Goal: Task Accomplishment & Management: Manage account settings

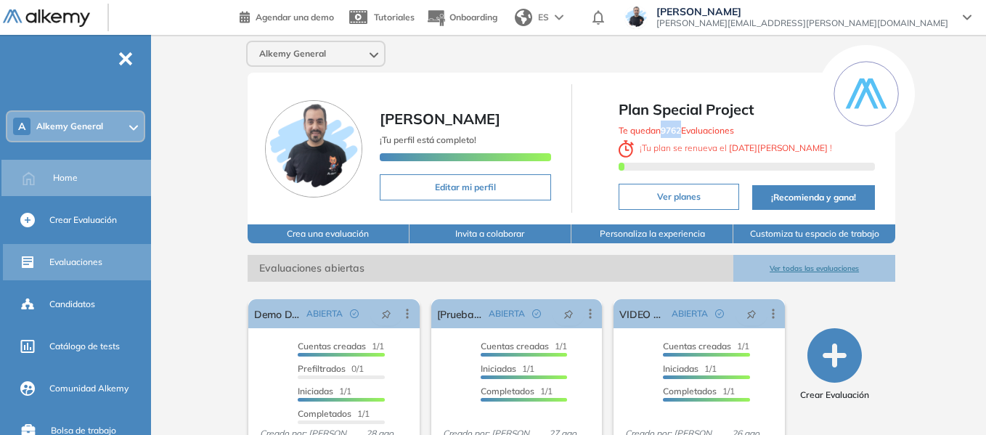
click at [75, 260] on span "Evaluaciones" at bounding box center [75, 262] width 53 height 13
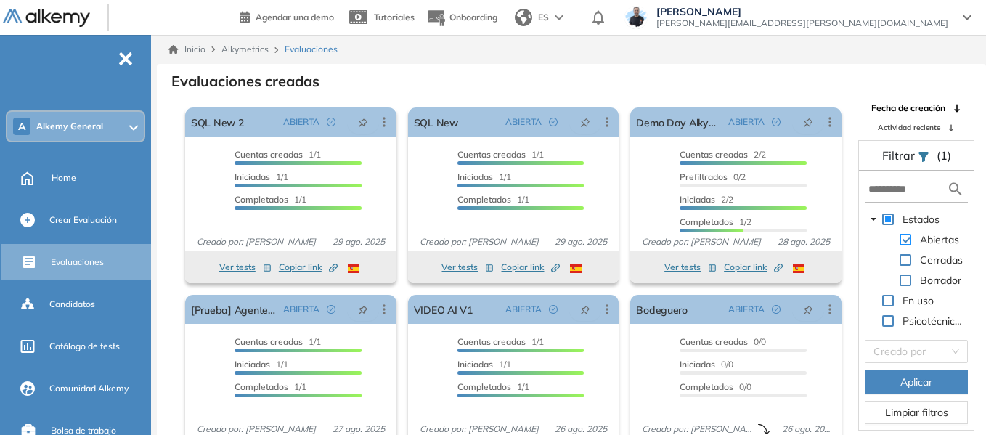
click at [906, 240] on span at bounding box center [906, 240] width 12 height 12
click at [904, 285] on span at bounding box center [906, 280] width 12 height 12
click at [902, 384] on span "Aplicar" at bounding box center [916, 382] width 32 height 16
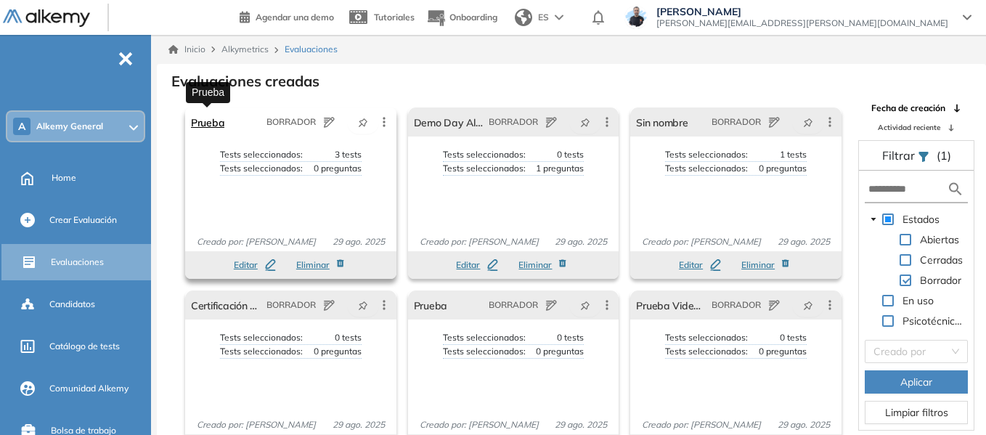
click at [214, 126] on link "Prueba" at bounding box center [207, 121] width 33 height 29
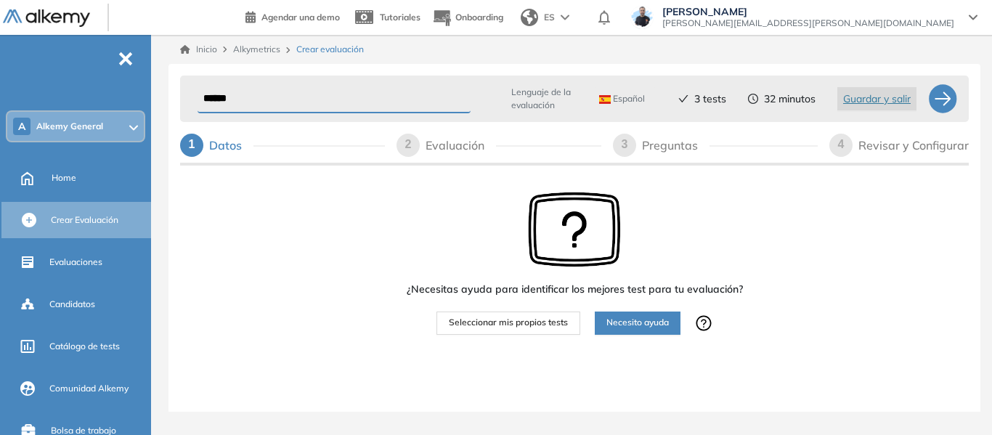
click at [900, 145] on div "Revisar y Configurar" at bounding box center [913, 145] width 110 height 23
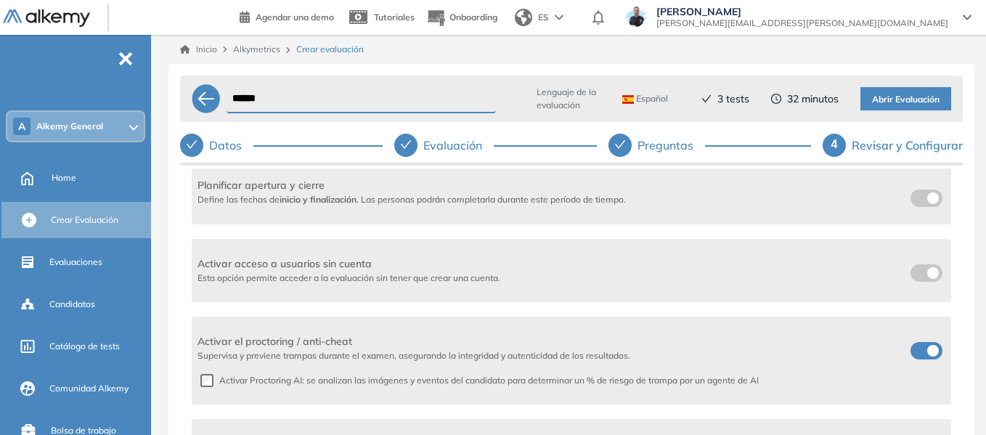
drag, startPoint x: 65, startPoint y: 180, endPoint x: 540, endPoint y: 50, distance: 493.1
click at [65, 180] on span "Home" at bounding box center [64, 177] width 25 height 13
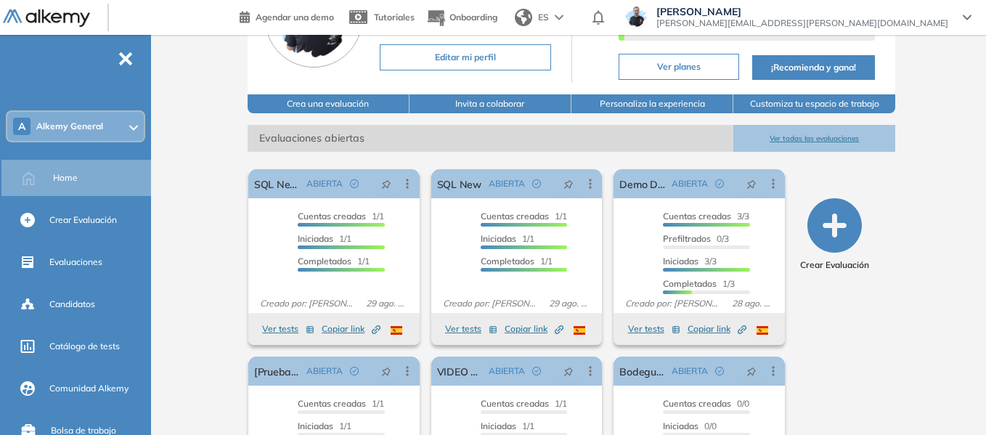
scroll to position [145, 0]
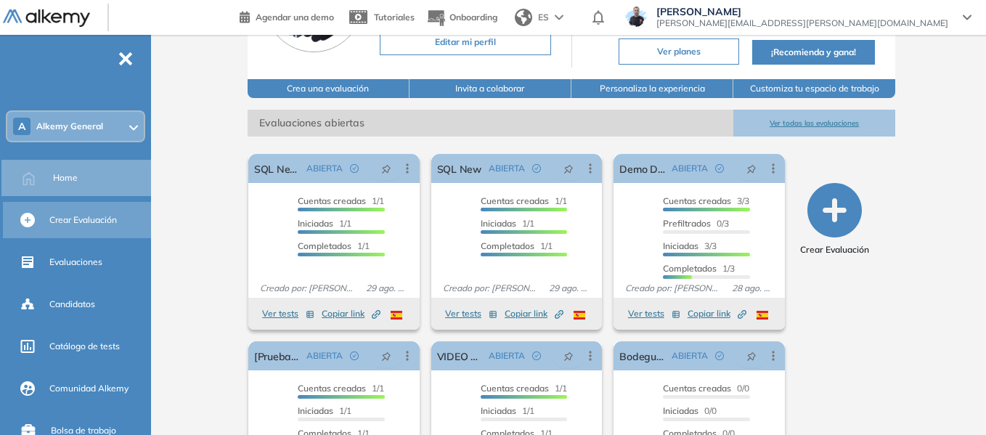
click at [59, 219] on span "Crear Evaluación" at bounding box center [83, 219] width 68 height 13
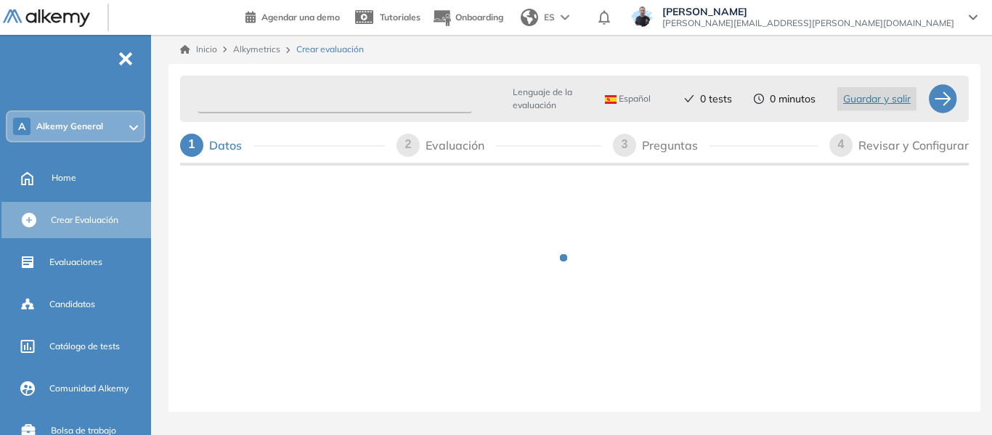
click at [293, 88] on input "text" at bounding box center [335, 99] width 274 height 28
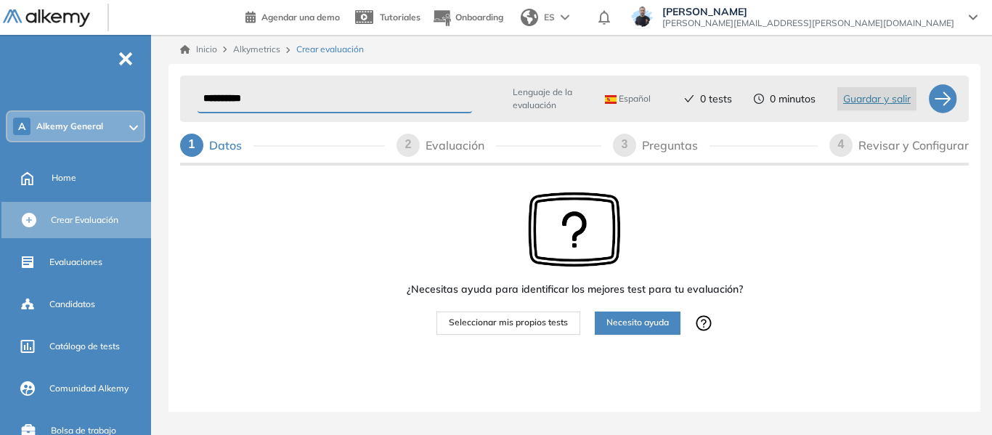
type input "**********"
click at [526, 322] on span "Seleccionar mis propios tests" at bounding box center [508, 323] width 119 height 14
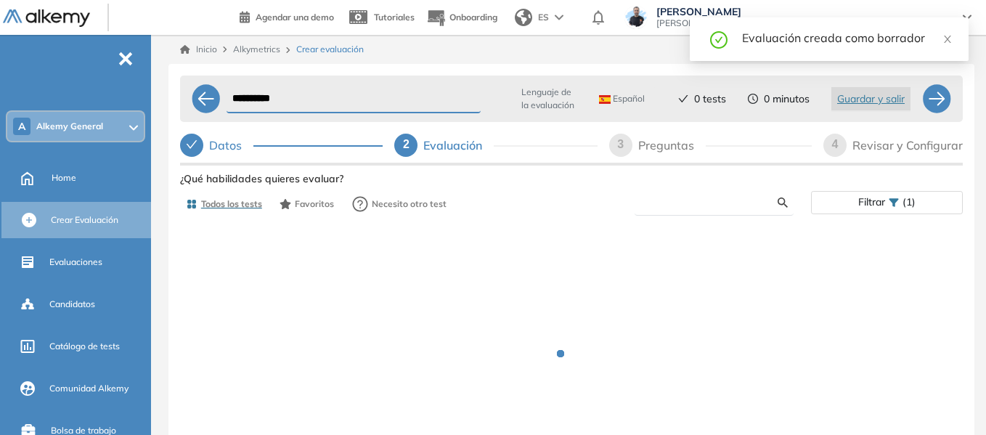
click at [714, 203] on input "text" at bounding box center [711, 202] width 131 height 13
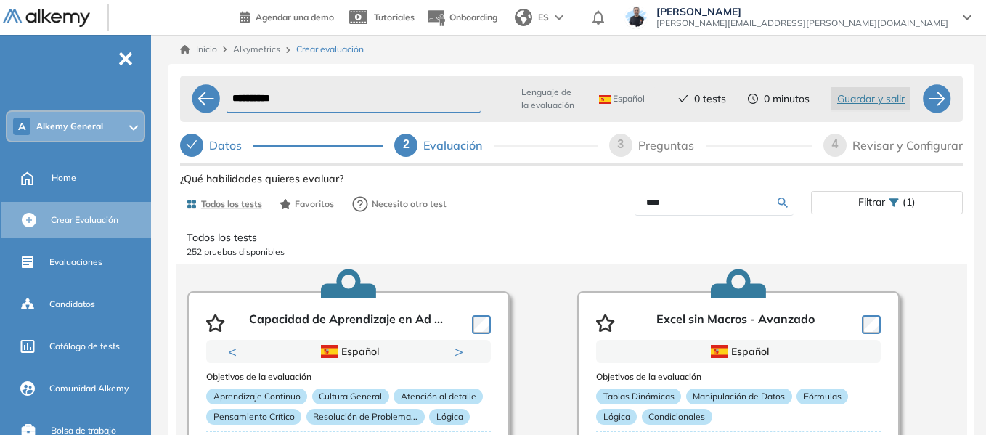
type input "****"
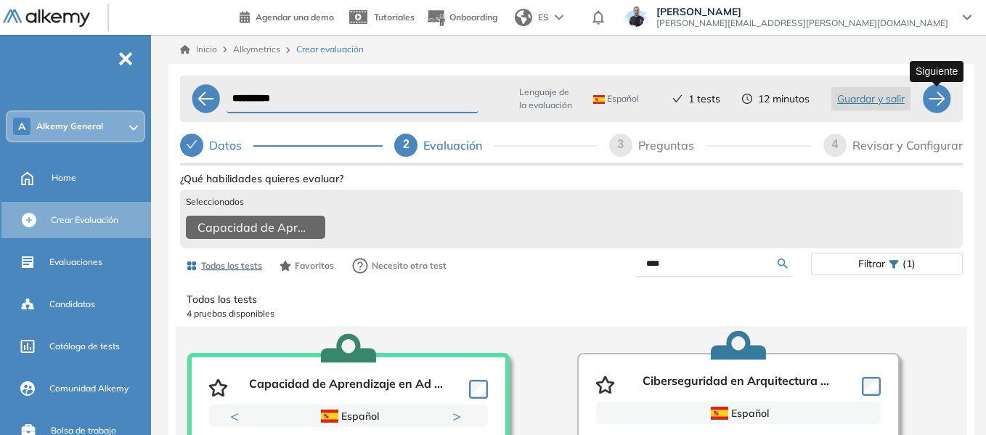
click at [945, 97] on div at bounding box center [936, 98] width 29 height 29
click at [684, 270] on input "****" at bounding box center [711, 263] width 131 height 13
select select "*****"
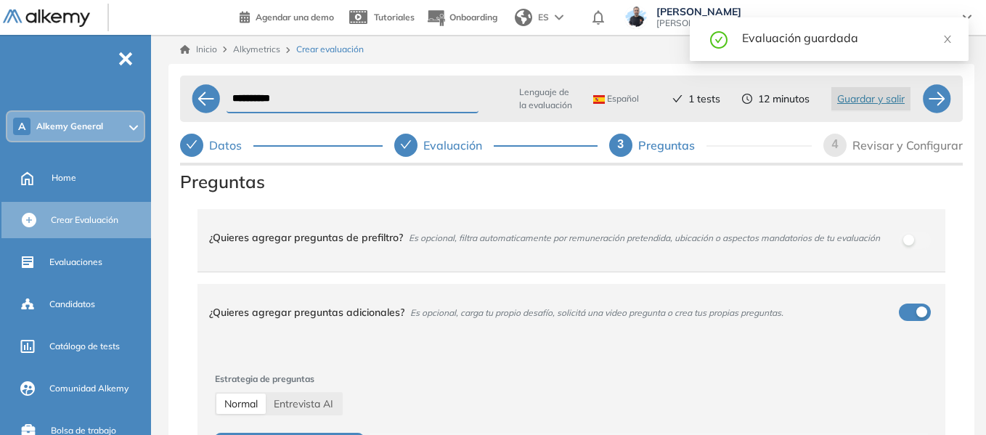
click at [465, 152] on div "Evaluación" at bounding box center [458, 145] width 70 height 23
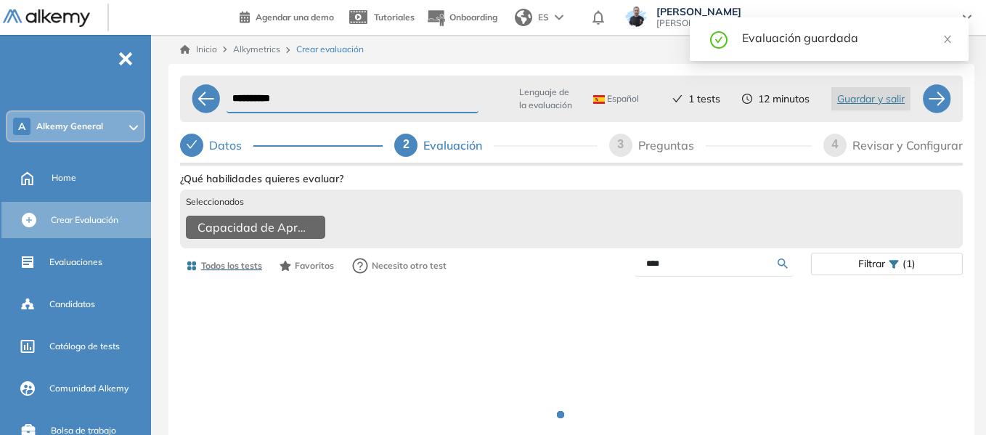
drag, startPoint x: 675, startPoint y: 274, endPoint x: 606, endPoint y: 283, distance: 69.6
click at [606, 277] on div "****" at bounding box center [691, 263] width 240 height 25
type input "*****"
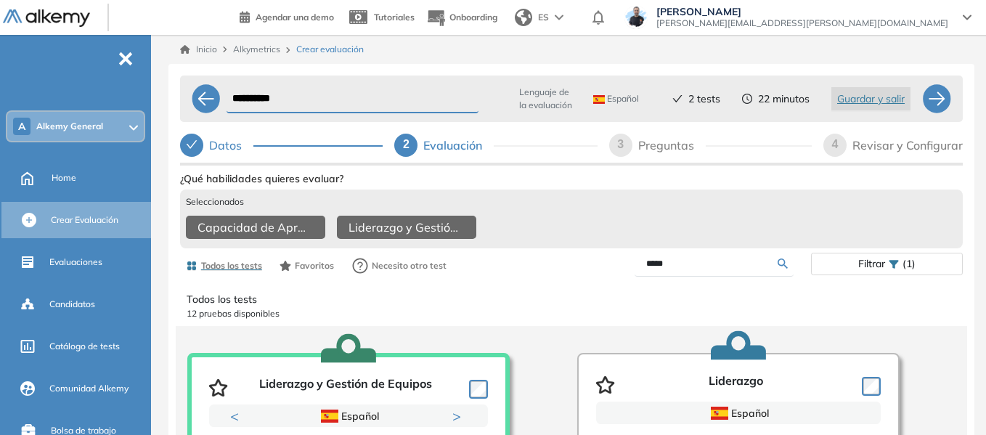
drag, startPoint x: 683, startPoint y: 274, endPoint x: 585, endPoint y: 278, distance: 97.4
click at [585, 277] on div "*****" at bounding box center [691, 263] width 240 height 25
type input "*****"
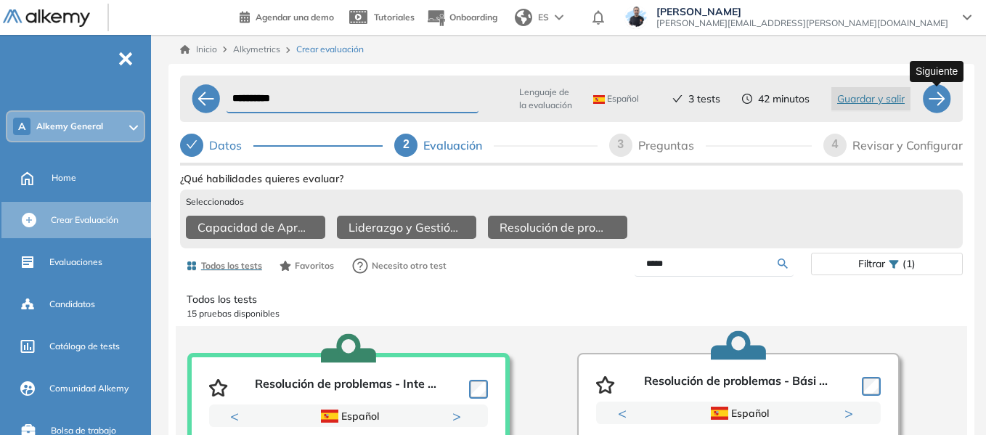
click at [933, 100] on div at bounding box center [936, 98] width 29 height 29
select select "*****"
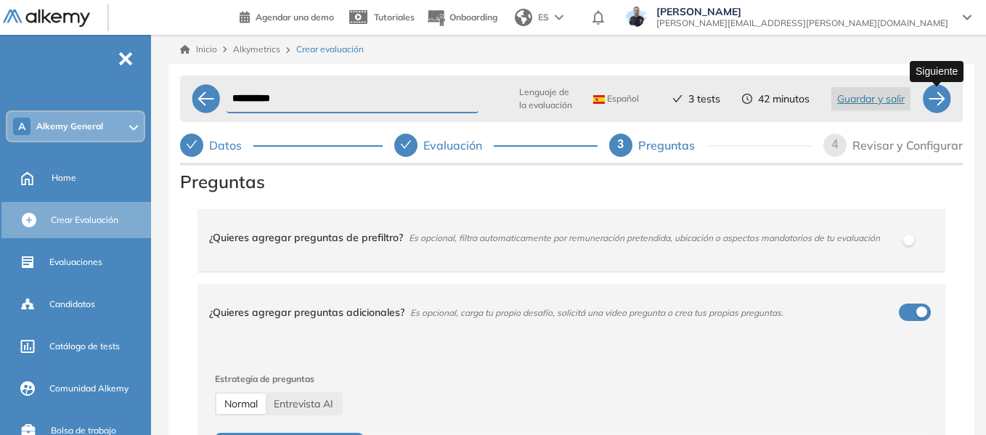
click at [933, 100] on div at bounding box center [936, 98] width 29 height 29
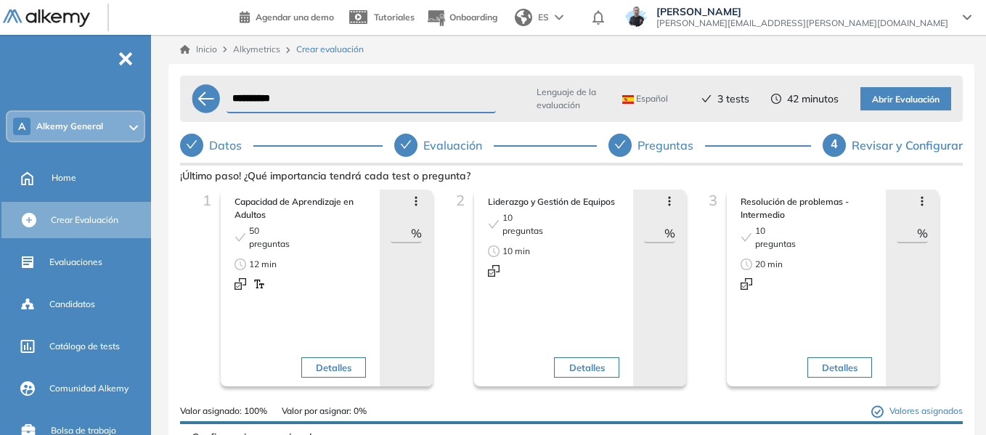
drag, startPoint x: 641, startPoint y: 235, endPoint x: 712, endPoint y: 234, distance: 71.2
click at [712, 235] on div "1 Capacidad de Aprendizaje en Adultos 50 preguntas 12 min Detalles Avanzar posi…" at bounding box center [572, 297] width 760 height 215
type input "**"
drag, startPoint x: 895, startPoint y: 238, endPoint x: 950, endPoint y: 214, distance: 59.5
click at [946, 220] on div "1 Capacidad de Aprendizaje en Adultos 50 preguntas 12 min Detalles Avanzar posi…" at bounding box center [571, 307] width 783 height 234
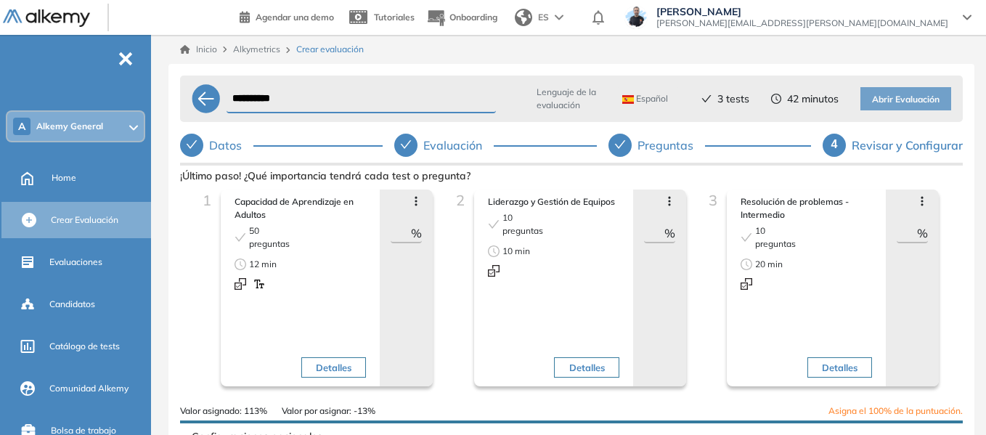
type input "**"
drag, startPoint x: 394, startPoint y: 233, endPoint x: 435, endPoint y: 243, distance: 42.5
click at [435, 243] on div "1 Capacidad de Aprendizaje en Adultos 50 preguntas 12 min Detalles Avanzar posi…" at bounding box center [318, 297] width 253 height 215
type input "**"
click at [439, 237] on div "1 Capacidad de Aprendizaje en Adultos 50 preguntas 12 min Detalles Avanzar posi…" at bounding box center [318, 297] width 253 height 215
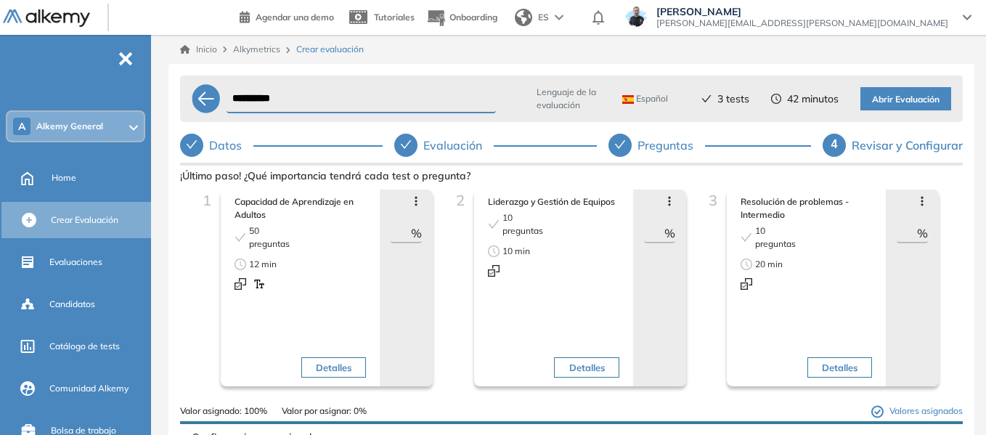
click at [911, 106] on span "Abrir Evaluación" at bounding box center [906, 100] width 68 height 14
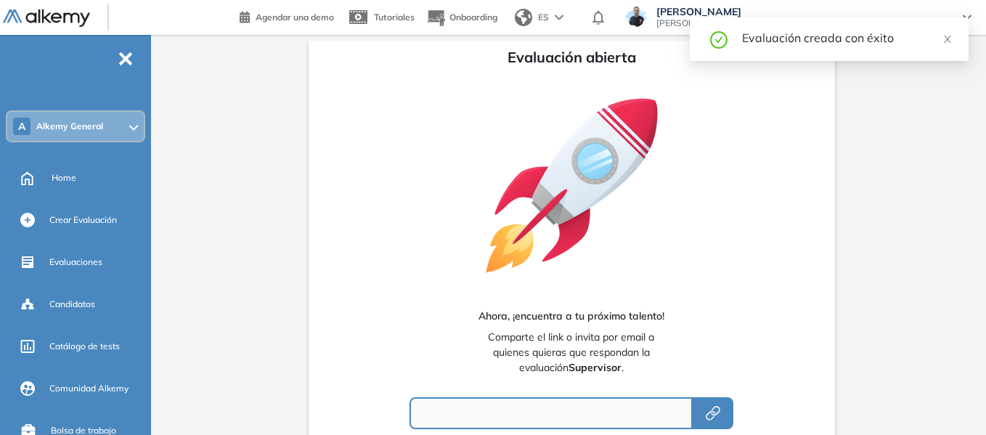
type input "**********"
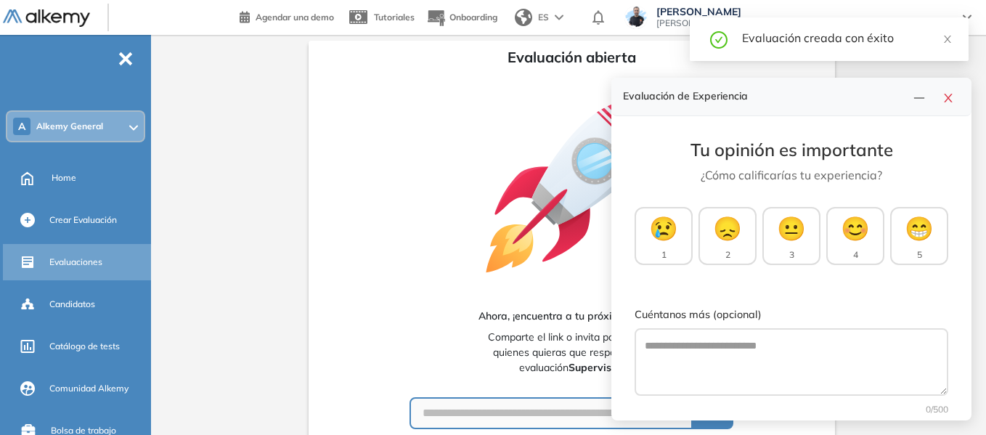
click at [75, 265] on span "Evaluaciones" at bounding box center [75, 262] width 53 height 13
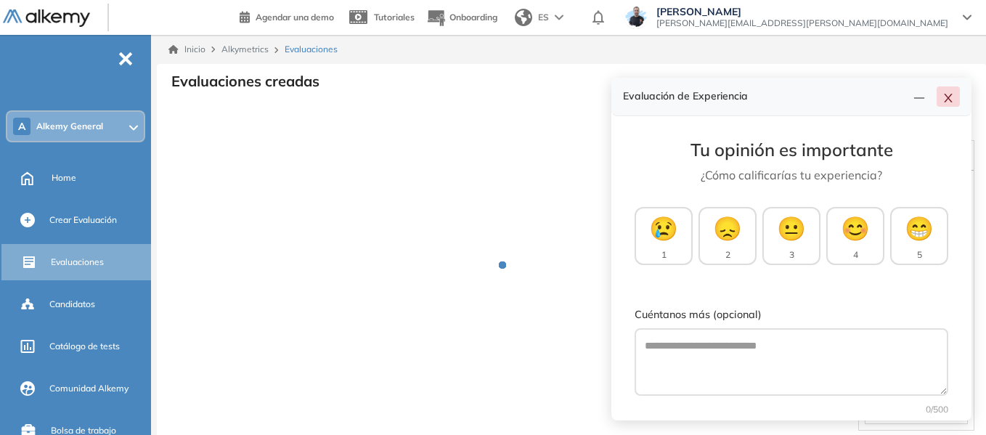
click at [947, 91] on button "button" at bounding box center [948, 96] width 23 height 20
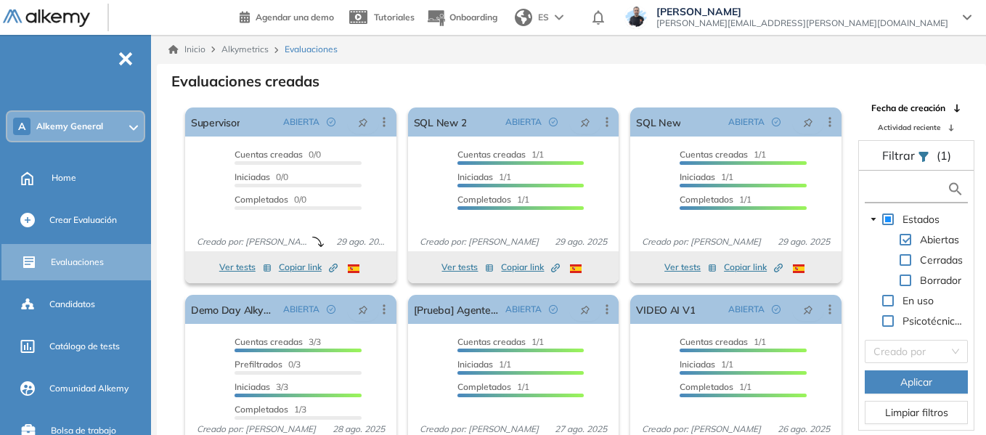
click at [897, 184] on input "text" at bounding box center [907, 189] width 78 height 15
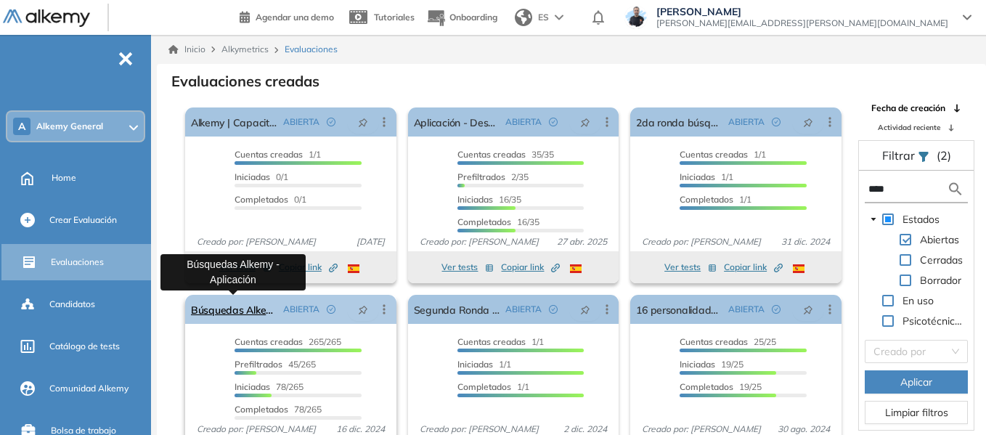
type input "****"
click at [246, 310] on link "Búsquedas Alkemy - Aplicación" at bounding box center [234, 309] width 86 height 29
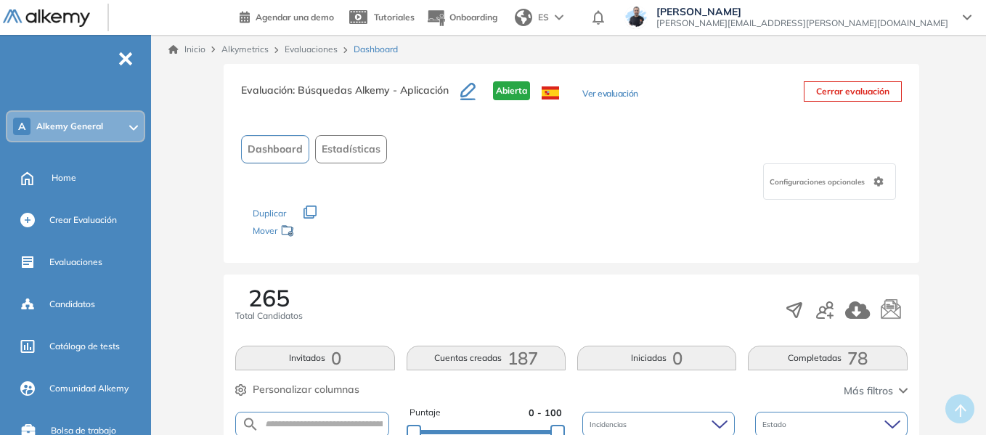
click at [355, 145] on span "Estadísticas" at bounding box center [351, 149] width 59 height 15
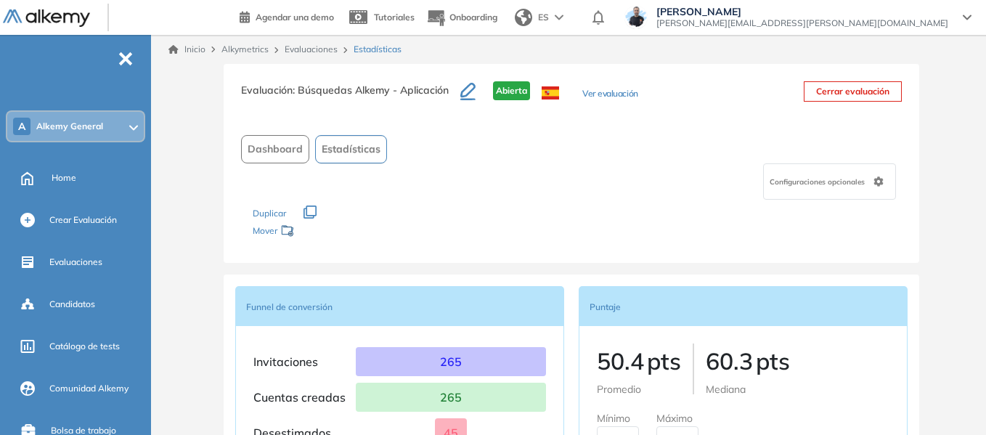
click at [317, 52] on link "Evaluaciones" at bounding box center [311, 49] width 53 height 11
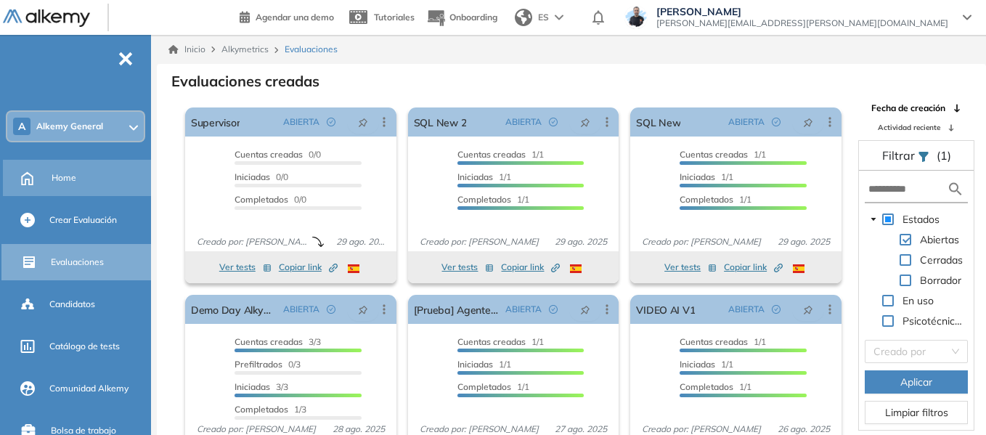
click at [73, 179] on span "Home" at bounding box center [64, 177] width 25 height 13
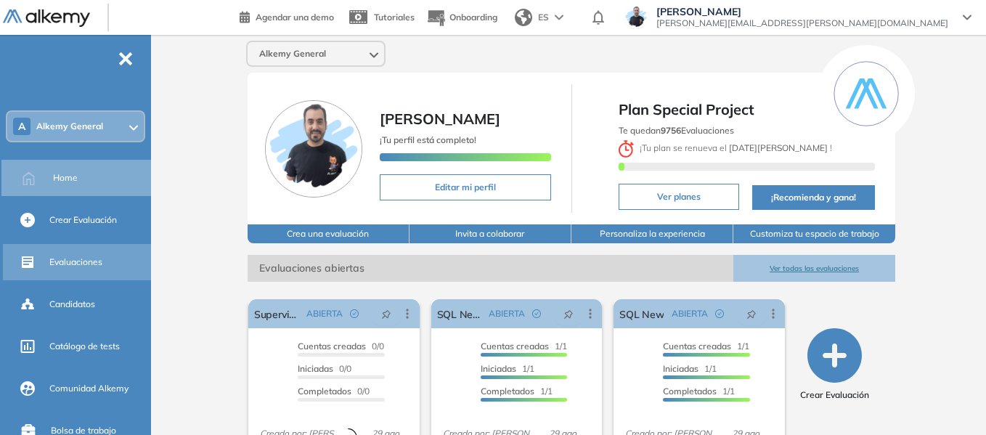
click at [76, 263] on span "Evaluaciones" at bounding box center [75, 262] width 53 height 13
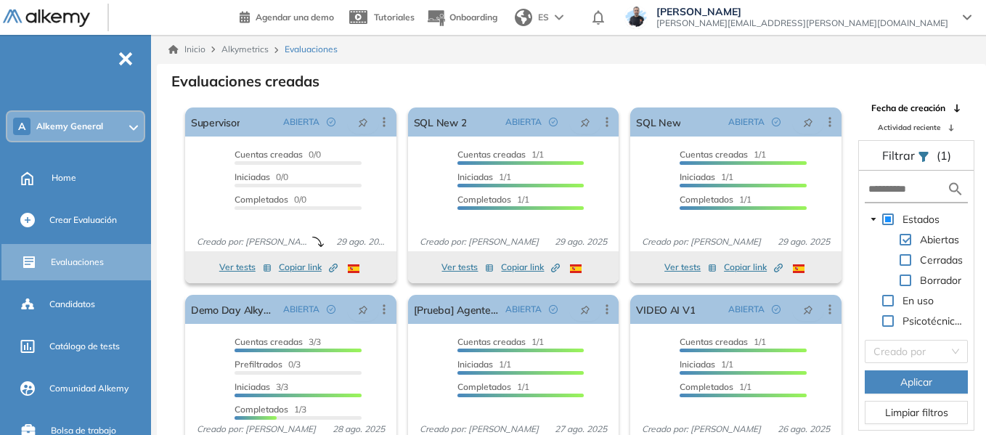
scroll to position [27, 0]
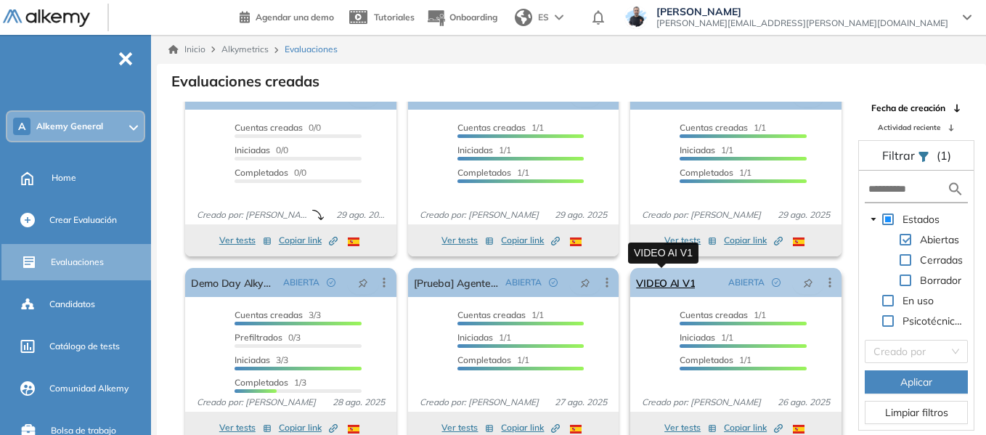
click at [655, 288] on link "VIDEO AI V1" at bounding box center [665, 282] width 59 height 29
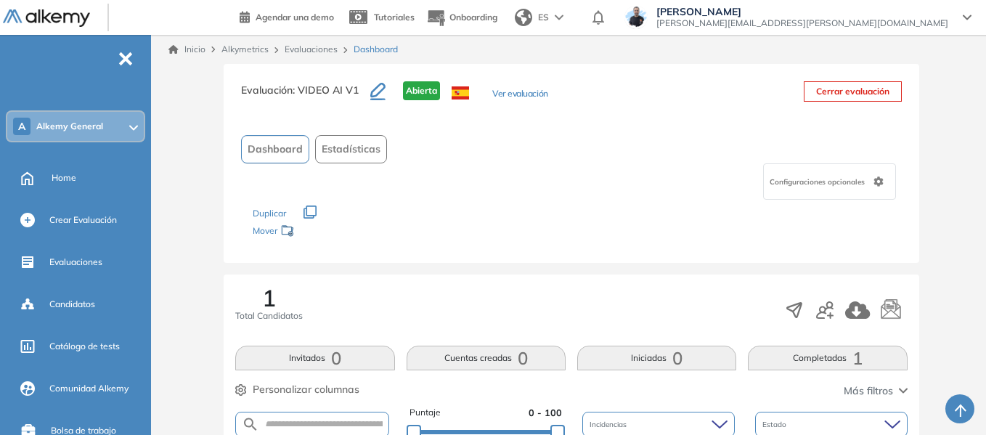
scroll to position [255, 0]
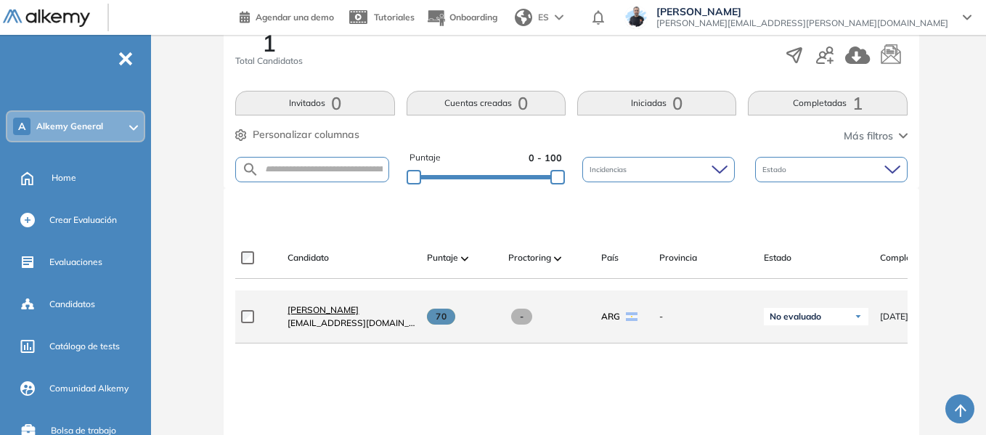
click at [322, 315] on span "Lucas Ruiz" at bounding box center [323, 309] width 71 height 11
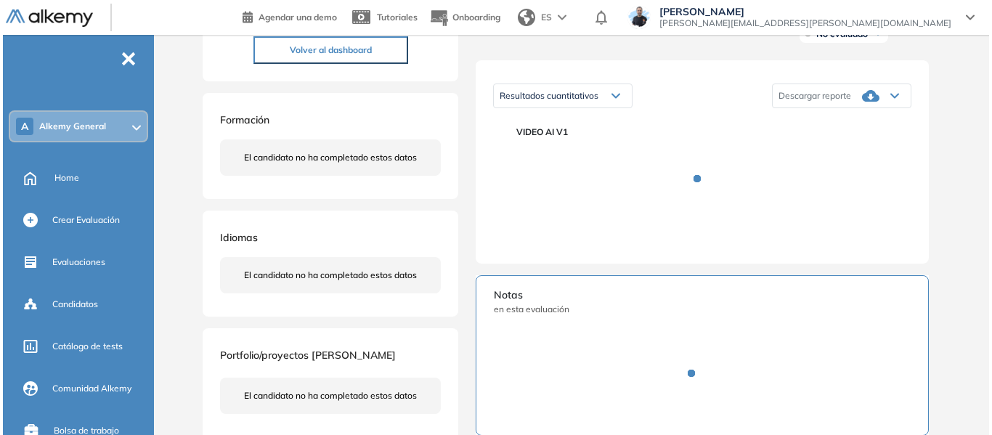
scroll to position [218, 0]
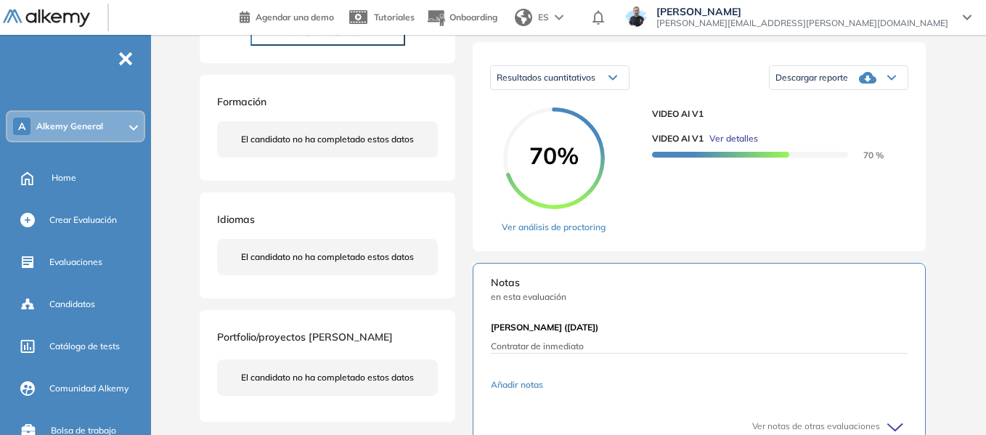
click at [752, 145] on span "Ver detalles" at bounding box center [733, 138] width 49 height 13
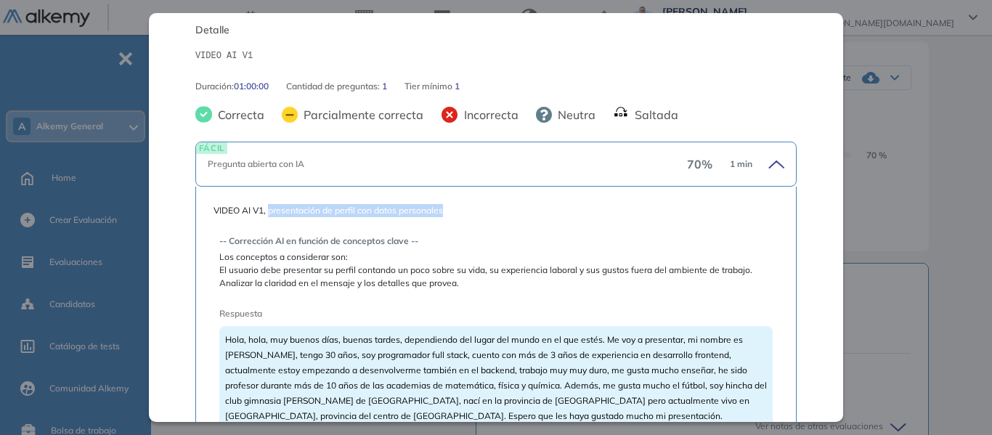
drag, startPoint x: 269, startPoint y: 211, endPoint x: 446, endPoint y: 206, distance: 176.5
click at [446, 206] on span "VIDEO AI V1, presentación de perfil con datos personales" at bounding box center [495, 210] width 565 height 13
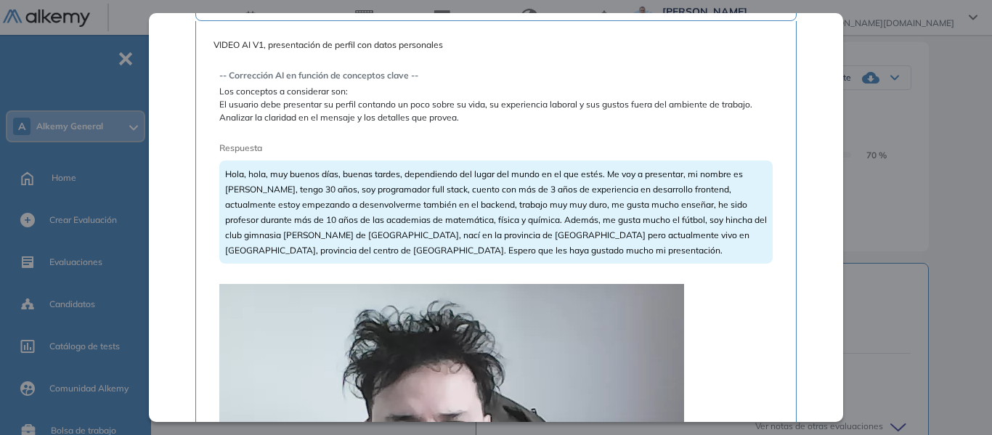
scroll to position [363, 0]
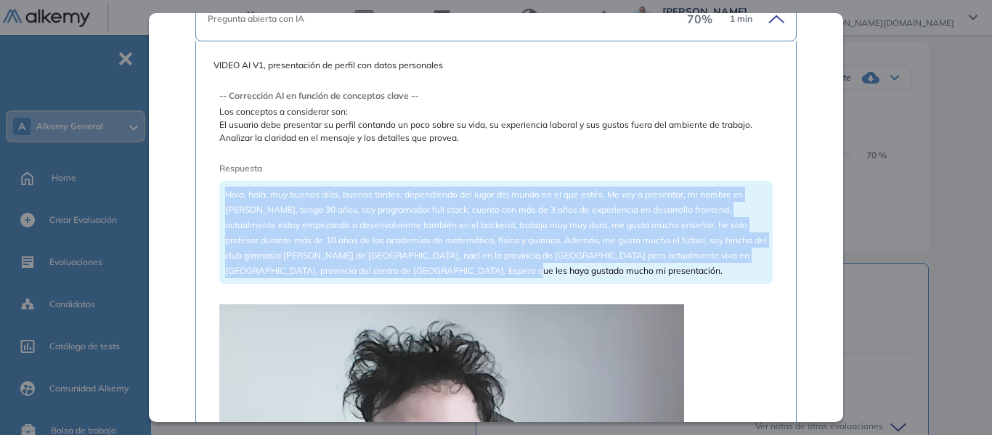
drag, startPoint x: 224, startPoint y: 195, endPoint x: 556, endPoint y: 276, distance: 341.5
click at [556, 276] on div "Hola, hola, muy buenos días, buenas tardes, dependiendo del lugar del mundo en …" at bounding box center [495, 232] width 553 height 103
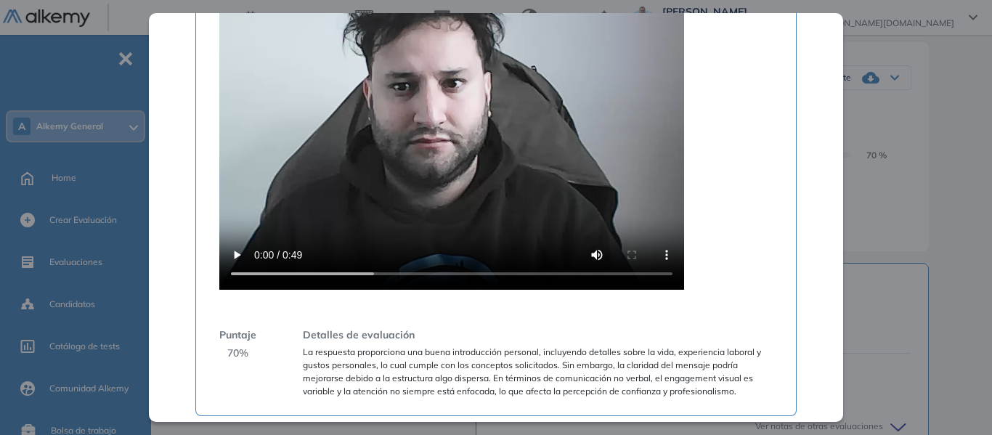
scroll to position [786, 0]
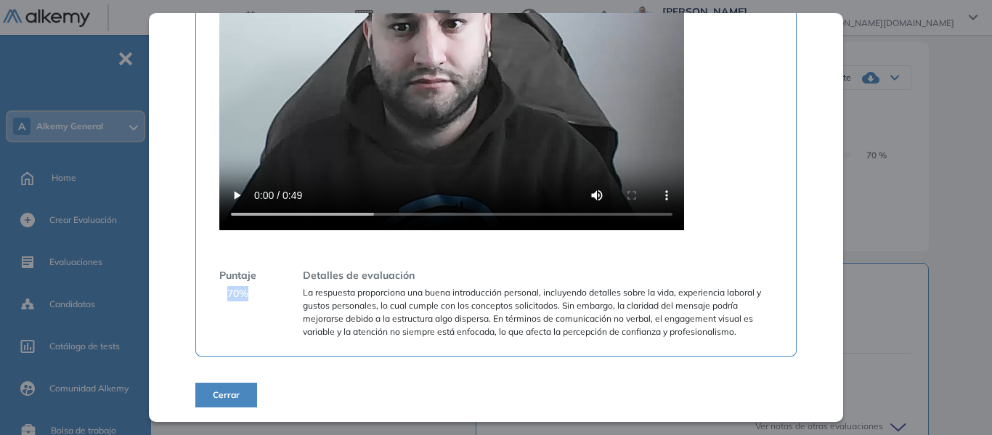
drag, startPoint x: 227, startPoint y: 295, endPoint x: 259, endPoint y: 296, distance: 31.3
click at [259, 296] on div "Puntaje 70 % Detalles de evaluación La respuesta proporciona una buena introduc…" at bounding box center [495, 303] width 553 height 70
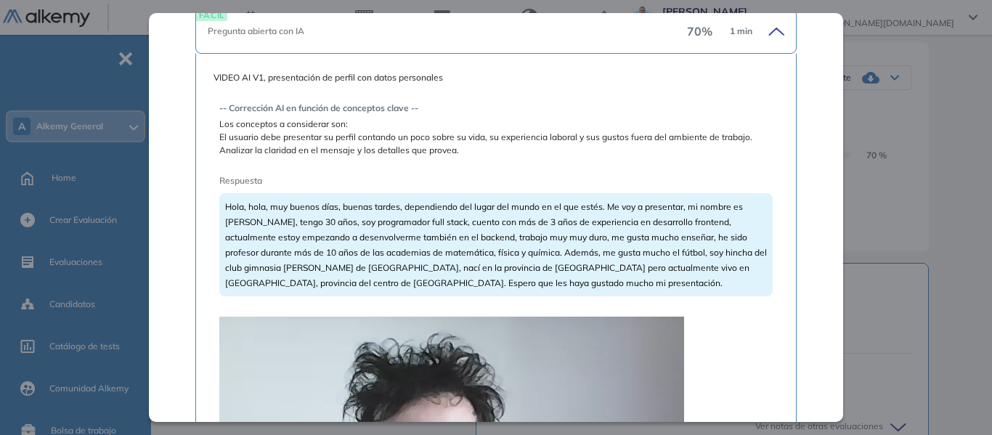
scroll to position [350, 0]
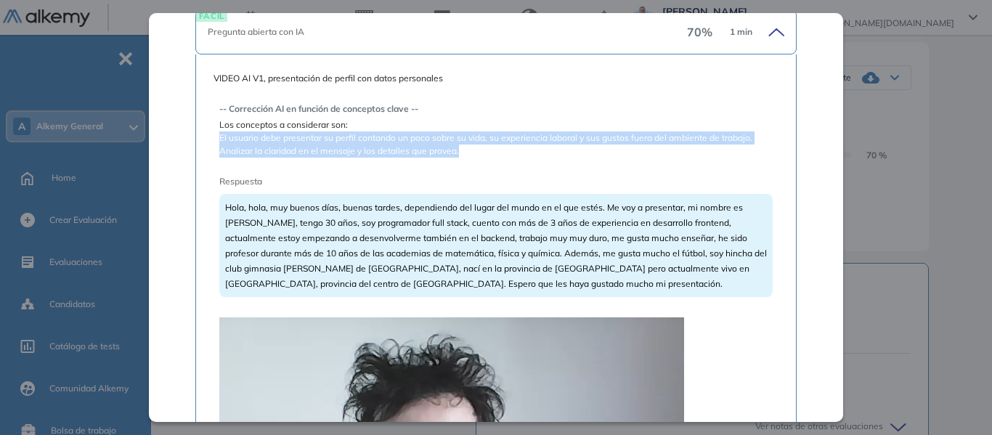
drag, startPoint x: 220, startPoint y: 137, endPoint x: 472, endPoint y: 157, distance: 252.7
click at [472, 157] on span "El usuario debe presentar su perfil contando un poco sobre su vida, su experien…" at bounding box center [495, 144] width 553 height 26
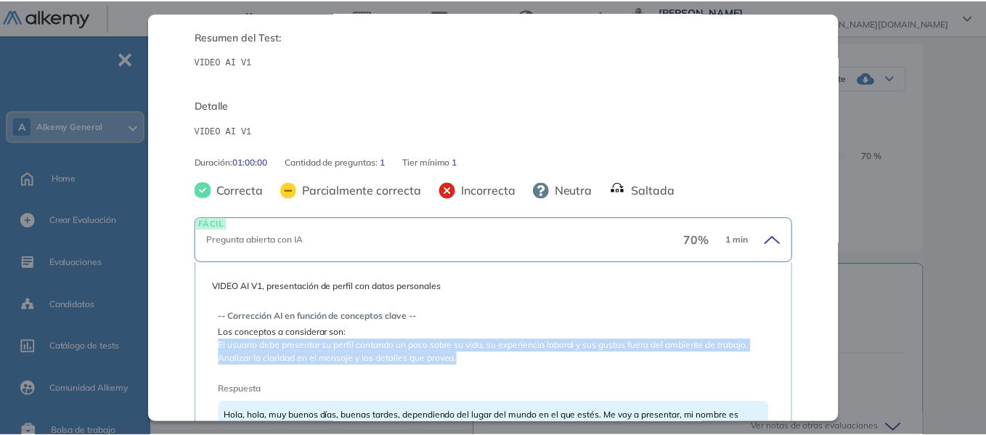
scroll to position [0, 0]
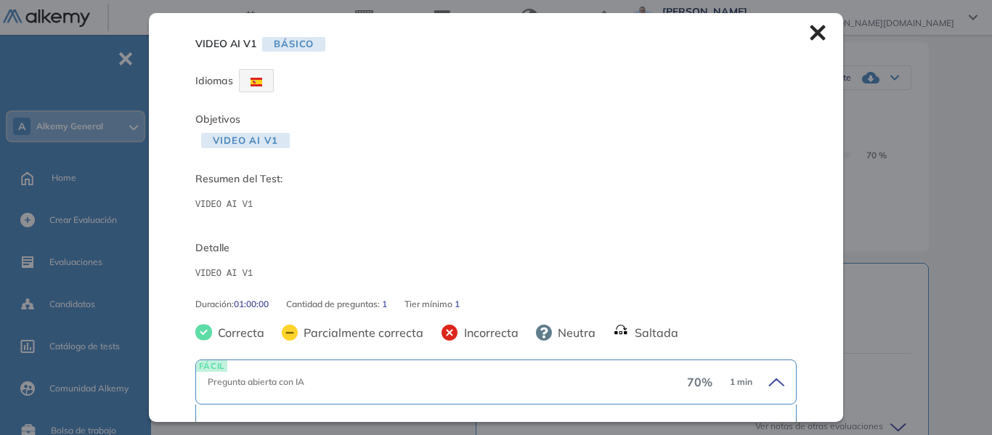
click at [810, 39] on icon at bounding box center [817, 32] width 15 height 15
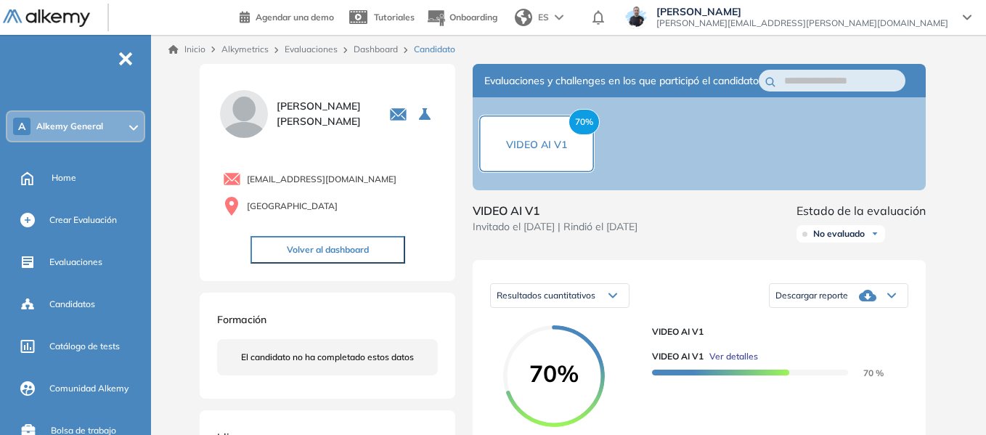
click at [373, 47] on link "Dashboard" at bounding box center [376, 49] width 44 height 11
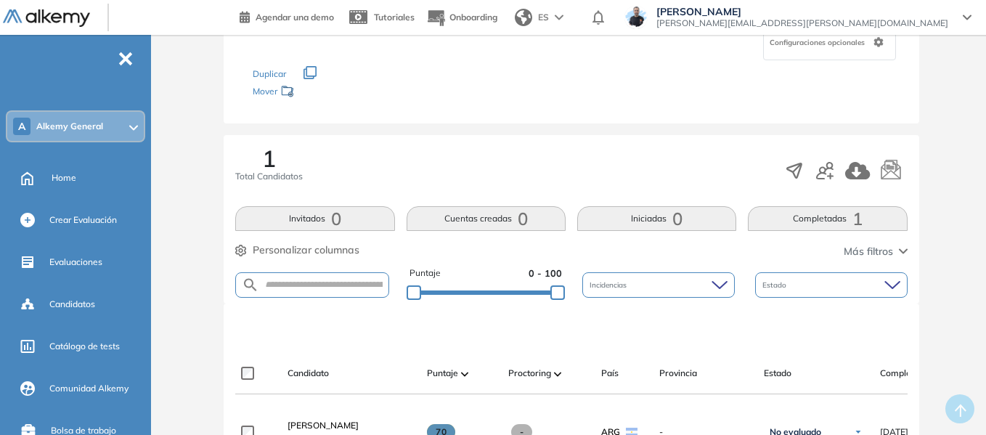
scroll to position [436, 0]
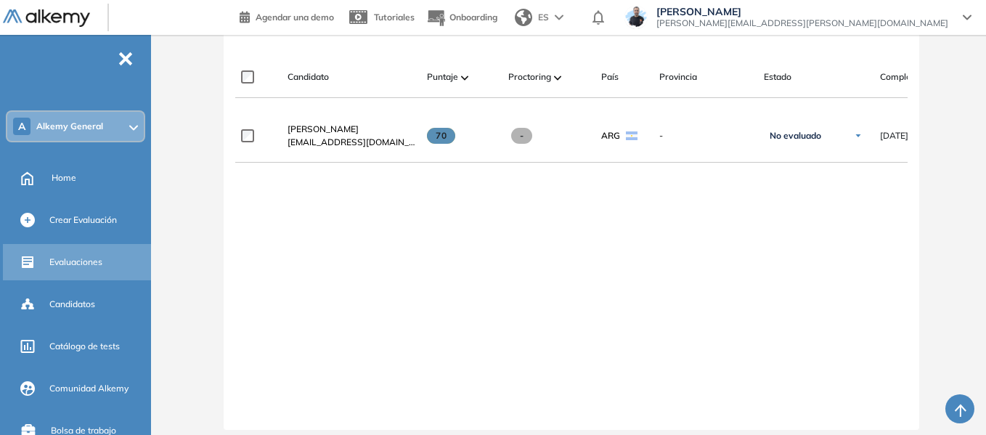
click at [88, 268] on span "Evaluaciones" at bounding box center [75, 262] width 53 height 13
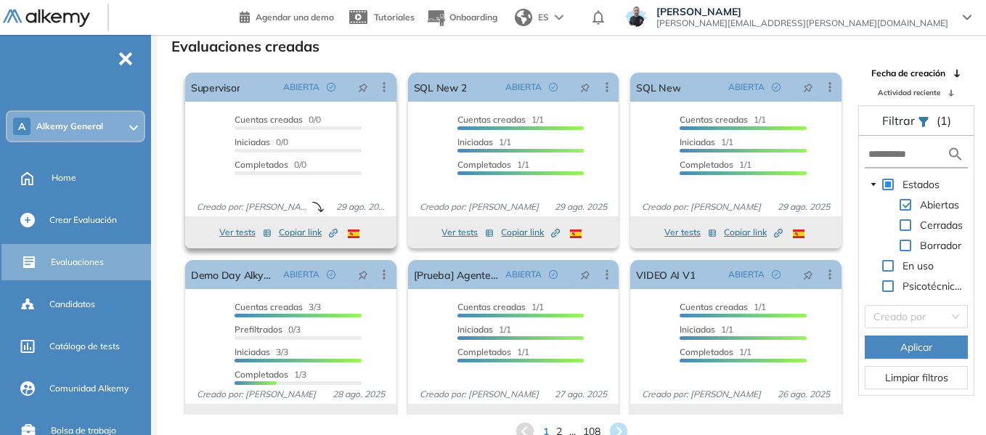
scroll to position [27, 0]
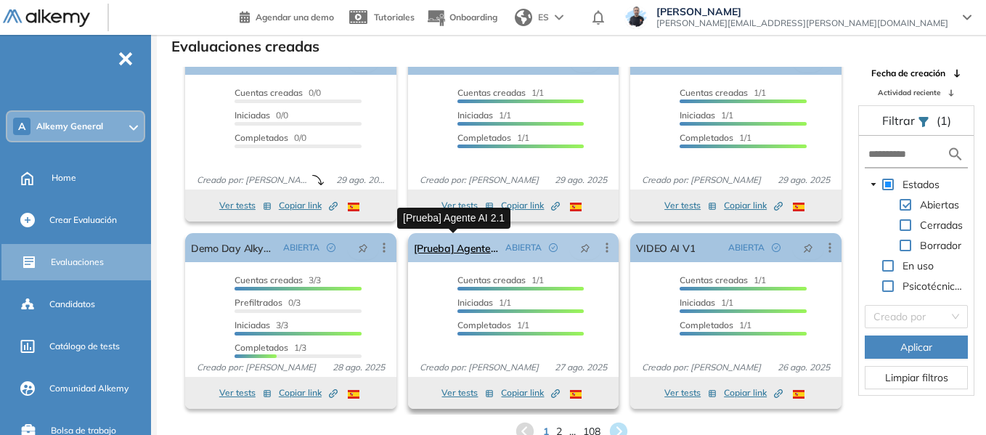
click at [466, 243] on link "[Prueba] Agente AI 2.1" at bounding box center [457, 247] width 86 height 29
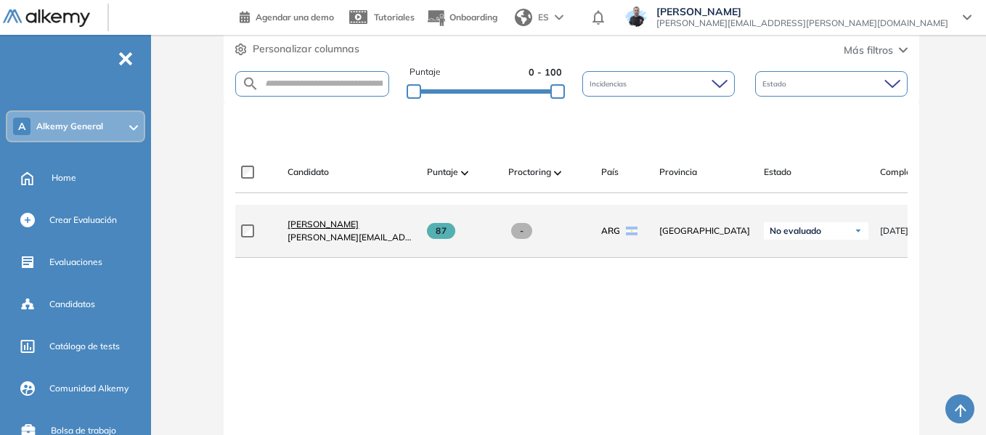
scroll to position [363, 0]
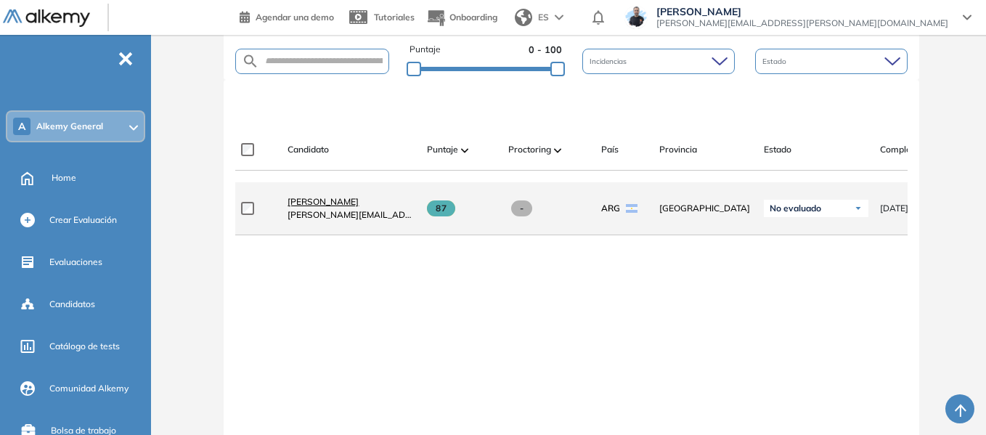
click at [349, 203] on span "Martin Micheletti" at bounding box center [323, 201] width 71 height 11
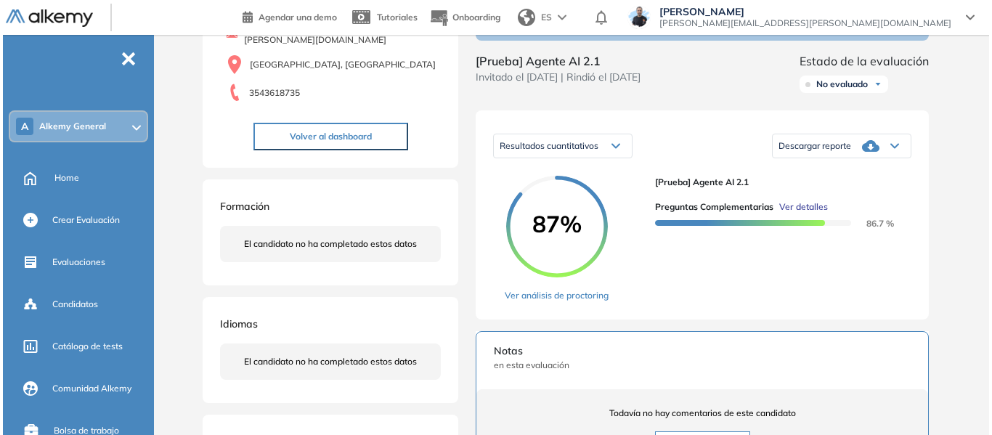
scroll to position [290, 0]
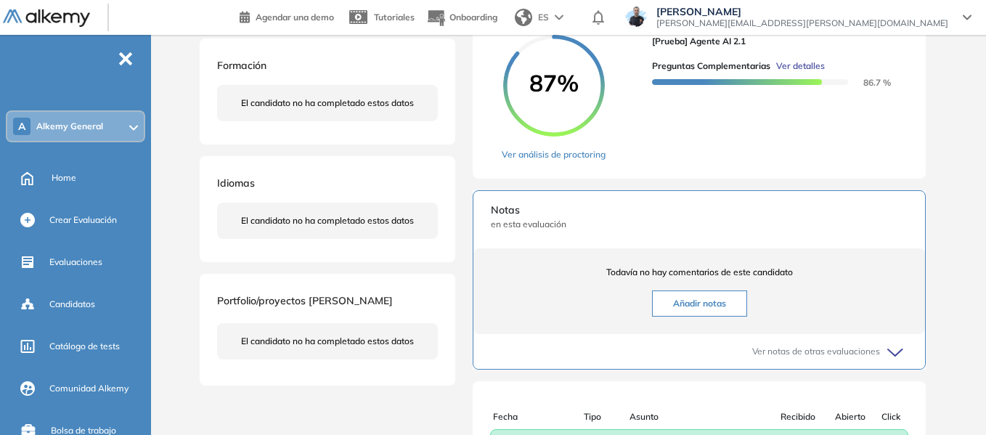
click at [808, 73] on span "Ver detalles" at bounding box center [800, 66] width 49 height 13
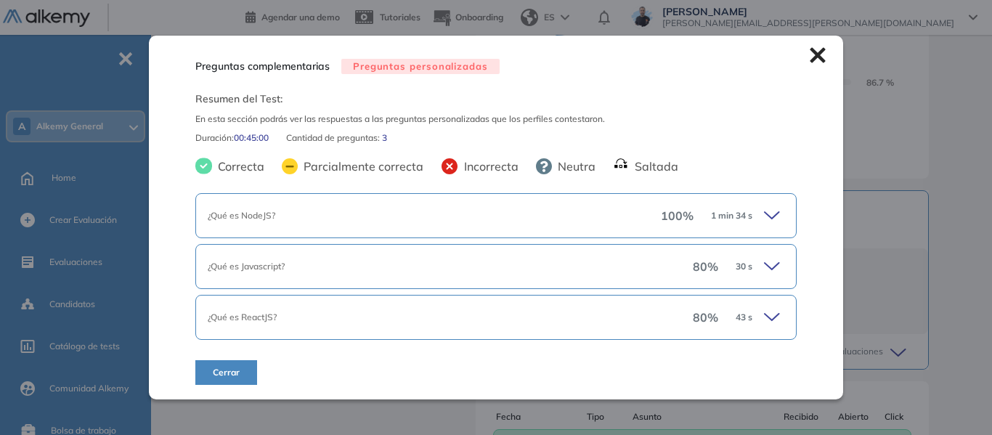
click at [775, 216] on icon at bounding box center [774, 216] width 20 height 20
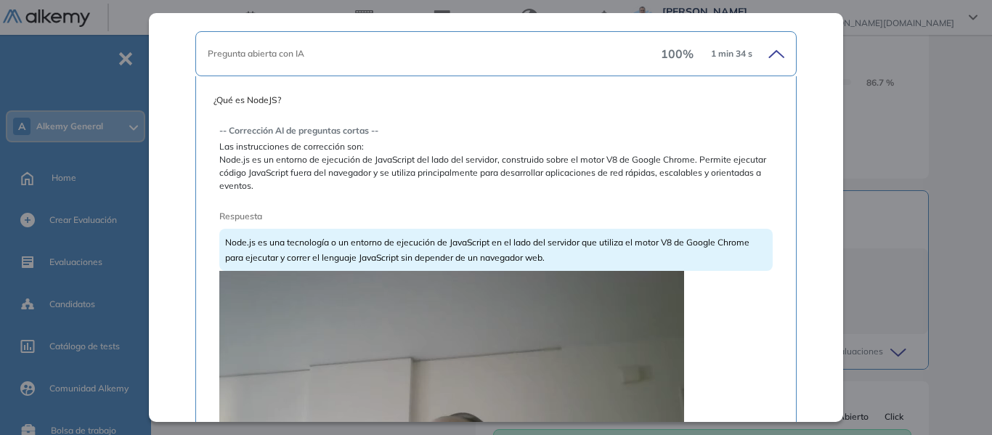
scroll to position [145, 0]
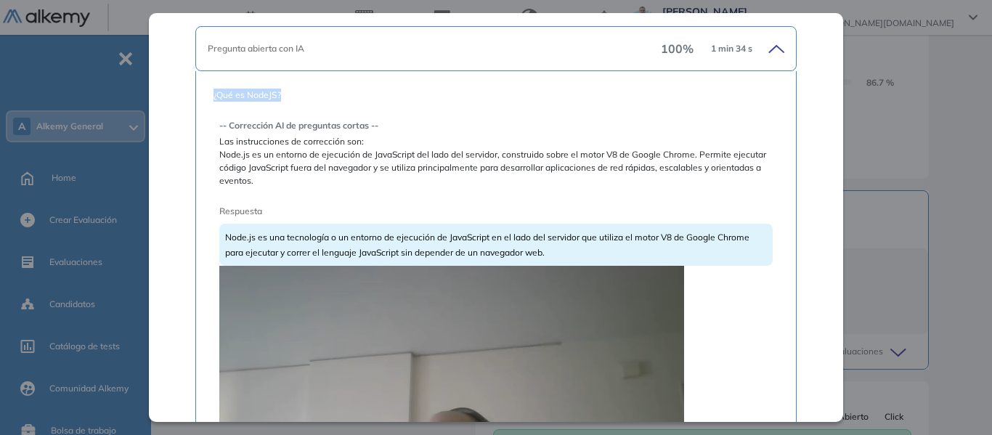
drag, startPoint x: 214, startPoint y: 94, endPoint x: 290, endPoint y: 76, distance: 78.4
click at [290, 76] on div "¿Qué es NodeJS? -- Corrección AI de preguntas cortas -- Las instrucciones de co…" at bounding box center [495, 391] width 601 height 640
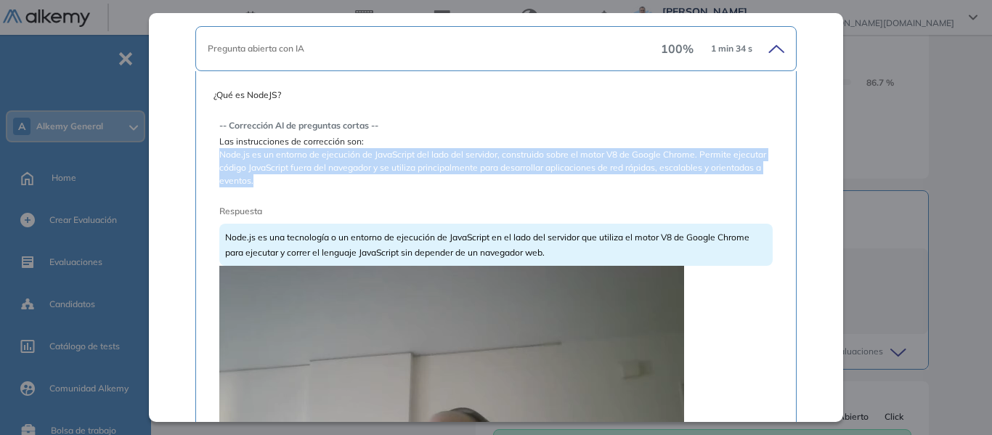
drag, startPoint x: 220, startPoint y: 154, endPoint x: 322, endPoint y: 182, distance: 106.0
click at [322, 182] on span "Node.js es un entorno de ejecución de JavaScript del lado del servidor, constru…" at bounding box center [495, 167] width 553 height 39
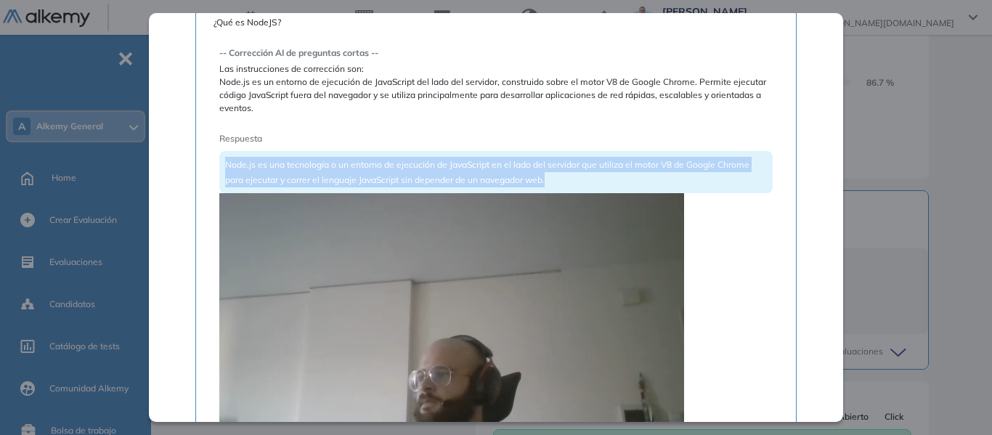
drag, startPoint x: 227, startPoint y: 165, endPoint x: 585, endPoint y: 177, distance: 358.9
click at [585, 177] on div "Node.js es una tecnología o un entorno de ejecución de JavaScript en el lado de…" at bounding box center [495, 172] width 553 height 42
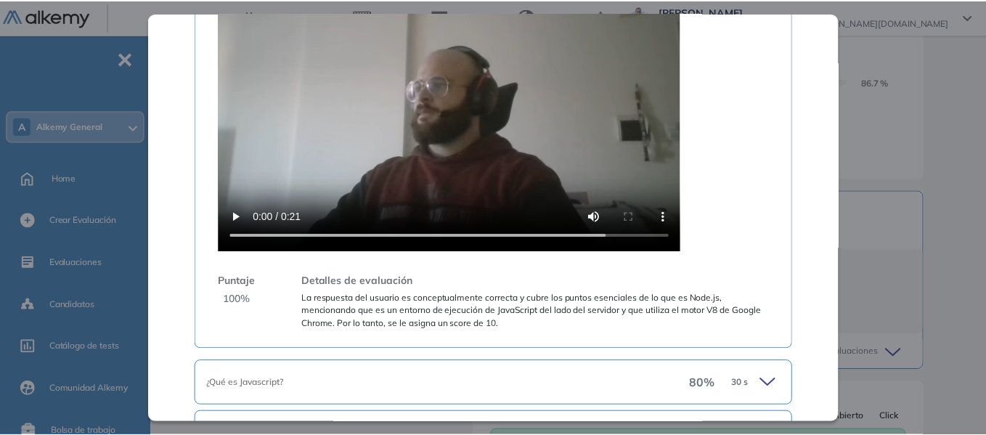
scroll to position [581, 0]
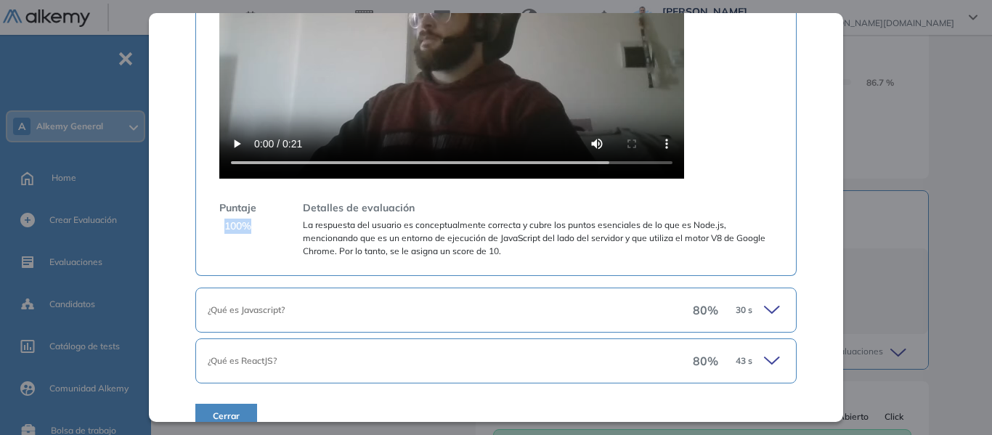
drag, startPoint x: 226, startPoint y: 227, endPoint x: 300, endPoint y: 227, distance: 74.1
click at [255, 229] on div "Puntaje 100 %" at bounding box center [237, 228] width 37 height 57
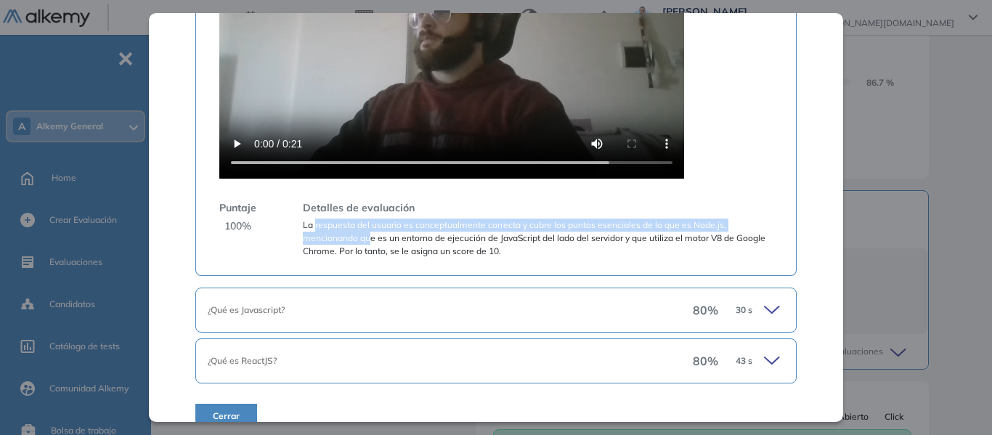
drag, startPoint x: 314, startPoint y: 227, endPoint x: 369, endPoint y: 243, distance: 57.3
click at [369, 243] on span "La respuesta del usuario es conceptualmente correcta y cubre los puntos esencia…" at bounding box center [538, 238] width 470 height 39
click at [879, 141] on div "Preguntas complementarias Preguntas personalizadas Resumen del Test: En esta se…" at bounding box center [574, 184] width 755 height 823
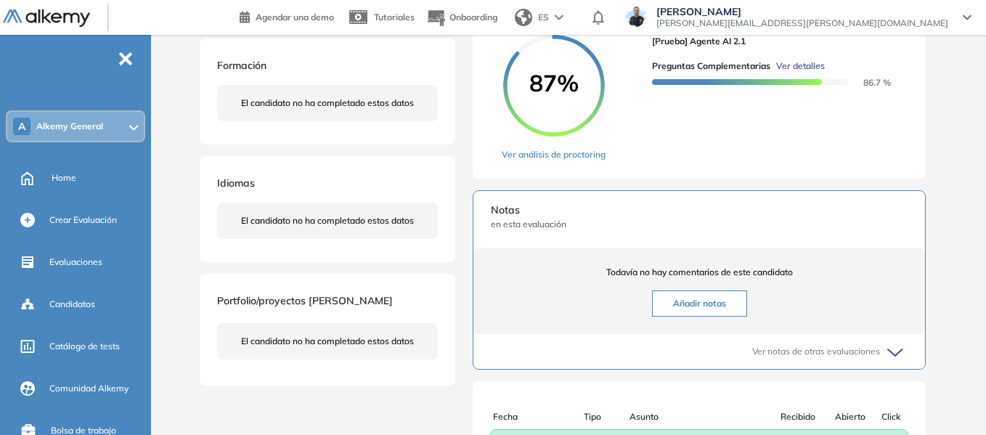
scroll to position [536, 0]
drag, startPoint x: 69, startPoint y: 174, endPoint x: 194, endPoint y: 145, distance: 128.2
click at [69, 174] on span "Home" at bounding box center [64, 177] width 25 height 13
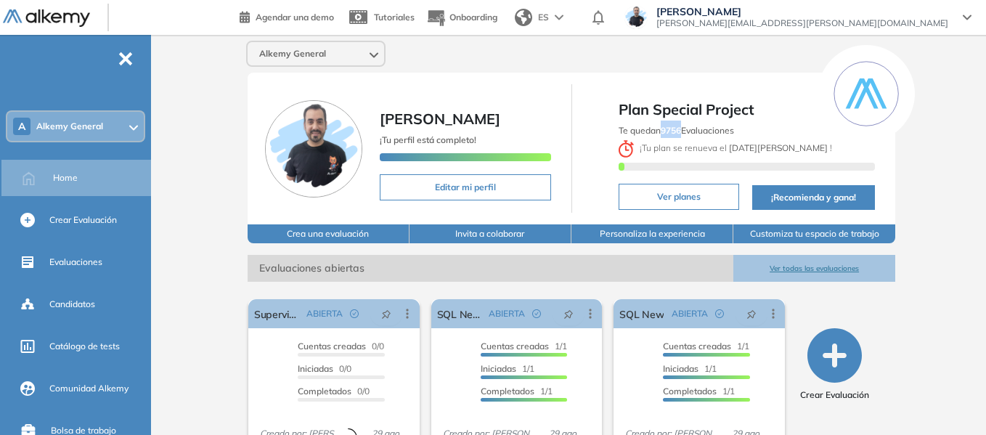
drag, startPoint x: 664, startPoint y: 129, endPoint x: 685, endPoint y: 136, distance: 22.0
click at [685, 136] on div "Te quedan 9756 Evaluaciones ¡ Tu plan se renueva el 30 de agosto !" at bounding box center [747, 149] width 257 height 56
click at [448, 314] on link "SQL New 2" at bounding box center [460, 313] width 46 height 29
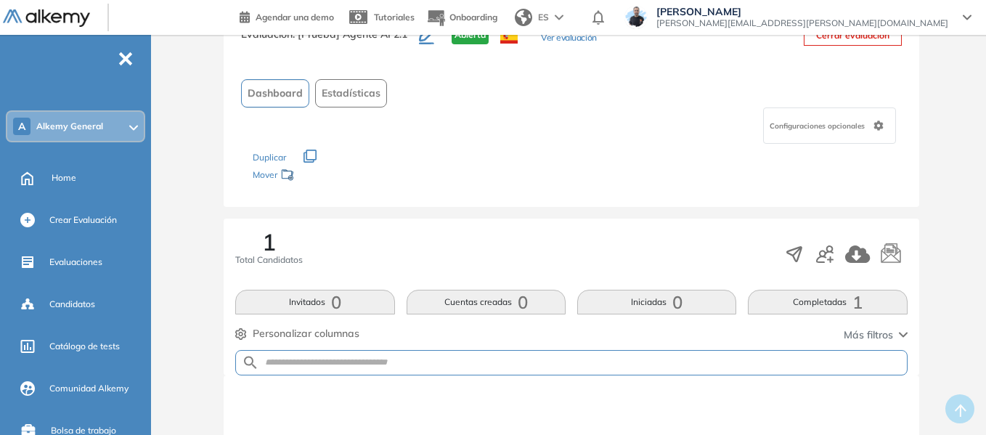
scroll to position [98, 0]
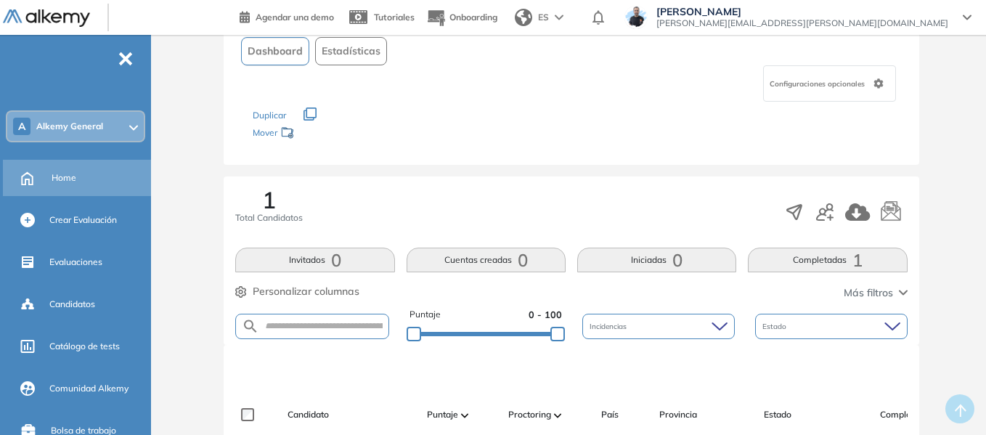
click at [73, 174] on span "Home" at bounding box center [64, 177] width 25 height 13
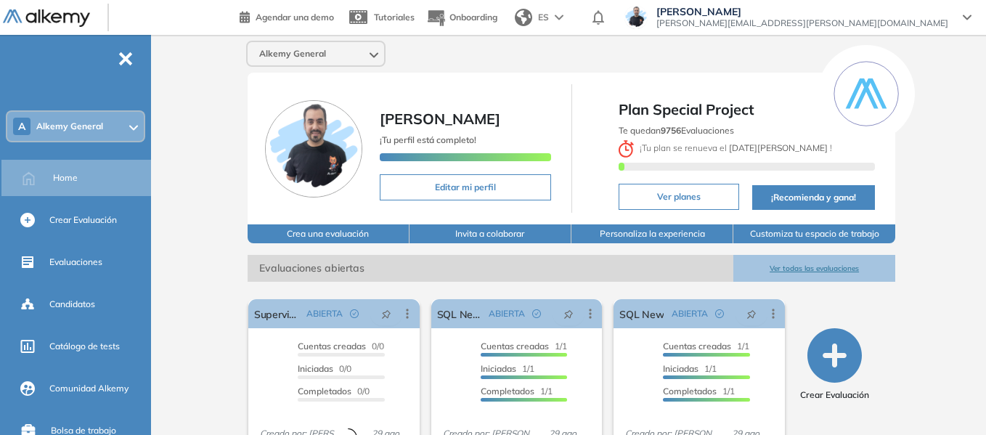
scroll to position [145, 0]
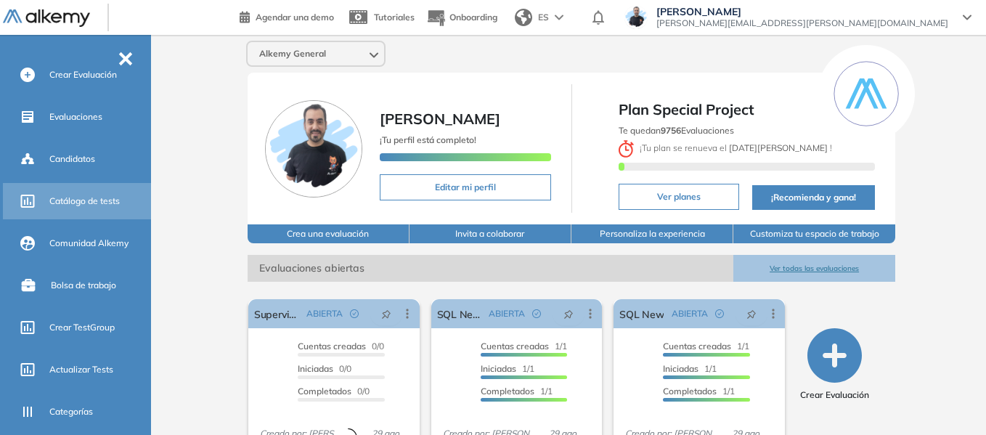
click at [92, 198] on span "Catálogo de tests" at bounding box center [84, 201] width 70 height 13
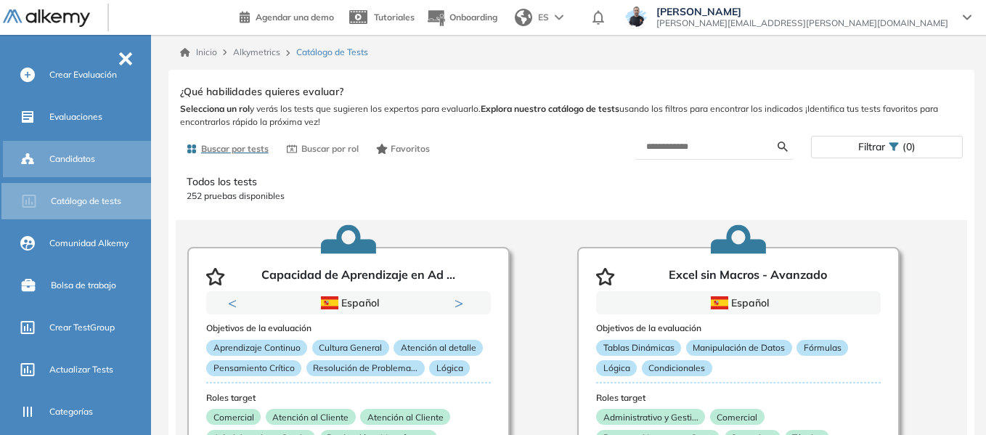
drag, startPoint x: 81, startPoint y: 118, endPoint x: 56, endPoint y: 141, distance: 33.4
click at [81, 118] on span "Evaluaciones" at bounding box center [75, 116] width 53 height 13
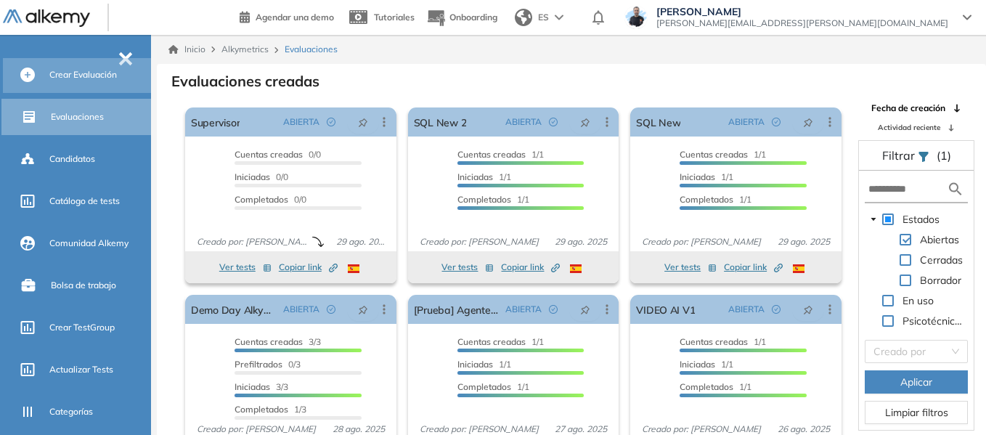
click at [91, 76] on span "Crear Evaluación" at bounding box center [83, 74] width 68 height 13
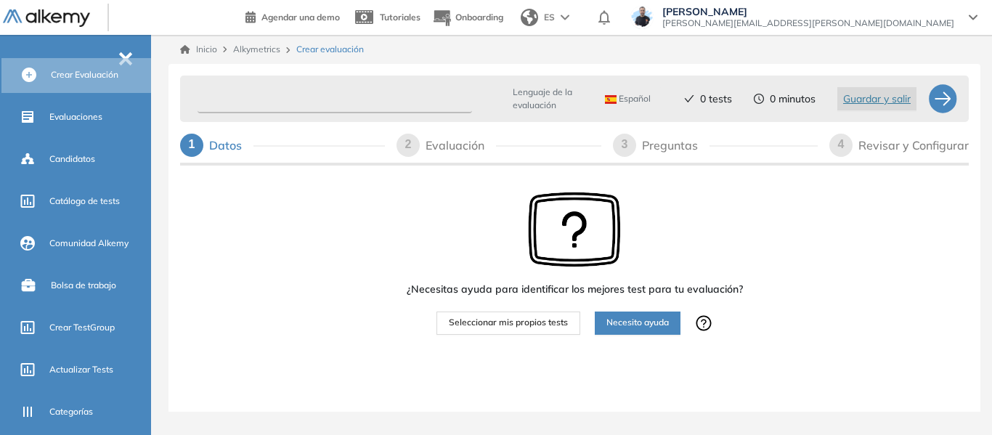
click at [338, 105] on input "text" at bounding box center [335, 99] width 274 height 28
type input "*********"
click at [507, 322] on span "Seleccionar mis propios tests" at bounding box center [508, 323] width 119 height 14
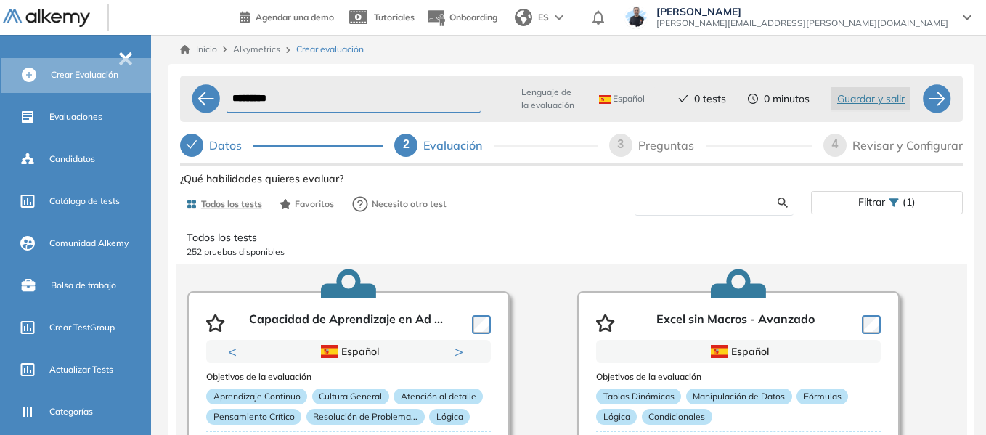
click at [676, 198] on input "text" at bounding box center [711, 202] width 131 height 13
type input "*****"
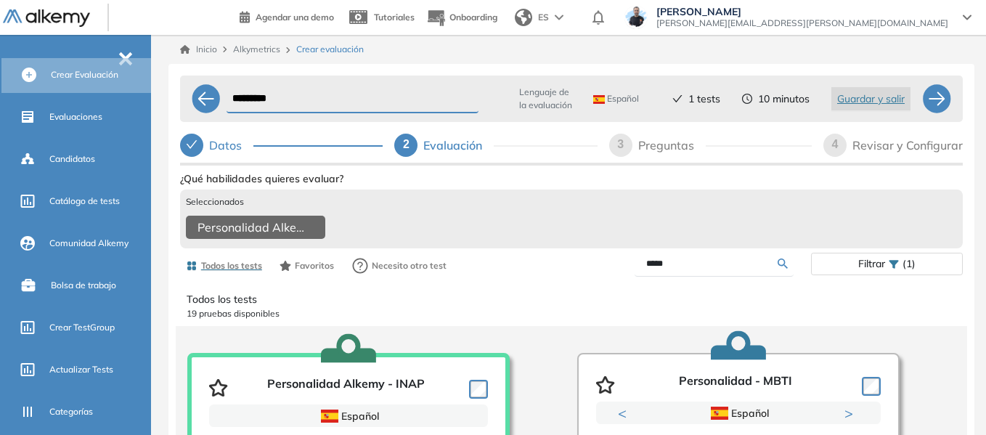
drag, startPoint x: 680, startPoint y: 275, endPoint x: 609, endPoint y: 260, distance: 72.8
click at [609, 260] on div "Ver preguntas de muestra Demo Experiencia Starter Validado undefined minutos Pr…" at bounding box center [571, 399] width 783 height 463
click at [682, 270] on input "text" at bounding box center [711, 263] width 131 height 13
type input "****"
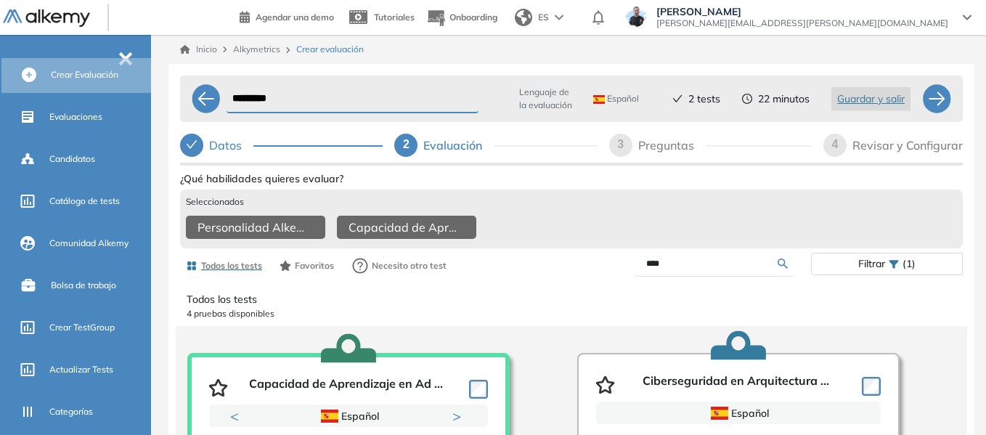
drag, startPoint x: 664, startPoint y: 274, endPoint x: 595, endPoint y: 267, distance: 70.1
click at [595, 267] on div "****" at bounding box center [691, 263] width 240 height 25
type input "****"
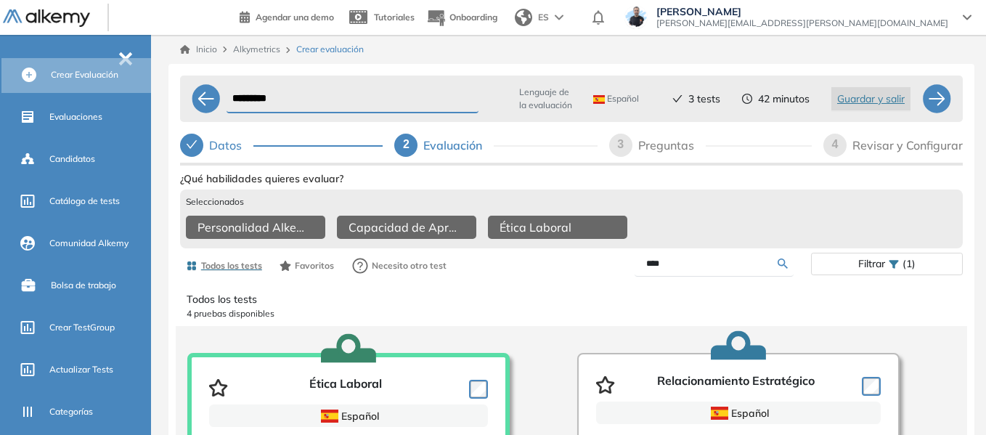
drag, startPoint x: 700, startPoint y: 277, endPoint x: 570, endPoint y: 289, distance: 130.5
click at [570, 280] on div "Todos los tests Favoritos Necesito otro test **** Filtrar (1)" at bounding box center [571, 265] width 783 height 29
type input "****"
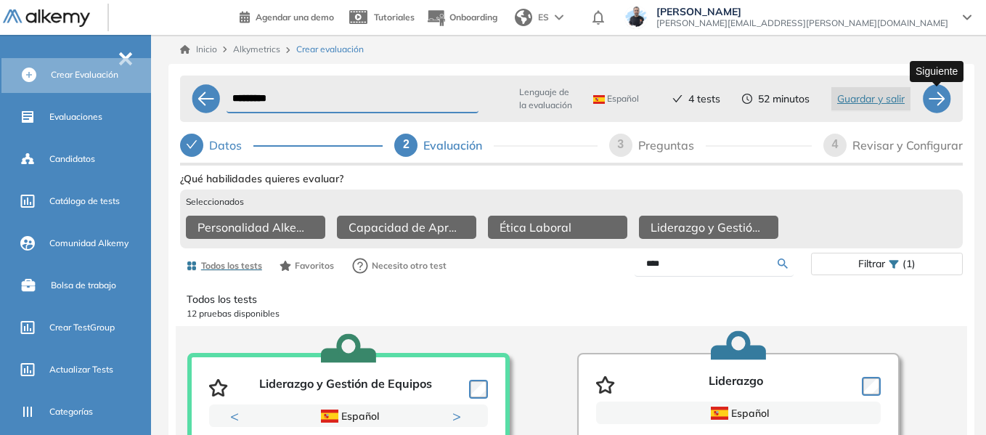
click at [934, 98] on div at bounding box center [936, 98] width 29 height 29
select select "*****"
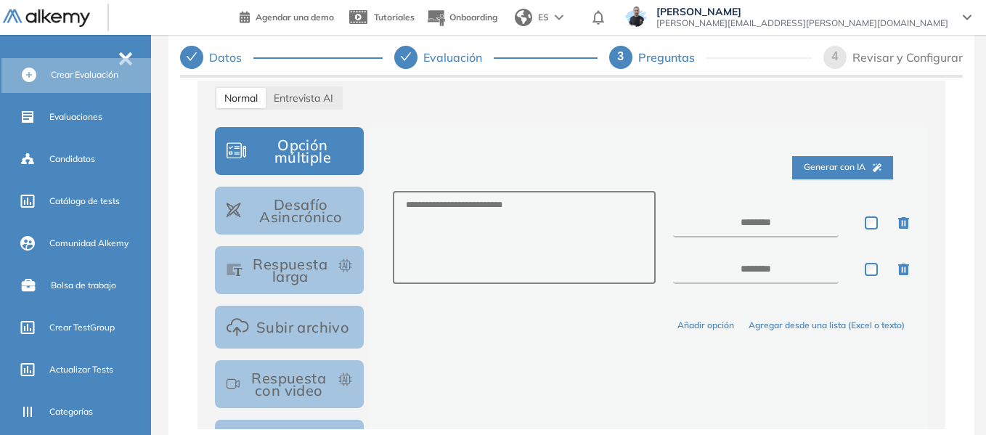
scroll to position [290, 0]
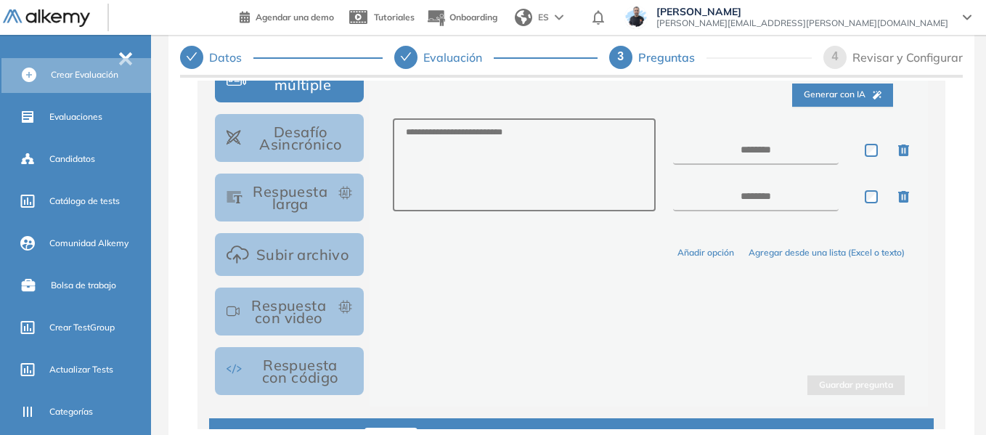
click at [280, 310] on button "Respuesta con video" at bounding box center [289, 312] width 149 height 48
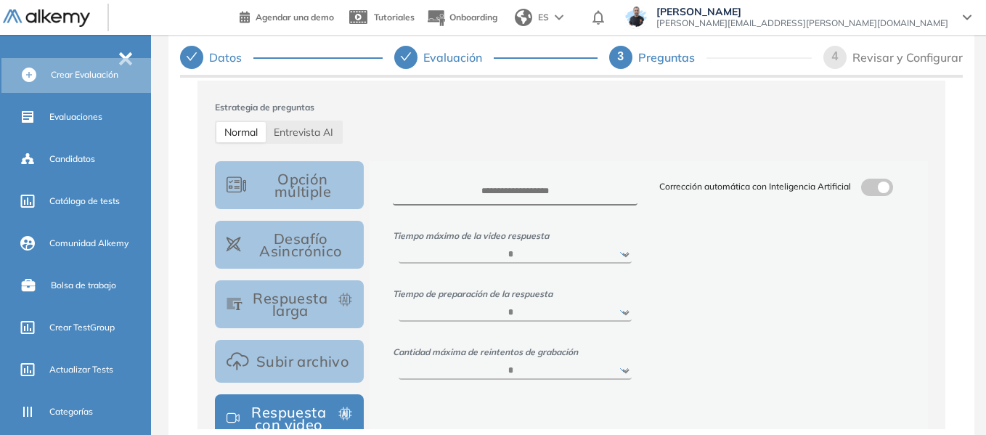
scroll to position [145, 0]
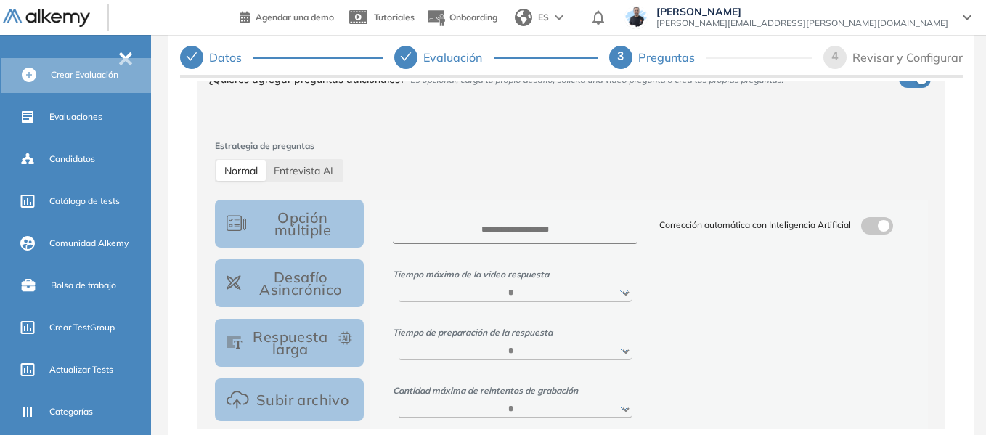
click at [862, 221] on span at bounding box center [867, 223] width 12 height 12
click at [719, 338] on textarea at bounding box center [781, 333] width 245 height 54
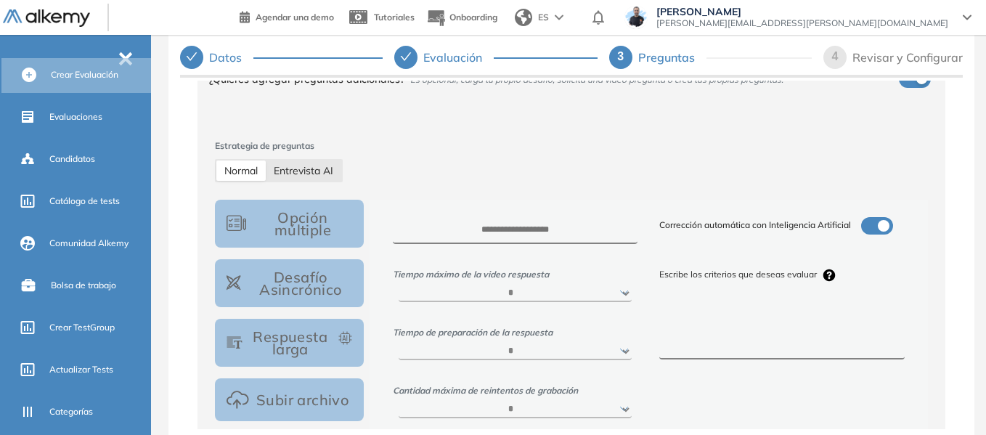
click at [306, 174] on span "Entrevista AI" at bounding box center [304, 170] width 60 height 13
select select "***"
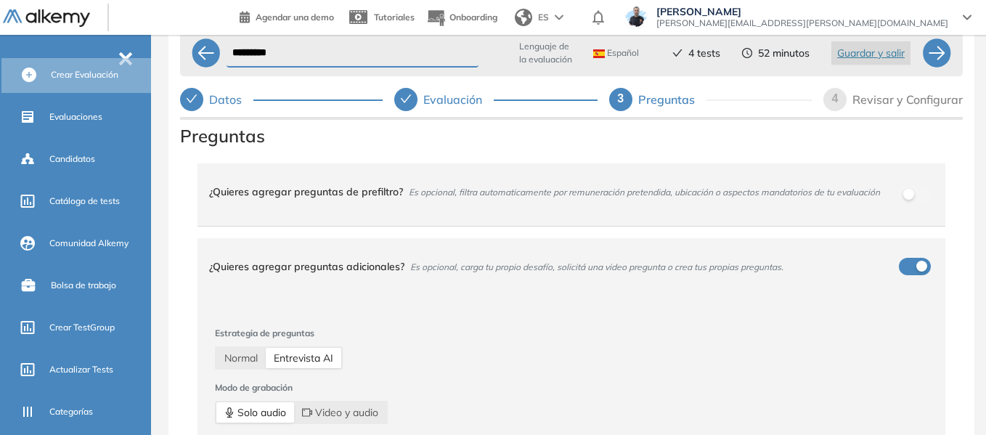
scroll to position [0, 0]
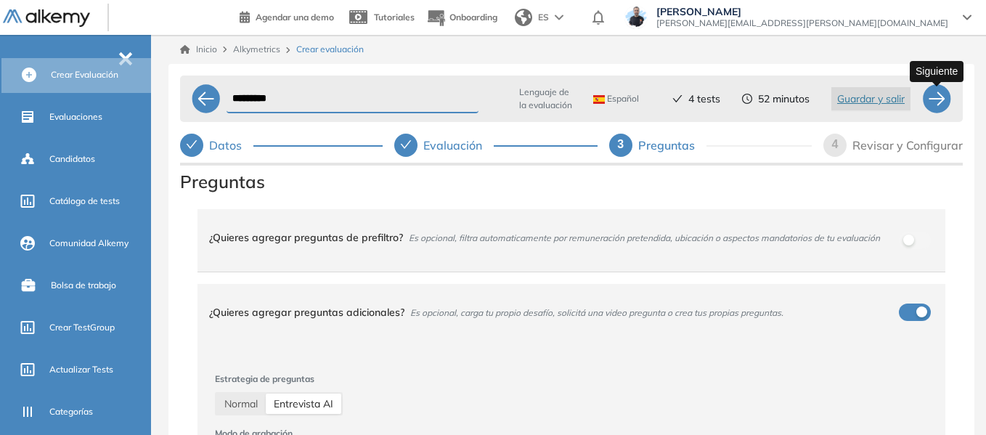
click at [940, 97] on div at bounding box center [936, 98] width 29 height 29
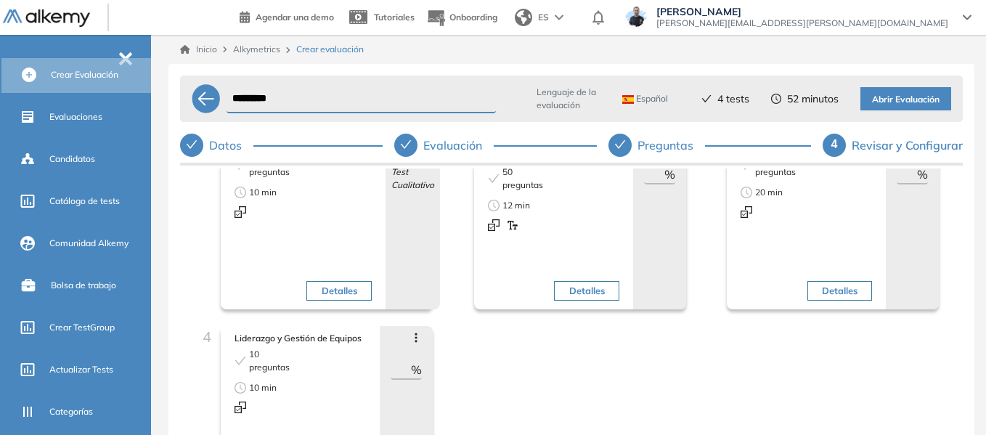
scroll to position [73, 0]
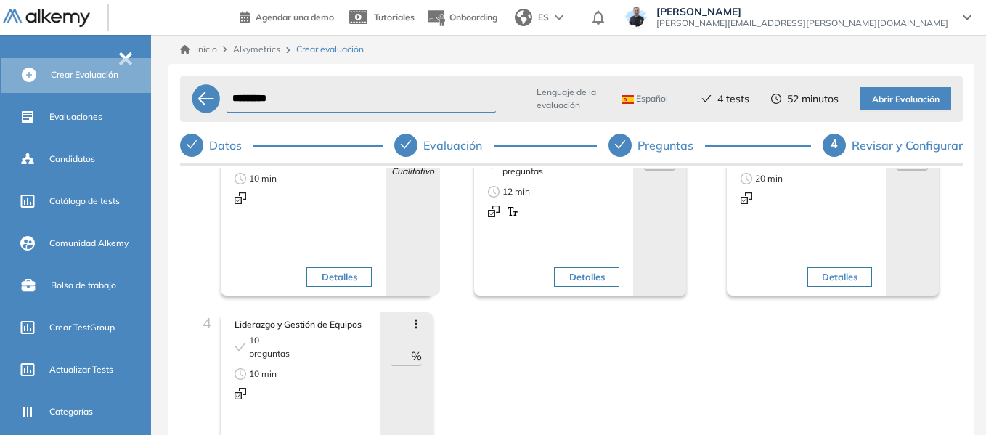
drag, startPoint x: 398, startPoint y: 351, endPoint x: 441, endPoint y: 352, distance: 42.9
click at [441, 352] on div "4 Liderazgo y Gestión de Equipos 10 preguntas 10 min Detalles Avanzar posición …" at bounding box center [318, 419] width 253 height 215
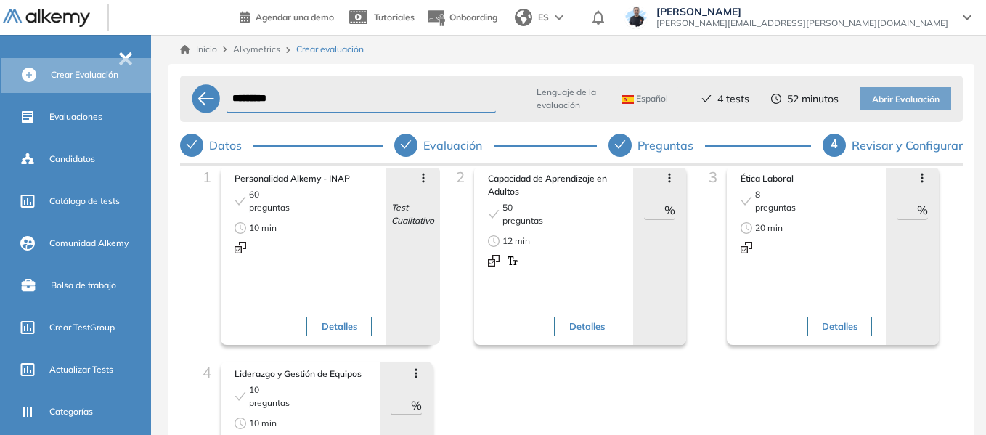
scroll to position [0, 0]
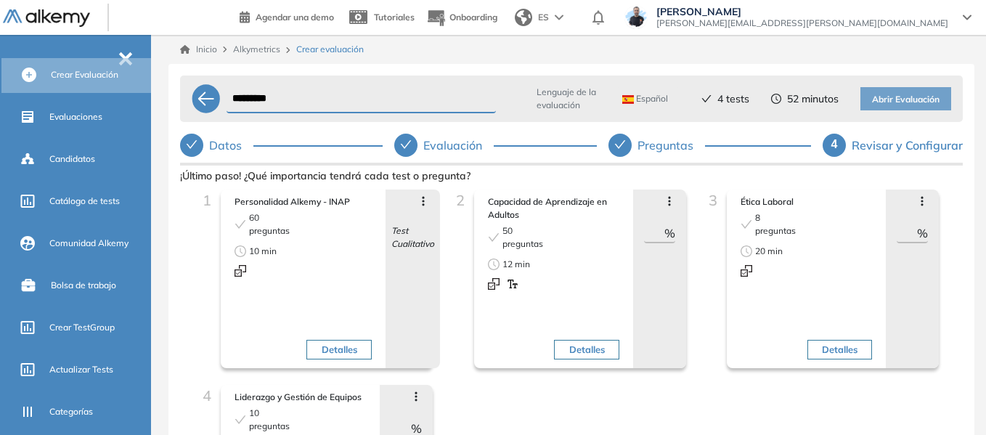
type input "**"
drag, startPoint x: 644, startPoint y: 233, endPoint x: 693, endPoint y: 220, distance: 51.1
click at [693, 220] on div "2 Capacidad de Aprendizaje en Adultos 50 preguntas 12 min Detalles Avanzar posi…" at bounding box center [571, 287] width 253 height 195
type input "*"
type input "**"
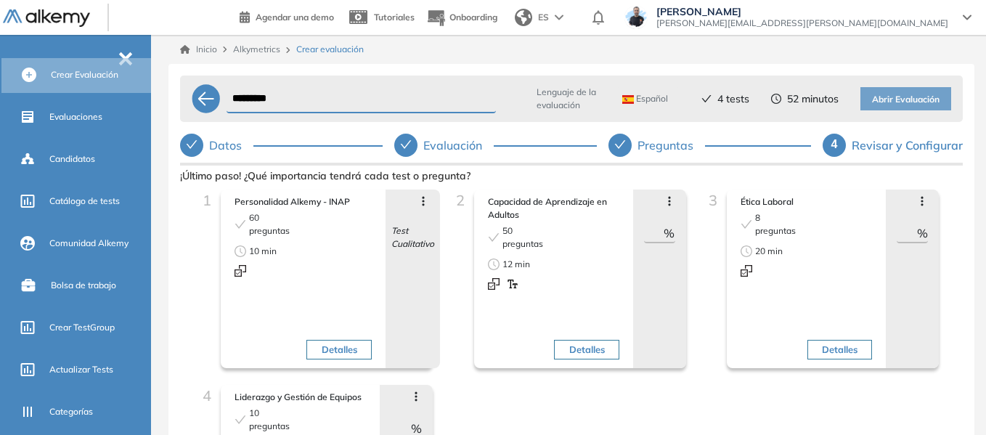
drag, startPoint x: 896, startPoint y: 229, endPoint x: 923, endPoint y: 229, distance: 26.9
click at [923, 229] on div "Avanzar posición Retroceder posición Saltar preguntas Eliminar ** %" at bounding box center [912, 279] width 53 height 179
type input "*"
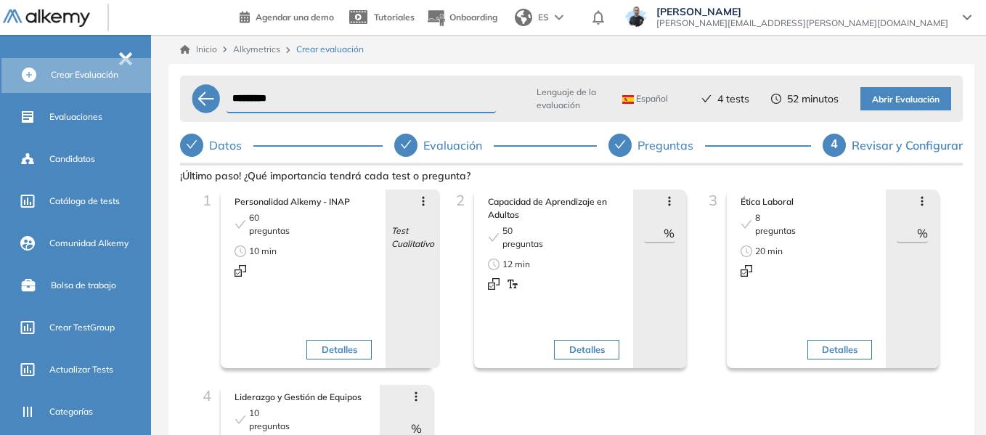
type input "**"
click at [922, 94] on span "Abrir Evaluación" at bounding box center [906, 100] width 68 height 14
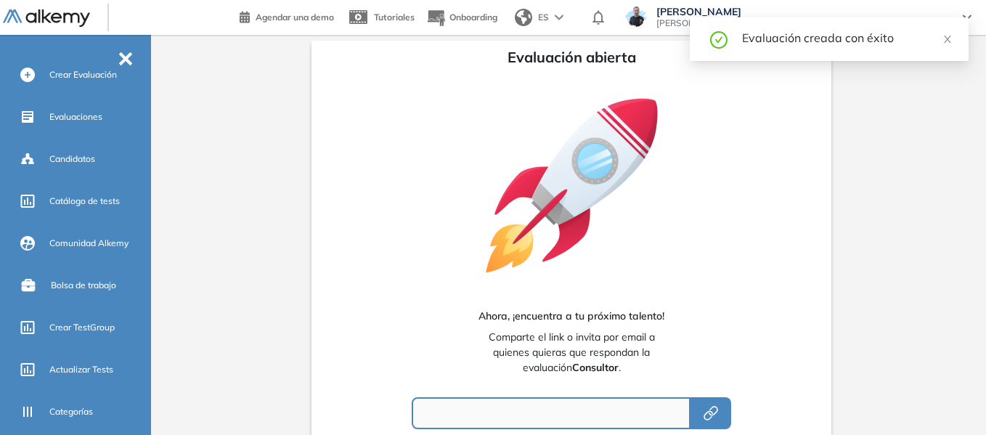
type input "**********"
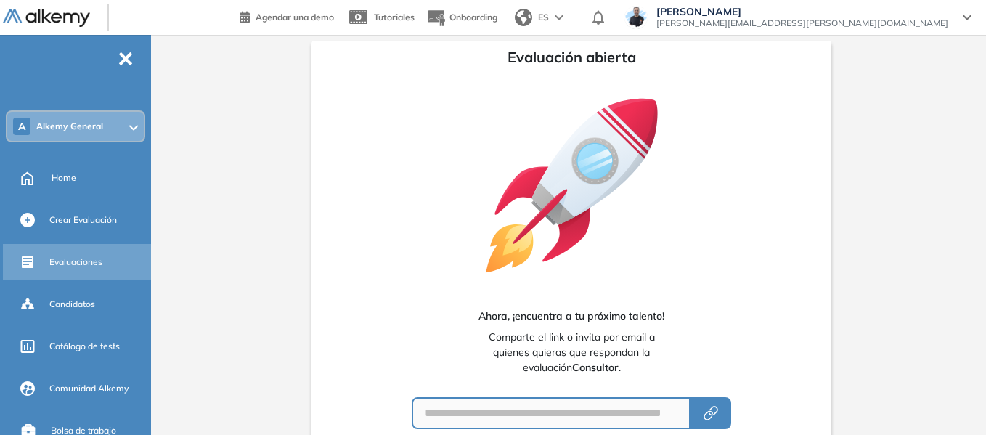
click at [93, 266] on span "Evaluaciones" at bounding box center [75, 262] width 53 height 13
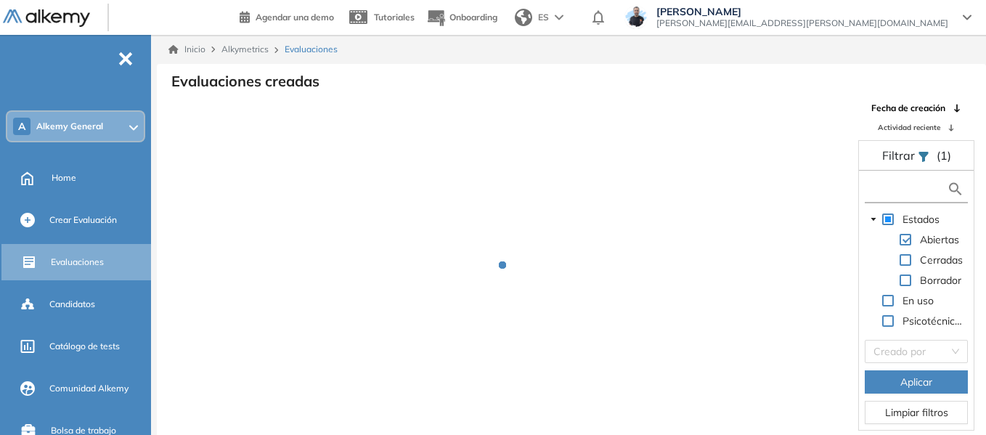
click at [903, 187] on input "text" at bounding box center [907, 189] width 78 height 15
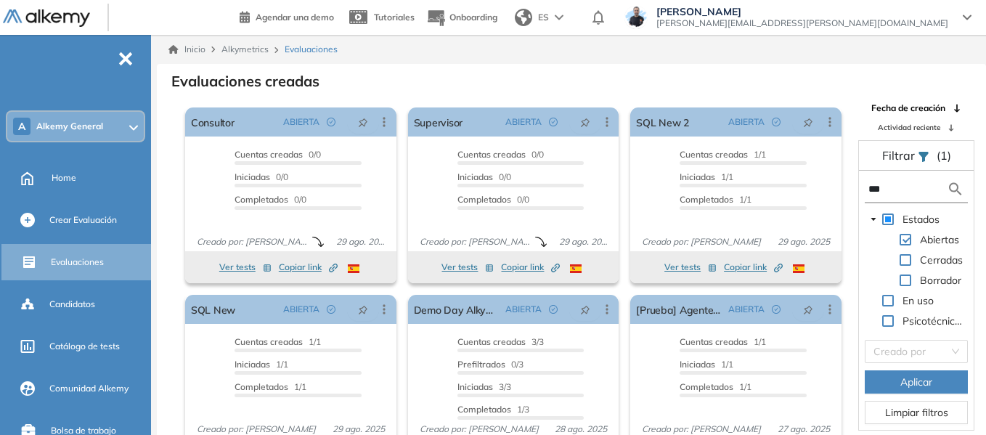
type input "****"
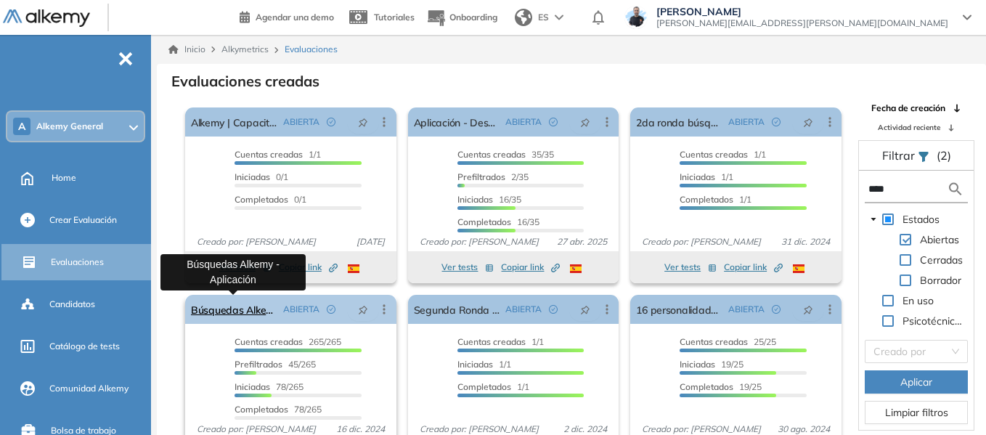
click at [240, 309] on link "Búsquedas Alkemy - Aplicación" at bounding box center [234, 309] width 86 height 29
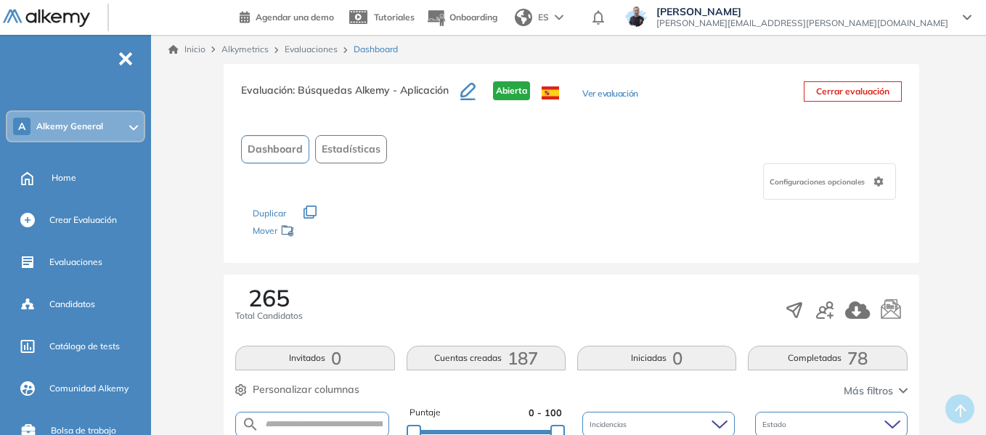
click at [331, 49] on link "Evaluaciones" at bounding box center [311, 49] width 53 height 11
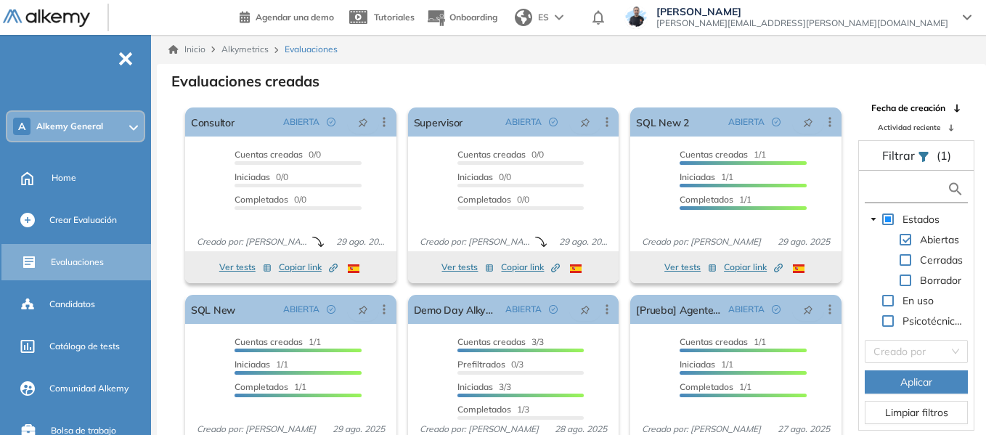
click at [891, 196] on input "text" at bounding box center [907, 189] width 78 height 15
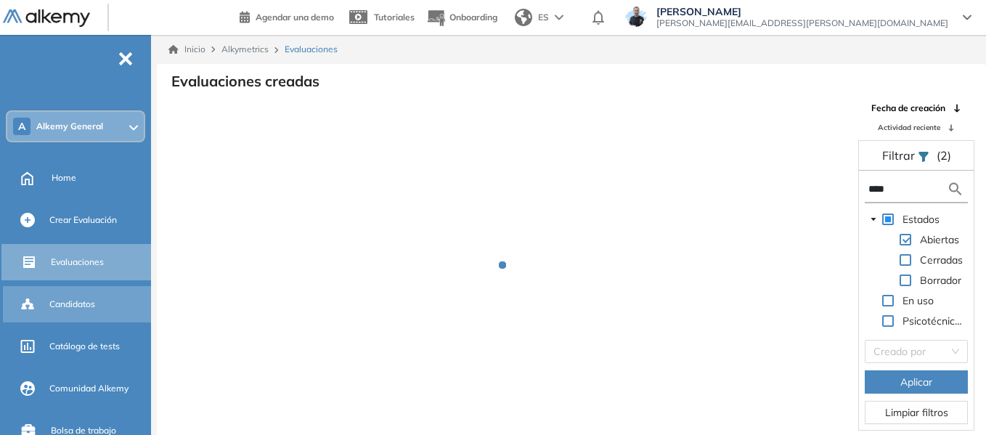
type input "****"
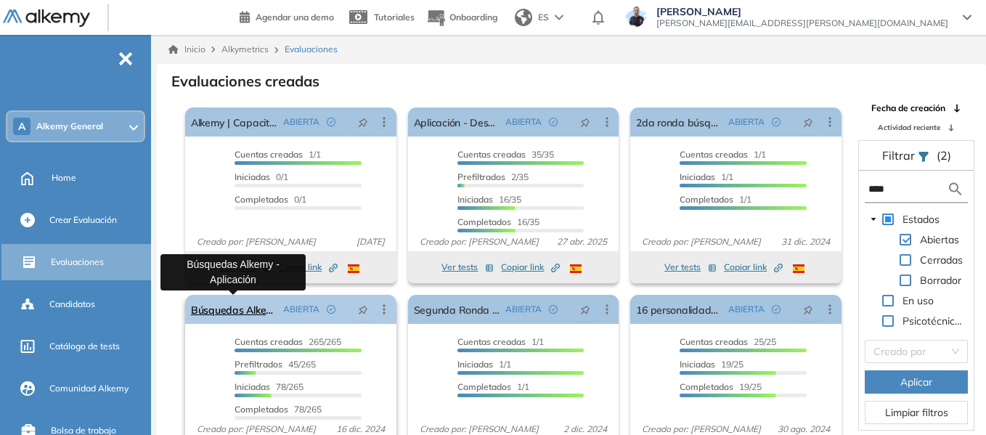
click at [240, 310] on link "Búsquedas Alkemy - Aplicación" at bounding box center [234, 309] width 86 height 29
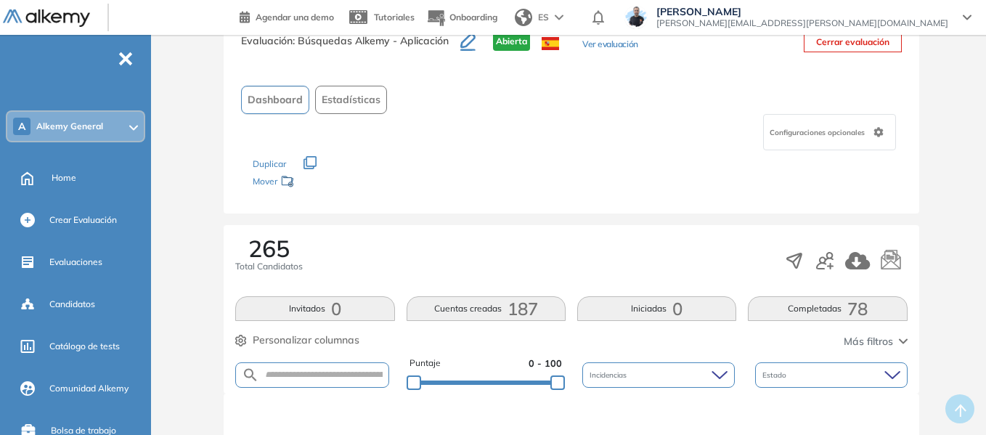
scroll to position [73, 0]
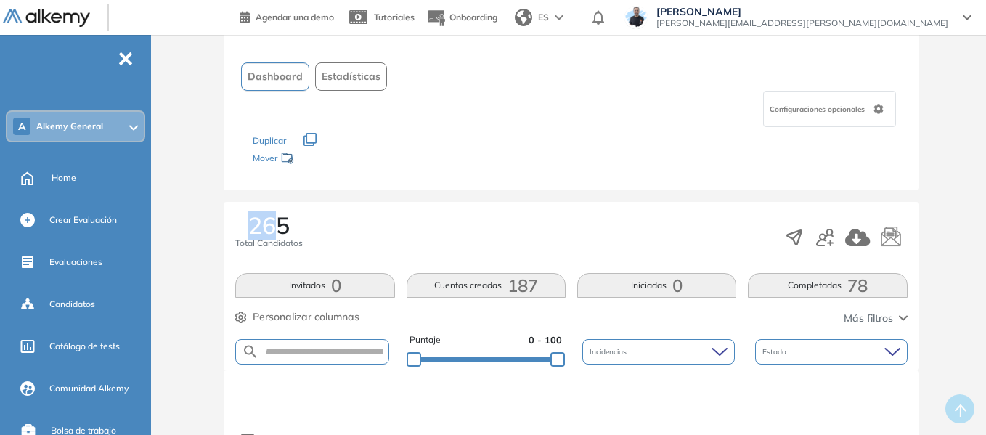
drag, startPoint x: 253, startPoint y: 224, endPoint x: 282, endPoint y: 218, distance: 29.1
click at [282, 218] on span "265" at bounding box center [268, 224] width 41 height 23
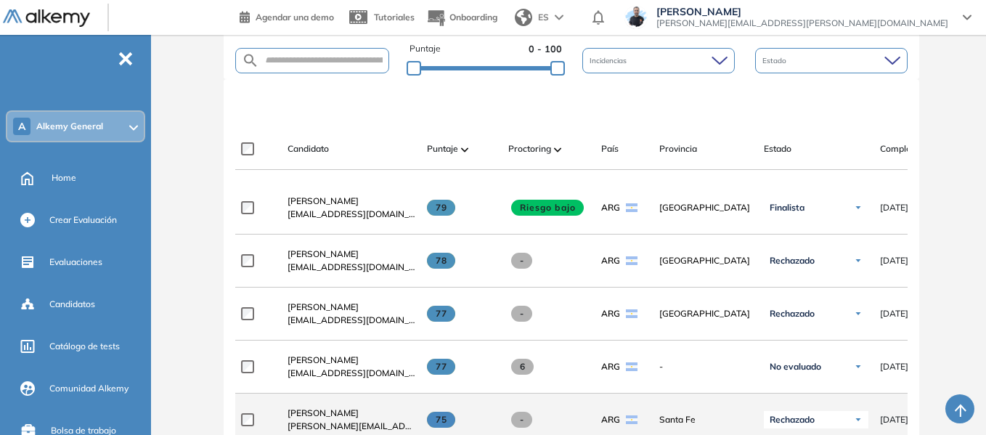
scroll to position [363, 0]
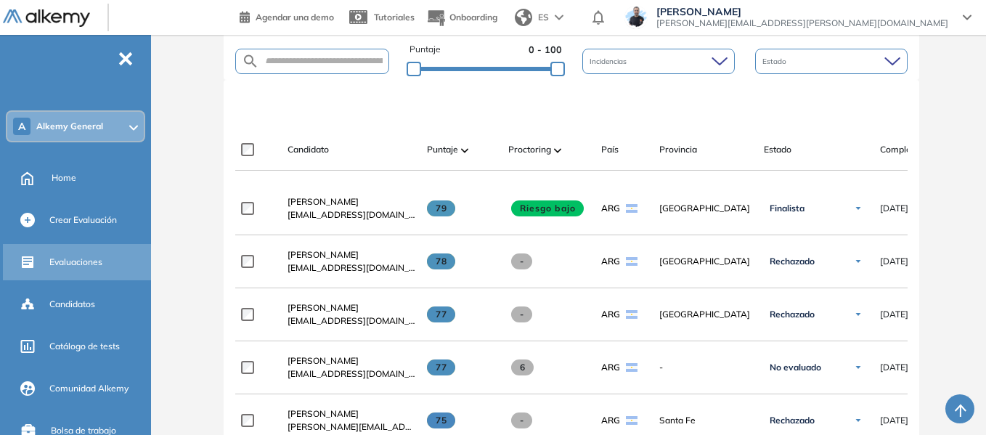
drag, startPoint x: 340, startPoint y: 209, endPoint x: 45, endPoint y: 249, distance: 297.5
click at [340, 207] on span "Stefano Trento" at bounding box center [323, 201] width 71 height 11
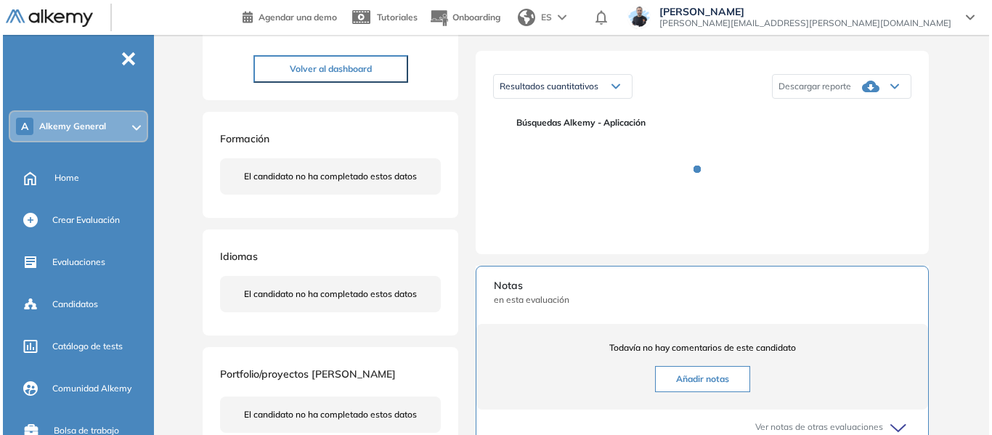
scroll to position [218, 0]
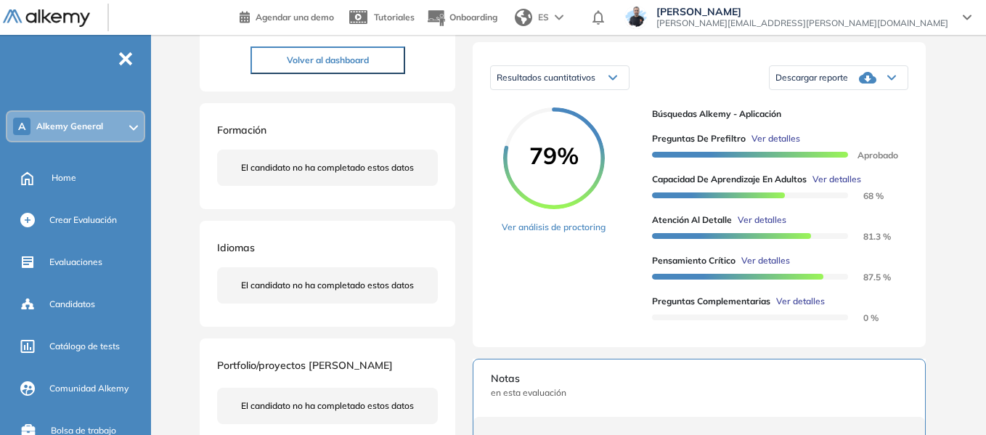
click at [841, 186] on span "Ver detalles" at bounding box center [837, 179] width 49 height 13
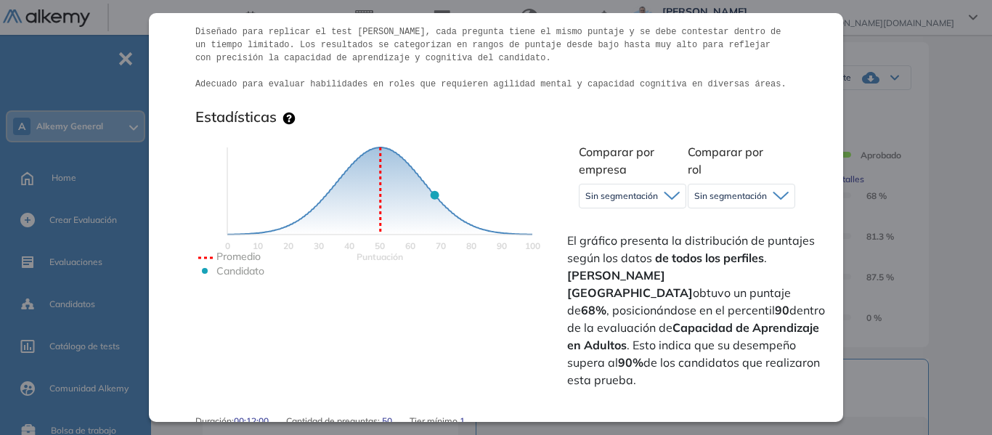
scroll to position [290, 0]
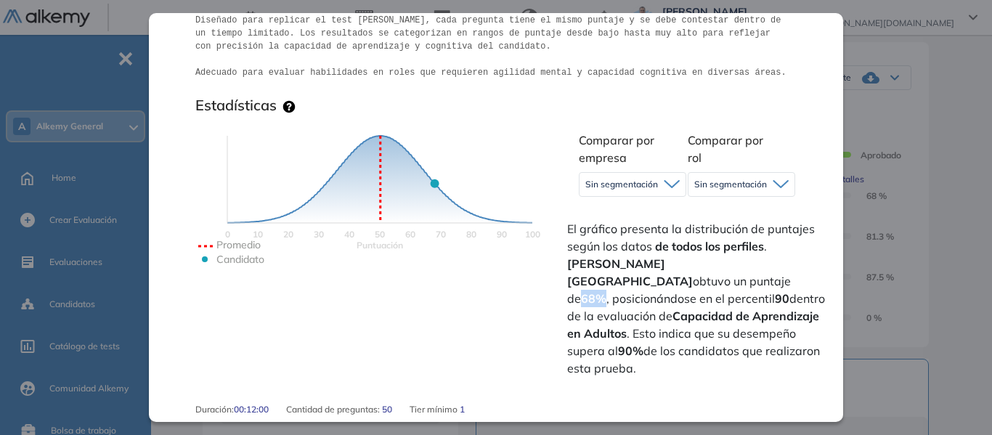
drag, startPoint x: 725, startPoint y: 266, endPoint x: 712, endPoint y: 232, distance: 35.9
click at [606, 291] on strong "68%" at bounding box center [593, 298] width 25 height 15
click at [675, 188] on icon at bounding box center [672, 183] width 16 height 9
click at [558, 145] on icon "Puntuación 0 10 20 30 40 50 60 70 80 90 100 Promedio Candidato" at bounding box center [379, 216] width 363 height 218
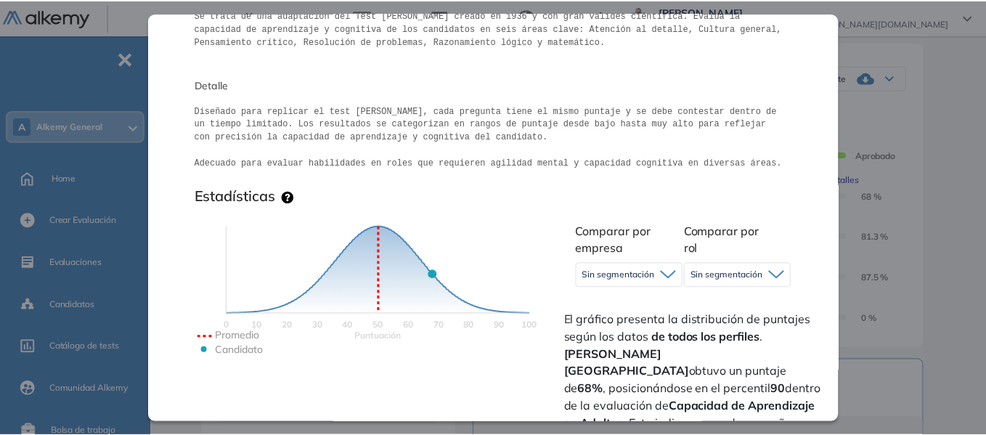
scroll to position [0, 0]
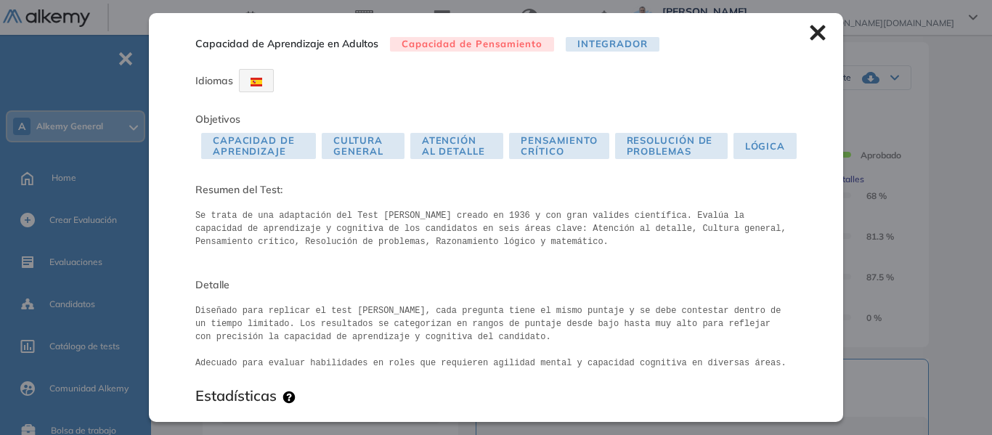
click at [810, 27] on icon at bounding box center [818, 33] width 16 height 16
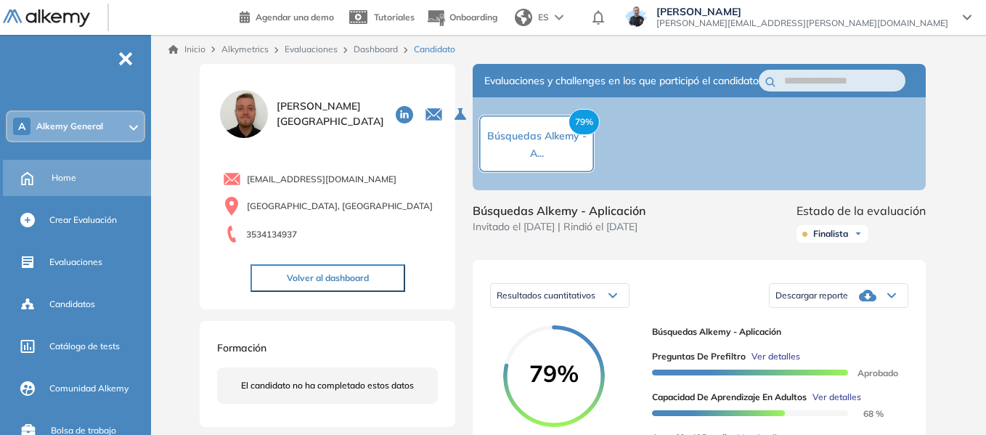
click at [51, 182] on div "Home" at bounding box center [78, 178] width 151 height 36
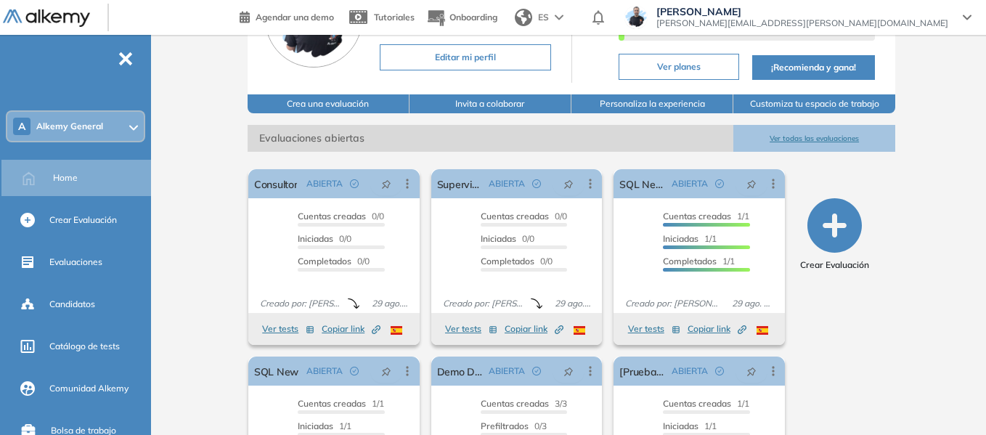
scroll to position [145, 0]
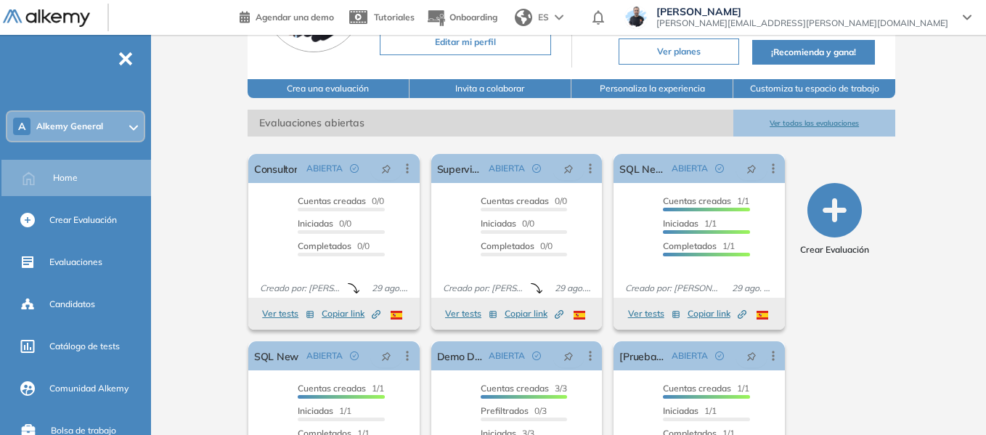
click at [129, 128] on icon at bounding box center [133, 128] width 9 height 6
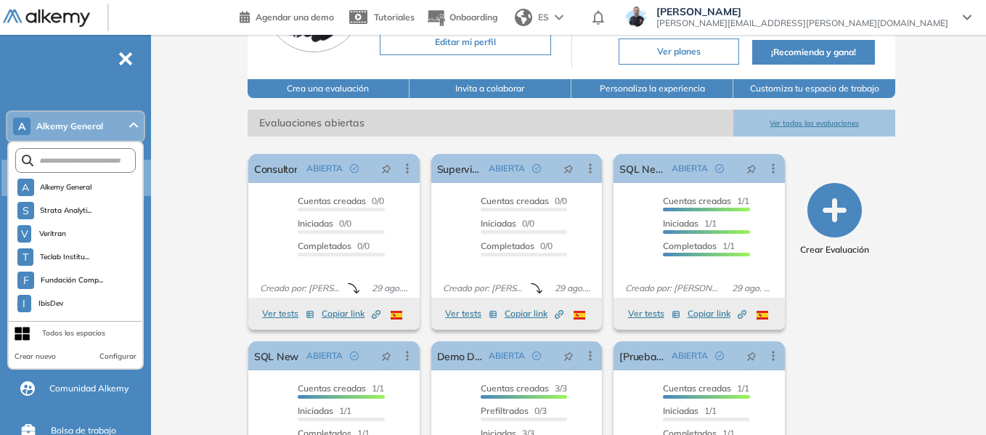
click at [49, 359] on button "Crear nuevo" at bounding box center [35, 357] width 41 height 12
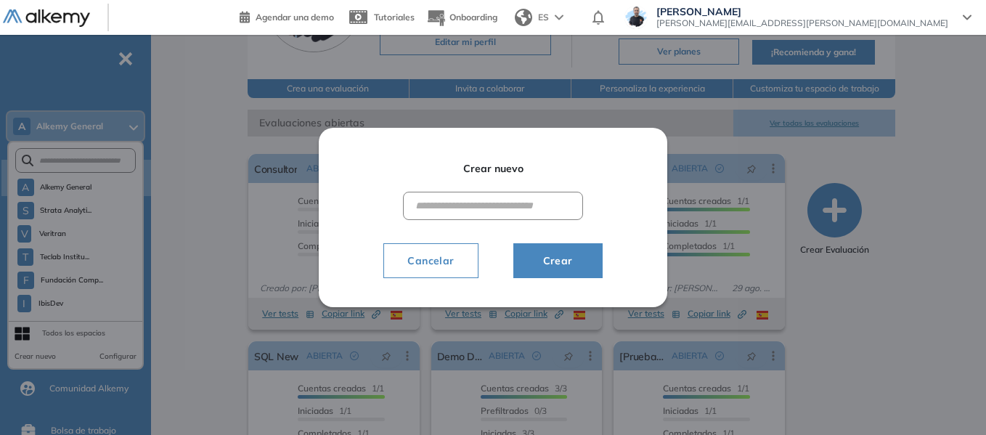
click at [421, 281] on div "Crear nuevo Cancelar Crear" at bounding box center [492, 217] width 267 height 145
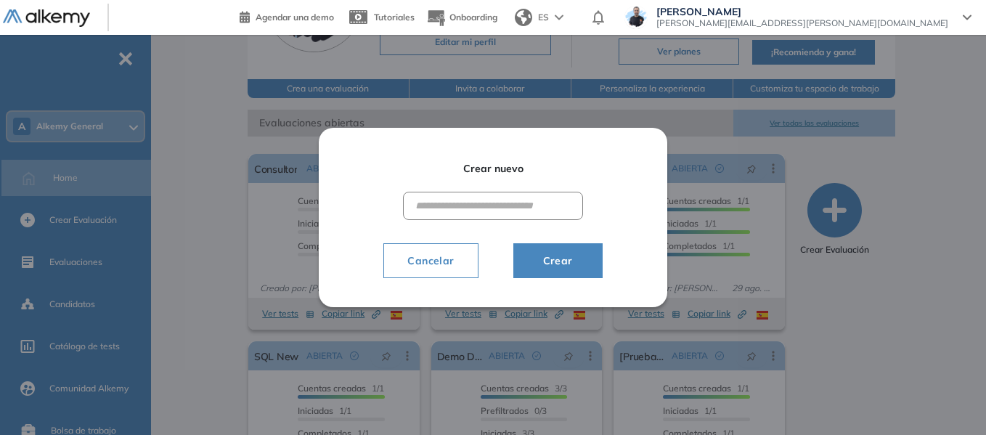
click at [423, 277] on button "Cancelar" at bounding box center [430, 260] width 94 height 35
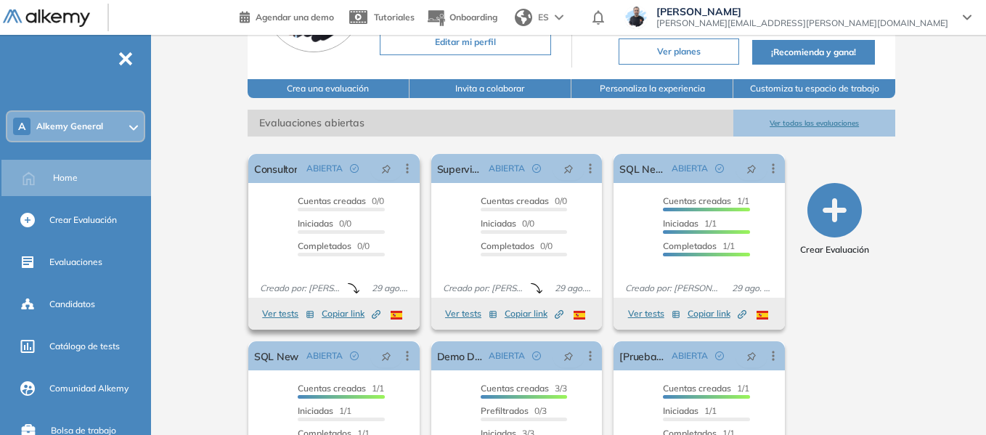
click at [290, 314] on button "Ver tests" at bounding box center [288, 313] width 52 height 17
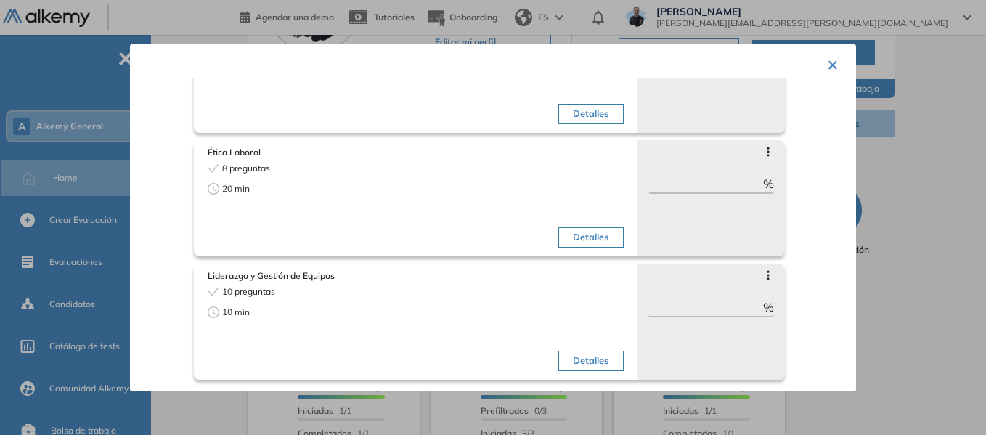
scroll to position [0, 0]
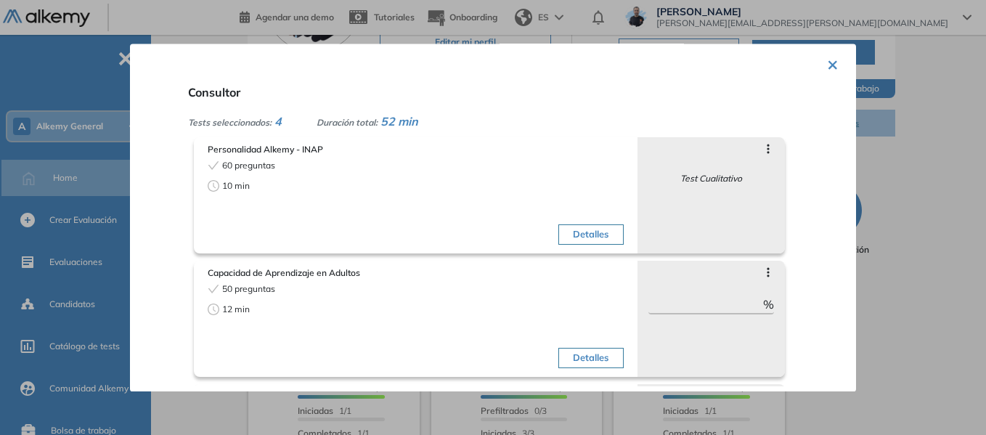
click at [828, 62] on button "×" at bounding box center [833, 63] width 12 height 28
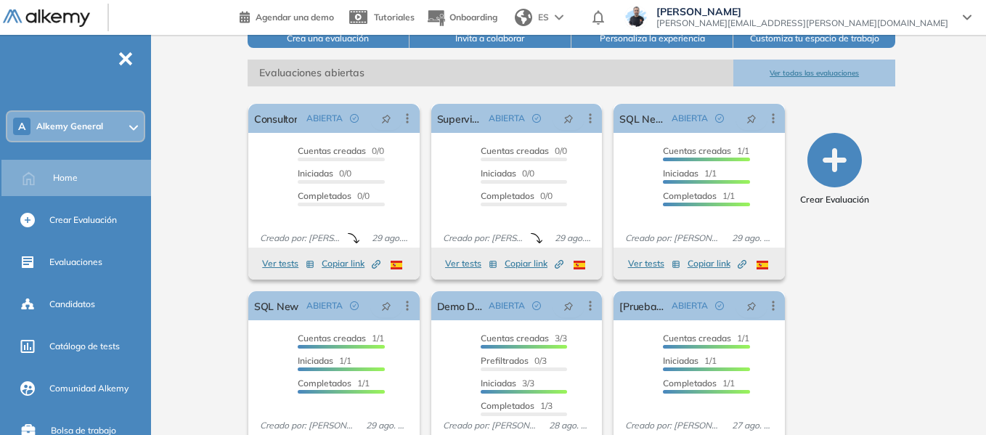
scroll to position [245, 0]
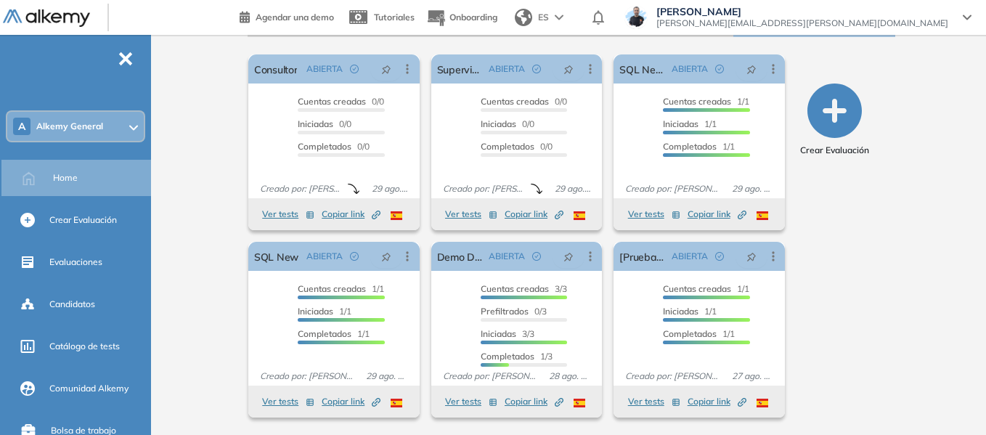
click at [134, 127] on icon at bounding box center [133, 128] width 7 height 4
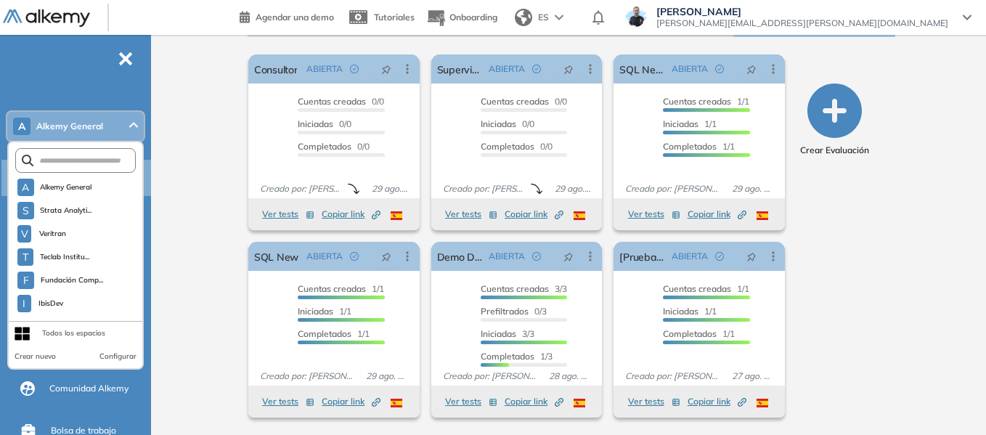
click at [65, 335] on div "Todos los espacios" at bounding box center [73, 334] width 63 height 12
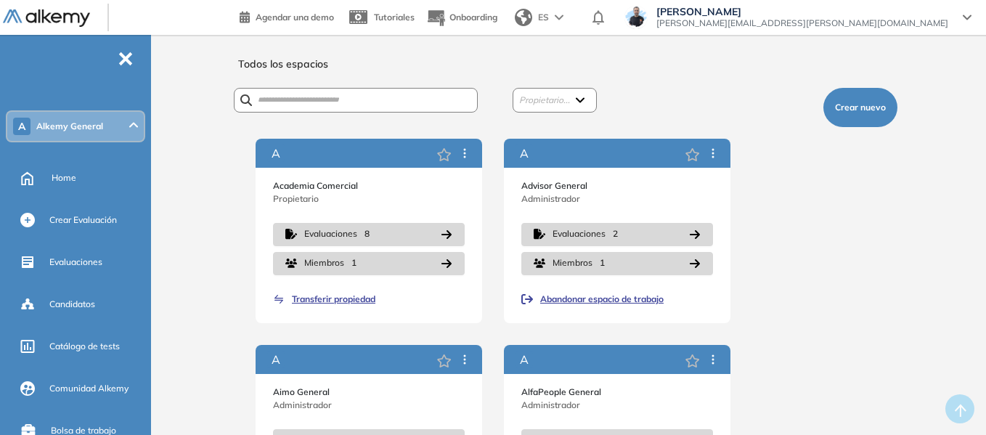
click at [163, 141] on div "Todos los espacios Propietario... Federico Repetto Diego Diego Milagros D'Alles…" at bounding box center [571, 411] width 829 height 718
click at [78, 175] on div "Home" at bounding box center [100, 178] width 97 height 25
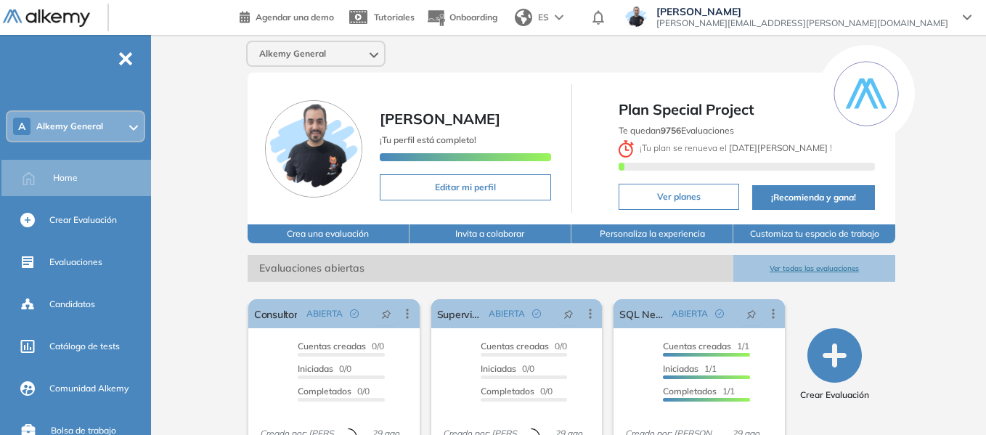
click at [90, 117] on div "A Alkemy General" at bounding box center [75, 126] width 137 height 29
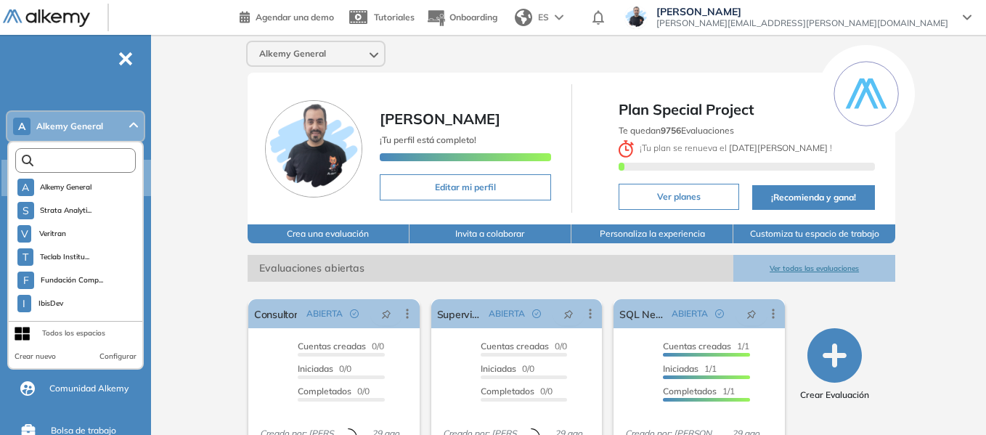
click at [94, 163] on input "text" at bounding box center [78, 160] width 91 height 11
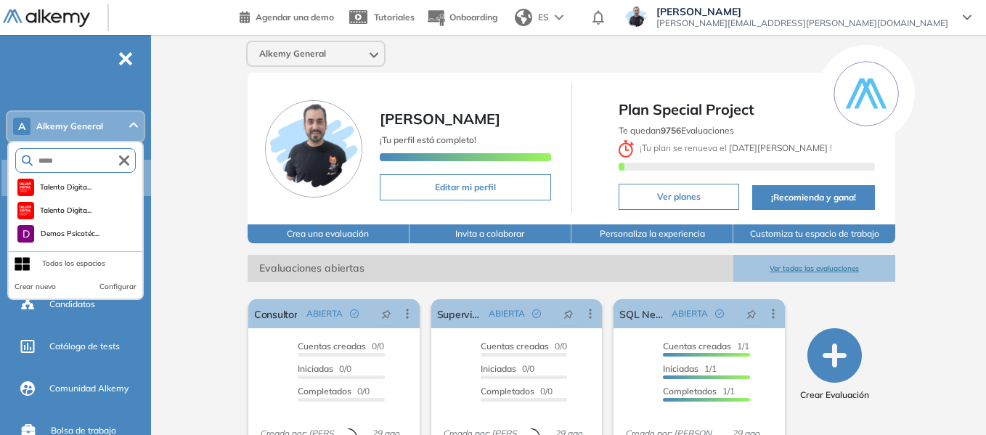
type input "*****"
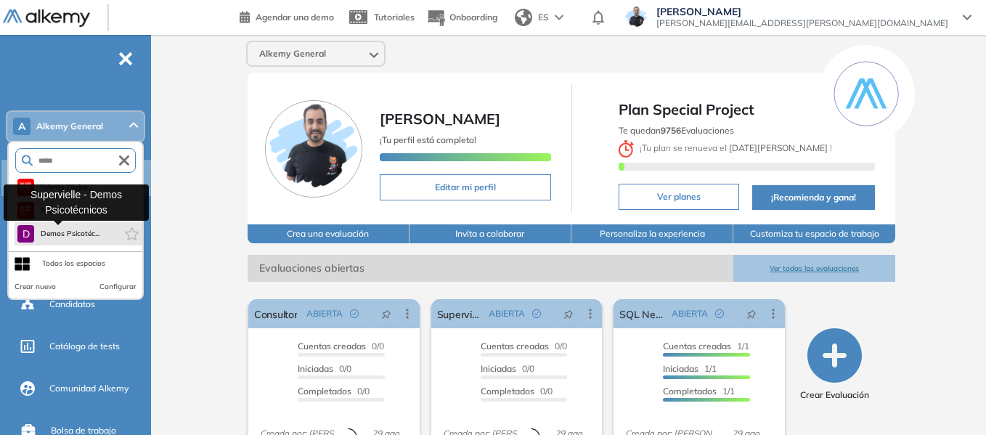
click at [82, 235] on span "Demos Psicotéc..." at bounding box center [70, 234] width 60 height 12
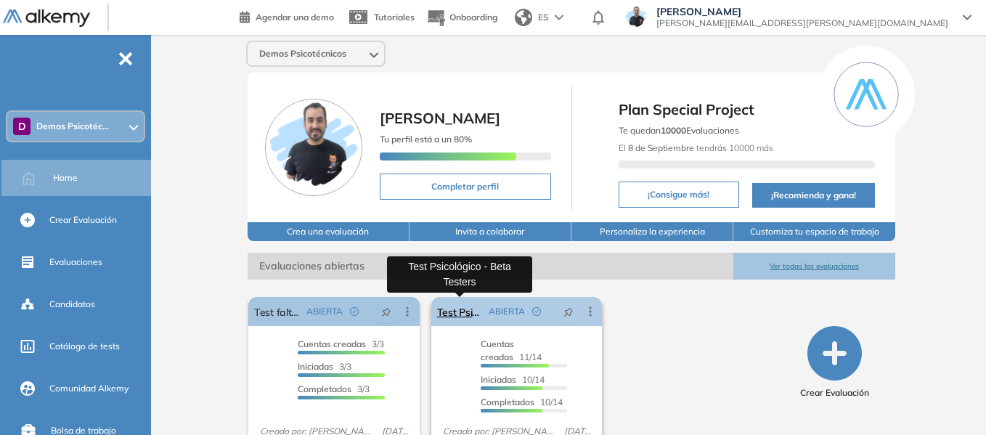
click at [464, 320] on link "Test Psicológico - Beta Testers" at bounding box center [460, 311] width 46 height 29
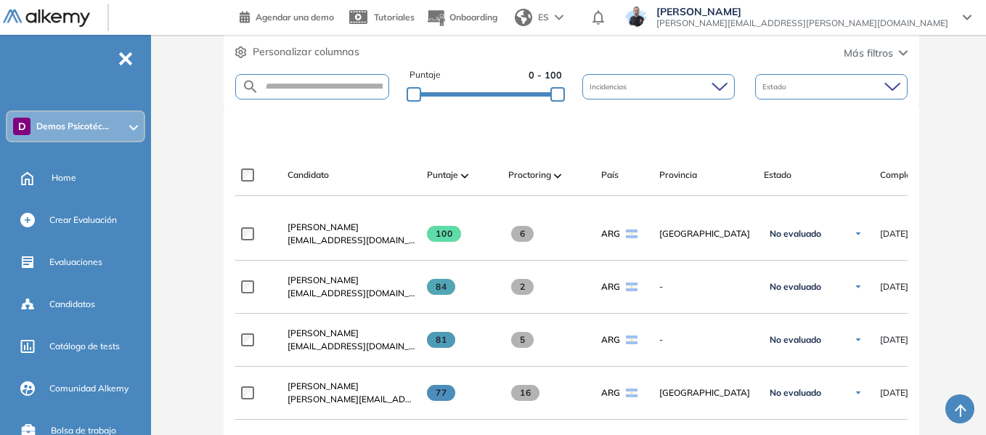
scroll to position [400, 0]
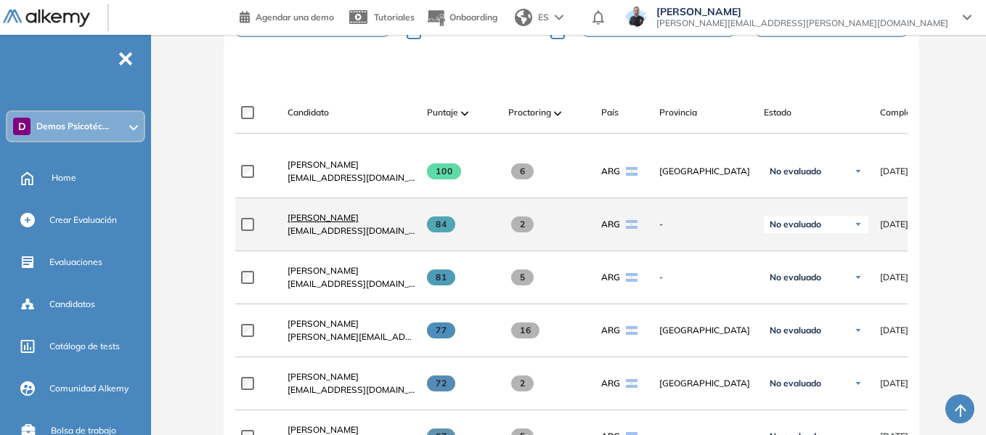
click at [309, 223] on span "Guadalupe Lanzalot" at bounding box center [323, 217] width 71 height 11
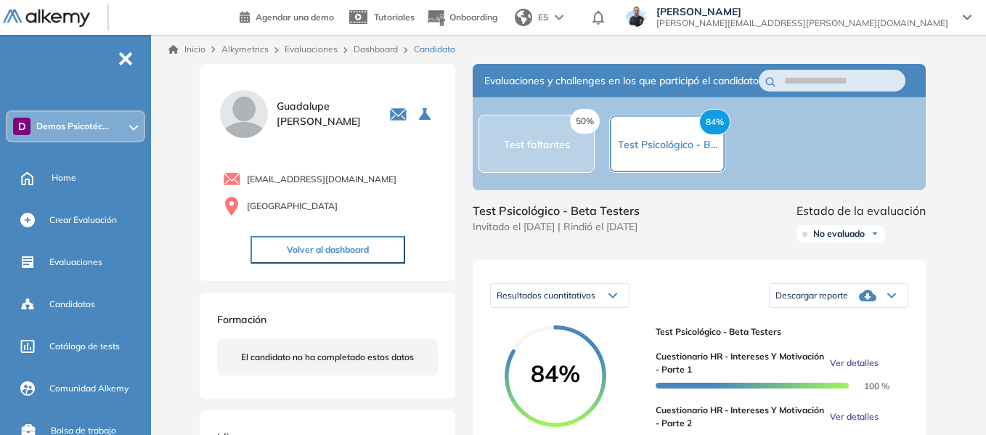
click at [383, 44] on link "Dashboard" at bounding box center [376, 49] width 44 height 11
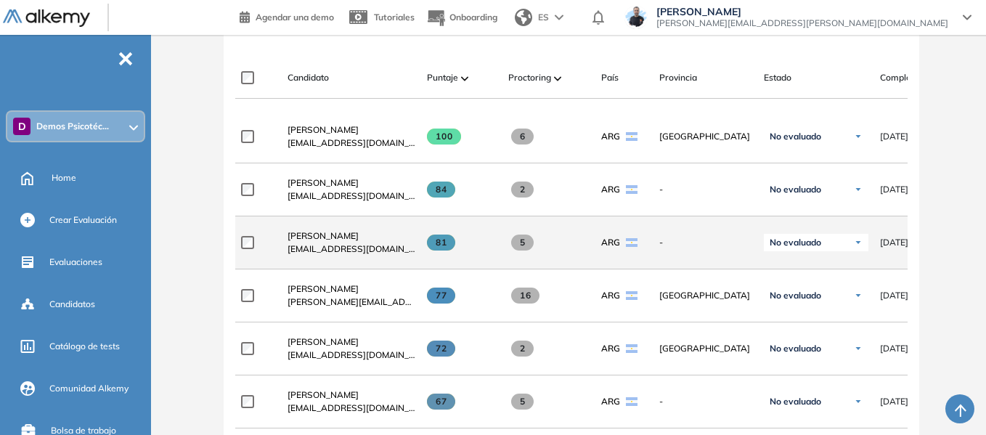
scroll to position [436, 0]
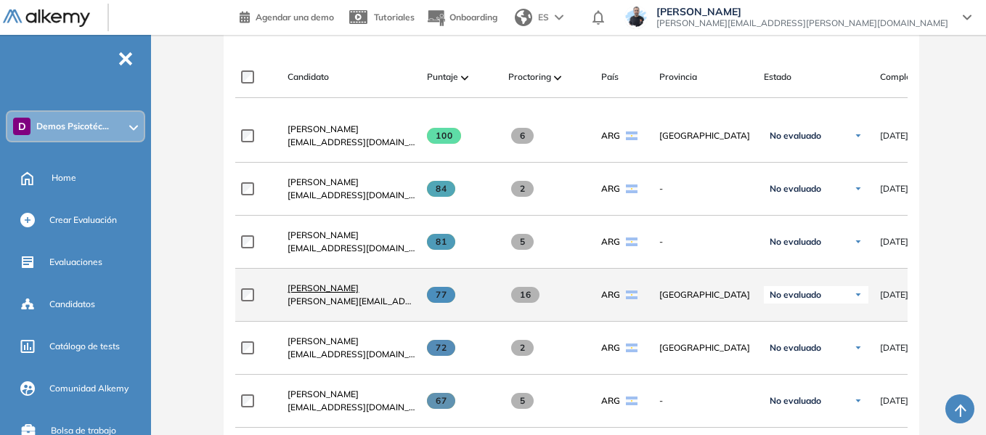
click at [330, 293] on span "Santino Monachesi" at bounding box center [323, 287] width 71 height 11
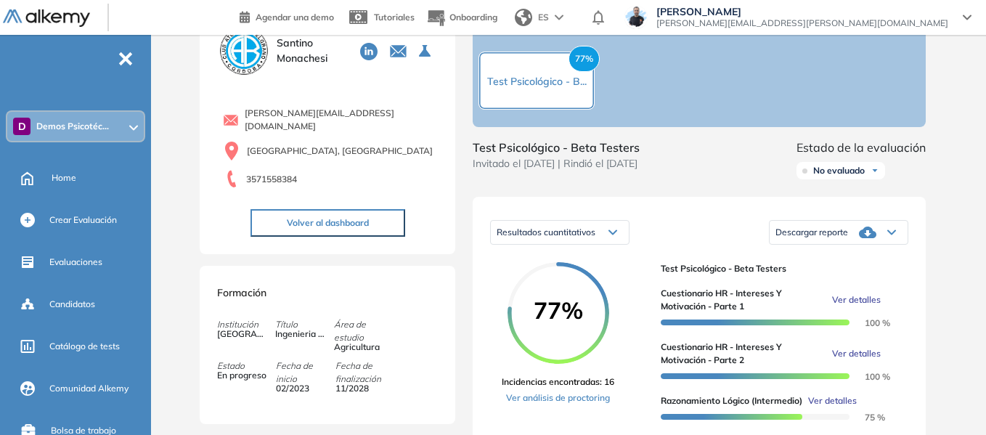
scroll to position [145, 0]
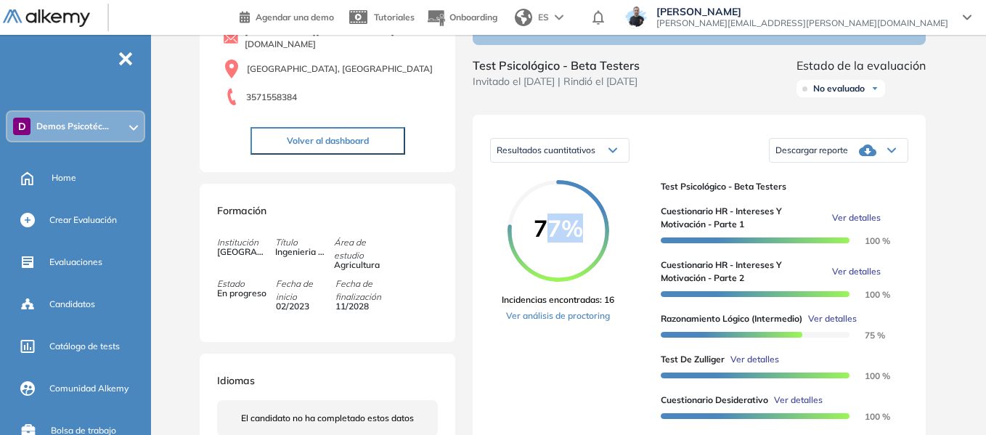
drag, startPoint x: 542, startPoint y: 241, endPoint x: 585, endPoint y: 236, distance: 43.9
click at [585, 236] on span "77%" at bounding box center [559, 227] width 102 height 23
click at [636, 207] on div "77% Incidencias encontradas: 16 Ver análisis de proctoring" at bounding box center [575, 385] width 147 height 411
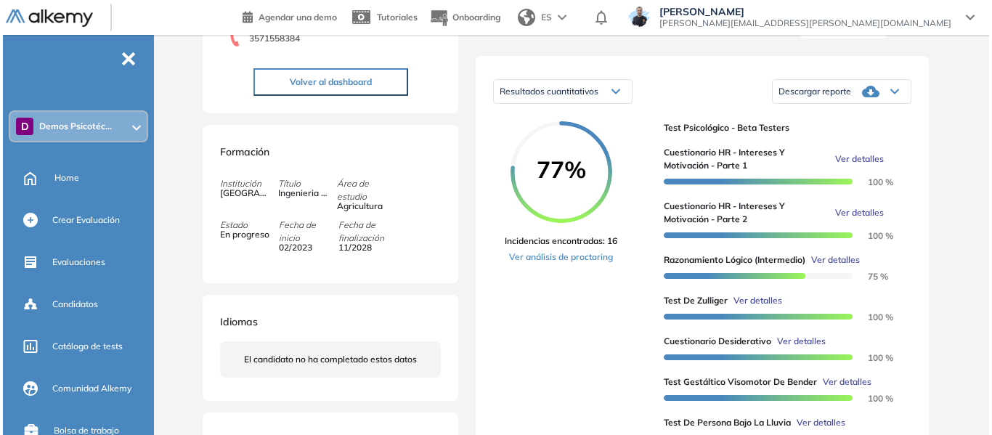
scroll to position [290, 0]
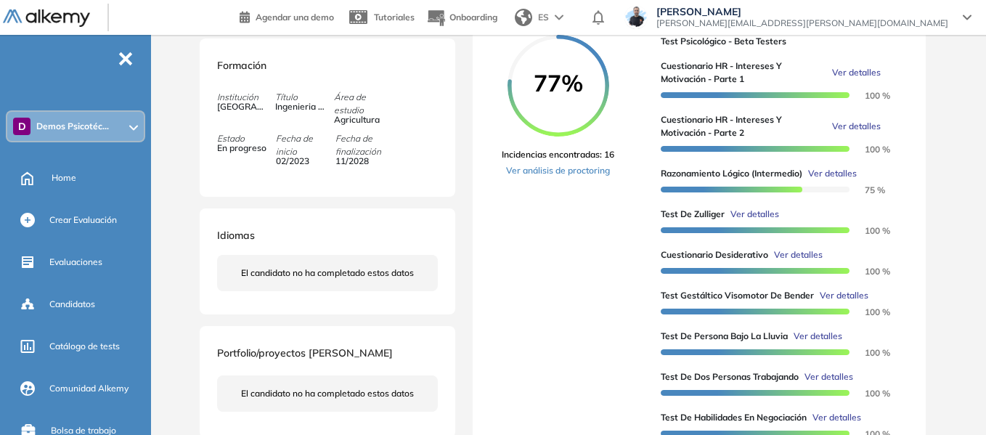
click at [761, 221] on span "Ver detalles" at bounding box center [755, 214] width 49 height 13
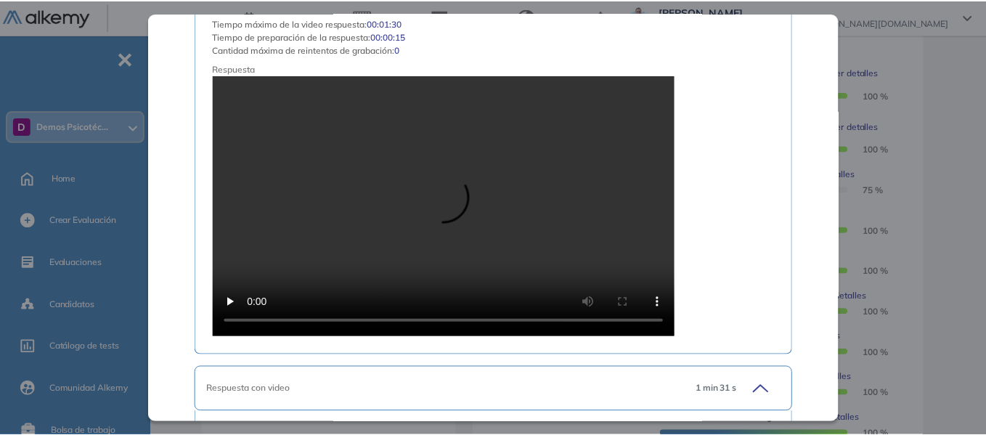
scroll to position [2033, 0]
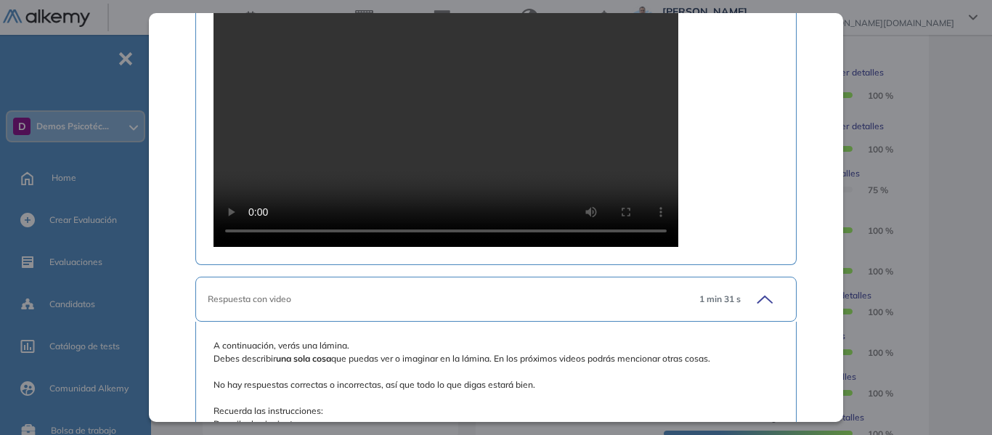
click at [964, 131] on div "Inicio Alkymetrics Evaluaciones Dashboard Candidato Test de Zulliger Recursos H…" at bounding box center [574, 295] width 835 height 1103
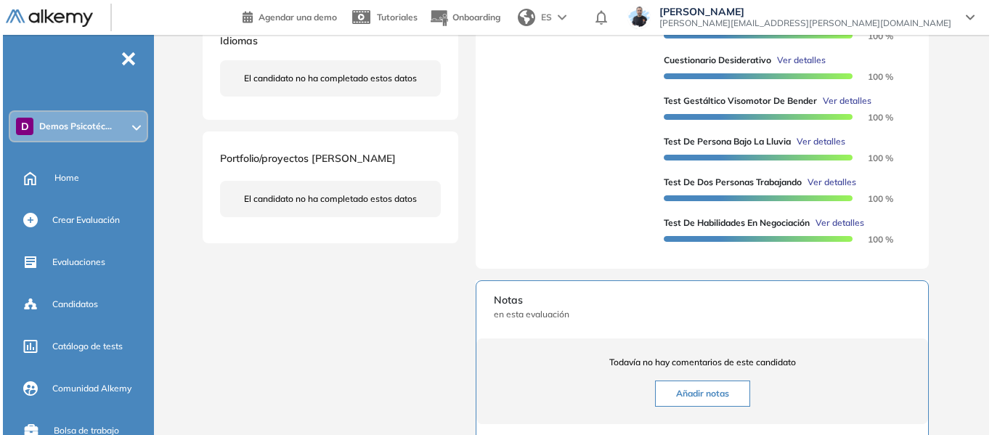
scroll to position [508, 0]
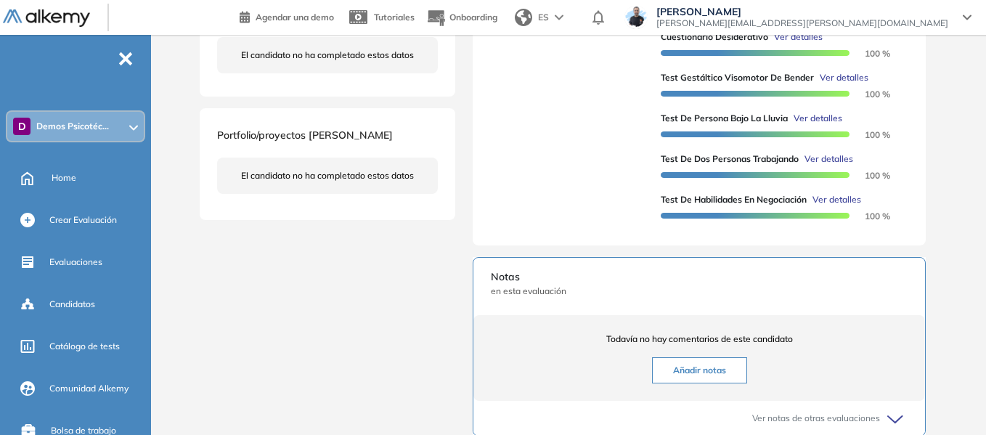
click at [813, 125] on span "Ver detalles" at bounding box center [818, 118] width 49 height 13
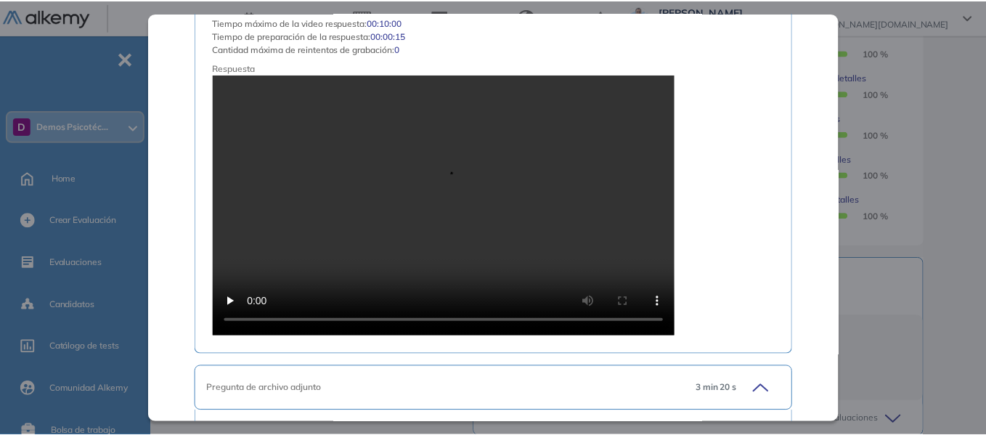
scroll to position [1175, 0]
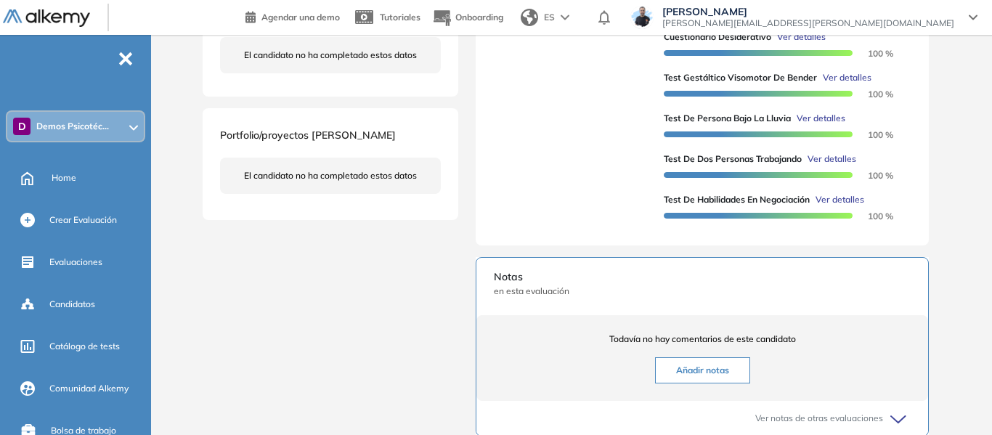
click at [956, 101] on div "Inicio Alkymetrics Evaluaciones Dashboard Candidato Test de Persona Bajo la Llu…" at bounding box center [574, 78] width 835 height 1103
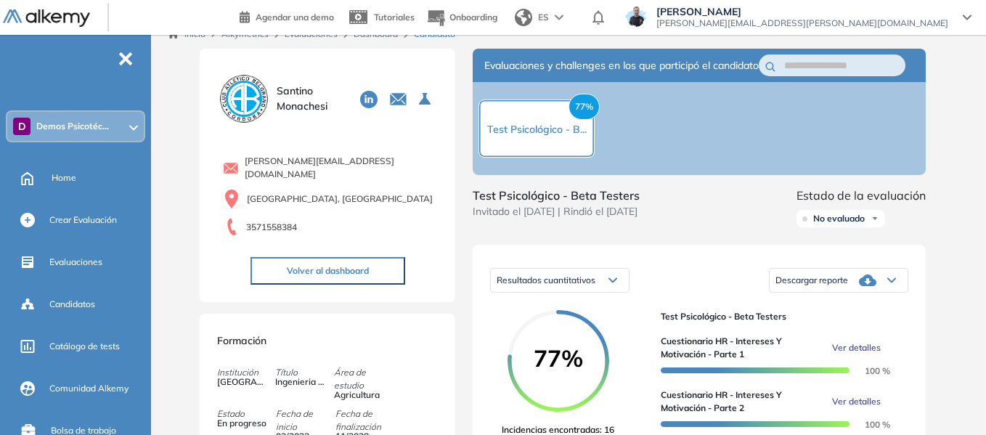
scroll to position [0, 0]
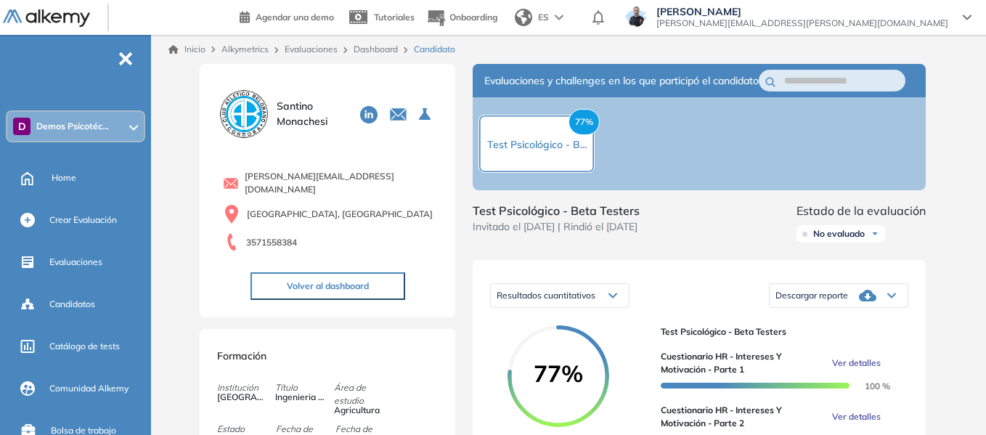
click at [384, 49] on link "Dashboard" at bounding box center [376, 49] width 44 height 11
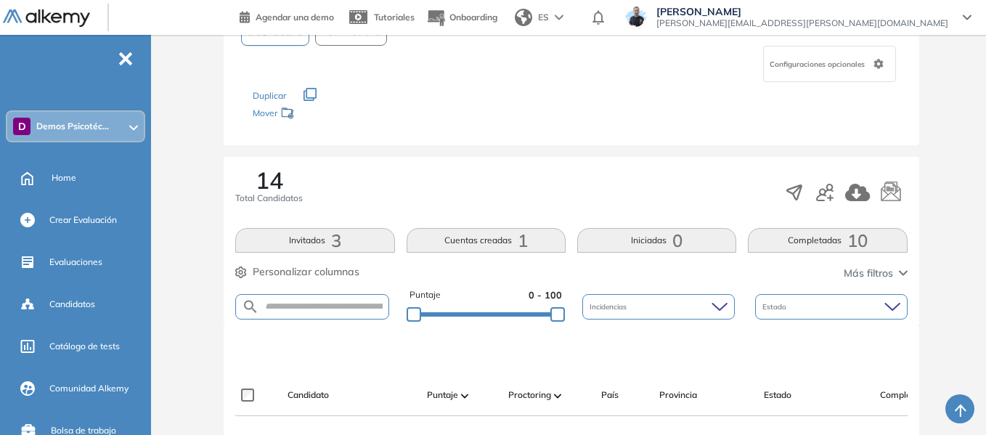
scroll to position [363, 0]
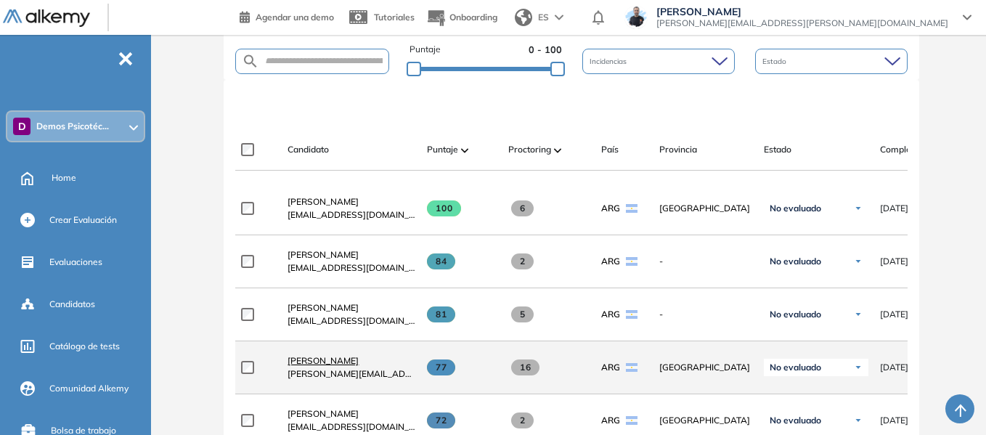
click at [337, 363] on span "Santino Monachesi" at bounding box center [323, 360] width 71 height 11
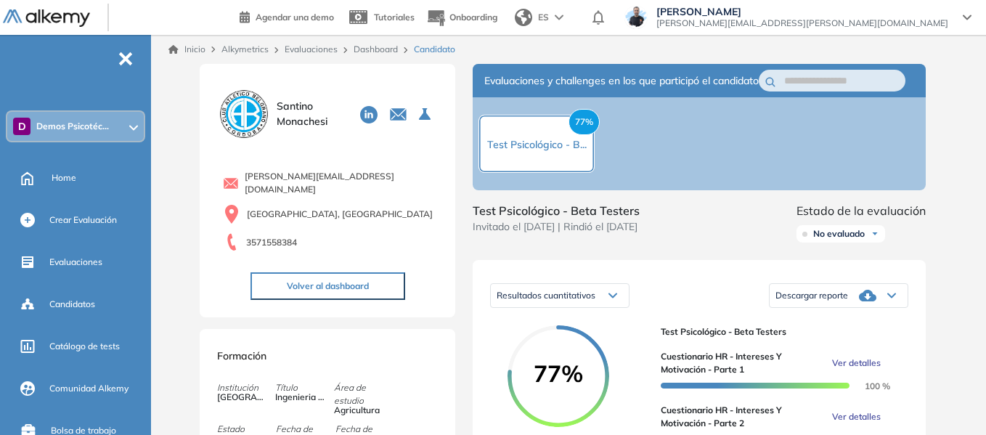
click at [328, 45] on link "Evaluaciones" at bounding box center [311, 49] width 53 height 11
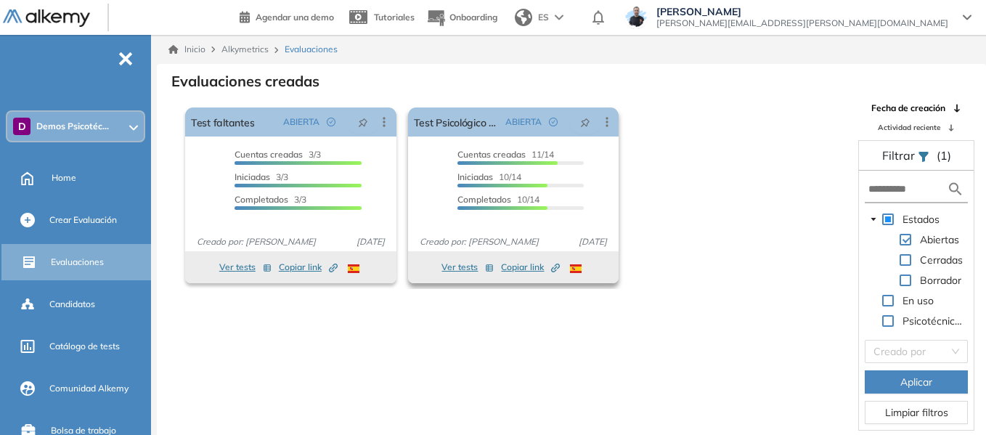
click at [532, 269] on span "Copiar link Created by potrace 1.16, written by Peter Selinger 2001-2019" at bounding box center [530, 267] width 59 height 13
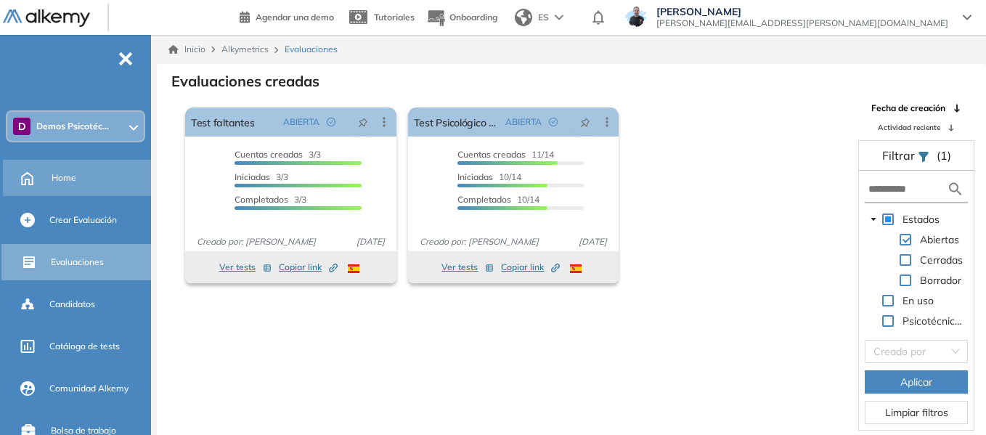
click at [63, 175] on span "Home" at bounding box center [64, 177] width 25 height 13
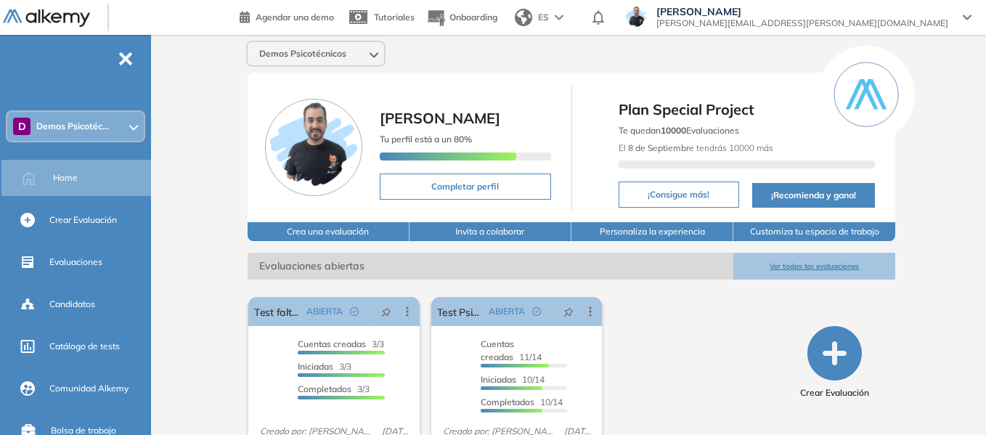
click at [131, 130] on icon at bounding box center [133, 128] width 9 height 6
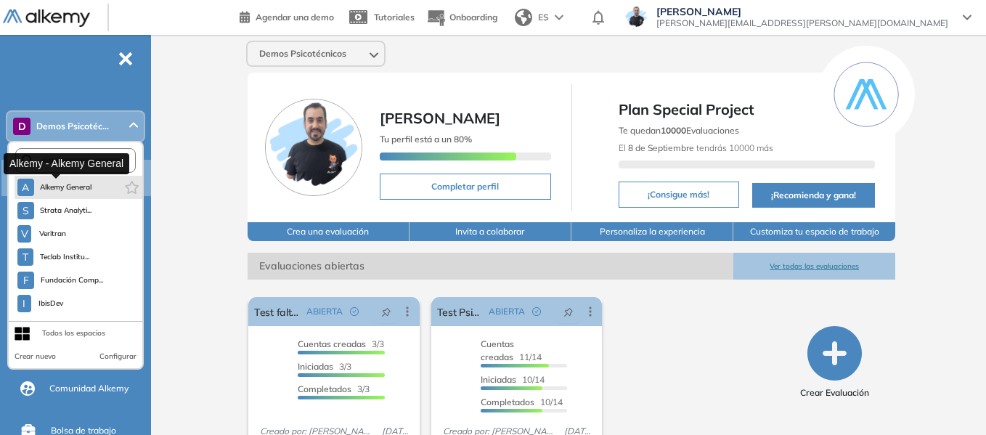
click at [84, 185] on span "Alkemy General" at bounding box center [66, 188] width 52 height 12
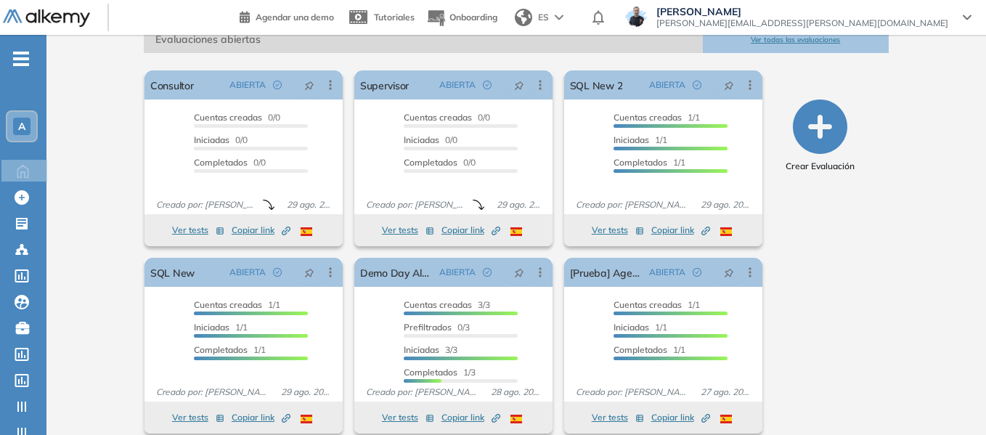
scroll to position [245, 0]
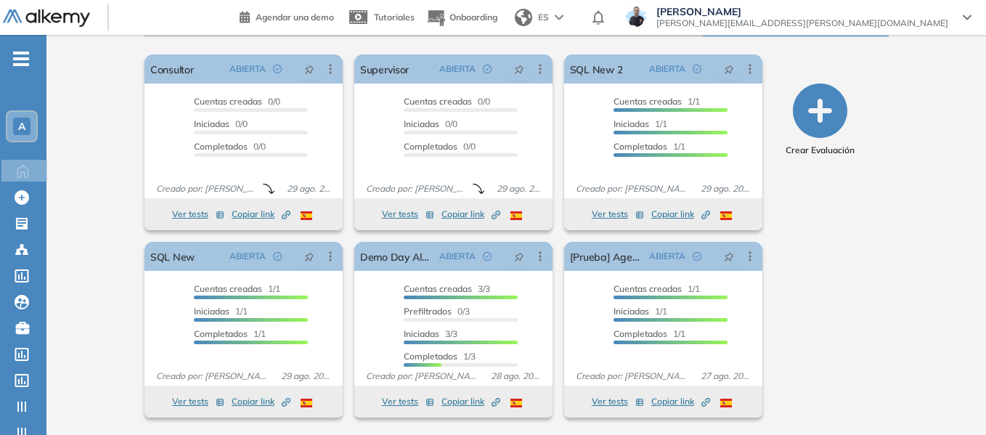
click at [27, 58] on icon "-" at bounding box center [21, 58] width 16 height 3
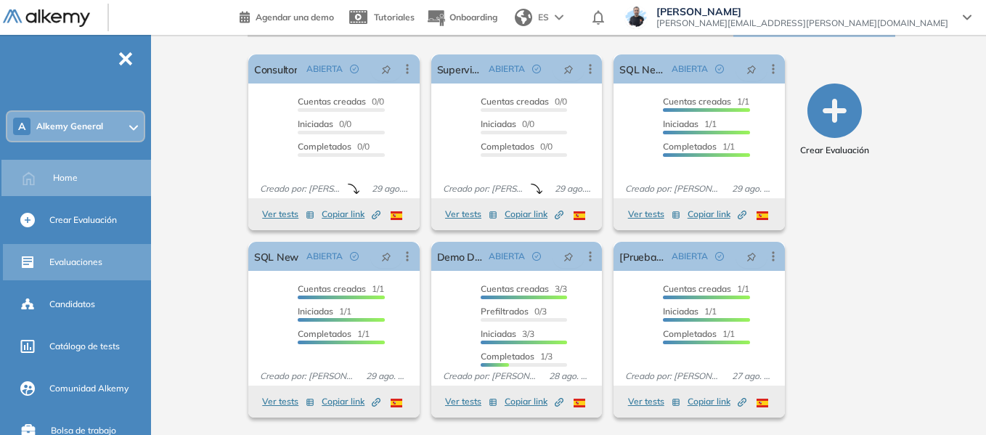
click at [70, 268] on span "Evaluaciones" at bounding box center [75, 262] width 53 height 13
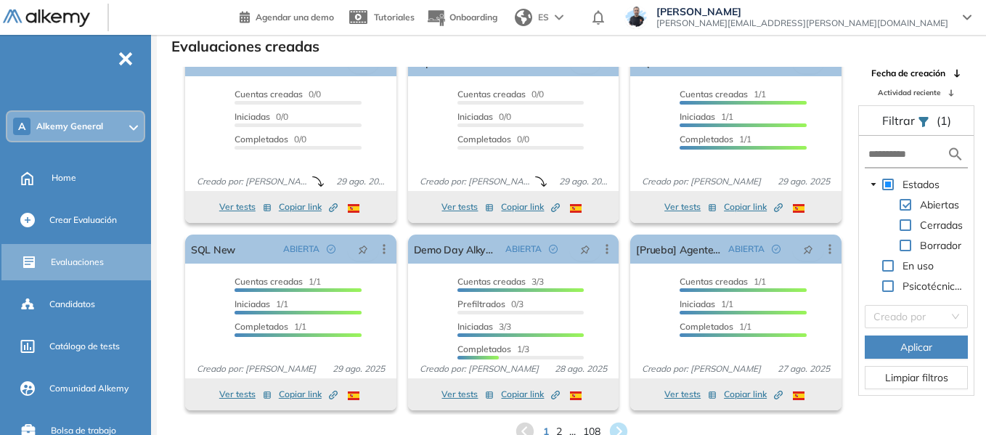
scroll to position [27, 0]
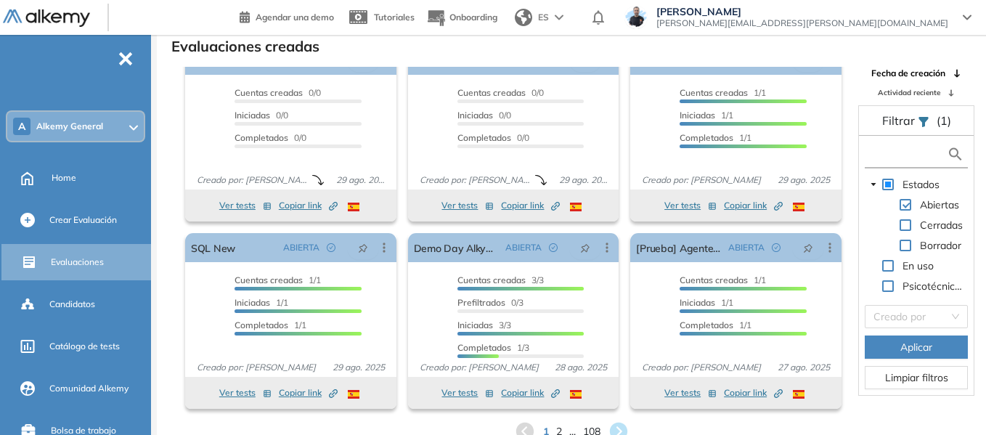
click at [915, 151] on input "text" at bounding box center [907, 154] width 78 height 15
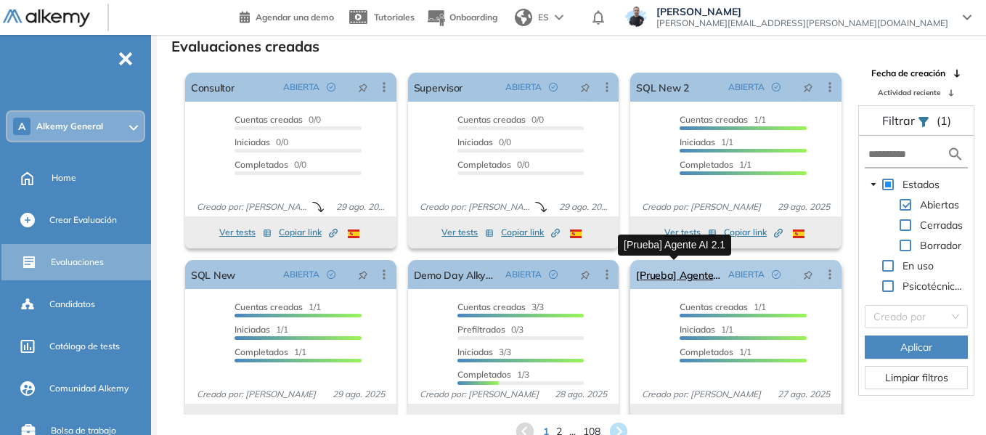
click at [665, 274] on link "[Prueba] Agente AI 2.1" at bounding box center [679, 274] width 86 height 29
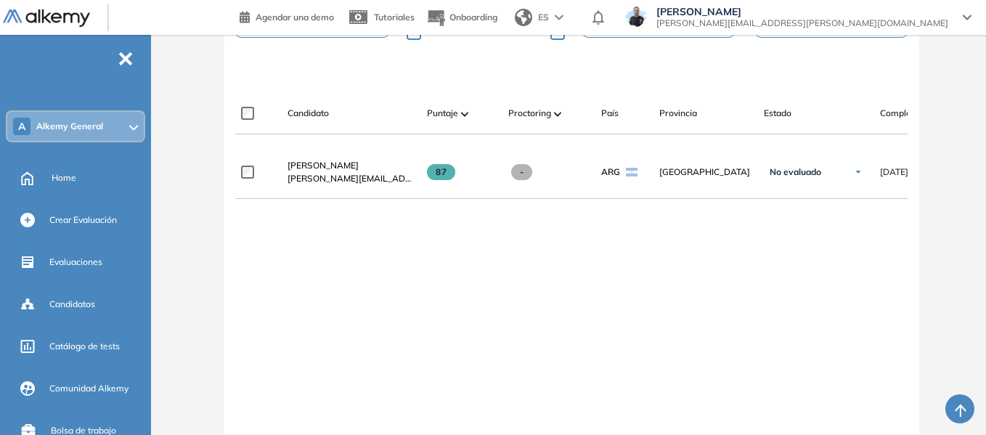
scroll to position [436, 0]
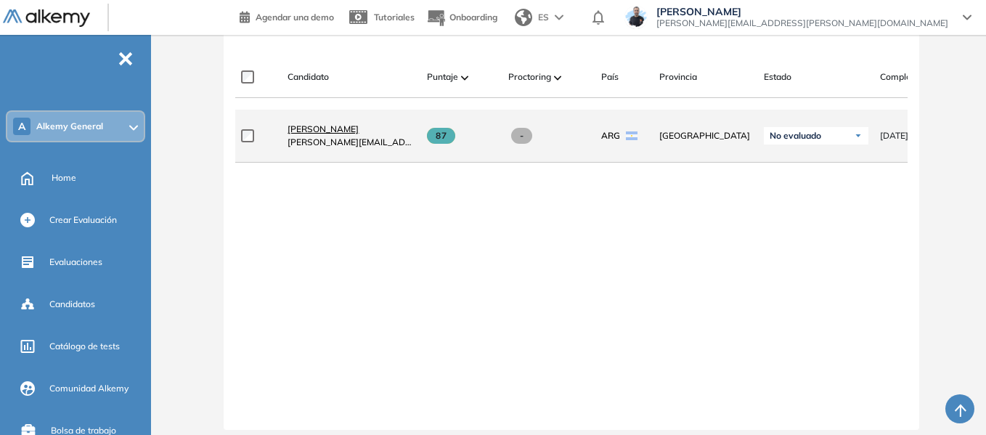
click at [314, 134] on span "Martin Micheletti" at bounding box center [323, 128] width 71 height 11
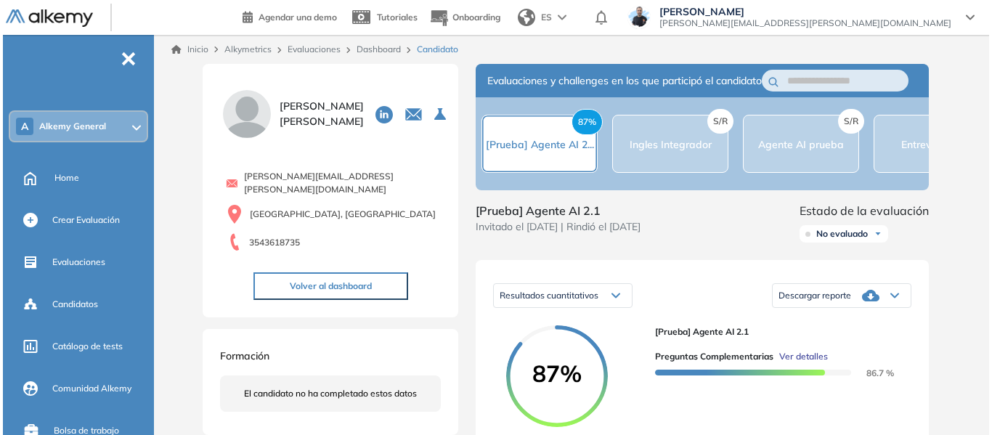
scroll to position [145, 0]
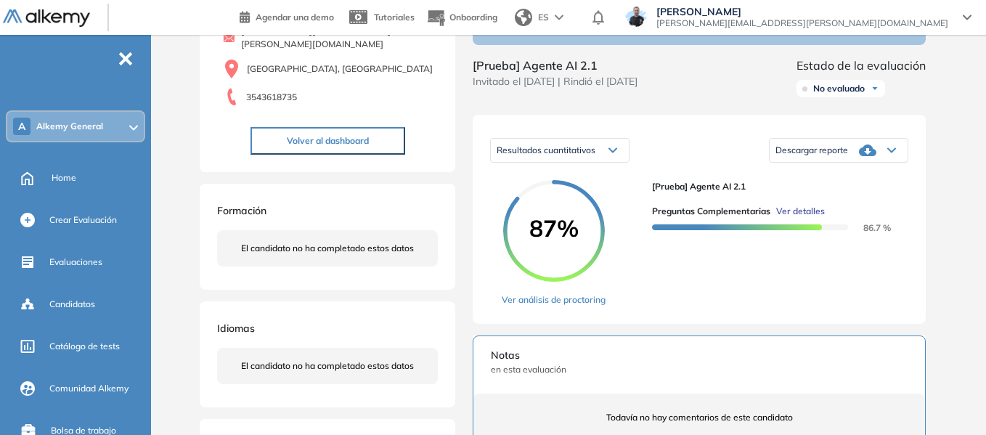
click at [806, 218] on span "Ver detalles" at bounding box center [800, 211] width 49 height 13
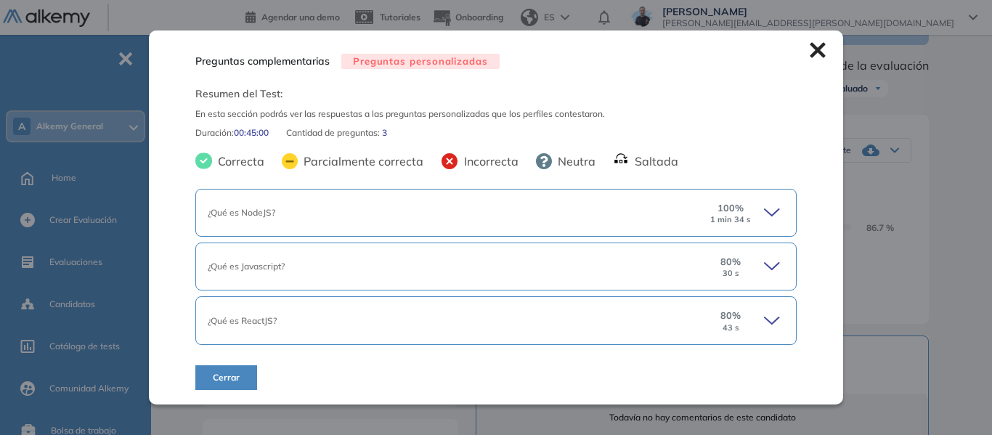
click at [765, 207] on icon at bounding box center [774, 213] width 20 height 20
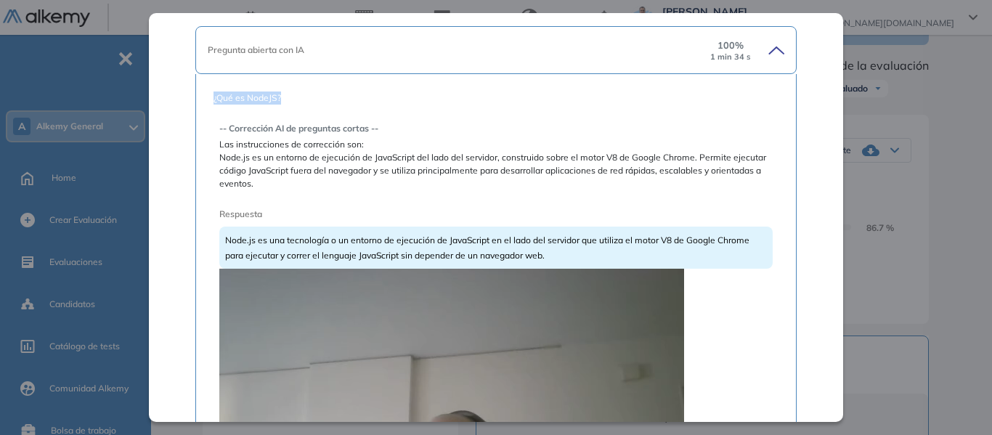
drag, startPoint x: 213, startPoint y: 99, endPoint x: 290, endPoint y: 91, distance: 78.0
click at [290, 91] on span "¿Qué es NodeJS?" at bounding box center [495, 97] width 565 height 13
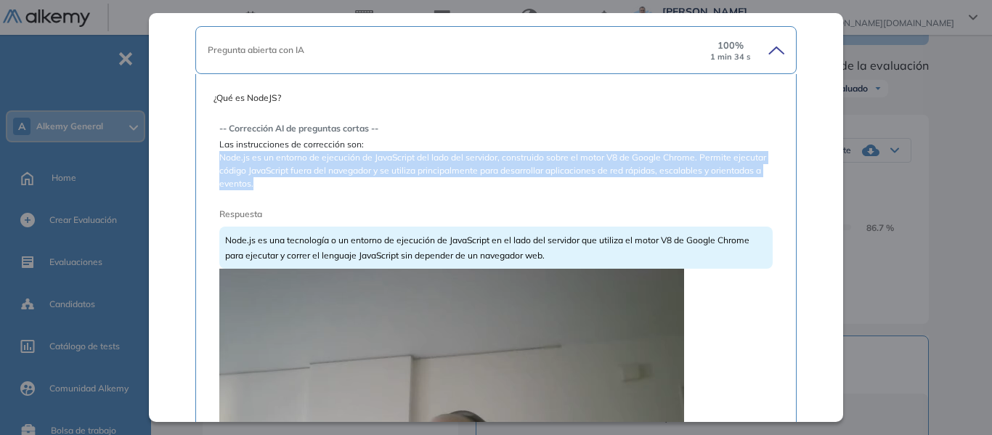
drag, startPoint x: 218, startPoint y: 155, endPoint x: 317, endPoint y: 191, distance: 105.7
click at [317, 191] on div "-- Corrección AI de preguntas cortas -- Las instrucciones de corrección son: No…" at bounding box center [495, 403] width 553 height 586
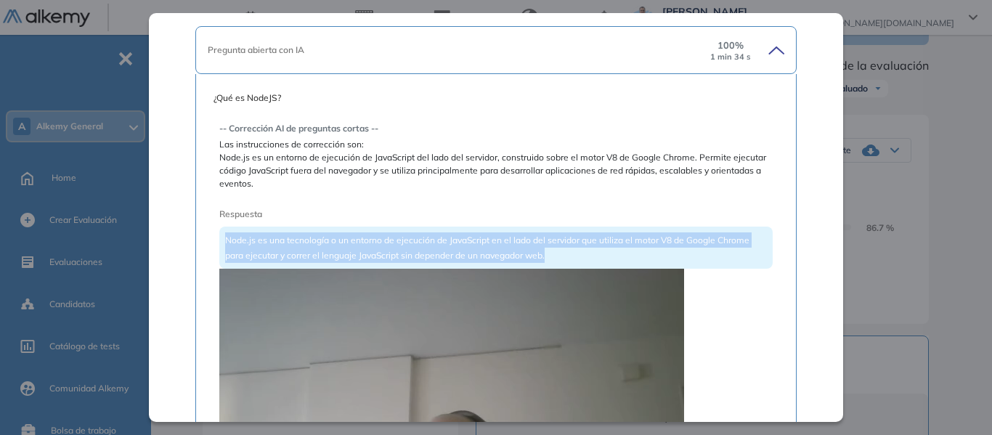
drag, startPoint x: 225, startPoint y: 239, endPoint x: 571, endPoint y: 261, distance: 347.1
click at [571, 261] on div "Node.js es una tecnología o un entorno de ejecución de JavaScript en el lado de…" at bounding box center [495, 248] width 553 height 42
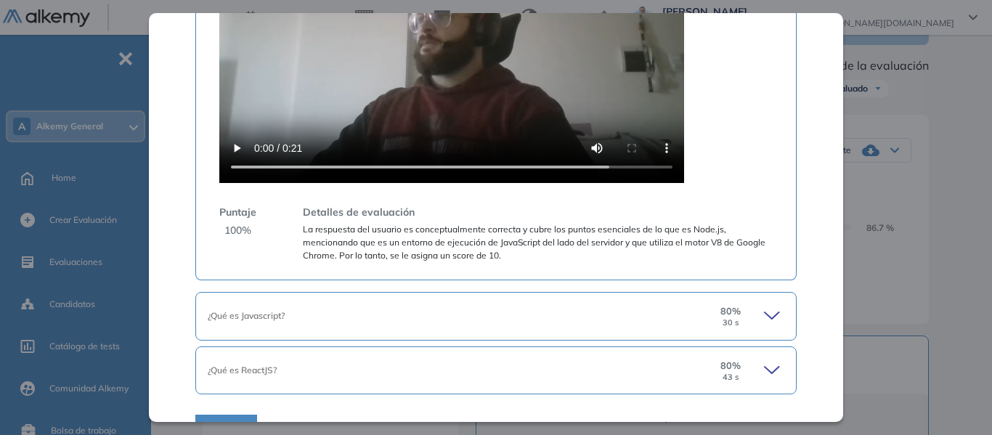
scroll to position [581, 0]
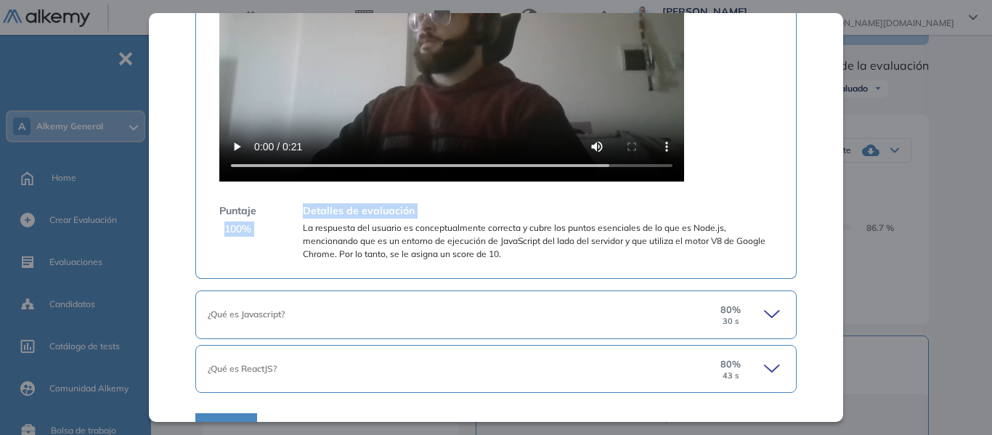
drag, startPoint x: 225, startPoint y: 227, endPoint x: 275, endPoint y: 224, distance: 50.2
click at [275, 224] on div "Puntaje 100 % Detalles de evaluación La respuesta del usuario es conceptualment…" at bounding box center [495, 231] width 553 height 57
click at [541, 258] on span "La respuesta del usuario es conceptualmente correcta y cubre los puntos esencia…" at bounding box center [538, 240] width 470 height 39
click at [526, 247] on span "La respuesta del usuario es conceptualmente correcta y cubre los puntos esencia…" at bounding box center [538, 240] width 470 height 39
click at [765, 316] on icon at bounding box center [772, 314] width 15 height 7
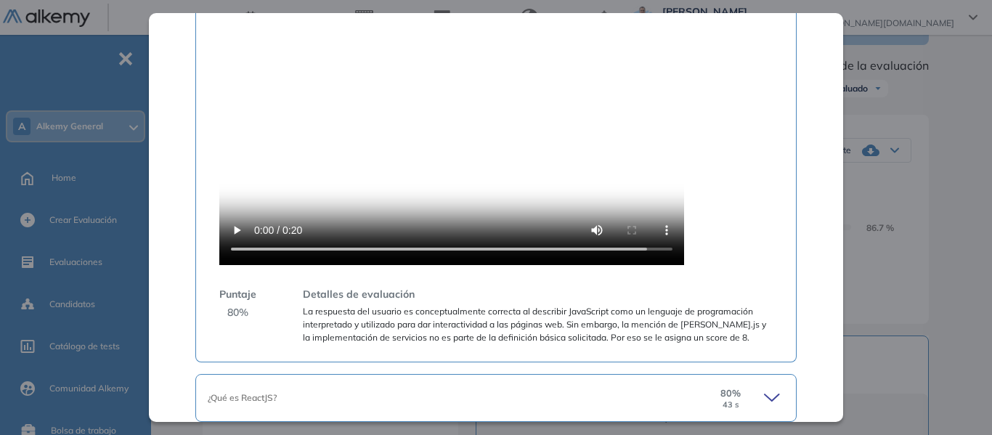
scroll to position [1234, 0]
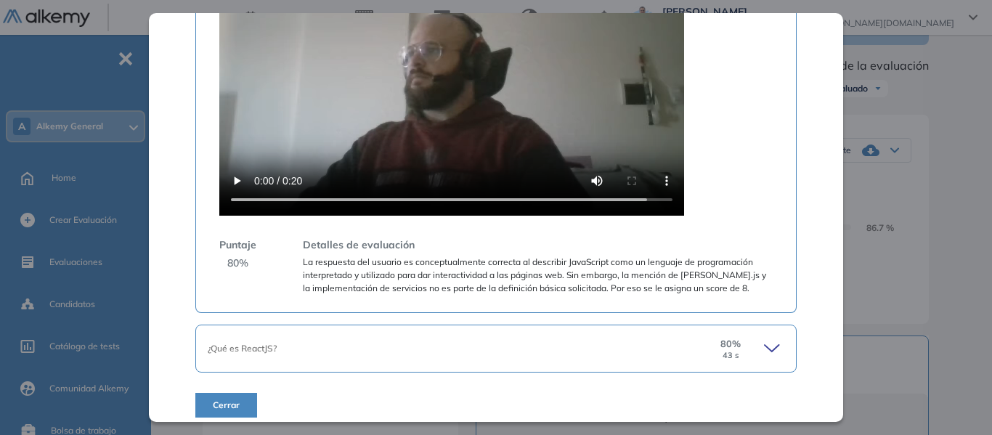
click at [767, 355] on icon at bounding box center [774, 348] width 20 height 20
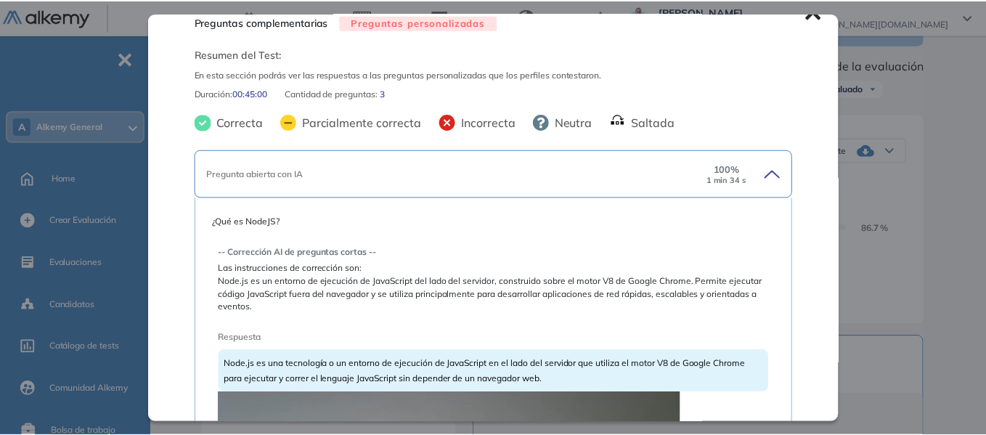
scroll to position [0, 0]
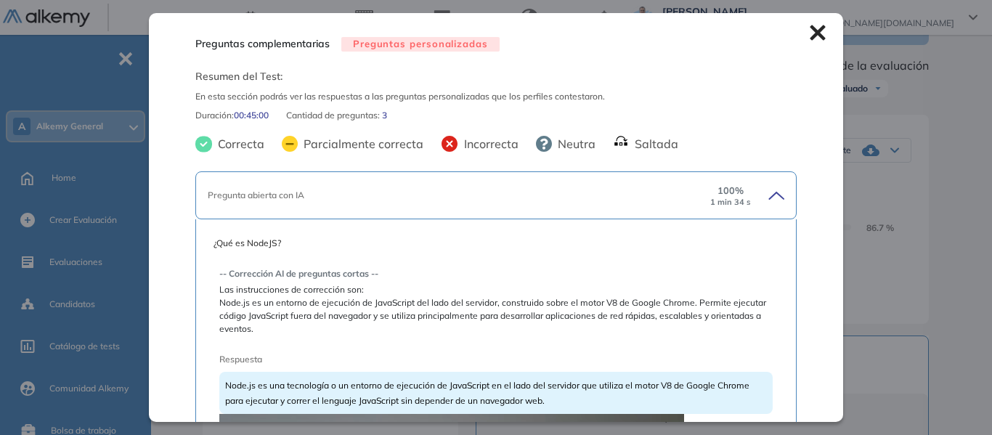
click at [810, 31] on icon at bounding box center [818, 33] width 16 height 16
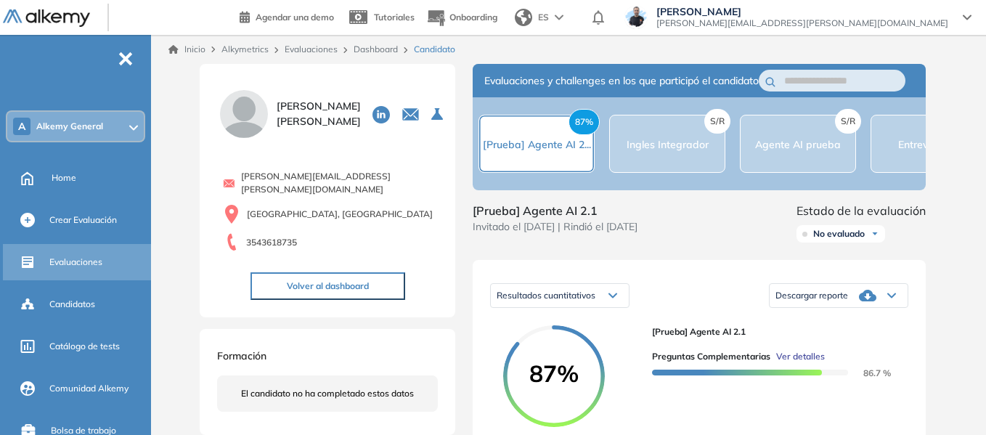
click at [84, 265] on span "Evaluaciones" at bounding box center [75, 262] width 53 height 13
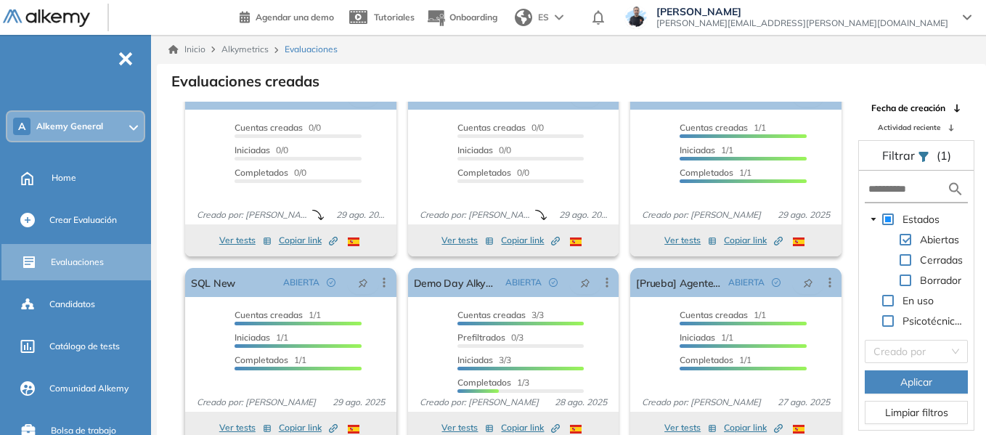
scroll to position [35, 0]
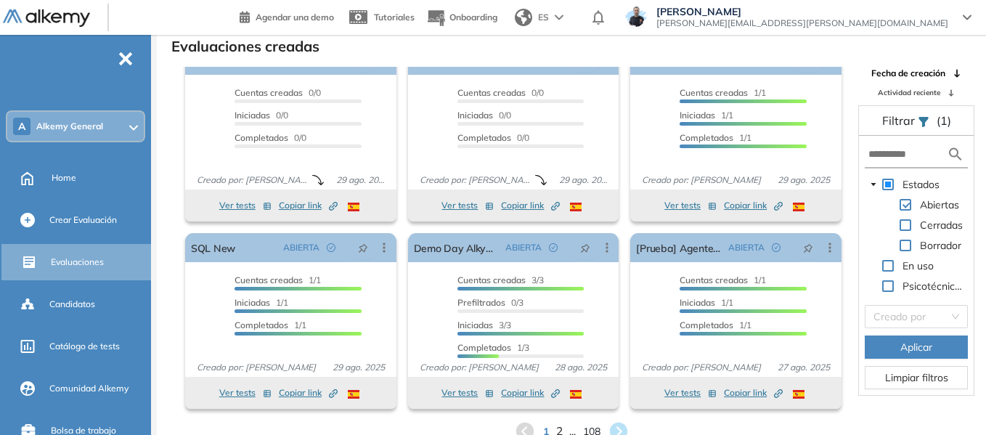
click at [561, 428] on span "2" at bounding box center [559, 431] width 7 height 17
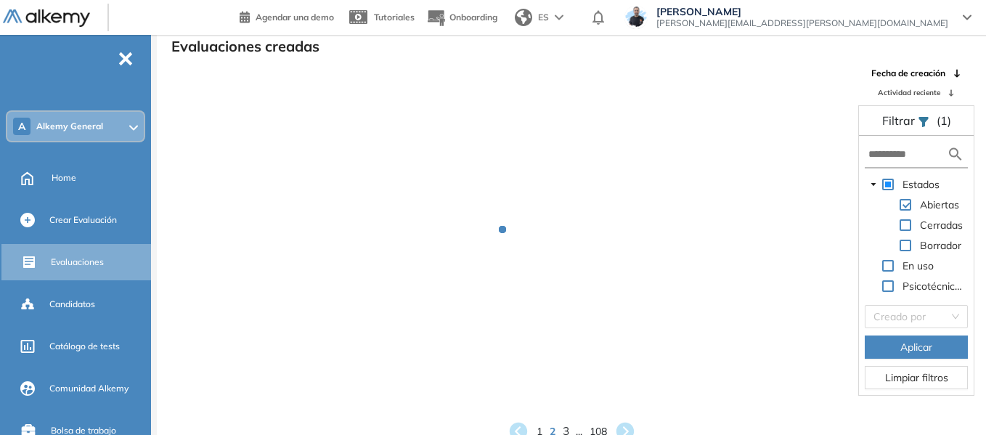
scroll to position [1, 0]
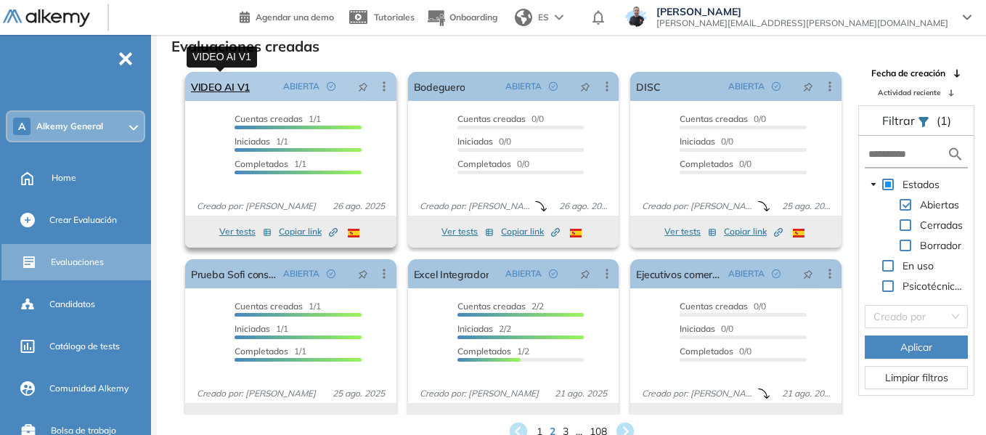
click at [224, 83] on link "VIDEO AI V1" at bounding box center [220, 86] width 59 height 29
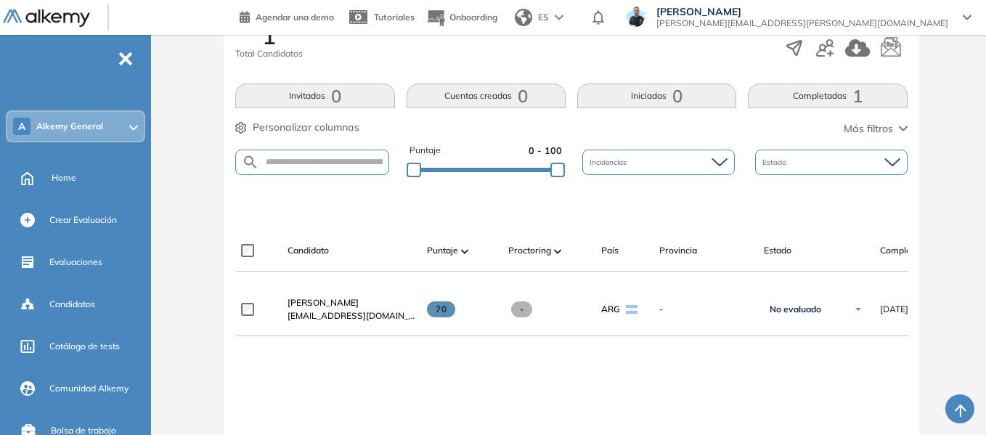
scroll to position [290, 0]
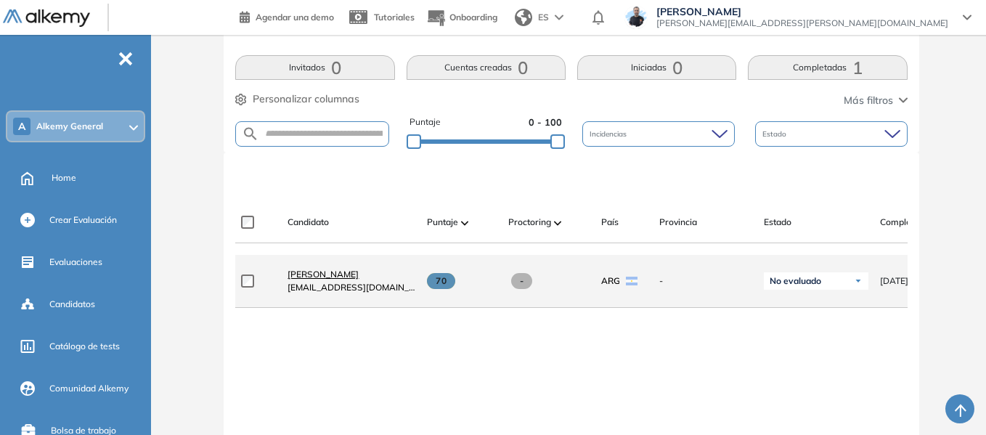
click at [312, 280] on span "Lucas Ruiz" at bounding box center [323, 274] width 71 height 11
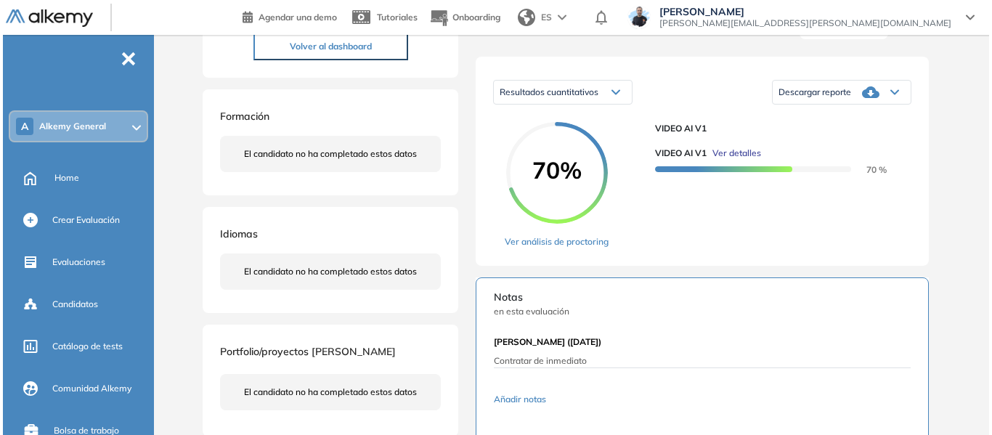
scroll to position [218, 0]
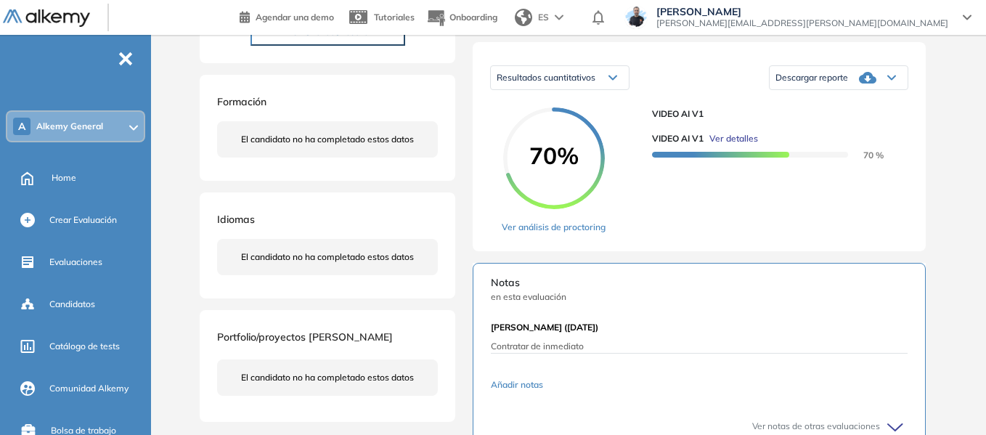
click at [746, 145] on span "Ver detalles" at bounding box center [733, 138] width 49 height 13
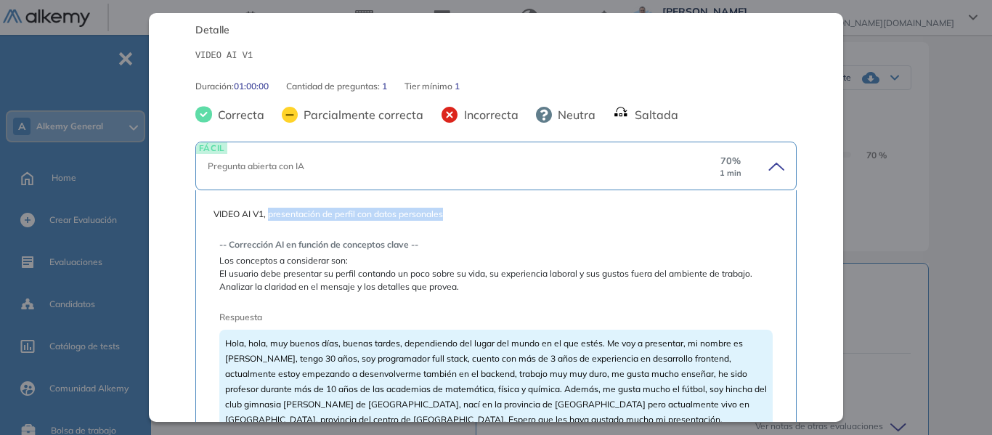
drag, startPoint x: 271, startPoint y: 214, endPoint x: 451, endPoint y: 208, distance: 180.2
click at [451, 208] on span "VIDEO AI V1, presentación de perfil con datos personales" at bounding box center [495, 214] width 565 height 13
click at [442, 210] on span "VIDEO AI V1, presentación de perfil con datos personales" at bounding box center [495, 214] width 565 height 13
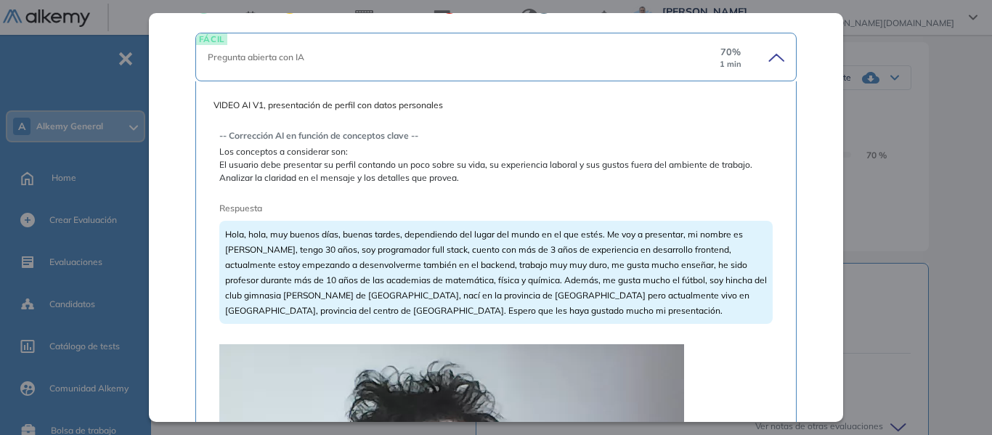
scroll to position [363, 0]
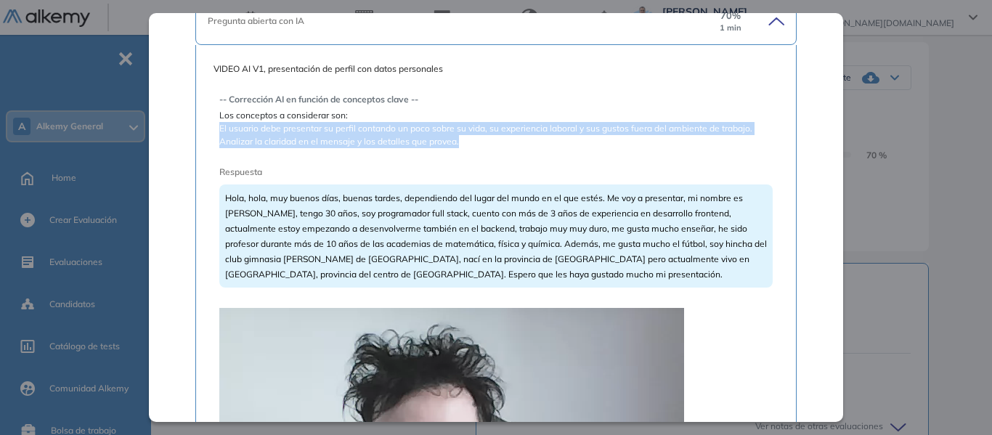
drag, startPoint x: 220, startPoint y: 127, endPoint x: 459, endPoint y: 146, distance: 239.7
click at [459, 146] on span "El usuario debe presentar su perfil contando un poco sobre su vida, su experien…" at bounding box center [495, 135] width 553 height 26
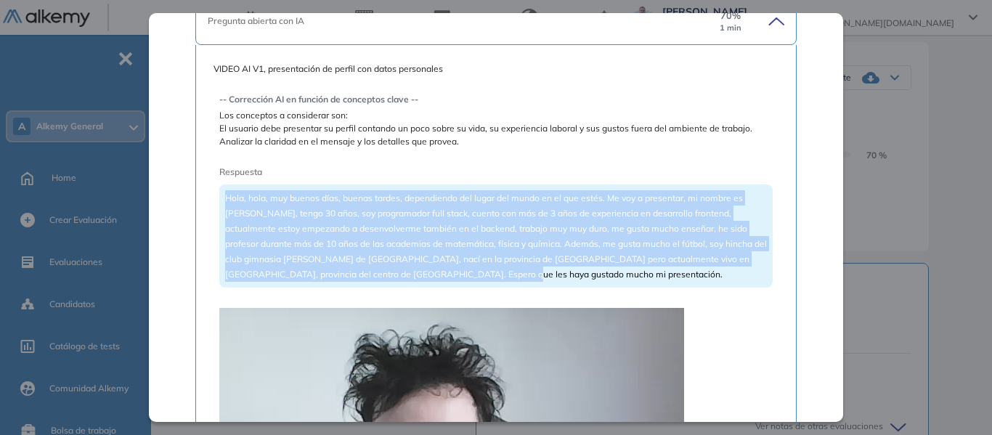
drag, startPoint x: 227, startPoint y: 195, endPoint x: 500, endPoint y: 272, distance: 283.7
click at [500, 272] on div "Hola, hola, muy buenos días, buenas tardes, dependiendo del lugar del mundo en …" at bounding box center [495, 235] width 553 height 103
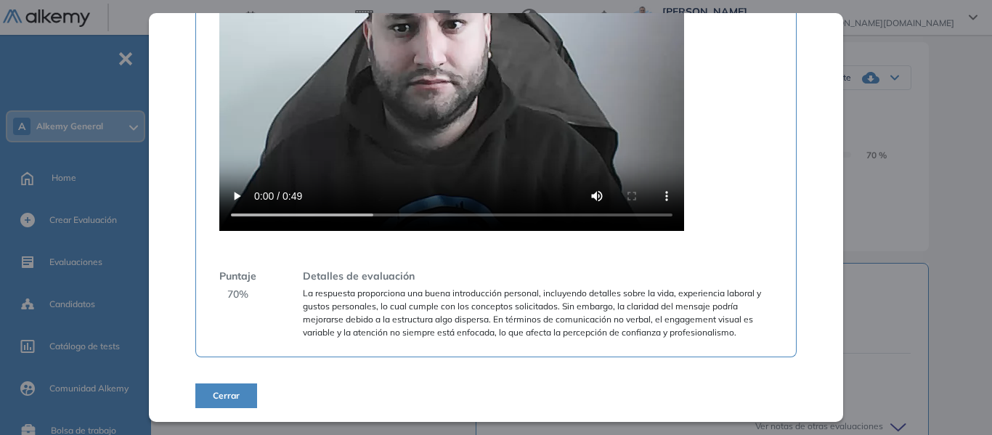
scroll to position [789, 0]
drag, startPoint x: 227, startPoint y: 292, endPoint x: 248, endPoint y: 294, distance: 21.9
click at [248, 294] on div "Puntaje 70 %" at bounding box center [237, 303] width 37 height 70
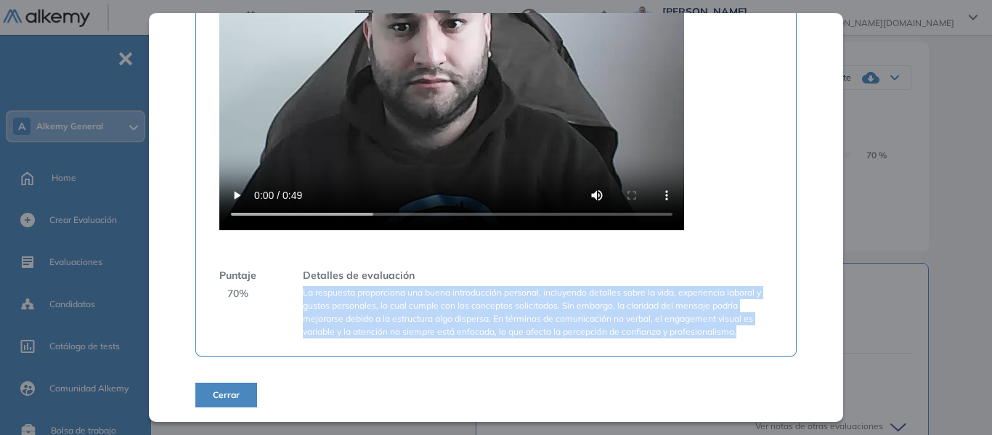
drag, startPoint x: 304, startPoint y: 297, endPoint x: 740, endPoint y: 329, distance: 437.6
click at [740, 329] on span "La respuesta proporciona una buena introducción personal, incluyendo detalles s…" at bounding box center [538, 312] width 470 height 52
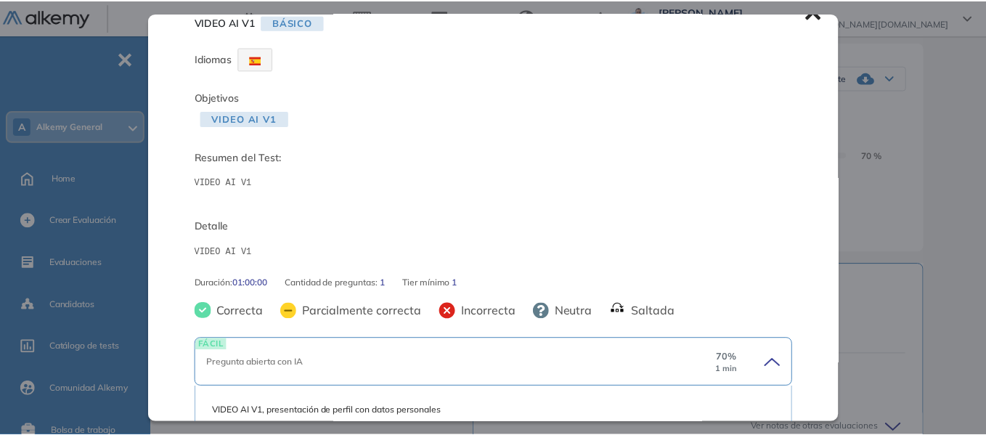
scroll to position [0, 0]
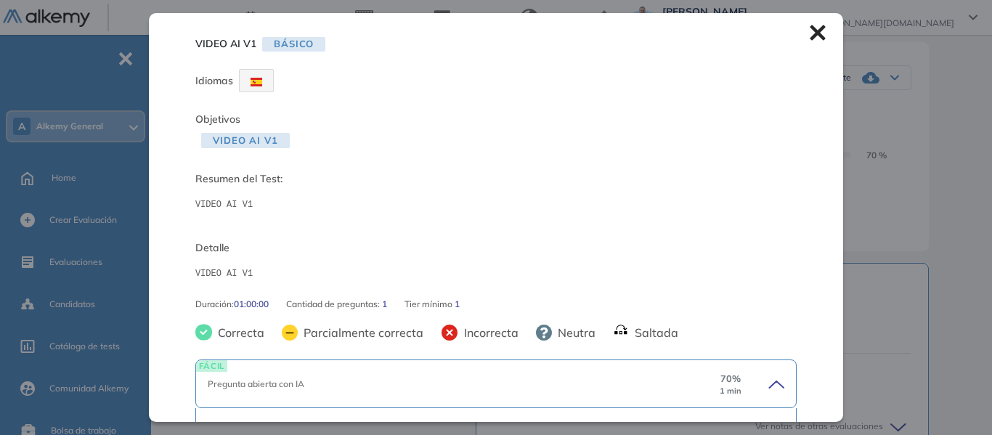
click at [810, 33] on icon at bounding box center [818, 33] width 16 height 16
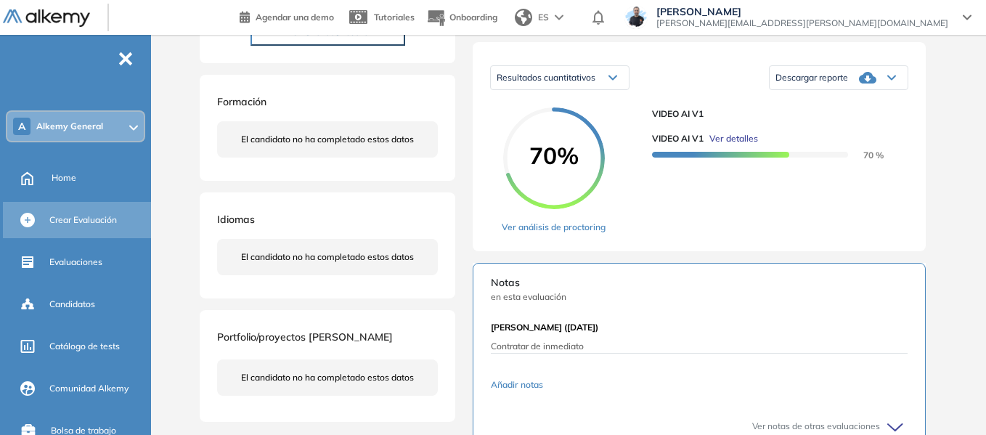
click at [79, 221] on span "Crear Evaluación" at bounding box center [83, 219] width 68 height 13
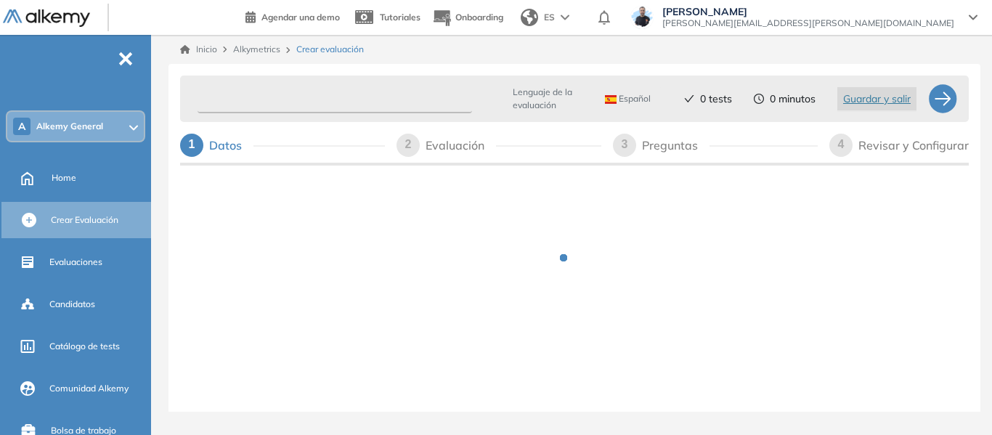
click at [318, 99] on input "text" at bounding box center [335, 99] width 274 height 28
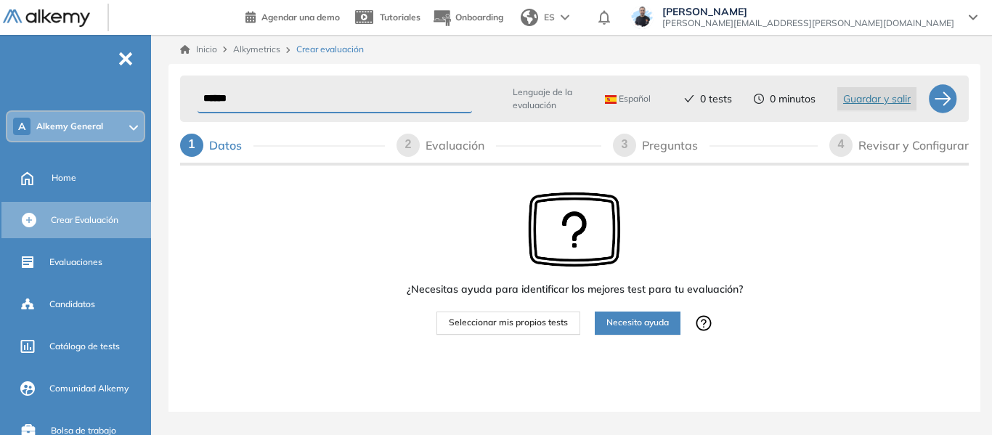
type input "******"
click at [536, 325] on span "Seleccionar mis propios tests" at bounding box center [508, 323] width 119 height 14
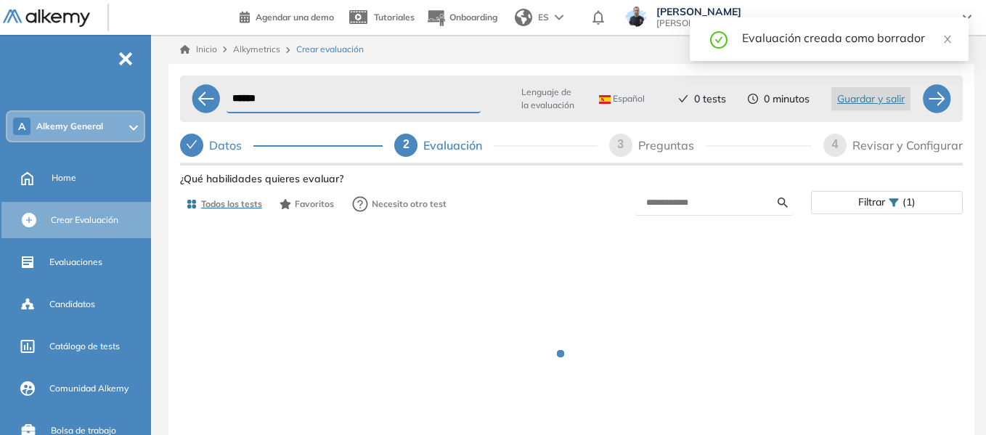
click at [673, 145] on div "Preguntas" at bounding box center [672, 145] width 68 height 23
select select "*****"
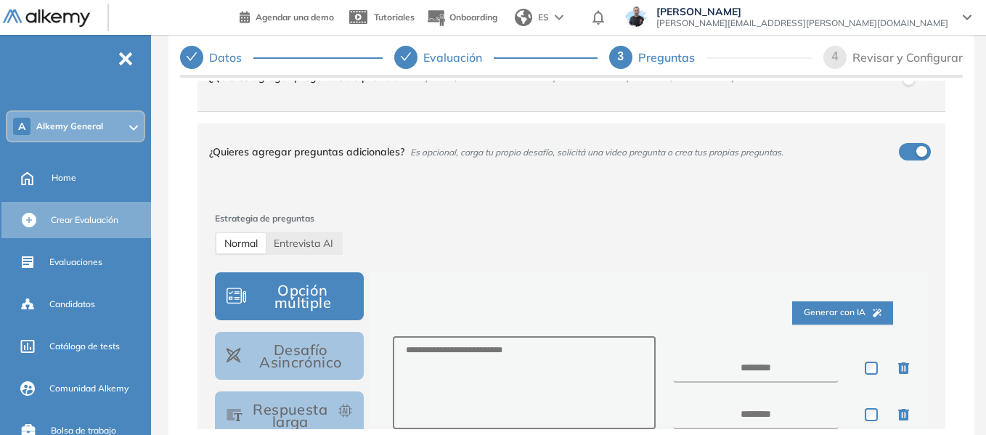
scroll to position [218, 0]
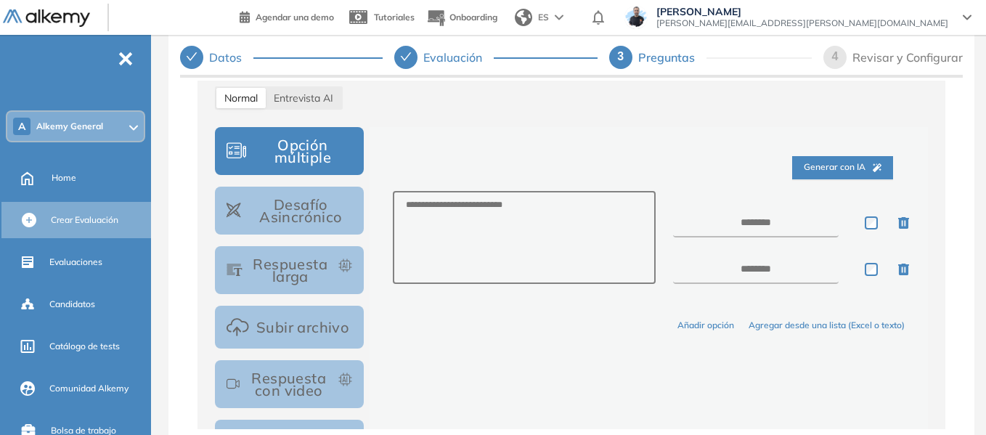
click at [331, 215] on button "Desafío Asincrónico" at bounding box center [289, 211] width 149 height 48
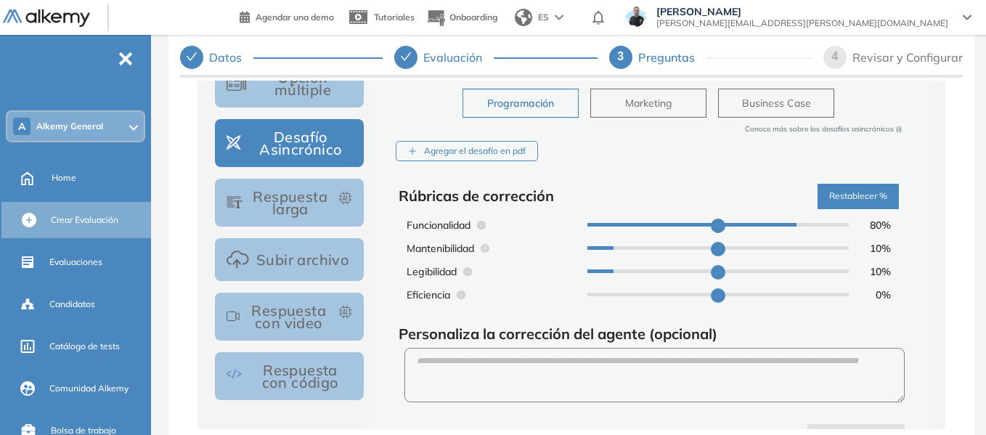
scroll to position [290, 0]
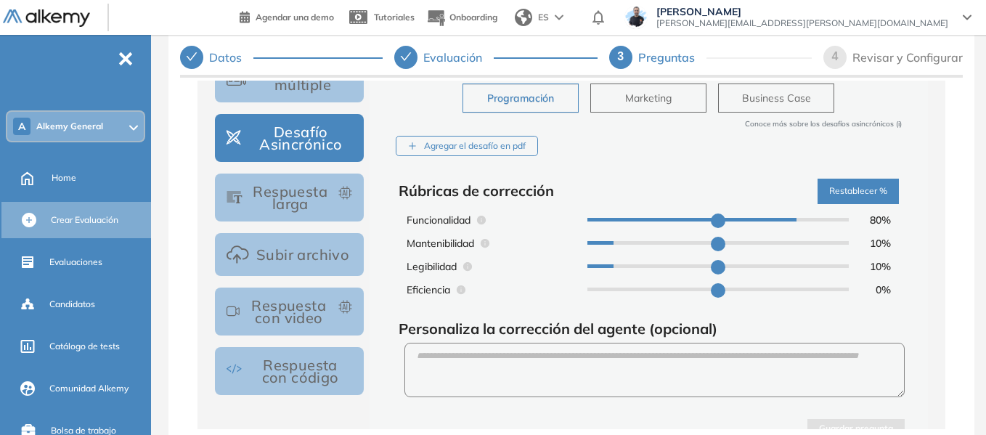
type input "**"
drag, startPoint x: 744, startPoint y: 224, endPoint x: 701, endPoint y: 242, distance: 46.9
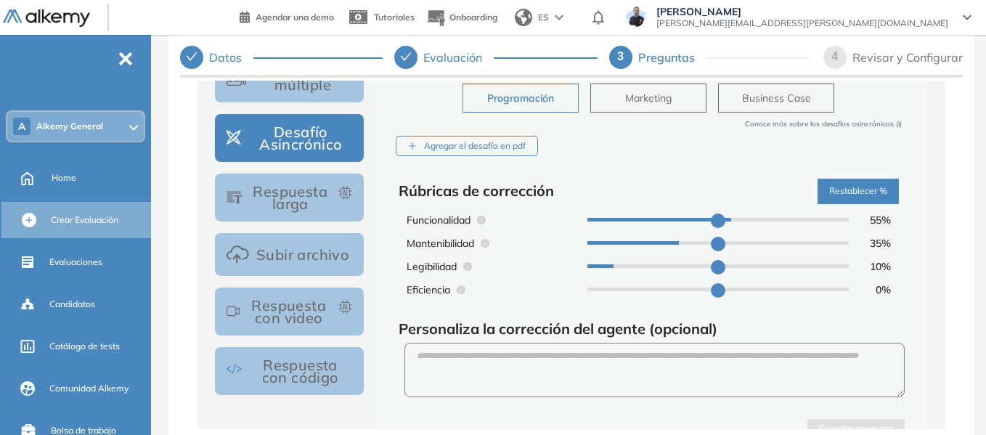
type input "**"
click at [722, 221] on input "range" at bounding box center [717, 220] width 261 height 4
type input "**"
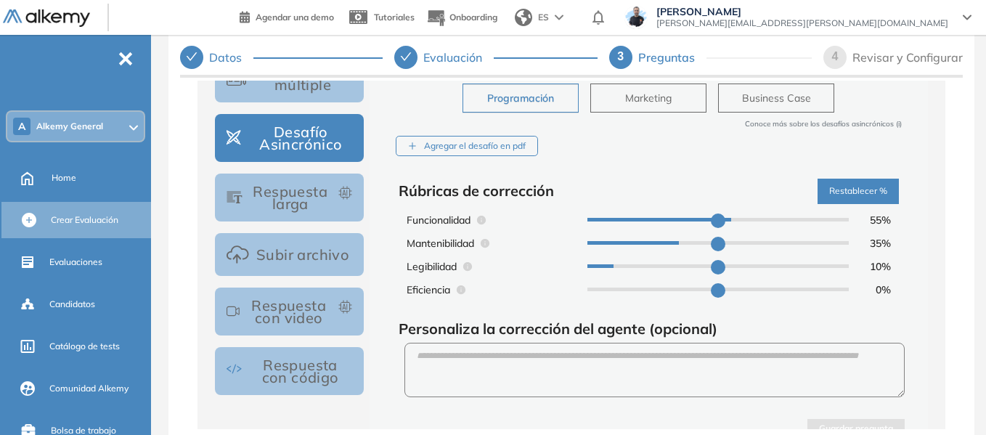
type input "**"
drag, startPoint x: 677, startPoint y: 246, endPoint x: 565, endPoint y: 264, distance: 113.3
type input "**"
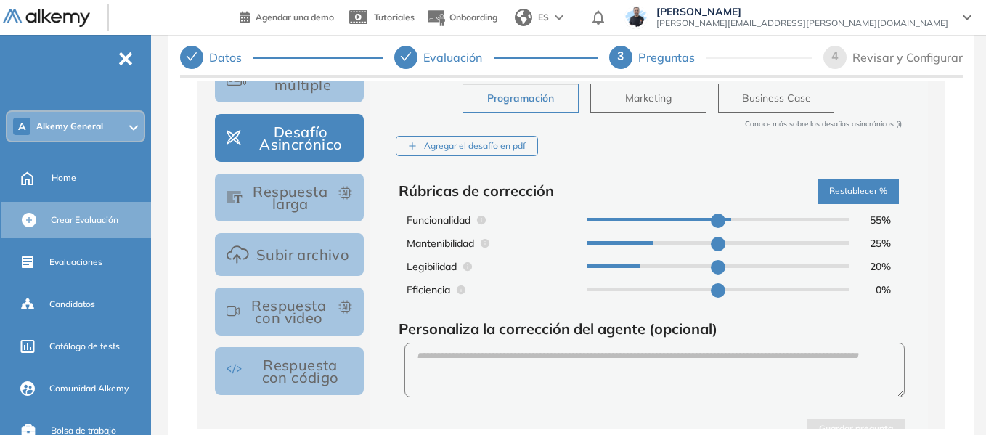
click at [636, 245] on input "range" at bounding box center [717, 243] width 261 height 4
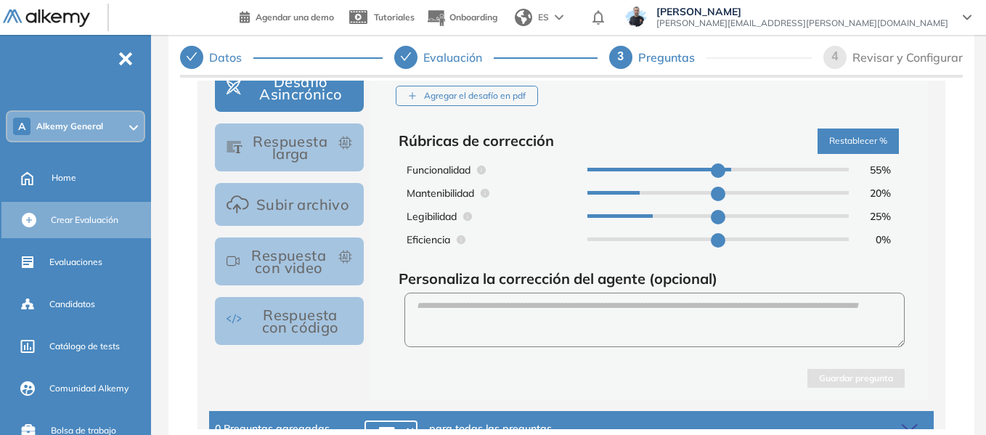
scroll to position [363, 0]
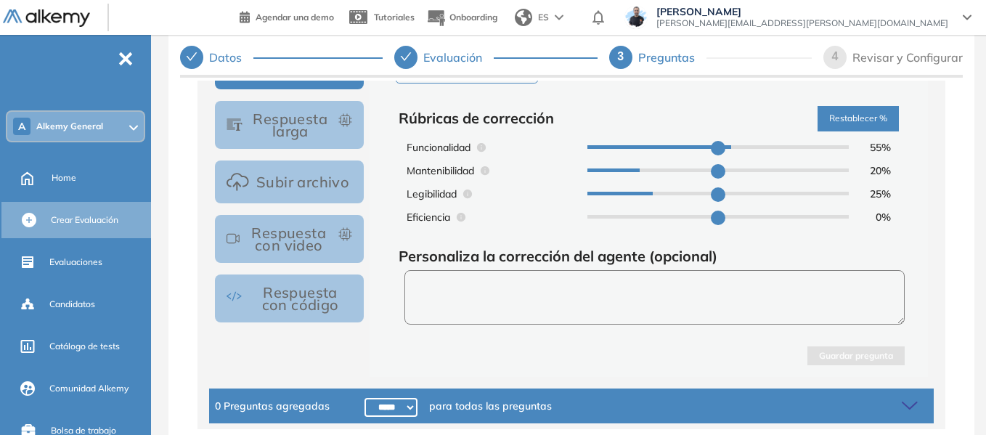
click at [542, 287] on textarea at bounding box center [654, 297] width 500 height 54
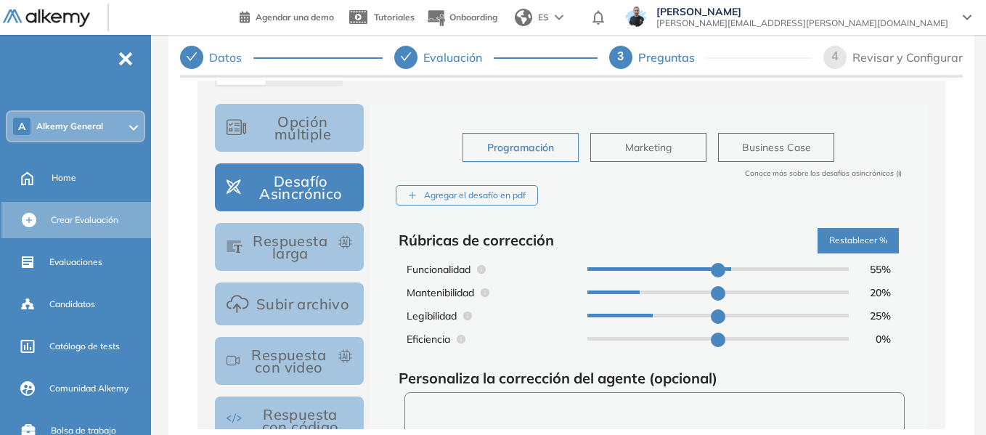
scroll to position [218, 0]
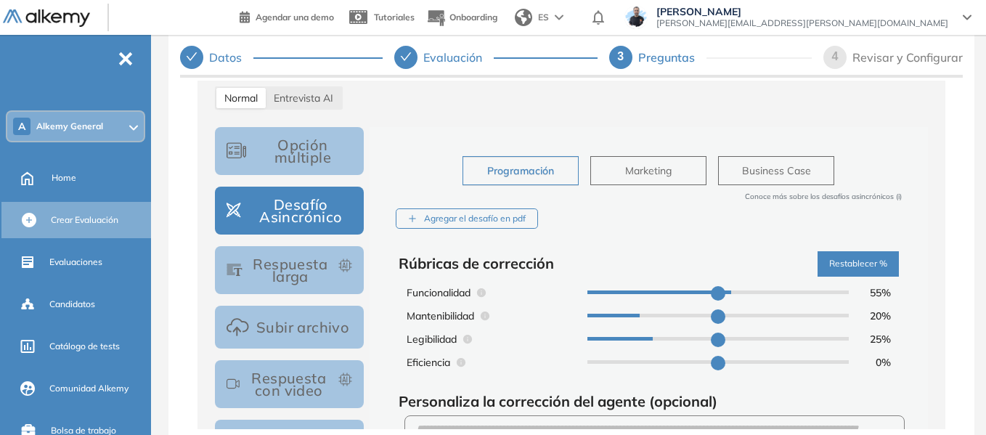
click at [649, 174] on span "Marketing" at bounding box center [648, 171] width 46 height 16
type input "**"
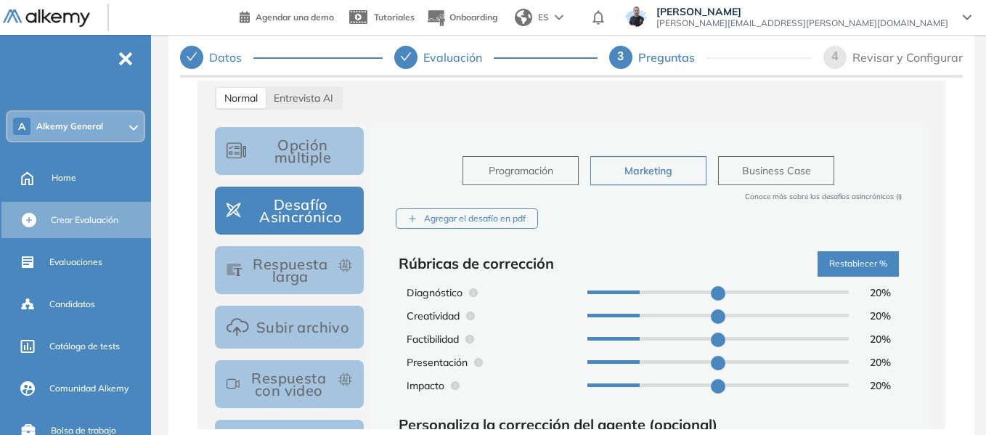
click at [767, 169] on span "Business Case" at bounding box center [776, 171] width 69 height 16
click at [790, 176] on span "Business Case" at bounding box center [776, 171] width 70 height 16
click at [804, 172] on span "Business Case" at bounding box center [776, 171] width 70 height 16
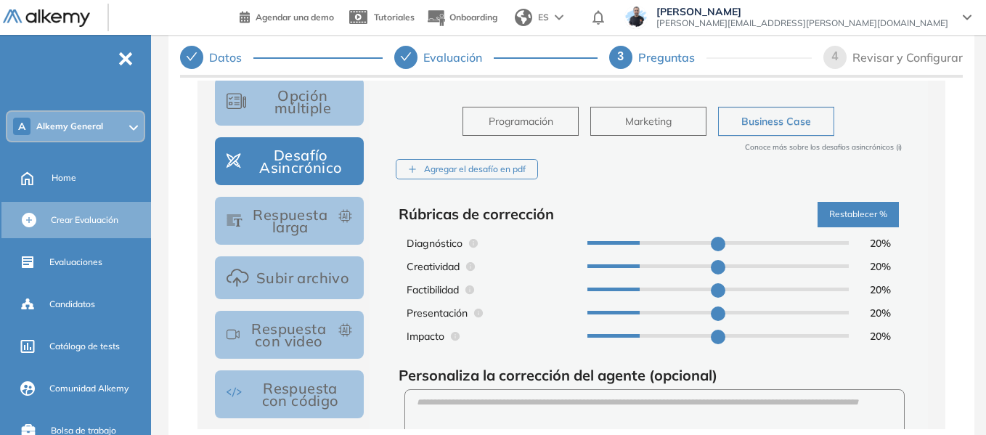
scroll to position [290, 0]
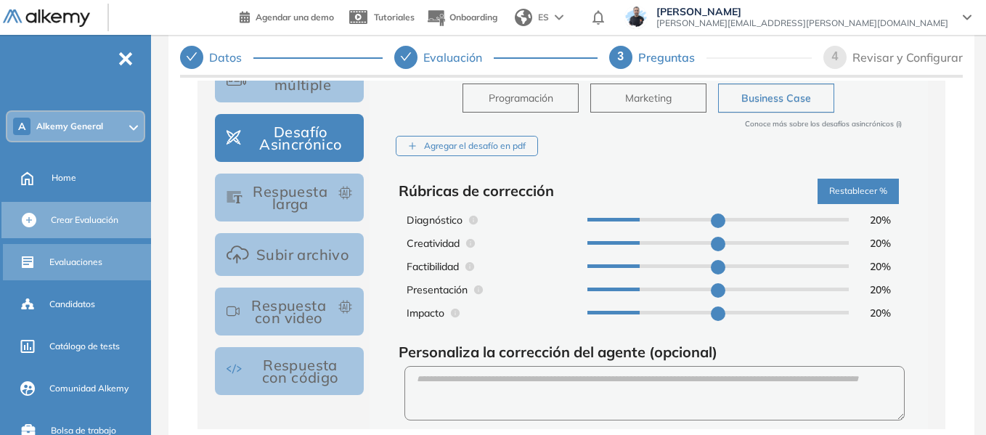
click at [67, 256] on span "Evaluaciones" at bounding box center [75, 262] width 53 height 13
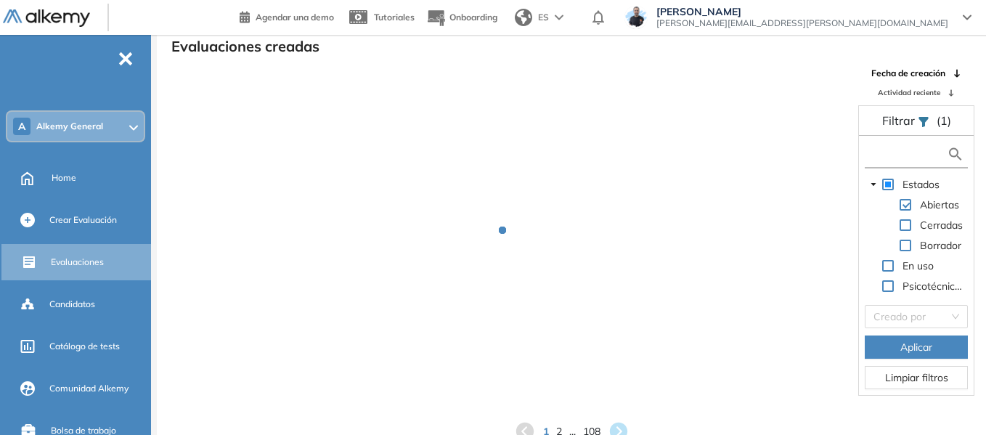
click at [916, 155] on input "text" at bounding box center [907, 154] width 78 height 15
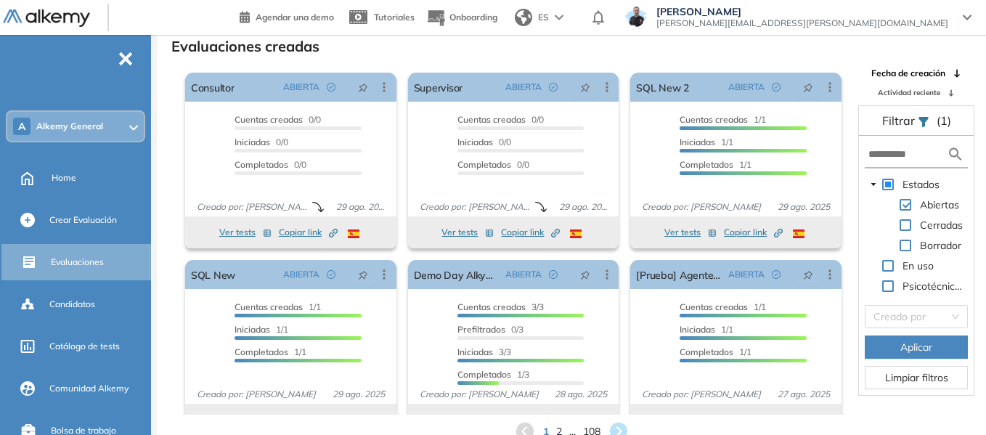
click at [104, 125] on div "A Alkemy General" at bounding box center [75, 126] width 137 height 29
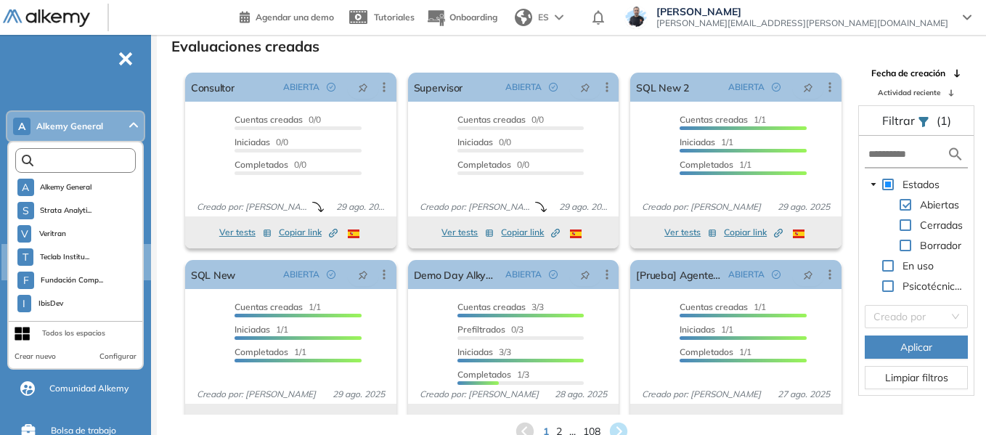
click at [73, 160] on input "text" at bounding box center [78, 160] width 91 height 11
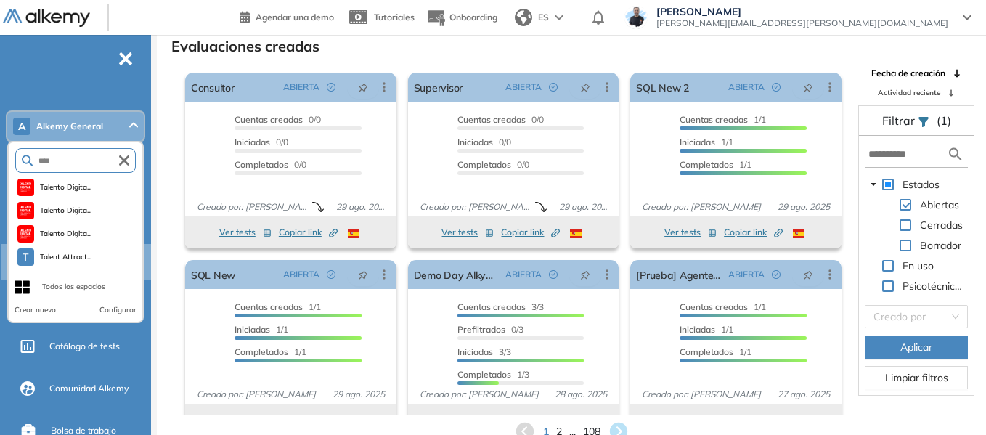
type input "****"
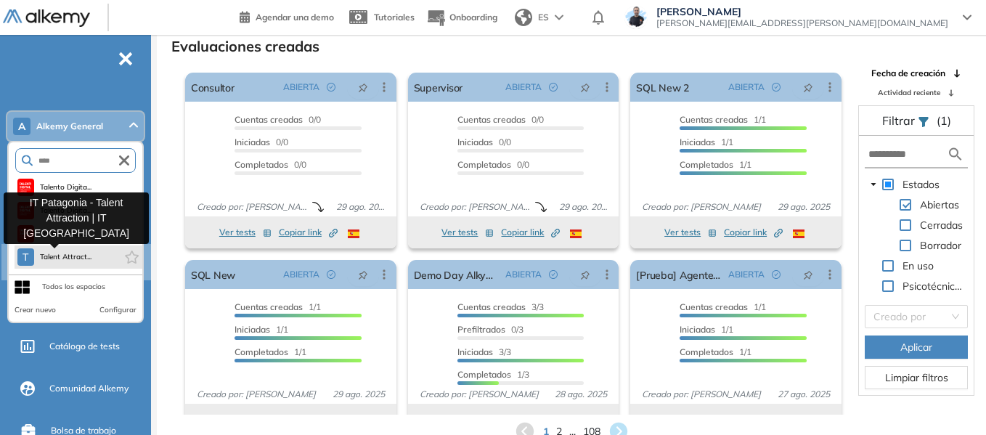
click at [68, 258] on span "Talent Attract..." at bounding box center [66, 257] width 52 height 12
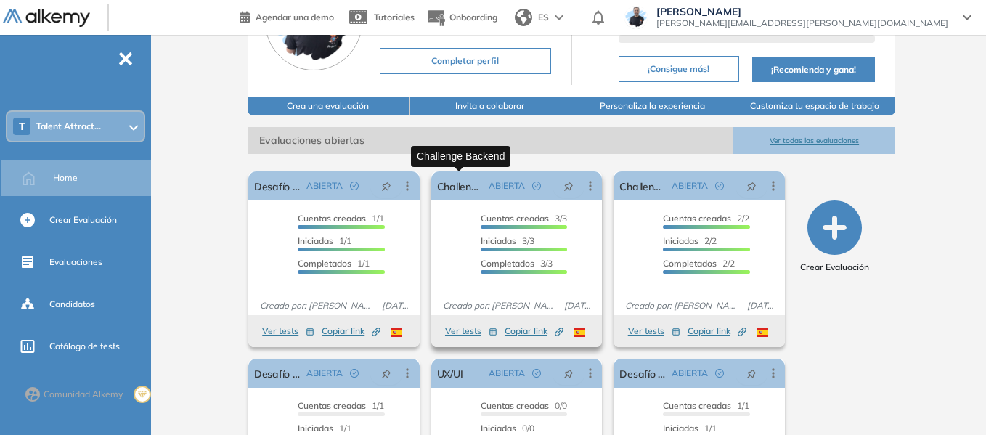
scroll to position [145, 0]
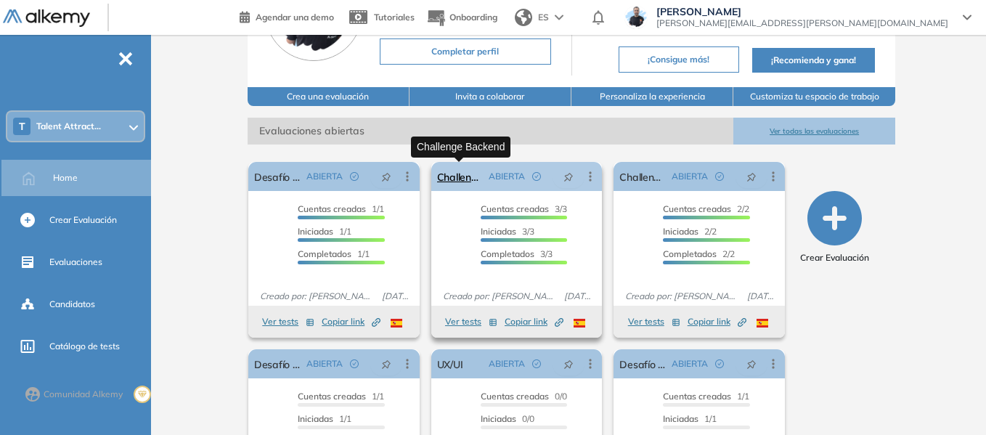
click at [457, 171] on link "Challenge Backend" at bounding box center [460, 176] width 46 height 29
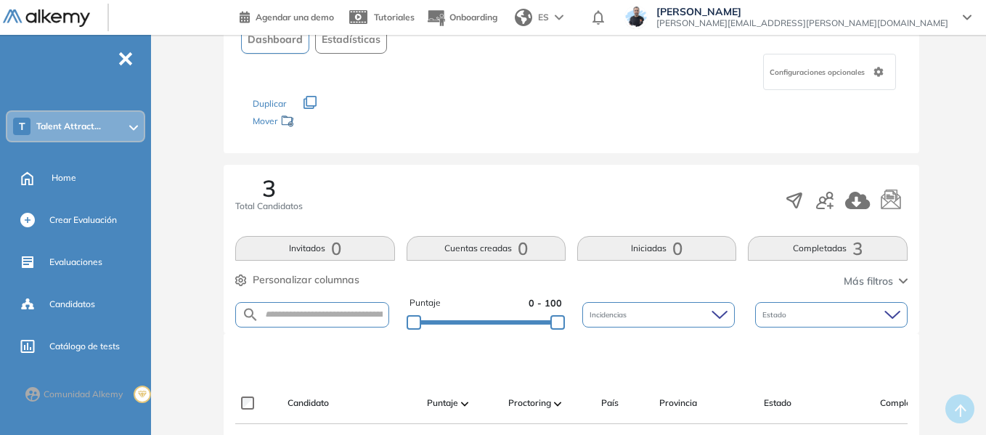
scroll to position [260, 0]
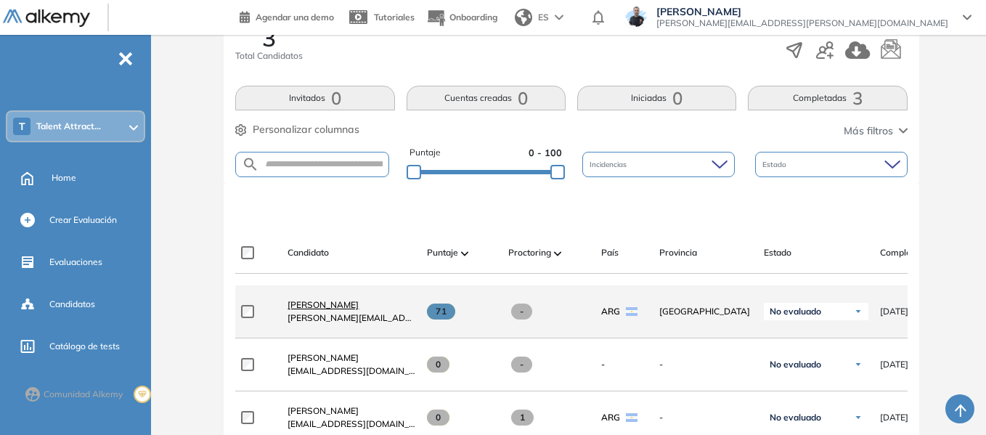
click at [321, 308] on span "Farid Ale Ali" at bounding box center [323, 304] width 71 height 11
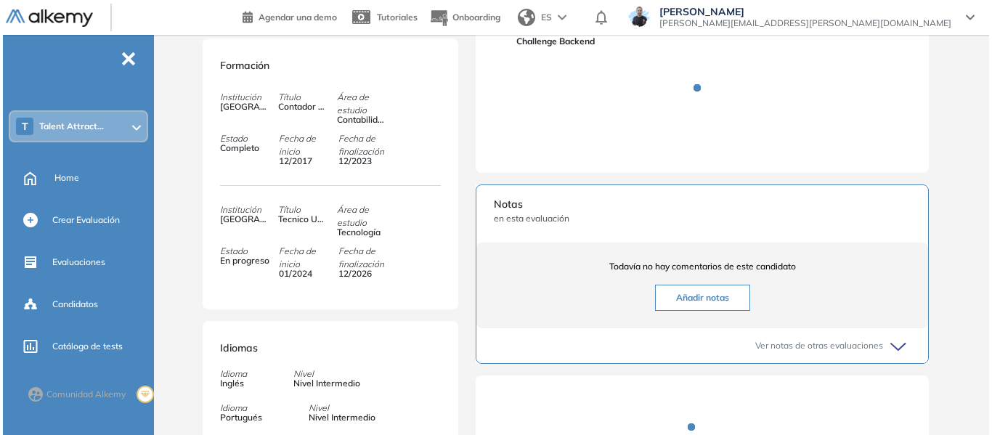
scroll to position [218, 0]
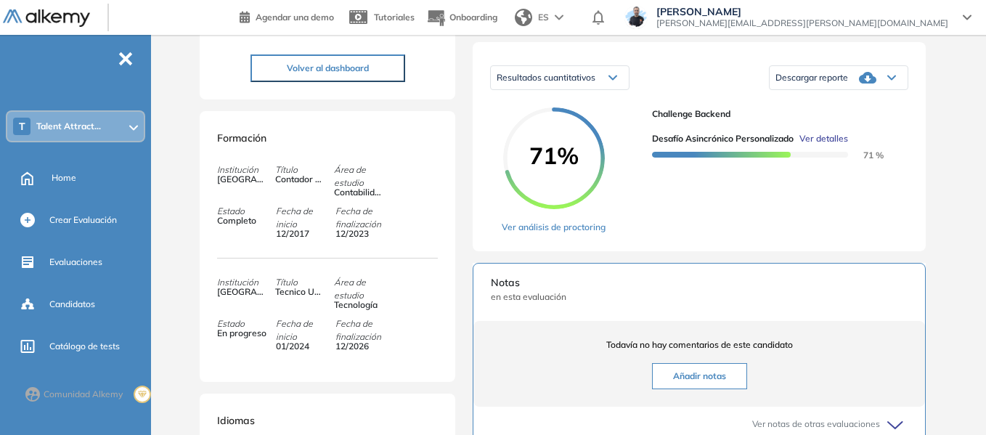
click at [828, 145] on span "Ver detalles" at bounding box center [824, 138] width 49 height 13
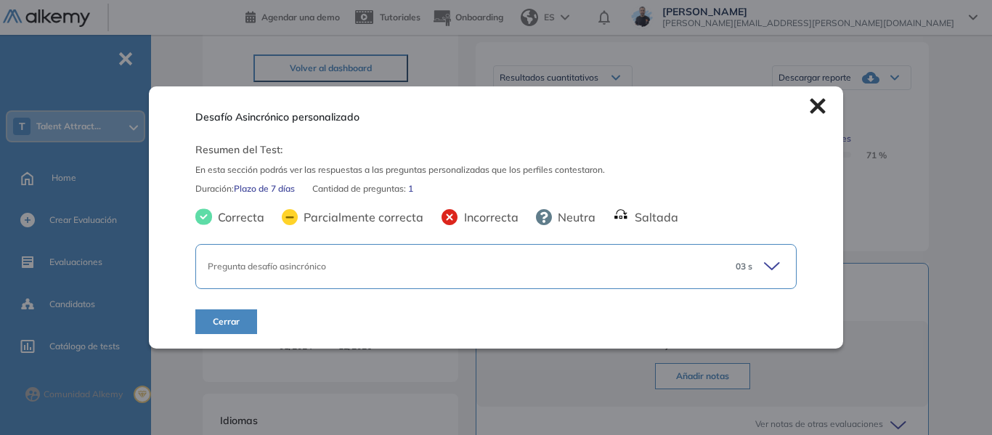
click at [764, 269] on icon at bounding box center [774, 266] width 20 height 20
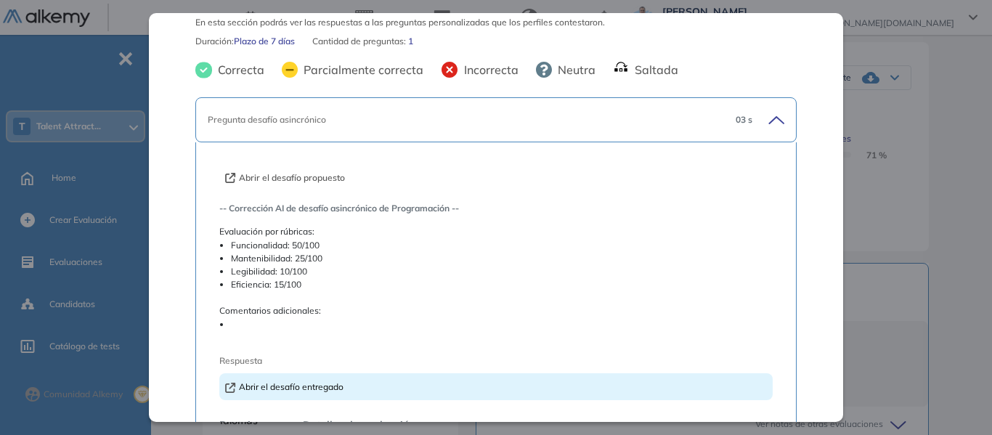
scroll to position [145, 0]
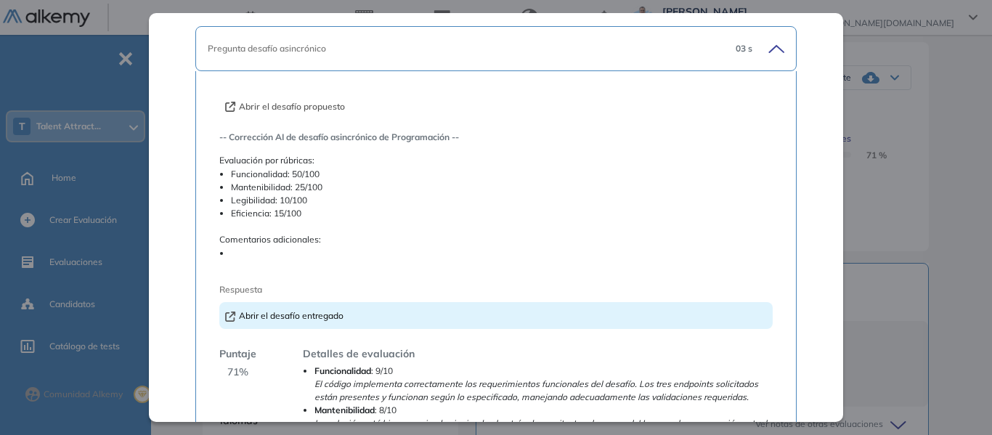
click at [301, 104] on button "Abrir el desafío propuesto" at bounding box center [285, 106] width 120 height 13
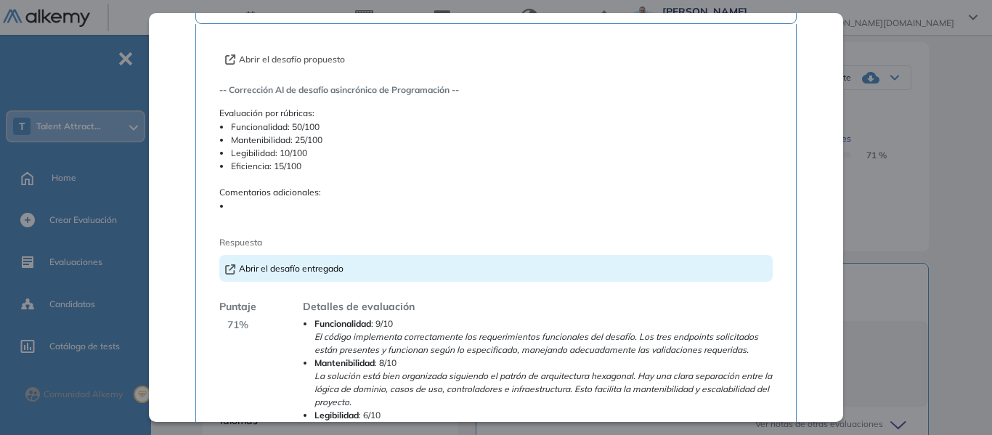
scroll to position [218, 0]
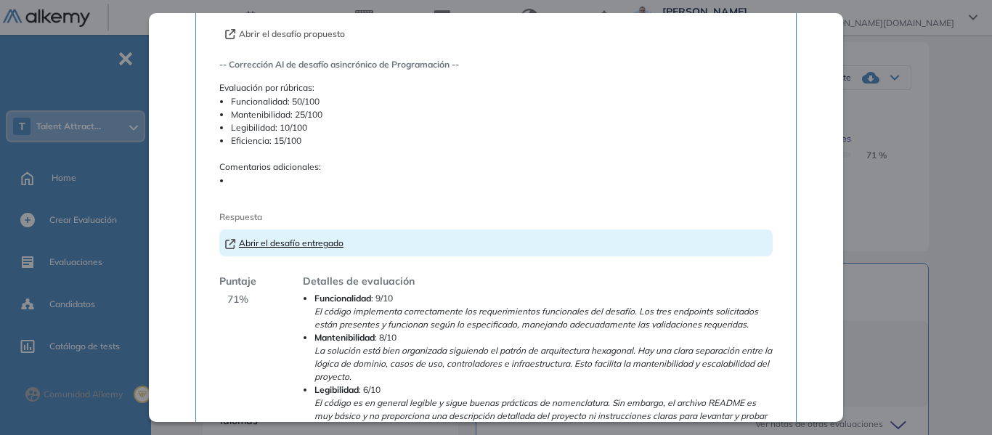
click at [304, 246] on link "Abrir el desafío entregado" at bounding box center [284, 242] width 118 height 11
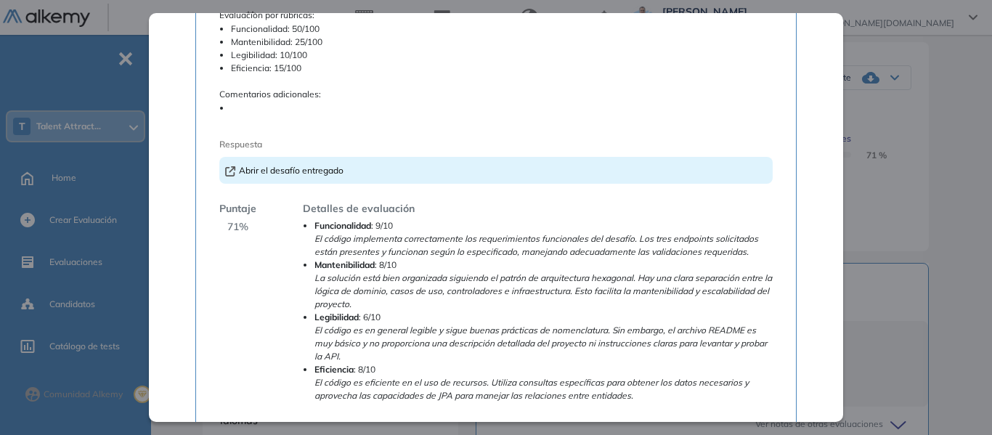
scroll to position [363, 0]
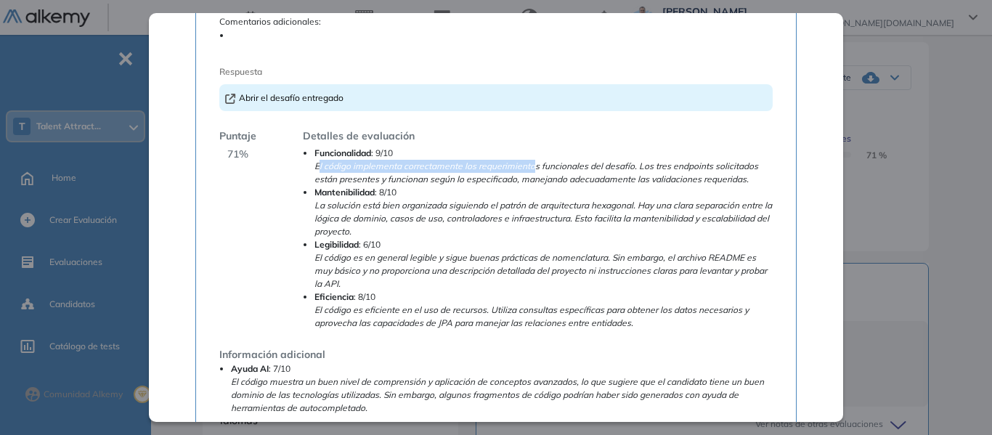
drag, startPoint x: 317, startPoint y: 163, endPoint x: 533, endPoint y: 168, distance: 216.4
click at [533, 168] on em "El código implementa correctamente los requerimientos funcionales del desafío. …" at bounding box center [536, 172] width 444 height 24
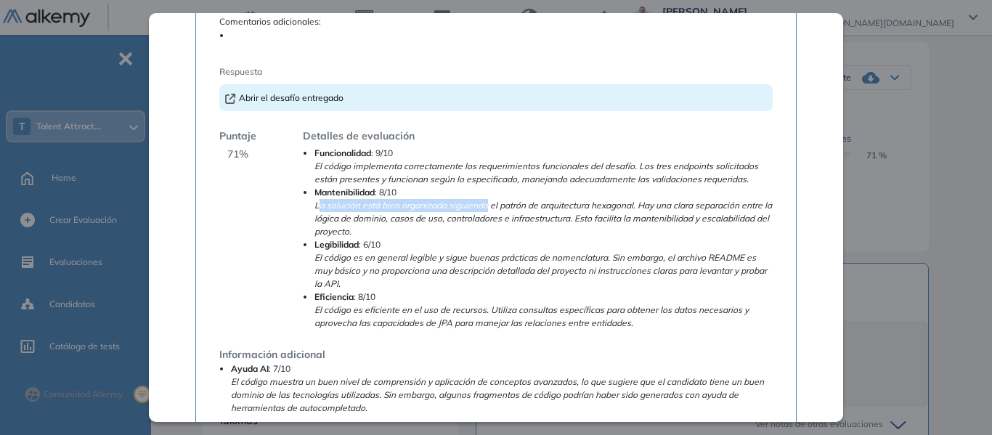
drag, startPoint x: 319, startPoint y: 203, endPoint x: 487, endPoint y: 200, distance: 167.8
click at [487, 200] on em "La solución está bien organizada siguiendo el patrón de arquitectura hexagonal.…" at bounding box center [542, 218] width 457 height 37
drag, startPoint x: 315, startPoint y: 256, endPoint x: 426, endPoint y: 251, distance: 110.5
click at [426, 252] on em "El código es en general legible y sigue buenas prácticas de nomenclatura. Sin e…" at bounding box center [540, 270] width 452 height 37
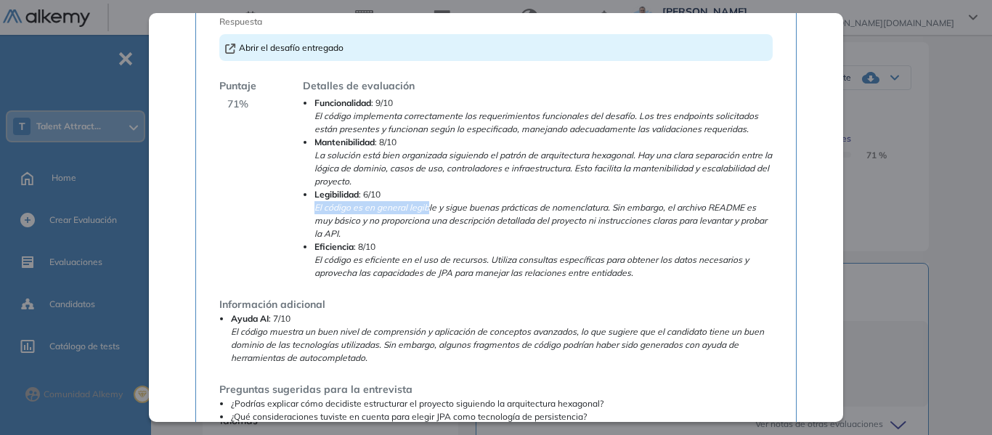
scroll to position [436, 0]
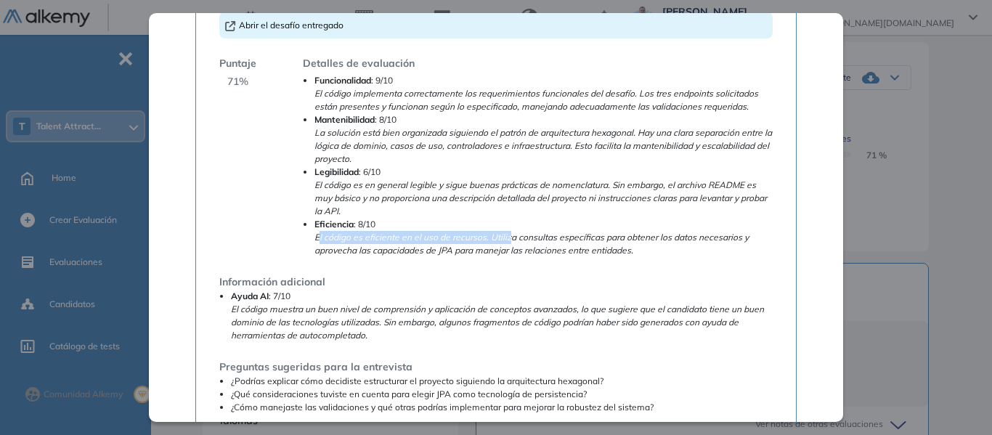
drag, startPoint x: 317, startPoint y: 237, endPoint x: 509, endPoint y: 234, distance: 192.5
click at [509, 234] on em "El código es eficiente en el uso de recursos. Utiliza consultas específicas par…" at bounding box center [531, 244] width 434 height 24
drag, startPoint x: 391, startPoint y: 317, endPoint x: 366, endPoint y: 313, distance: 25.8
click at [391, 317] on em "El código muestra un buen nivel de comprensión y aplicación de conceptos avanza…" at bounding box center [497, 322] width 533 height 37
drag, startPoint x: 218, startPoint y: 281, endPoint x: 329, endPoint y: 275, distance: 111.3
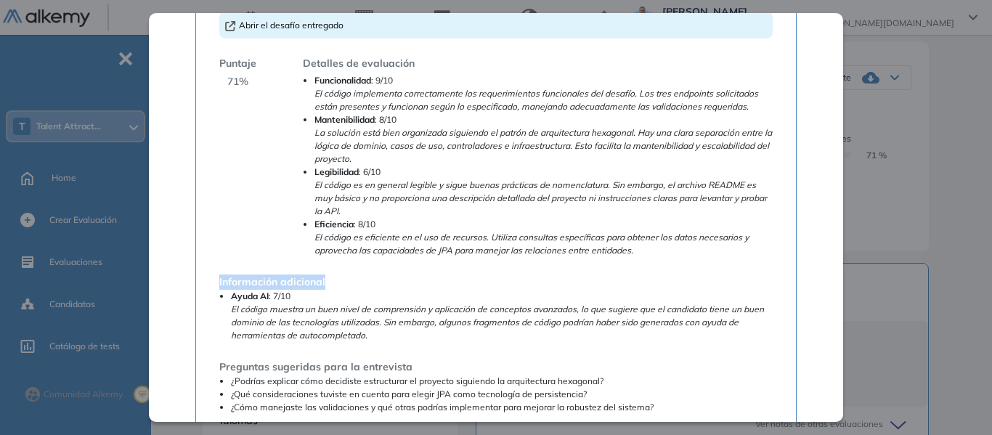
click at [329, 275] on div "Información adicional Ayuda AI : 7/10 El código muestra un buen nivel de compre…" at bounding box center [495, 308] width 553 height 68
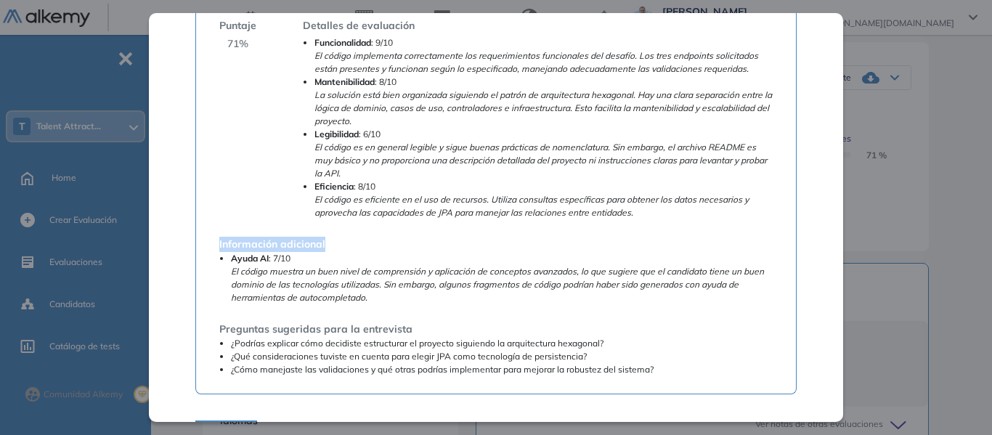
scroll to position [508, 0]
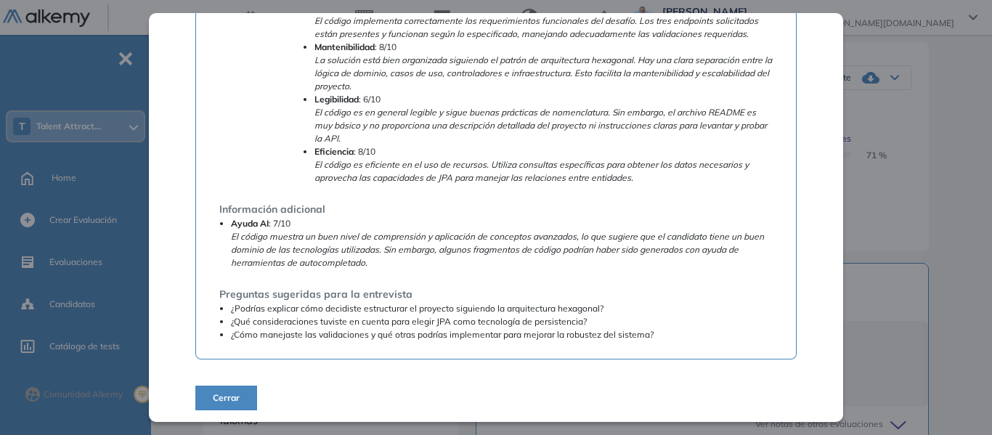
click at [304, 243] on li "Ayuda AI : 7/10 El código muestra un buen nivel de comprensión y aplicación de …" at bounding box center [502, 243] width 542 height 52
drag, startPoint x: 230, startPoint y: 223, endPoint x: 294, endPoint y: 227, distance: 64.0
click at [294, 227] on li "Ayuda AI : 7/10 El código muestra un buen nivel de comprensión y aplicación de …" at bounding box center [502, 243] width 542 height 52
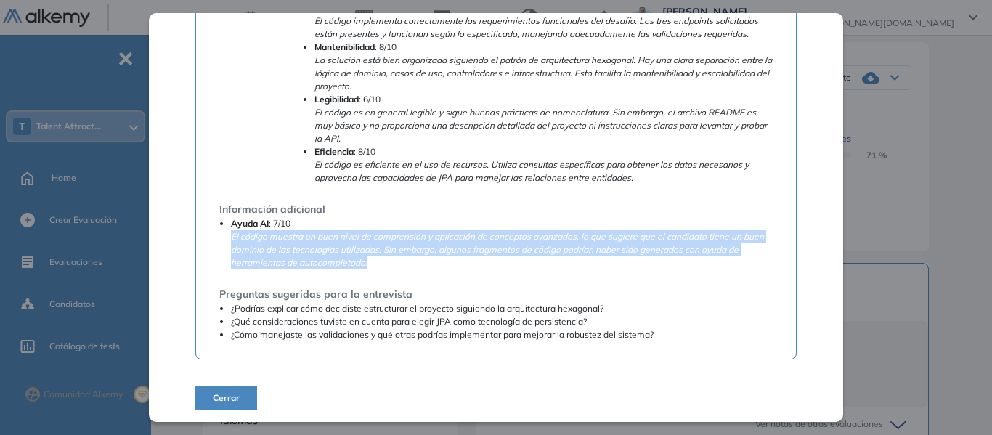
drag, startPoint x: 230, startPoint y: 238, endPoint x: 375, endPoint y: 261, distance: 147.1
click at [375, 261] on li "Ayuda AI : 7/10 El código muestra un buen nivel de comprensión y aplicación de …" at bounding box center [502, 243] width 542 height 52
click at [415, 269] on li "Ayuda AI : 7/10 El código muestra un buen nivel de comprensión y aplicación de …" at bounding box center [502, 243] width 542 height 52
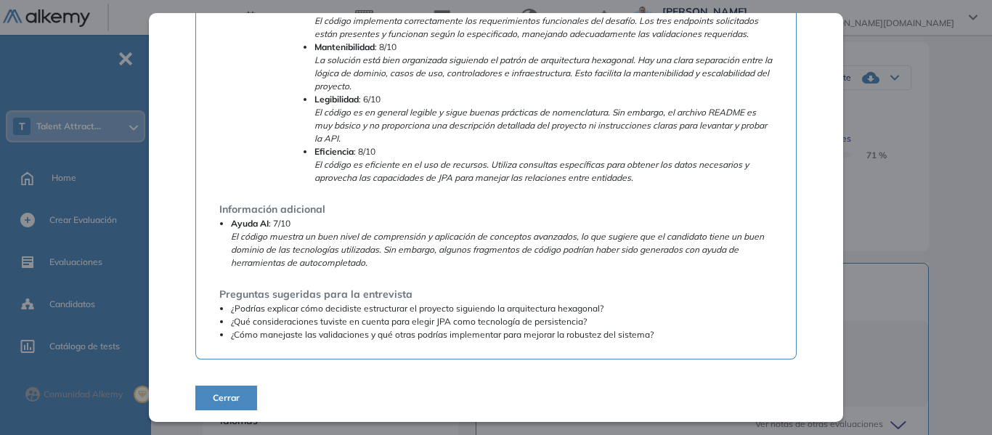
scroll to position [511, 0]
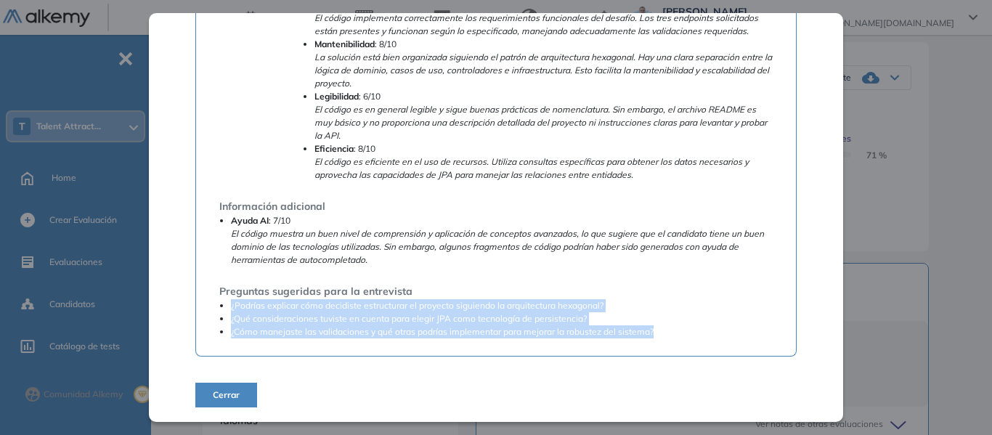
drag, startPoint x: 231, startPoint y: 304, endPoint x: 667, endPoint y: 325, distance: 436.2
click at [667, 325] on ul "¿Podrías explicar cómo decidiste estructurar el proyecto siguiendo la arquitect…" at bounding box center [495, 318] width 553 height 39
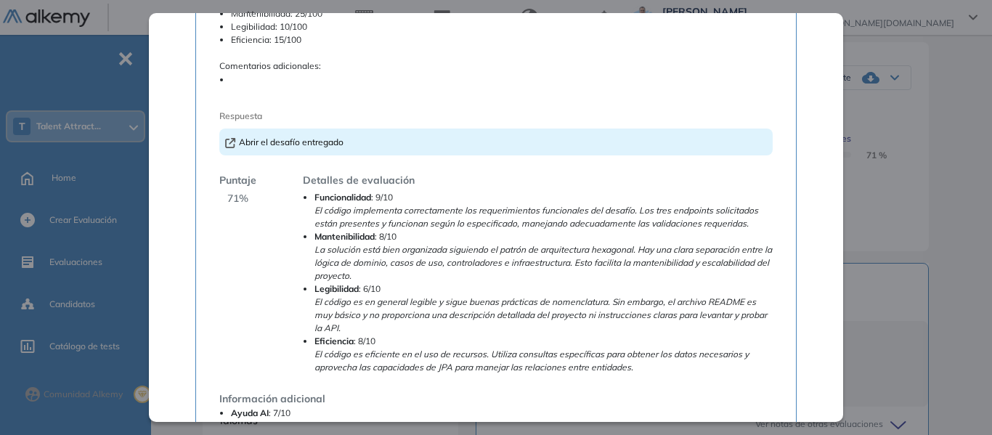
scroll to position [293, 0]
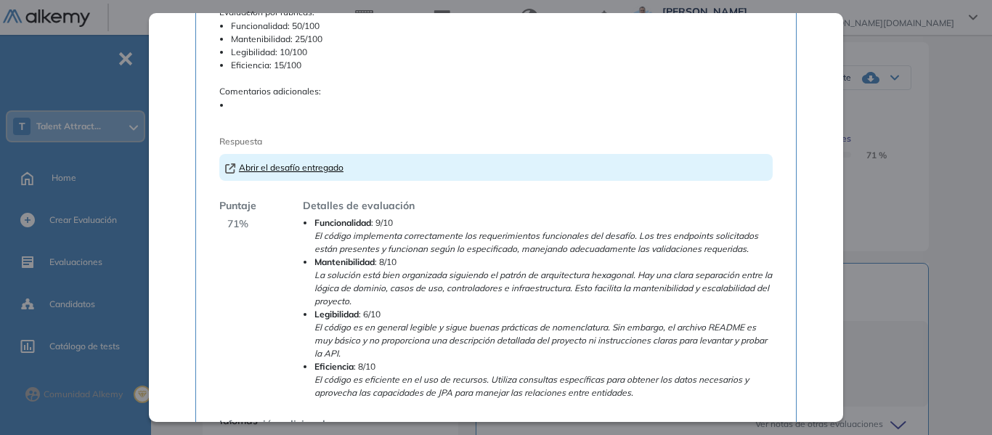
click at [287, 168] on link "Abrir el desafío entregado" at bounding box center [284, 167] width 118 height 11
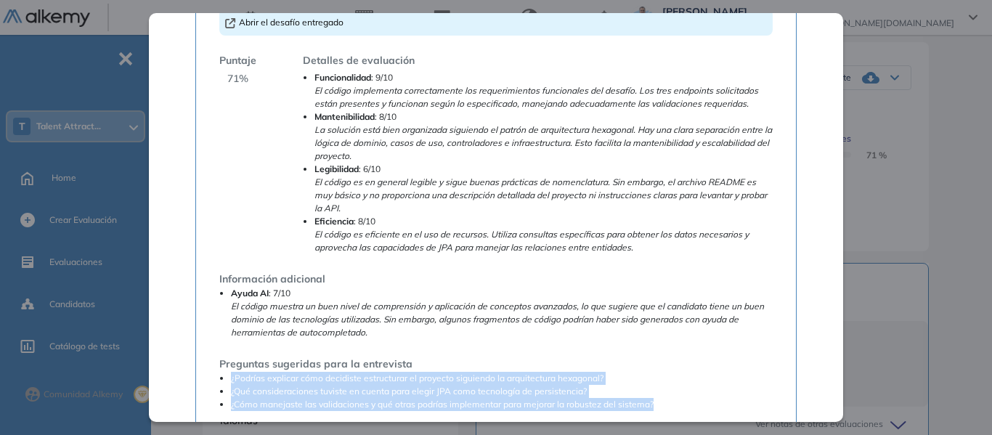
scroll to position [511, 0]
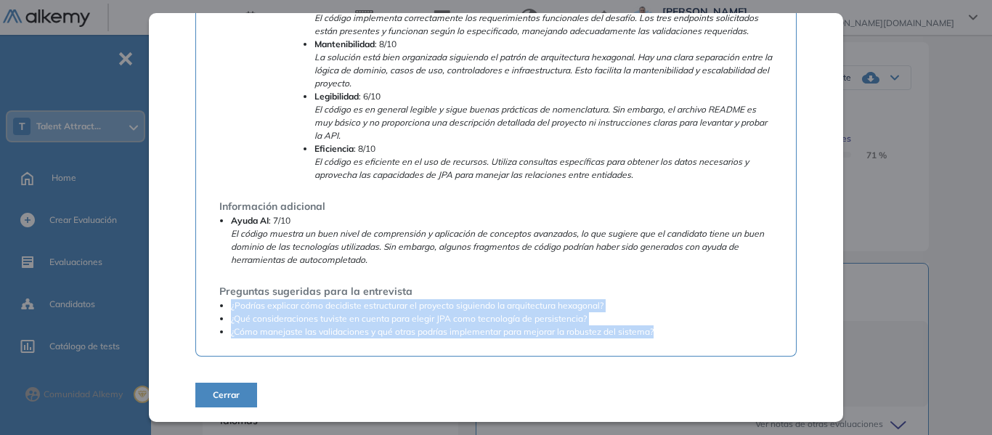
click at [272, 325] on li "¿Qué consideraciones tuviste en cuenta para elegir JPA como tecnología de persi…" at bounding box center [502, 318] width 542 height 13
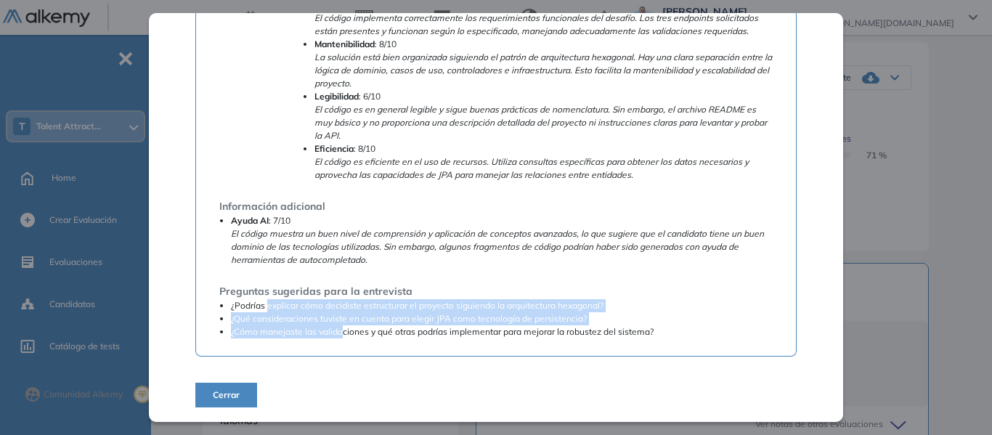
drag, startPoint x: 269, startPoint y: 310, endPoint x: 342, endPoint y: 330, distance: 75.9
click at [342, 330] on ul "¿Podrías explicar cómo decidiste estructurar el proyecto siguiendo la arquitect…" at bounding box center [495, 318] width 553 height 39
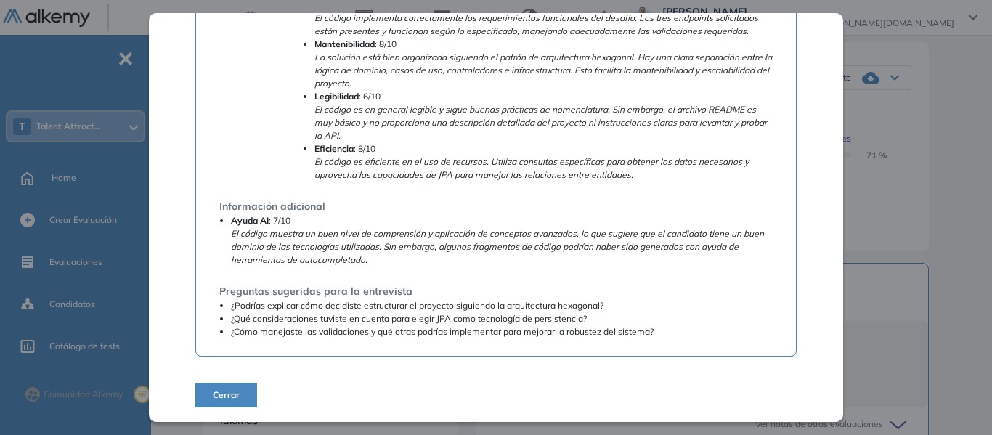
click at [375, 341] on div "Abrir el desafío propuesto -- Corrección AI de desafío asincrónico de Programac…" at bounding box center [495, 30] width 601 height 651
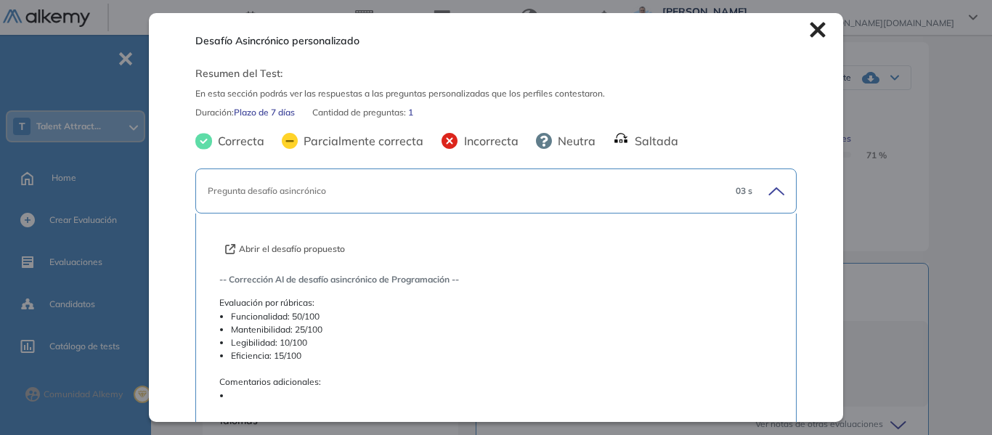
scroll to position [0, 0]
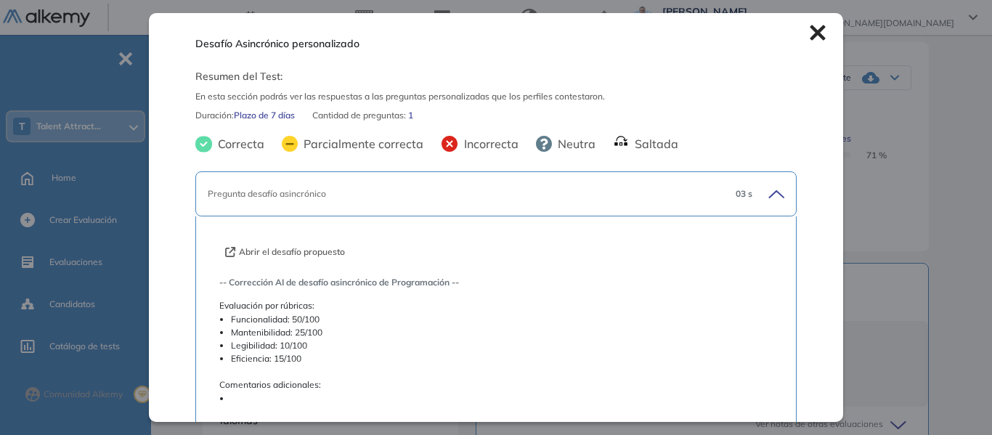
click at [322, 250] on button "Abrir el desafío propuesto" at bounding box center [285, 251] width 120 height 13
click at [810, 35] on icon at bounding box center [817, 32] width 15 height 15
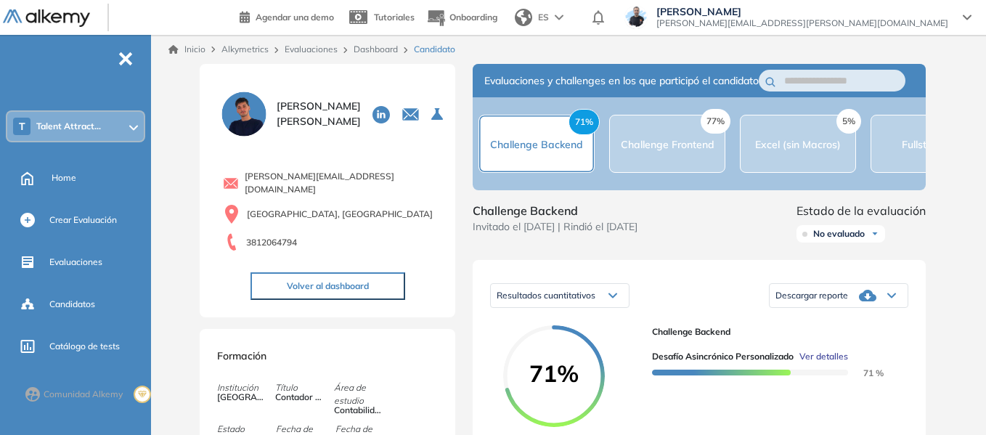
click at [65, 134] on div "T Talent Attract..." at bounding box center [75, 126] width 137 height 29
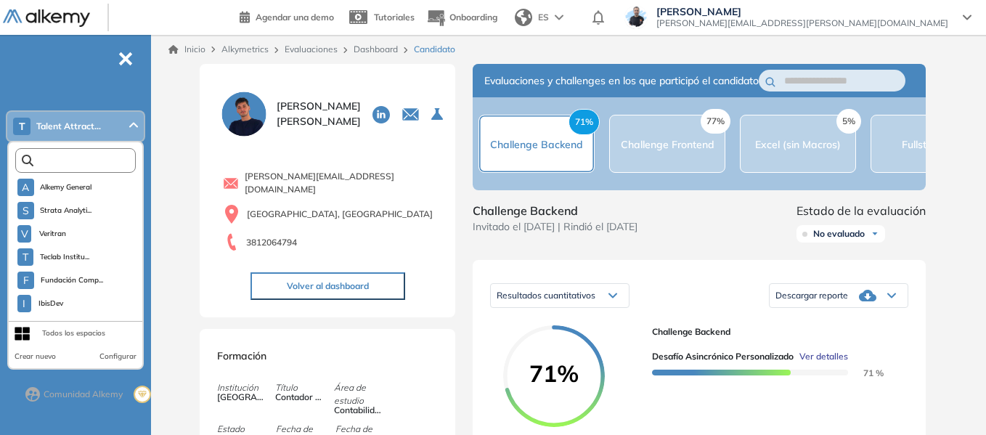
click at [81, 159] on input "text" at bounding box center [78, 160] width 91 height 11
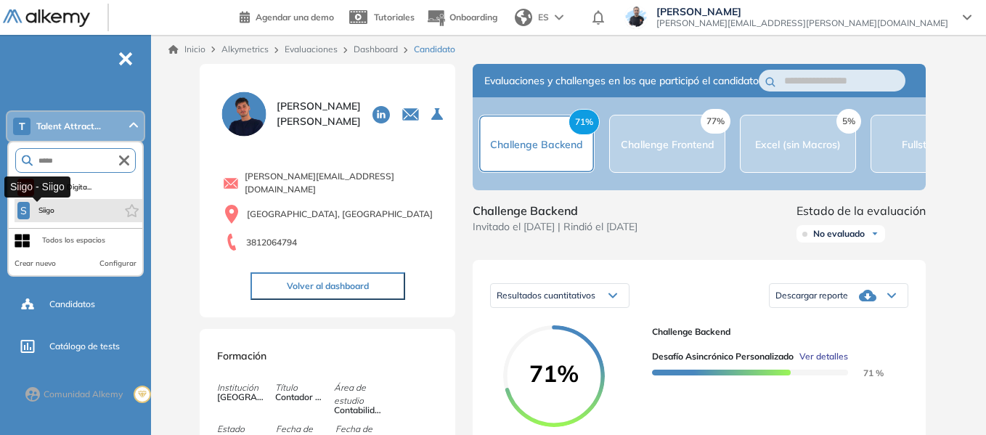
type input "*****"
click at [41, 205] on span "Siigo" at bounding box center [46, 211] width 21 height 12
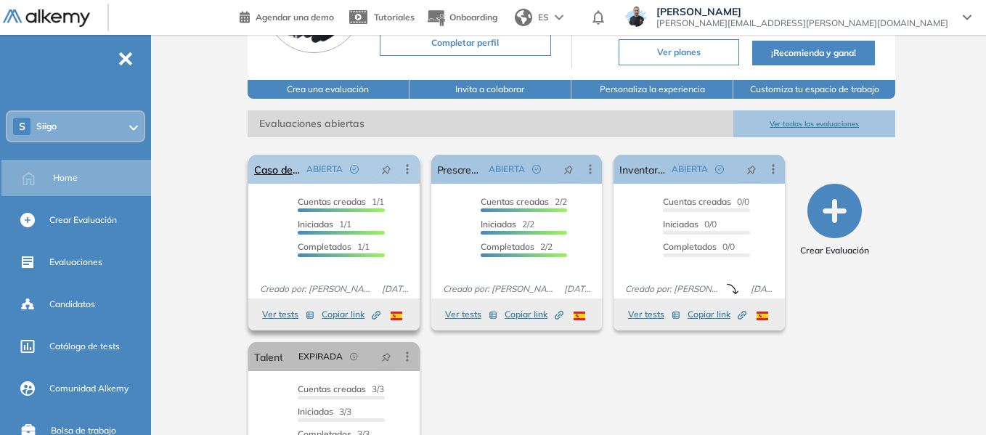
scroll to position [145, 0]
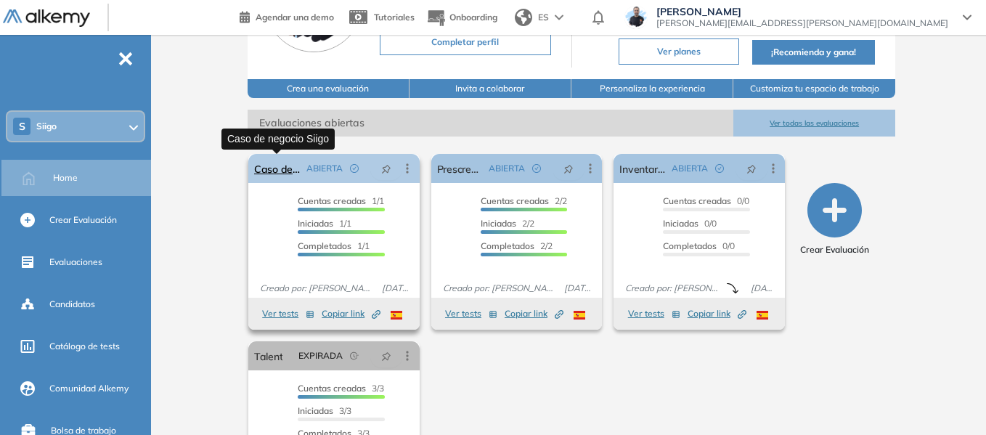
click at [275, 167] on link "Caso de negocio Siigo" at bounding box center [277, 168] width 46 height 29
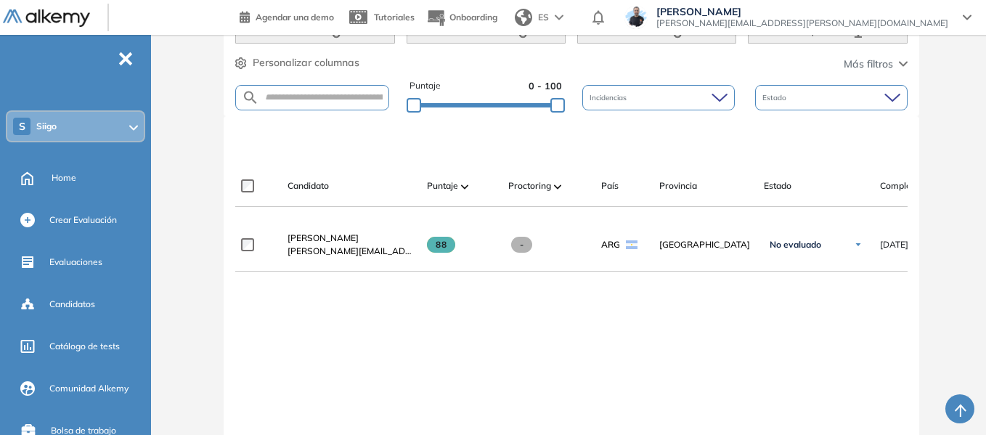
scroll to position [405, 0]
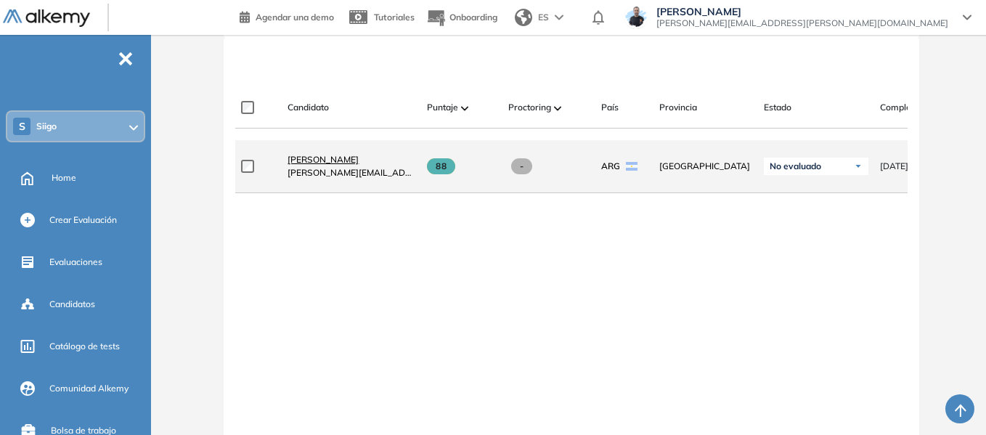
click at [339, 165] on span "[PERSON_NAME]" at bounding box center [323, 159] width 71 height 11
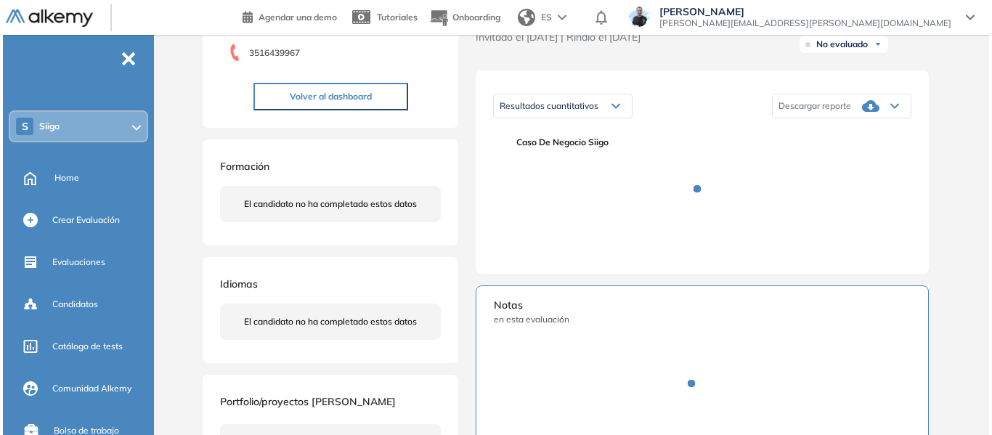
scroll to position [218, 0]
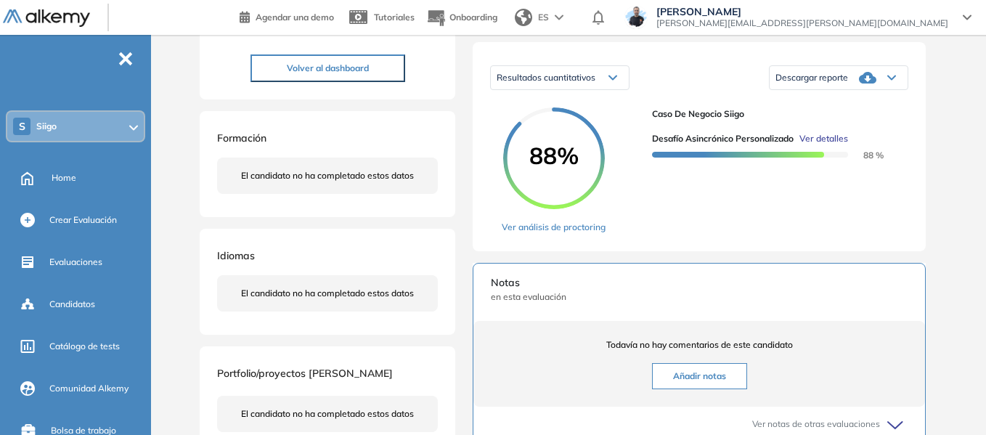
click at [839, 145] on span "Ver detalles" at bounding box center [824, 138] width 49 height 13
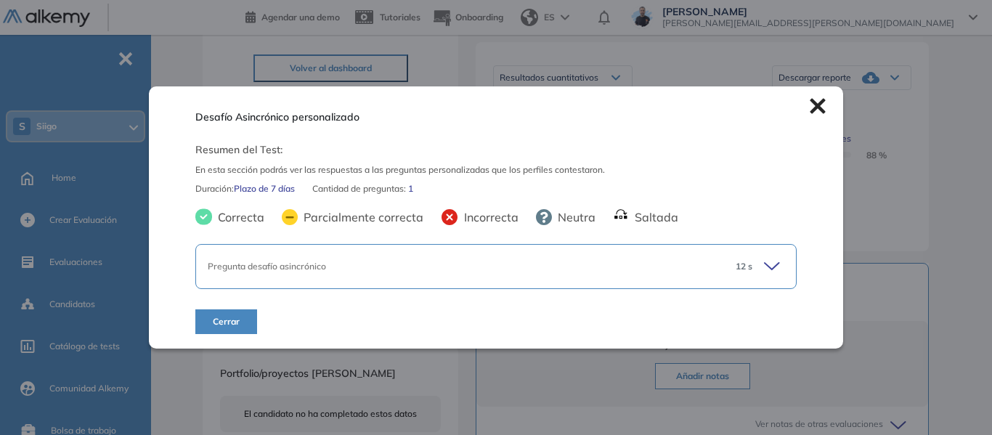
click at [772, 268] on icon at bounding box center [774, 266] width 20 height 20
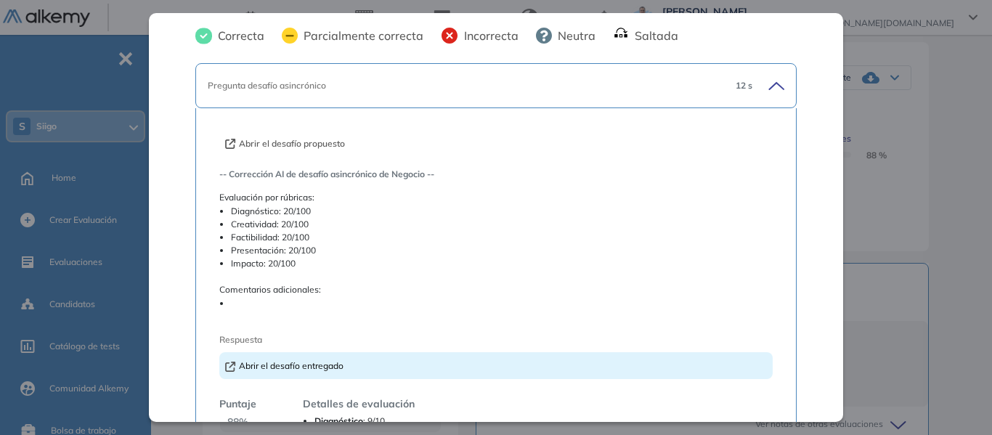
scroll to position [145, 0]
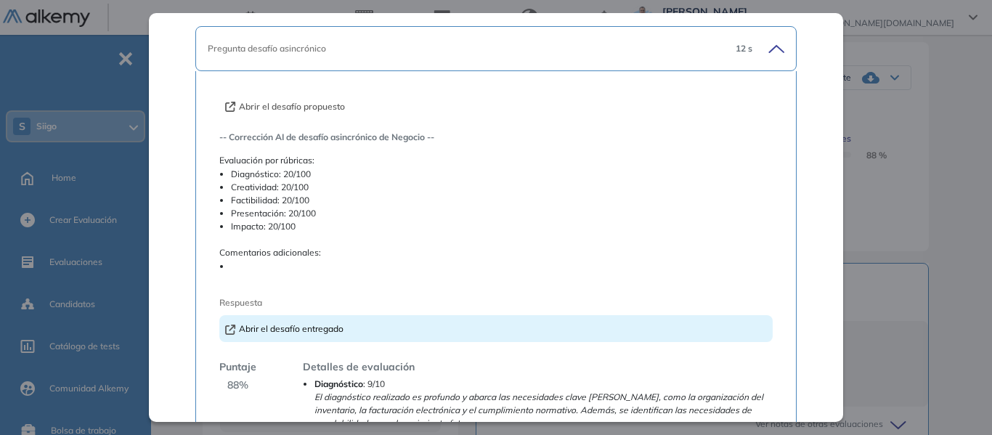
click at [298, 103] on button "Abrir el desafío propuesto" at bounding box center [285, 106] width 120 height 13
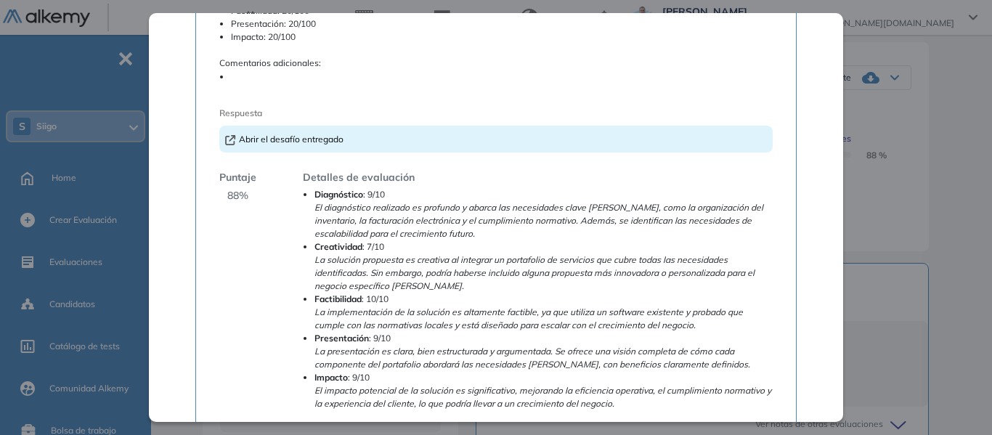
scroll to position [363, 0]
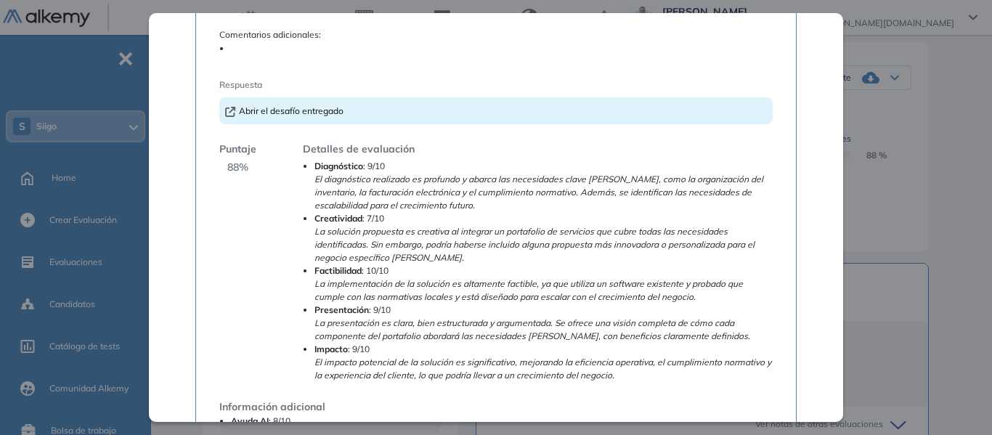
click at [308, 105] on div "Abrir el desafío entregado" at bounding box center [495, 110] width 553 height 27
click at [309, 110] on link "Abrir el desafío entregado" at bounding box center [284, 110] width 118 height 11
drag, startPoint x: 227, startPoint y: 166, endPoint x: 245, endPoint y: 168, distance: 18.3
click at [245, 168] on span "88 %" at bounding box center [237, 167] width 21 height 15
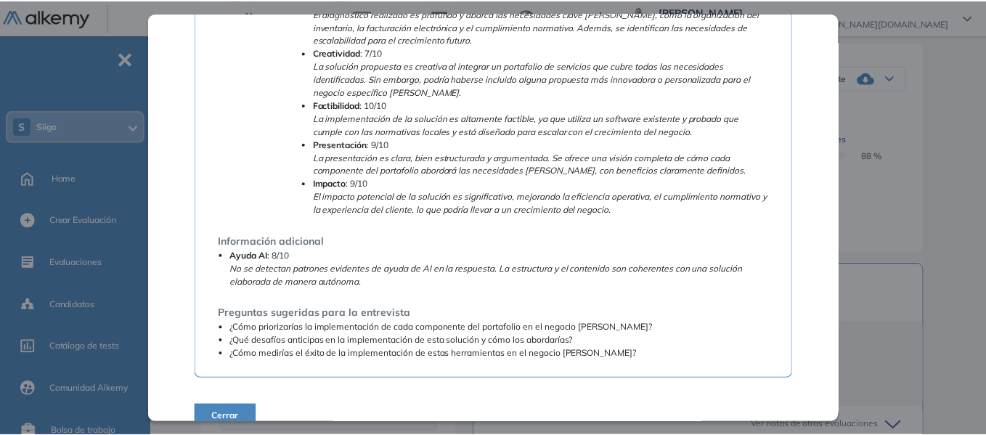
scroll to position [550, 0]
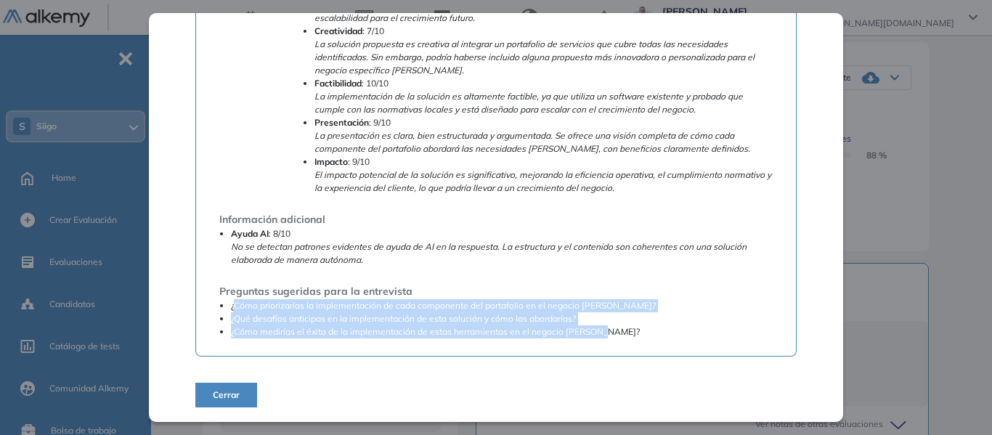
drag, startPoint x: 236, startPoint y: 304, endPoint x: 627, endPoint y: 348, distance: 393.9
click at [627, 348] on div "Abrir el desafío propuesto -- Corrección AI de desafío asincrónico de Negocio -…" at bounding box center [495, 11] width 601 height 691
click at [649, 311] on li "¿Cómo priorizarías la implementación de cada componente del portafolio en el ne…" at bounding box center [502, 305] width 542 height 13
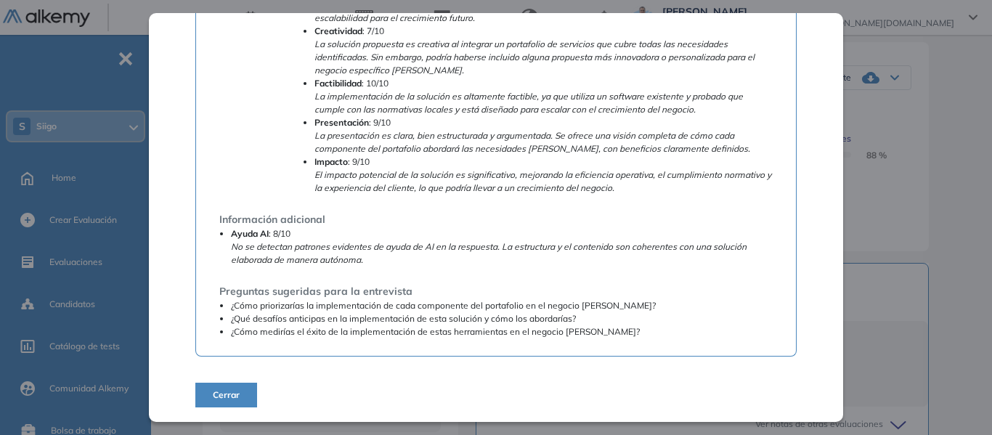
click at [937, 206] on div "Desafío Asincrónico personalizado Resumen del Test: En esta sección podrás ver …" at bounding box center [574, 307] width 755 height 922
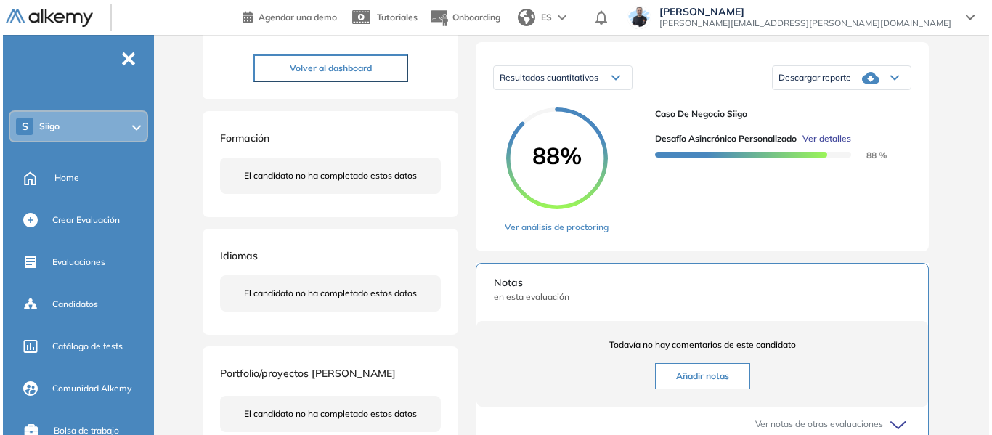
scroll to position [0, 0]
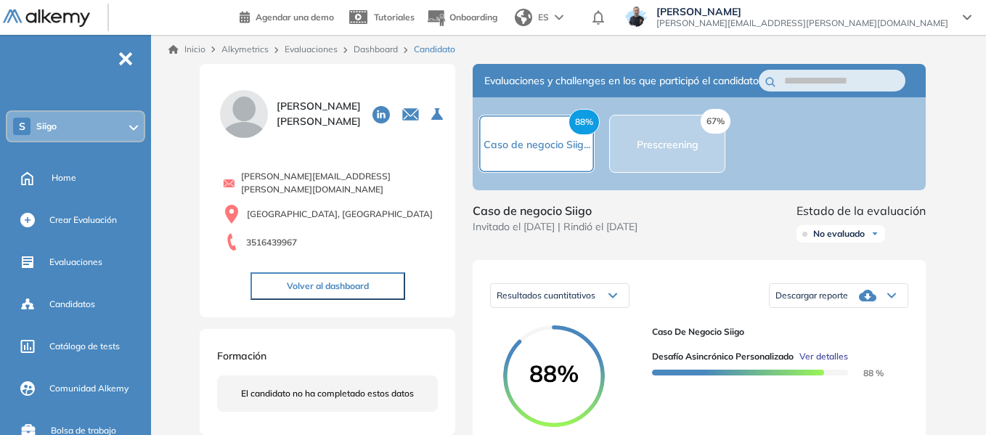
click at [388, 52] on link "Dashboard" at bounding box center [376, 49] width 44 height 11
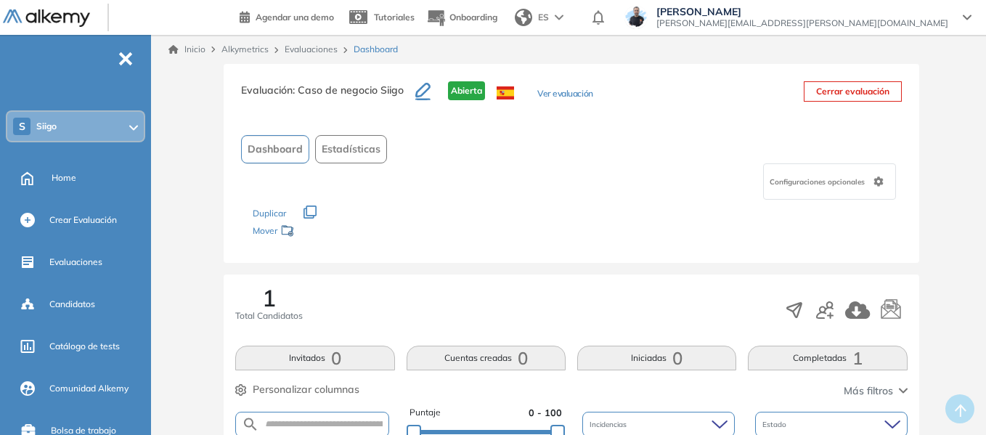
click at [100, 122] on div "S Siigo" at bounding box center [75, 126] width 137 height 29
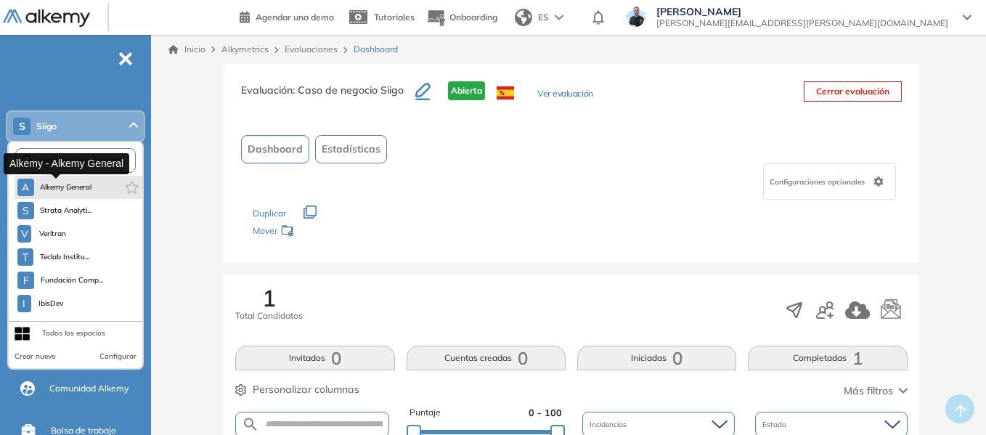
click at [79, 180] on button "A Alkemy General" at bounding box center [54, 187] width 75 height 17
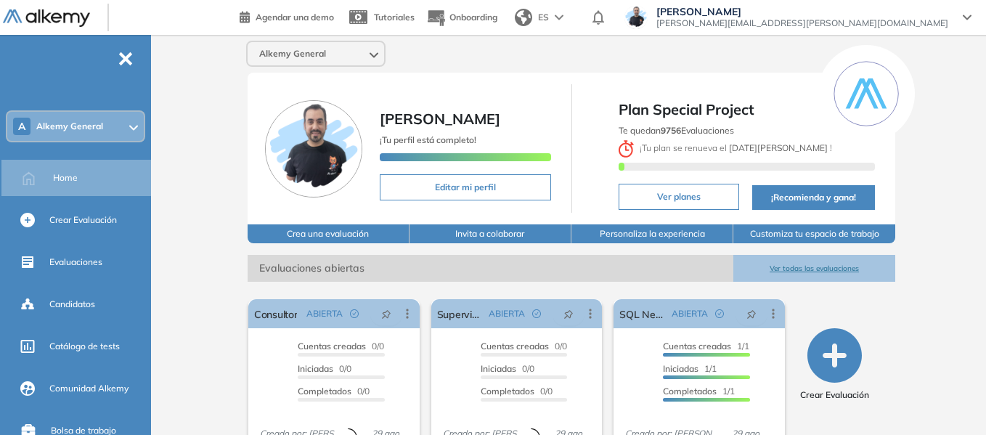
click at [101, 131] on span "Alkemy General" at bounding box center [69, 127] width 67 height 12
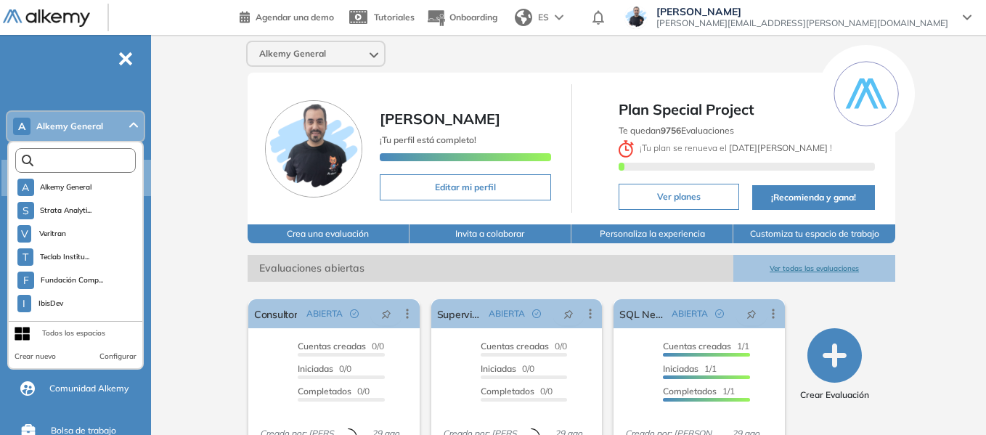
click at [113, 164] on input "text" at bounding box center [78, 160] width 91 height 11
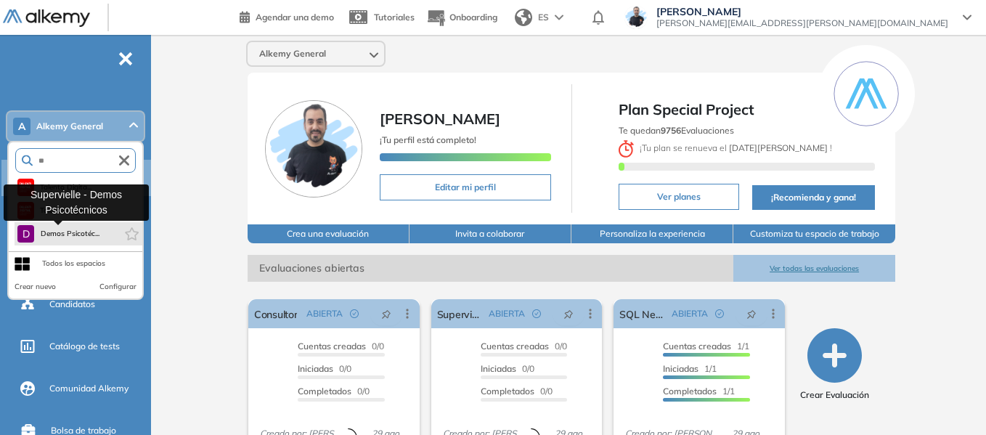
type input "**"
click at [87, 235] on span "Demos Psicotéc..." at bounding box center [70, 234] width 60 height 12
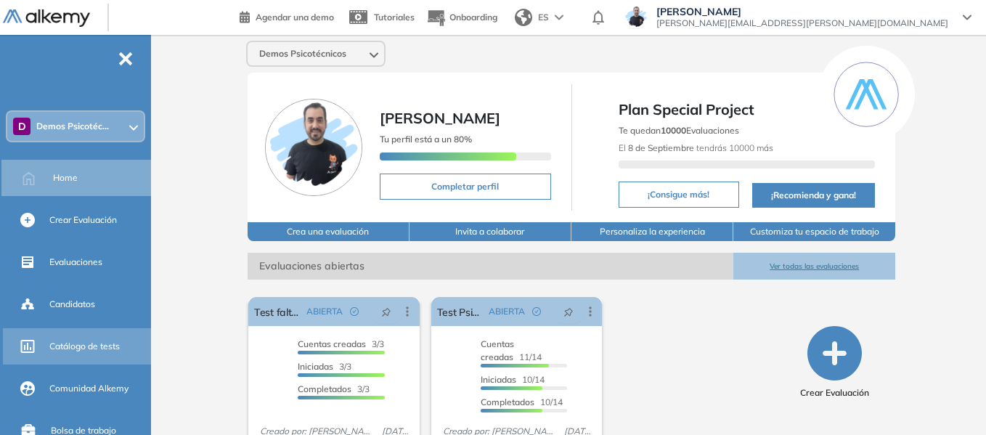
click at [105, 359] on div "Catálogo de tests" at bounding box center [78, 346] width 151 height 36
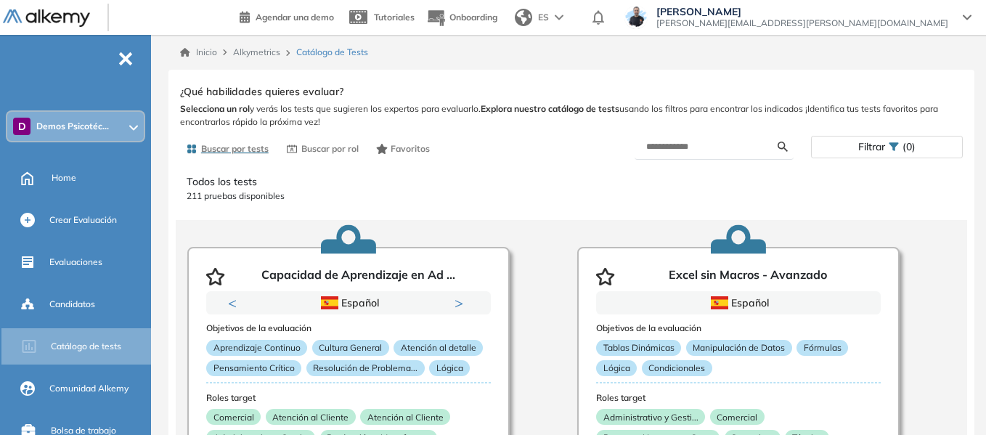
click at [106, 118] on div "D Demos Psicotéc..." at bounding box center [75, 126] width 137 height 29
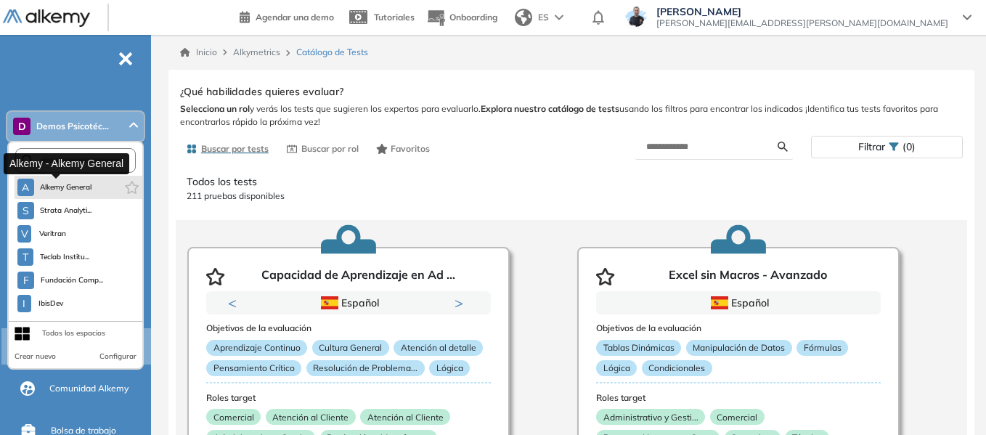
click at [87, 184] on span "Alkemy General" at bounding box center [66, 188] width 52 height 12
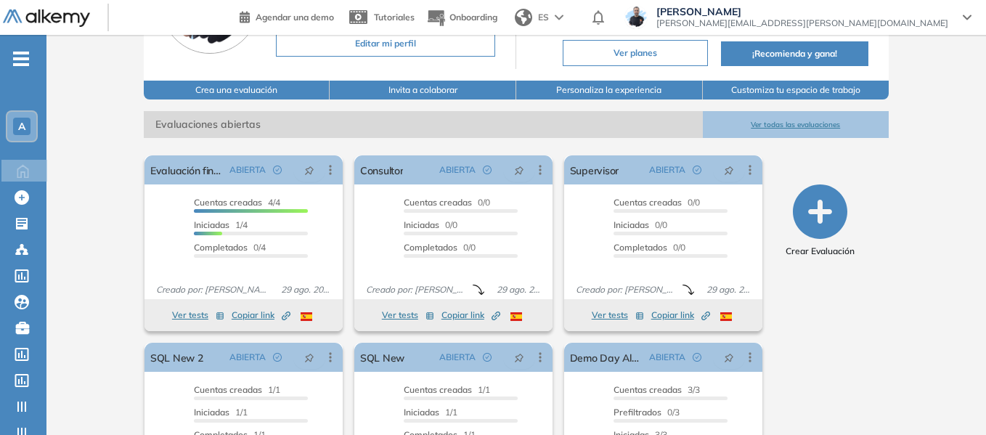
scroll to position [145, 0]
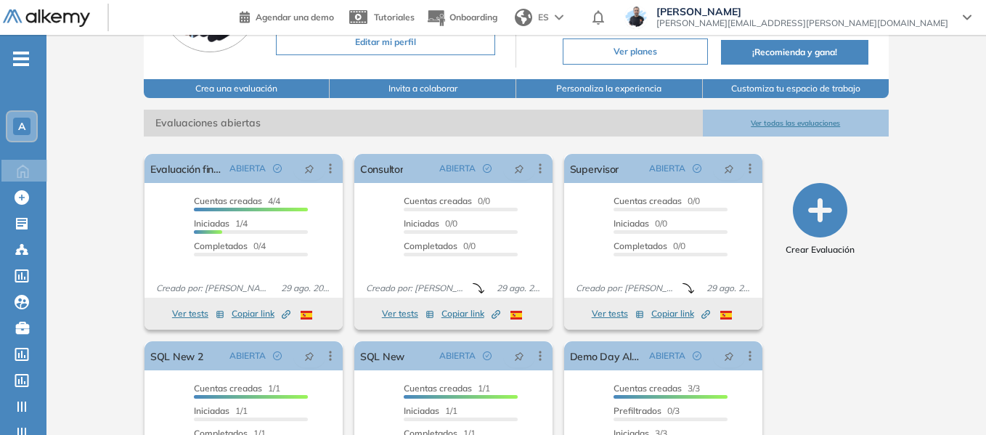
click at [32, 126] on div "A" at bounding box center [21, 126] width 29 height 29
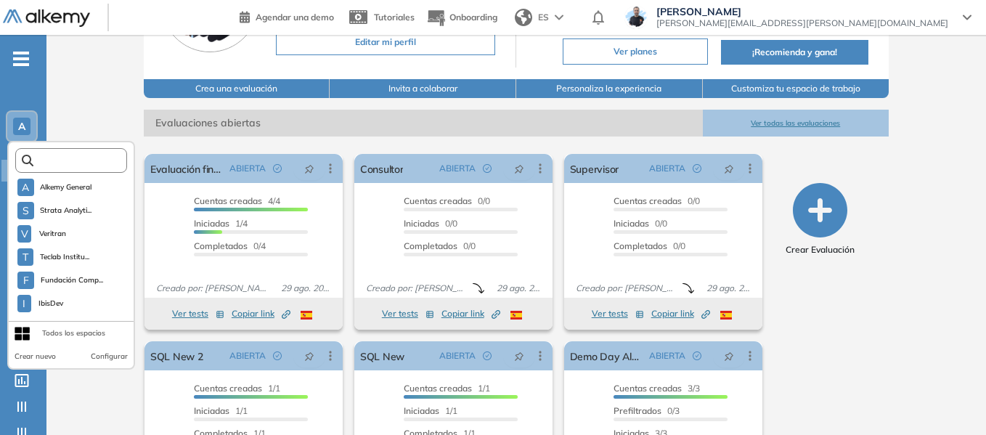
click at [72, 155] on input "text" at bounding box center [75, 160] width 84 height 11
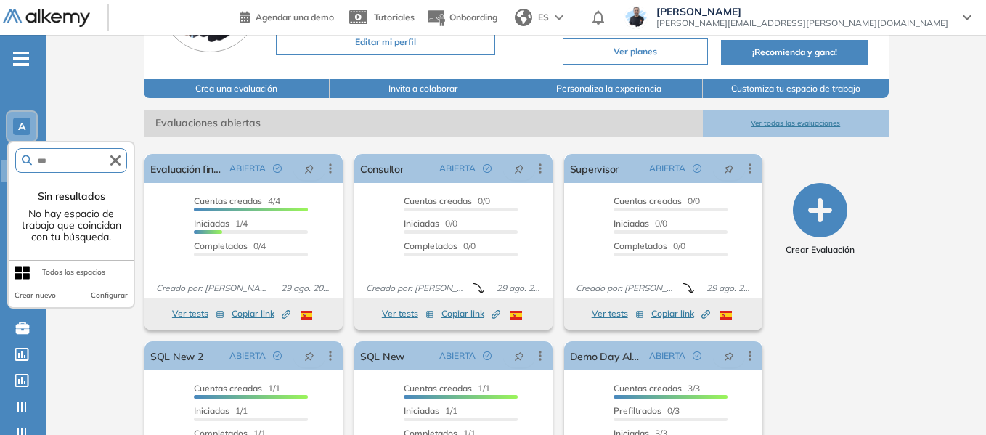
type input "***"
click at [83, 115] on div "Alkemy General Miguel Gomez ¡Tu perfil está completo! Editar mi perfil Plan Spe…" at bounding box center [516, 212] width 940 height 645
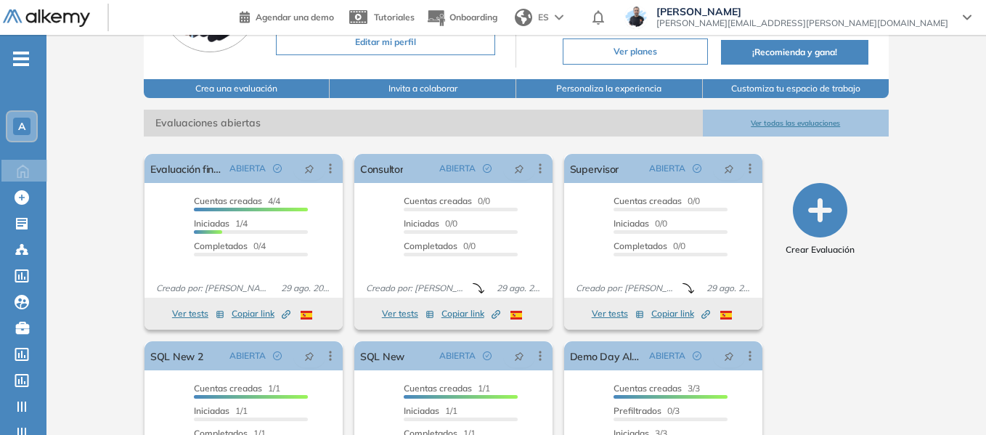
click at [28, 121] on div "A" at bounding box center [21, 126] width 17 height 17
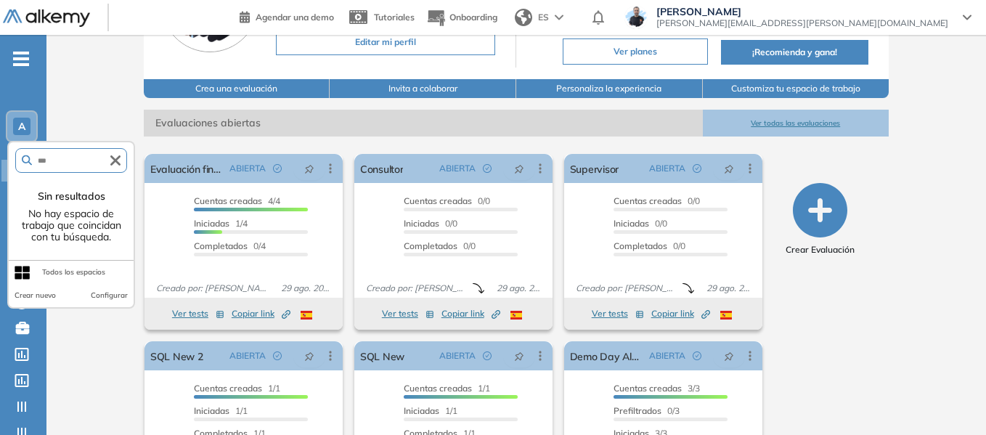
click at [119, 156] on icon "button" at bounding box center [115, 160] width 10 height 10
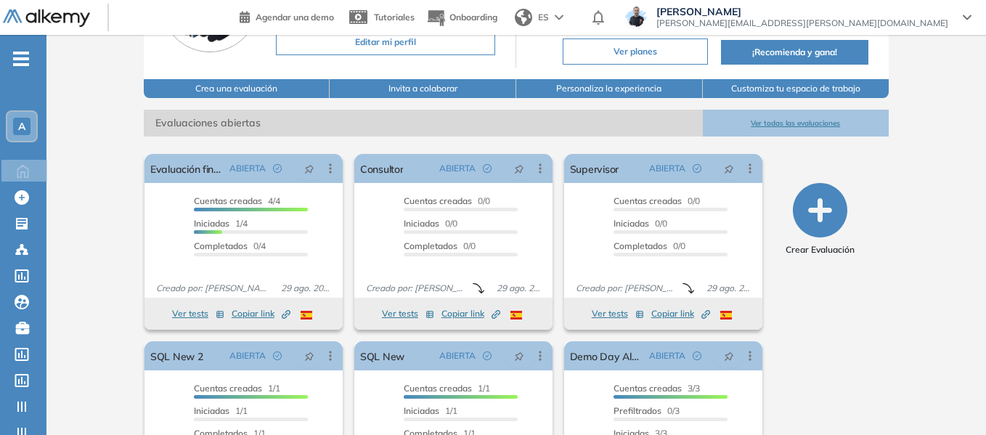
click at [118, 103] on div "Alkemy General Miguel Gomez ¡Tu perfil está completo! Editar mi perfil Plan Spe…" at bounding box center [516, 212] width 940 height 645
click at [28, 59] on icon "-" at bounding box center [21, 58] width 16 height 3
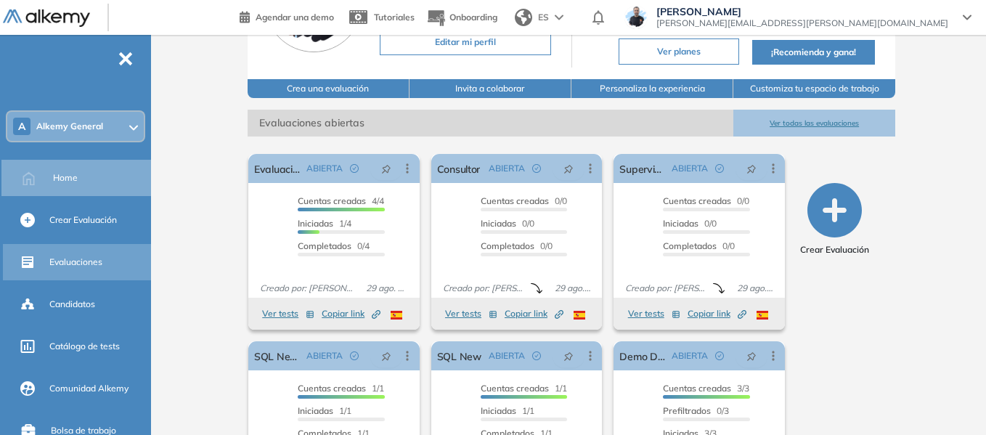
click at [83, 269] on div "Evaluaciones" at bounding box center [98, 262] width 99 height 25
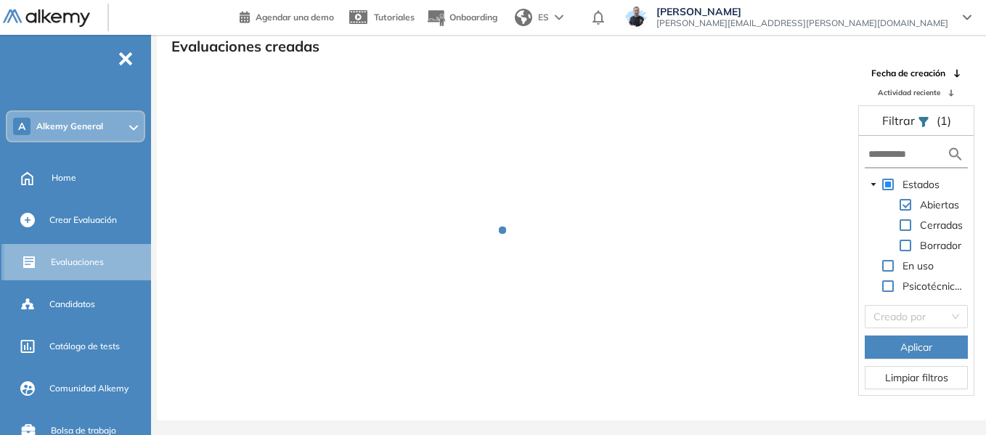
scroll to position [35, 0]
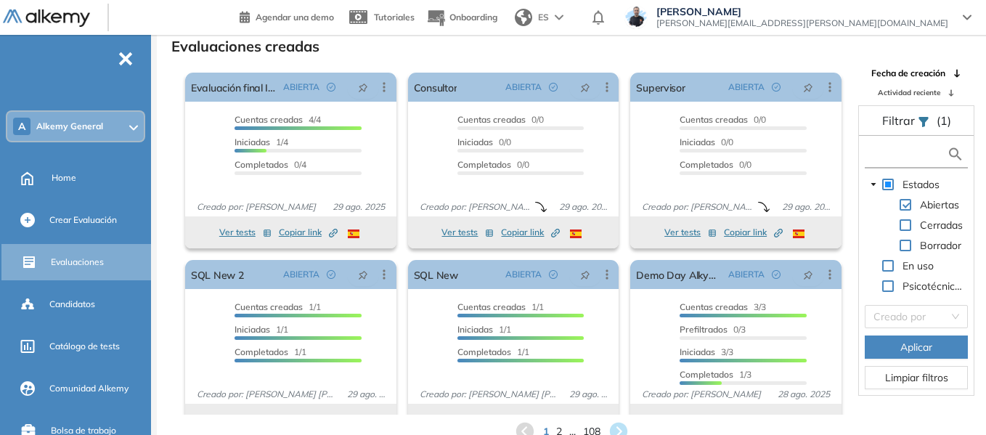
click at [910, 153] on input "text" at bounding box center [907, 154] width 78 height 15
type input "***"
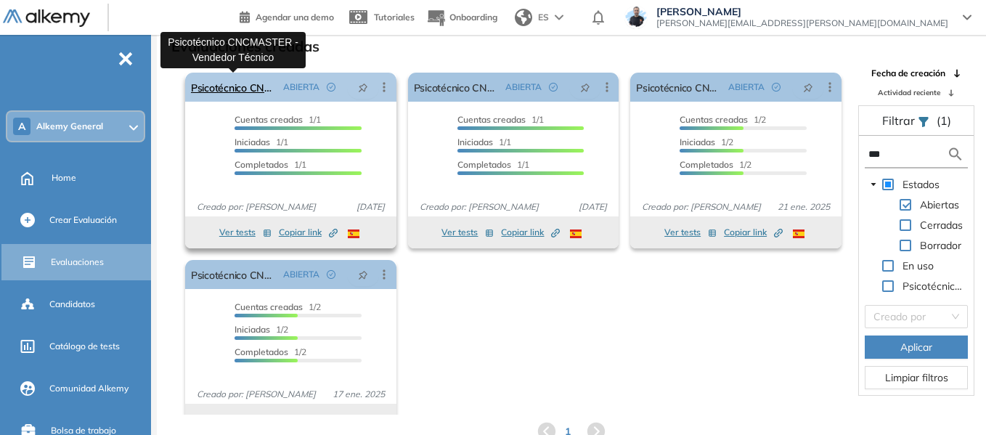
click at [241, 91] on link "Psicotécnico CNCMASTER - Vendedor Técnico" at bounding box center [234, 87] width 86 height 29
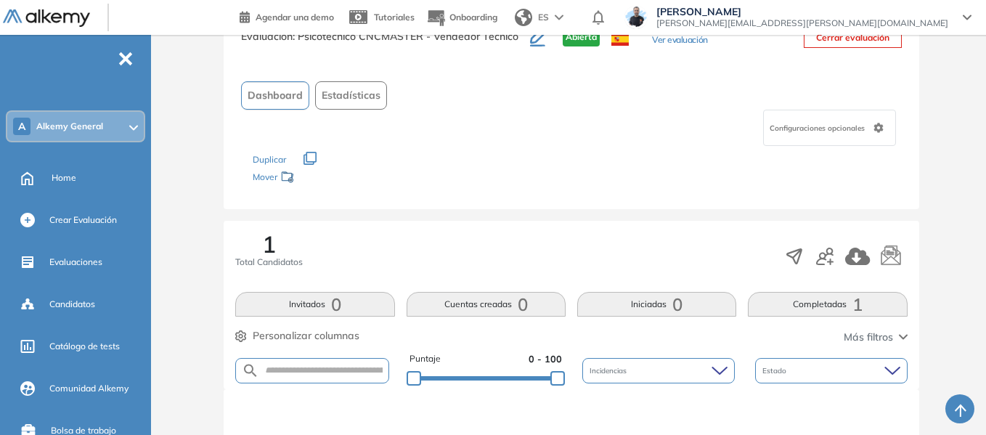
scroll to position [218, 0]
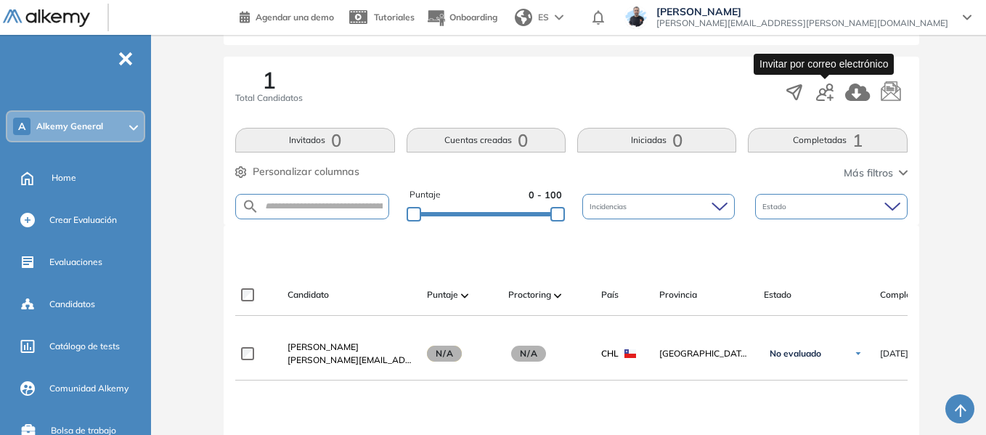
click at [824, 88] on icon "button" at bounding box center [824, 92] width 17 height 17
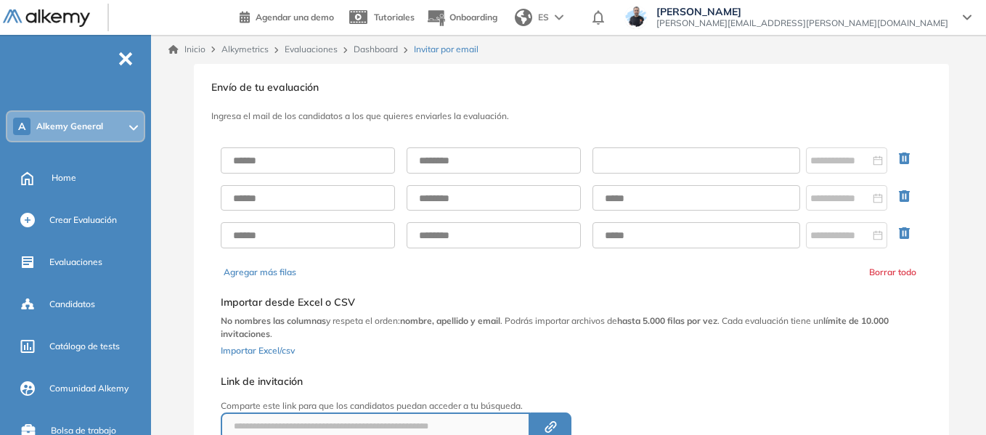
click at [700, 162] on input "text" at bounding box center [697, 160] width 208 height 26
paste input "**********"
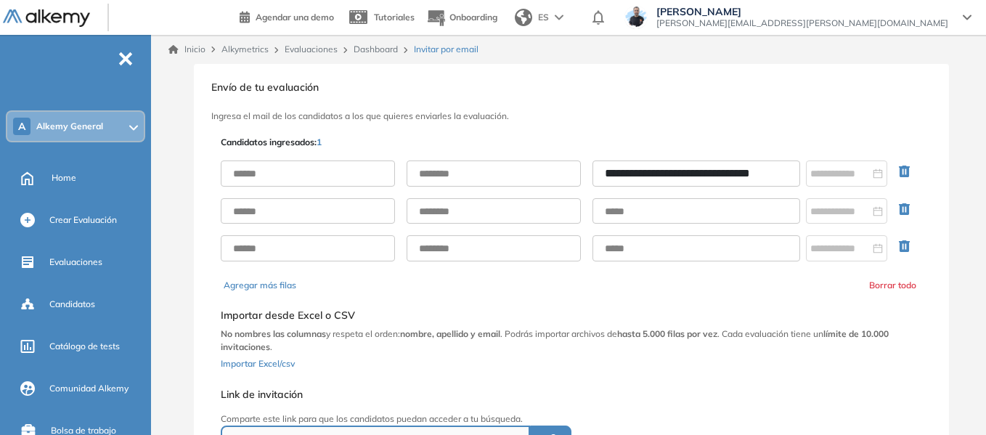
scroll to position [0, 7]
type input "**********"
click at [310, 172] on input "text" at bounding box center [308, 173] width 174 height 26
type input "******"
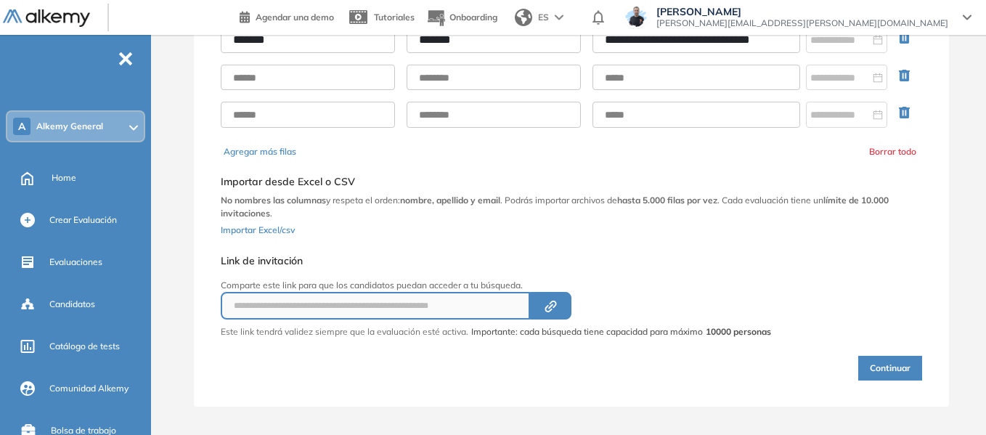
scroll to position [140, 0]
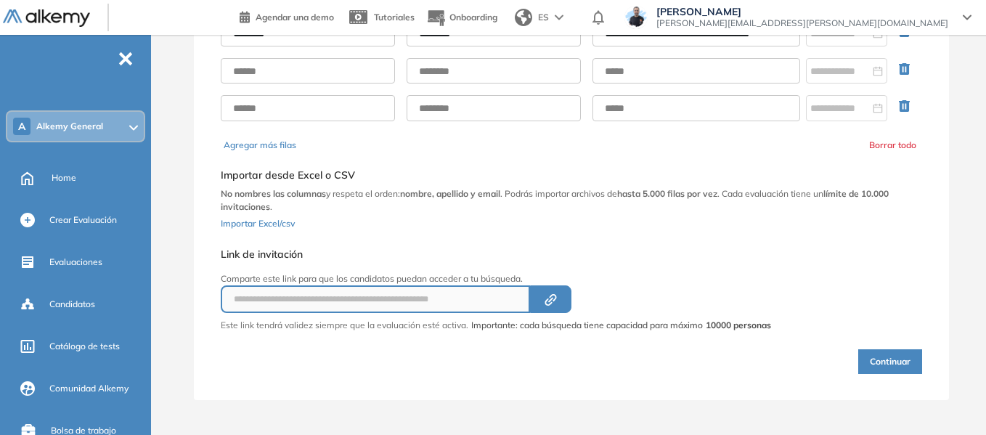
type input "*******"
click at [878, 353] on button "Continuar" at bounding box center [890, 361] width 64 height 25
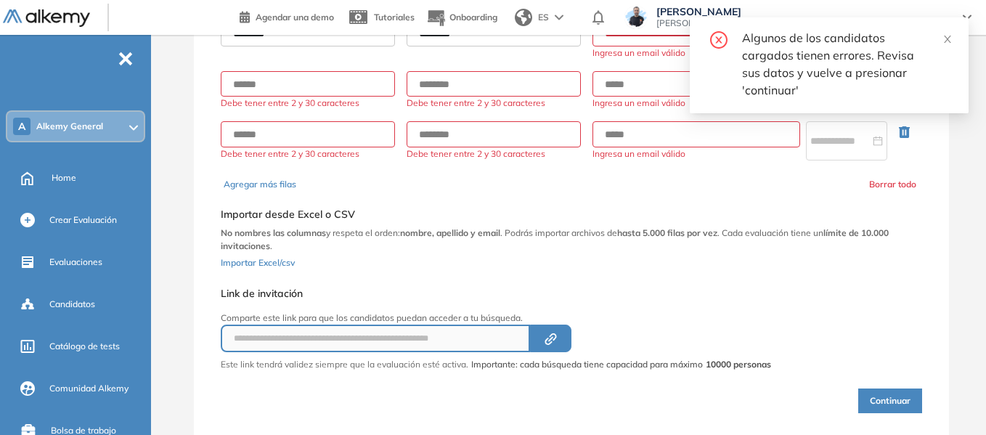
scroll to position [0, 0]
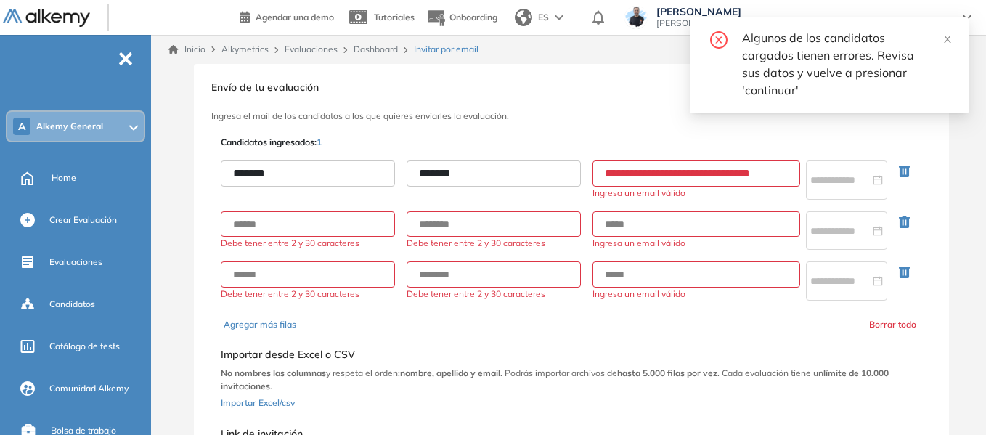
click at [610, 174] on input "**********" at bounding box center [697, 173] width 208 height 26
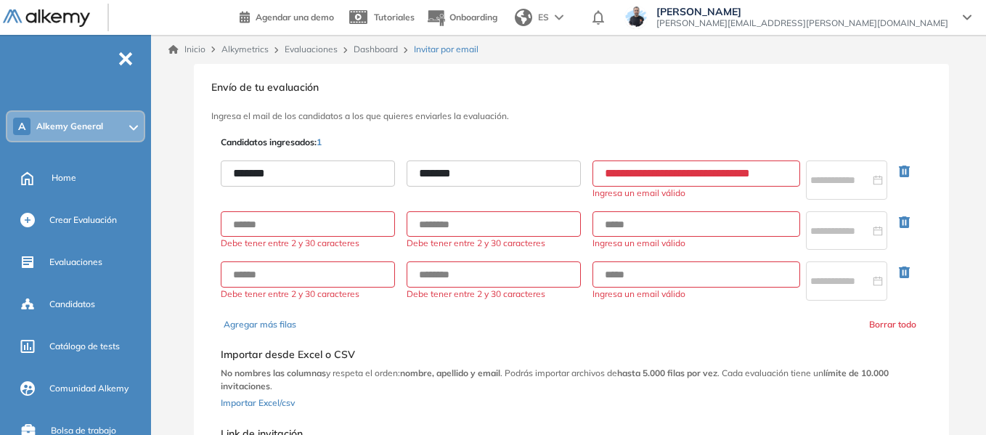
click at [731, 174] on input "**********" at bounding box center [697, 173] width 208 height 26
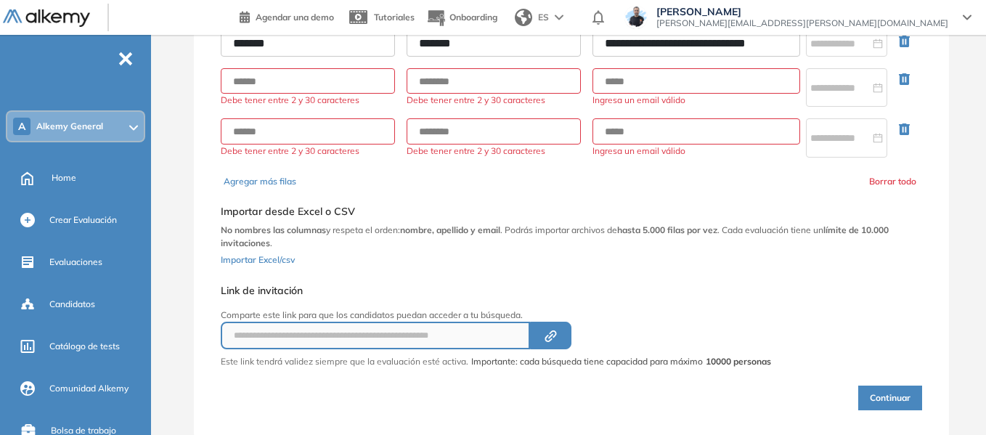
scroll to position [166, 0]
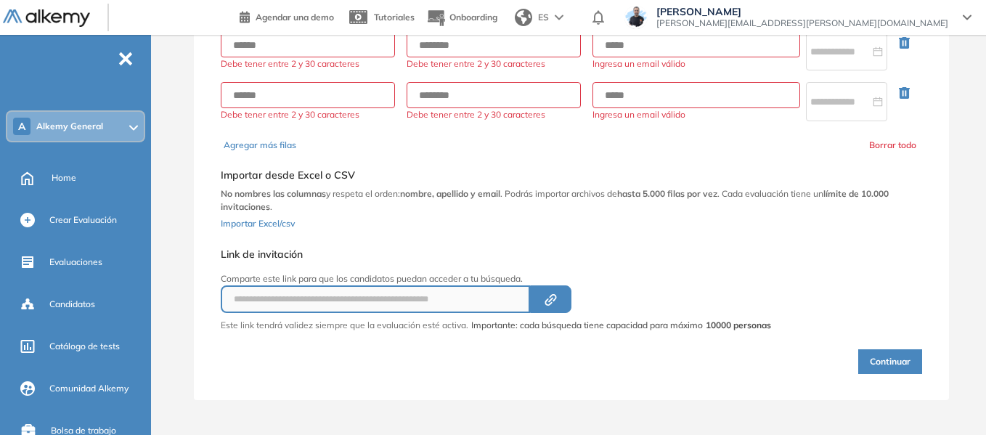
type input "**********"
click at [872, 356] on button "Continuar" at bounding box center [890, 361] width 64 height 25
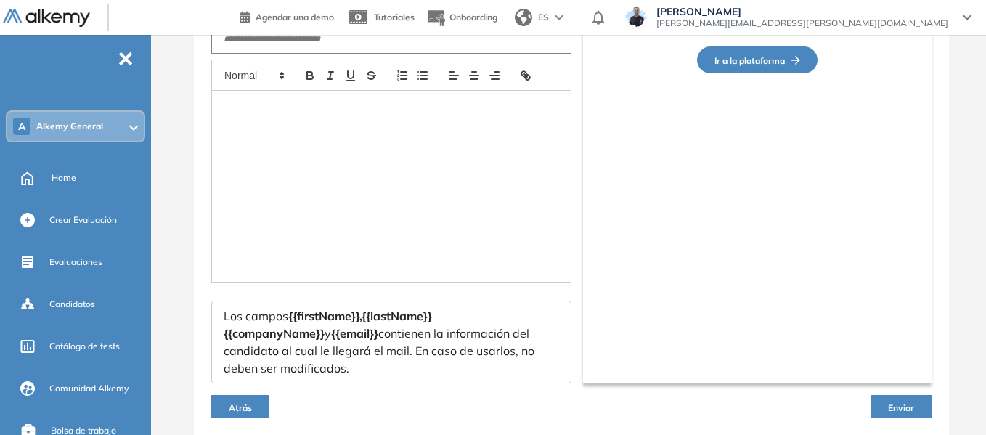
type input "**********"
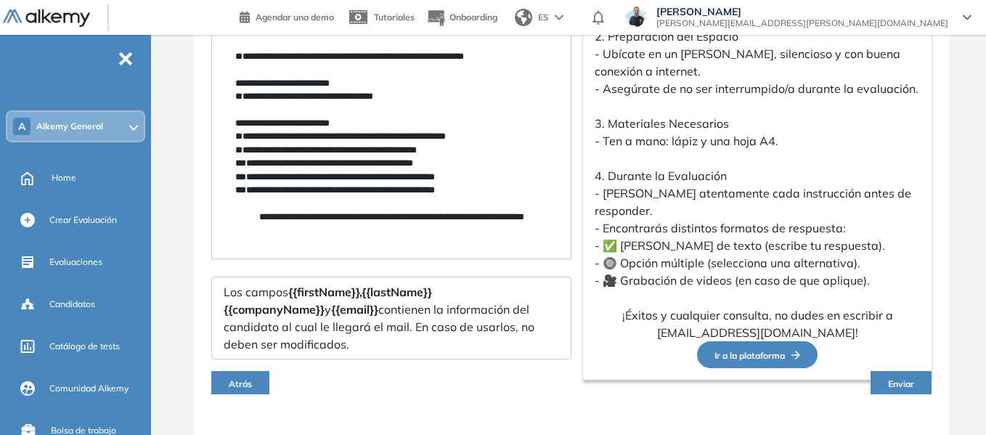
scroll to position [486, 0]
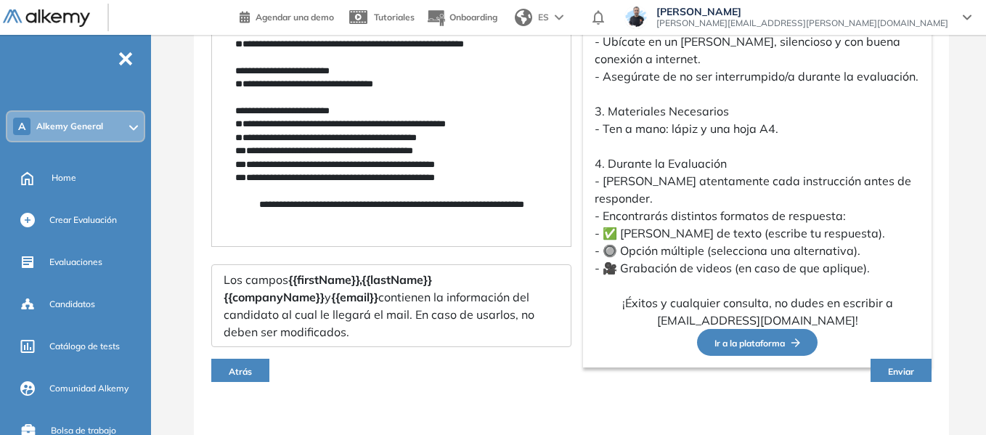
click at [890, 366] on span "Enviar" at bounding box center [901, 371] width 26 height 11
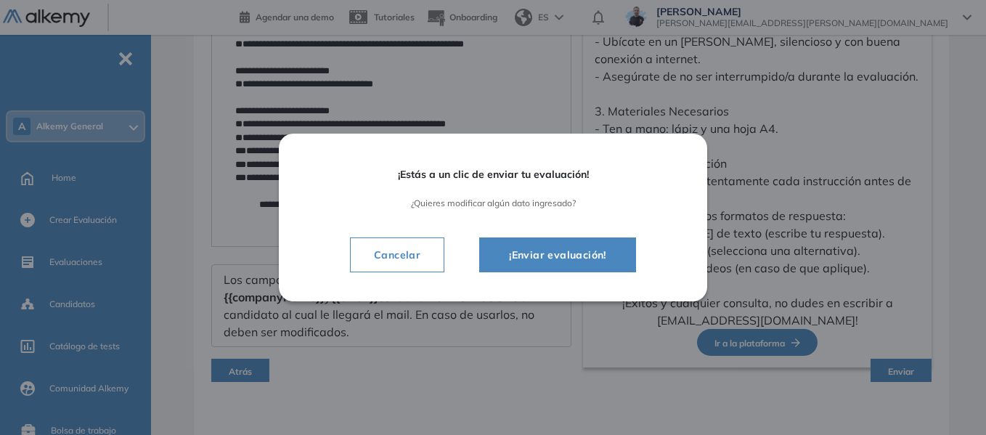
click at [577, 259] on span "¡Enviar evaluación!" at bounding box center [557, 254] width 121 height 17
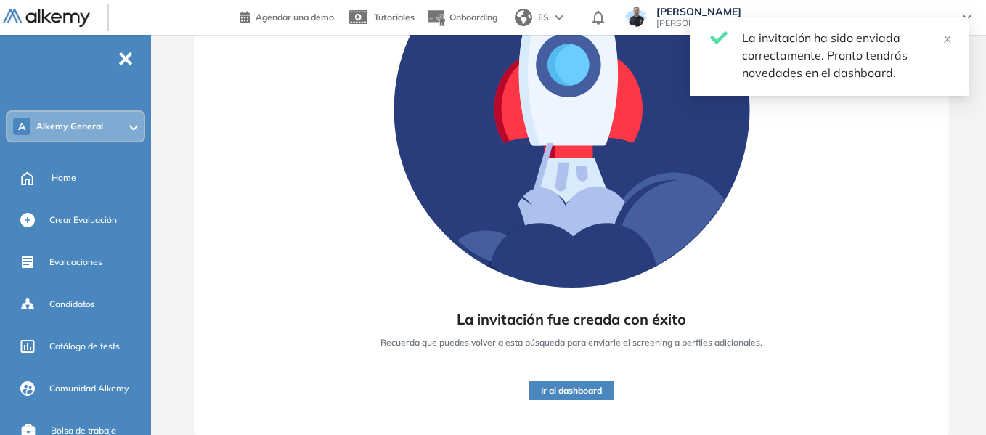
scroll to position [206, 0]
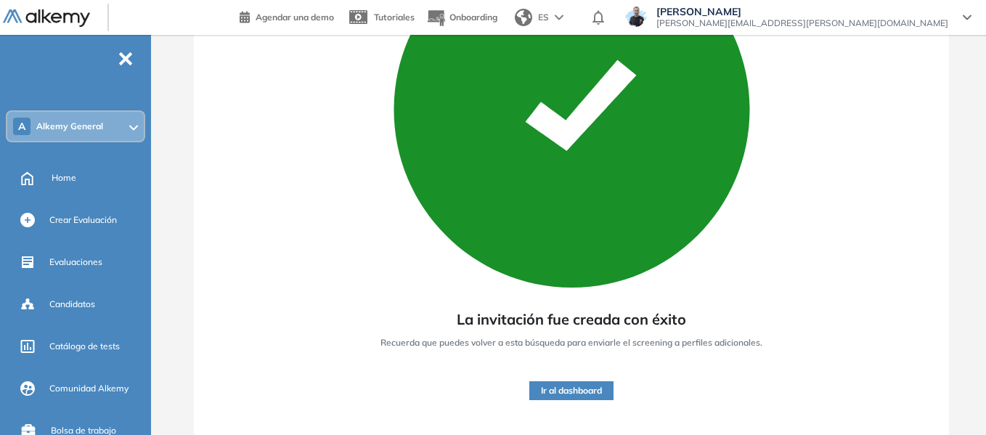
click at [578, 396] on button "Ir al dashboard" at bounding box center [571, 390] width 84 height 19
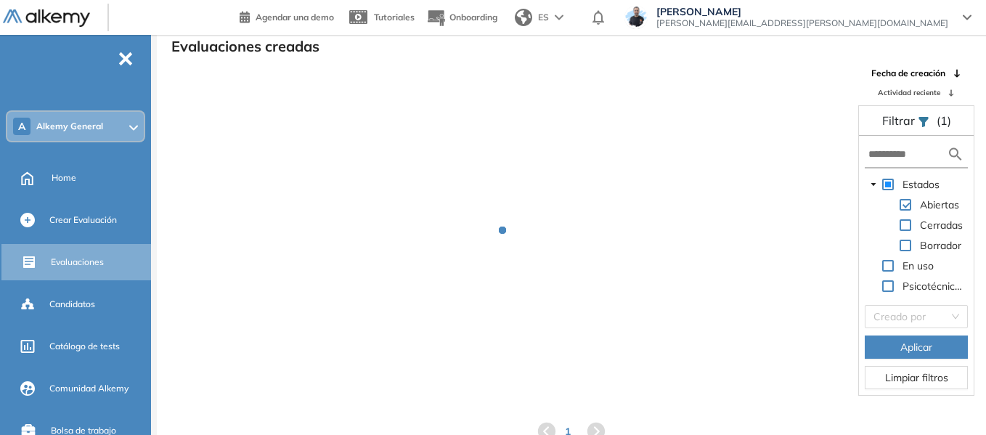
scroll to position [35, 0]
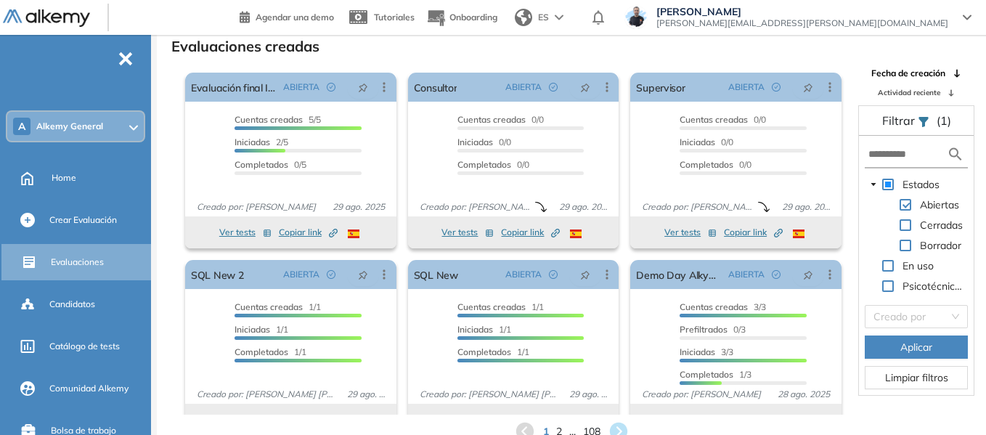
click at [83, 122] on span "Alkemy General" at bounding box center [69, 127] width 67 height 12
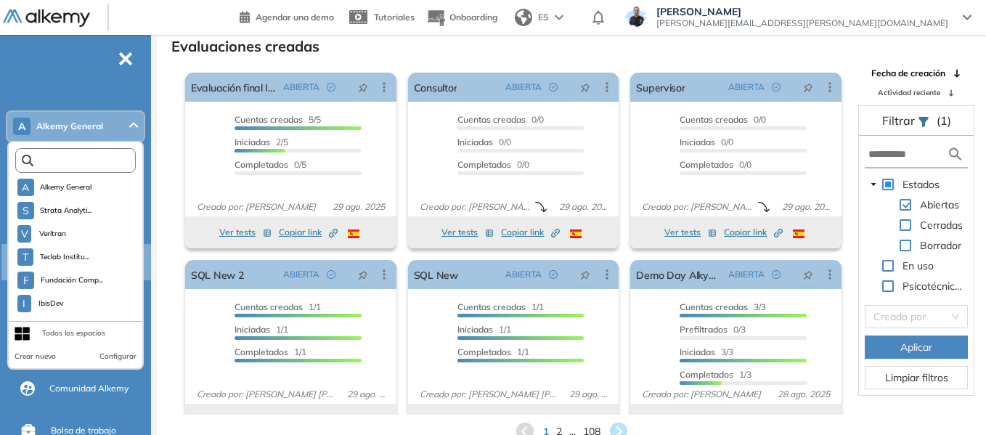
click at [91, 162] on input "text" at bounding box center [78, 160] width 91 height 11
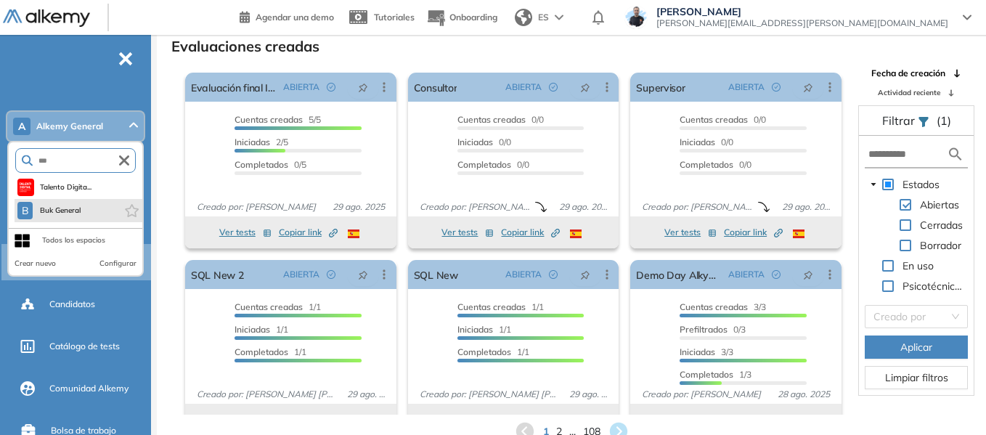
type input "***"
click at [90, 212] on li "B Buk General" at bounding box center [79, 210] width 128 height 23
click at [75, 211] on span "Buk General" at bounding box center [59, 211] width 43 height 12
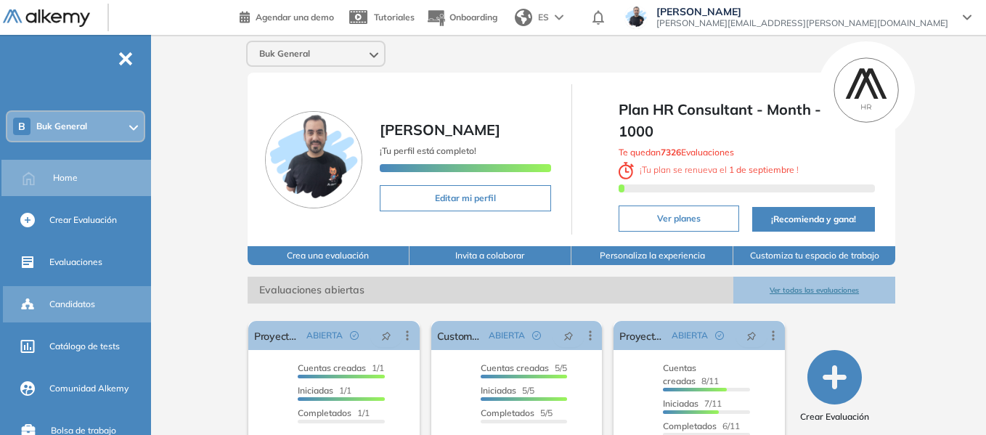
click at [72, 302] on span "Candidatos" at bounding box center [72, 304] width 46 height 13
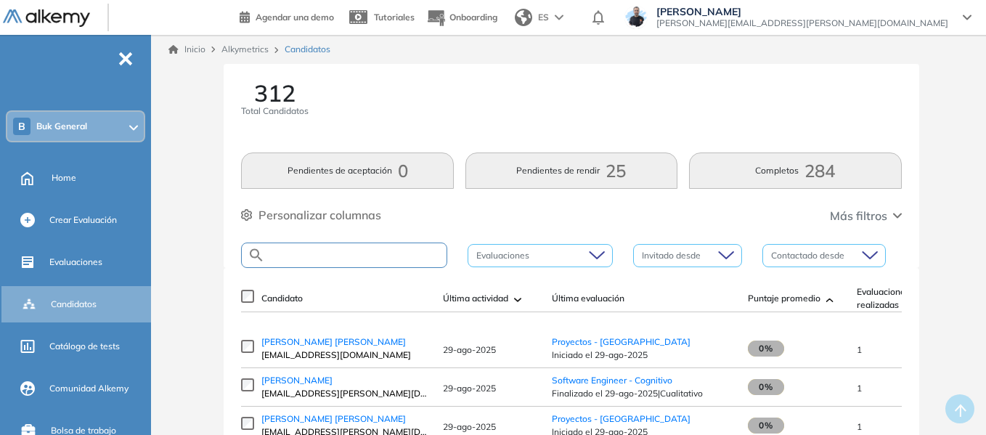
click at [365, 252] on input "text" at bounding box center [356, 255] width 182 height 11
paste input "**********"
type input "**********"
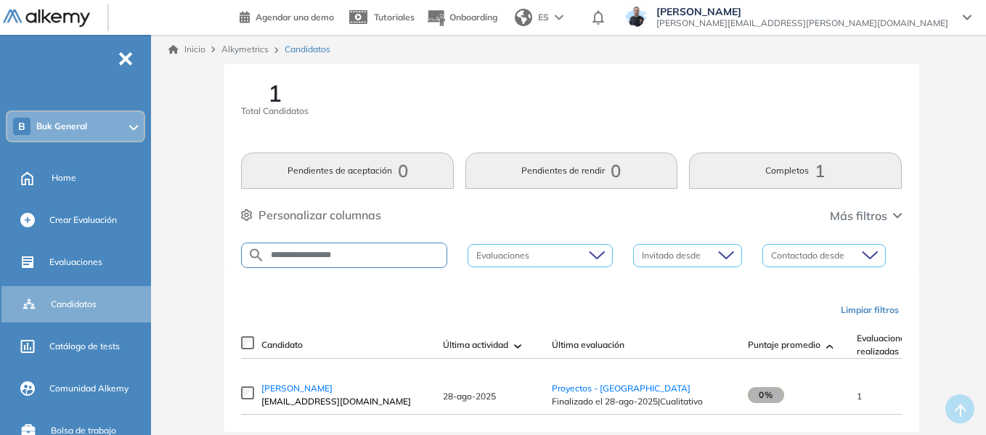
scroll to position [38, 0]
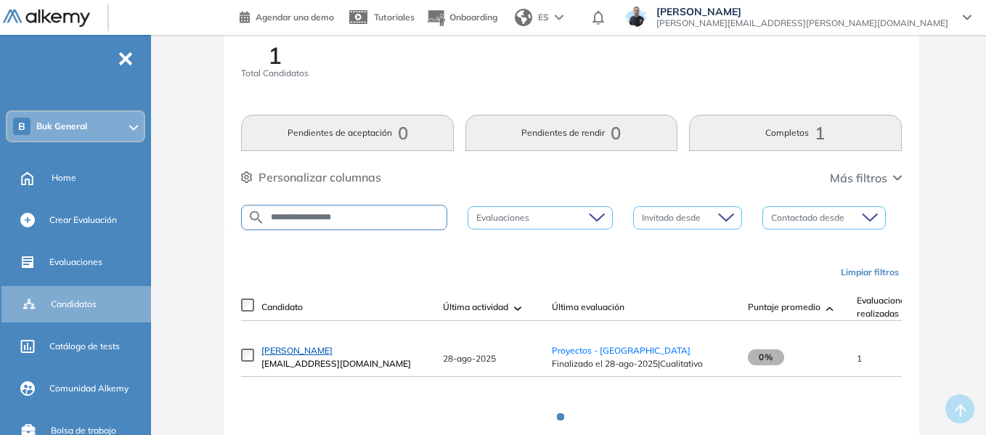
click at [298, 352] on span "[PERSON_NAME]" at bounding box center [296, 350] width 71 height 11
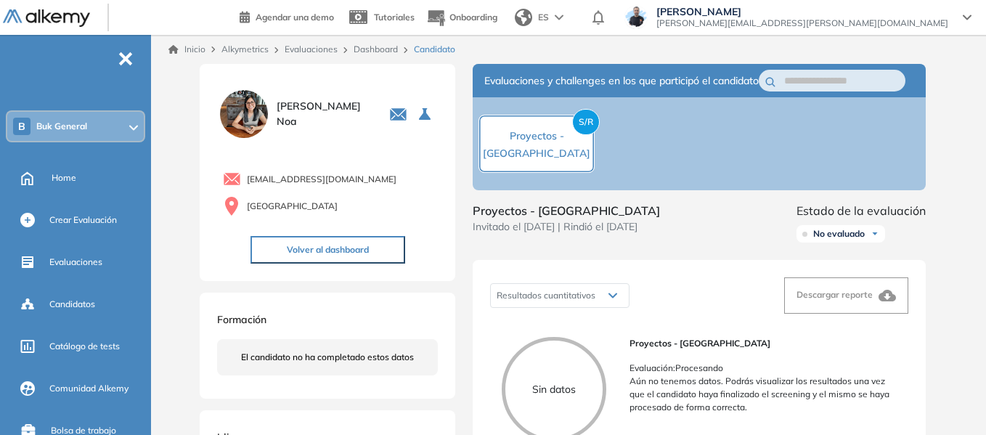
click at [122, 123] on div "B Buk General" at bounding box center [75, 126] width 137 height 29
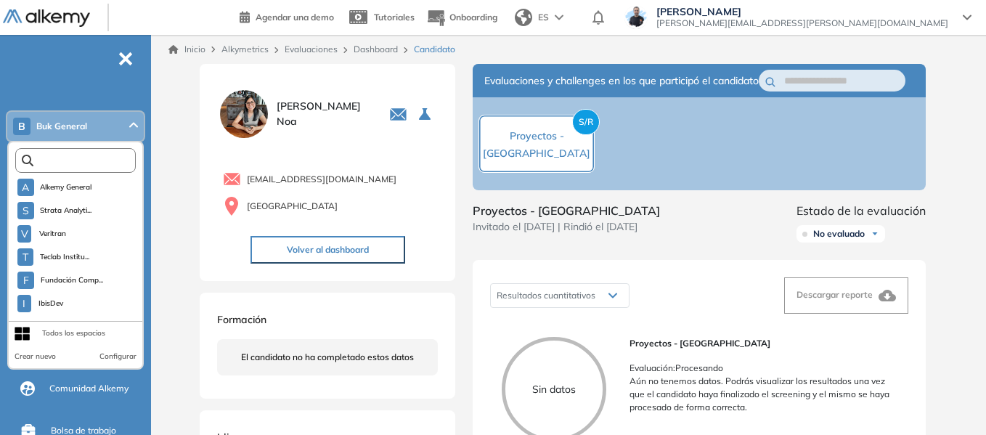
click at [94, 160] on input "text" at bounding box center [78, 160] width 91 height 11
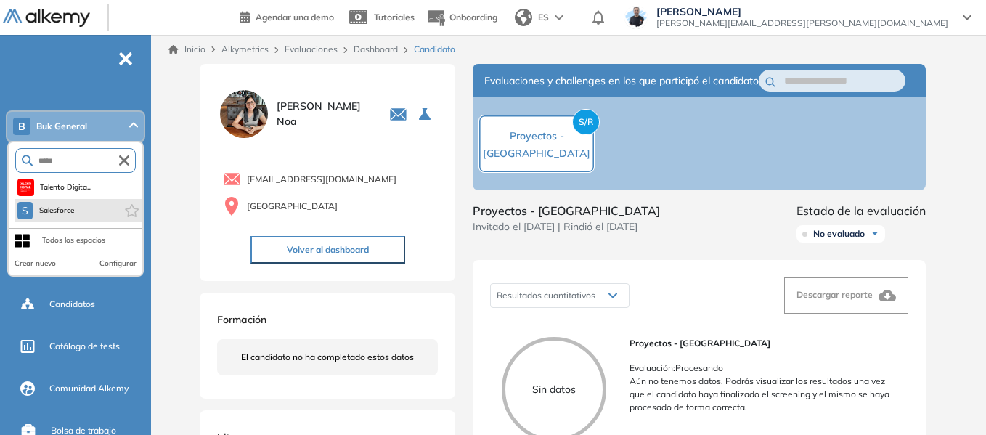
type input "*****"
click at [66, 211] on span "Salesforce" at bounding box center [56, 211] width 37 height 12
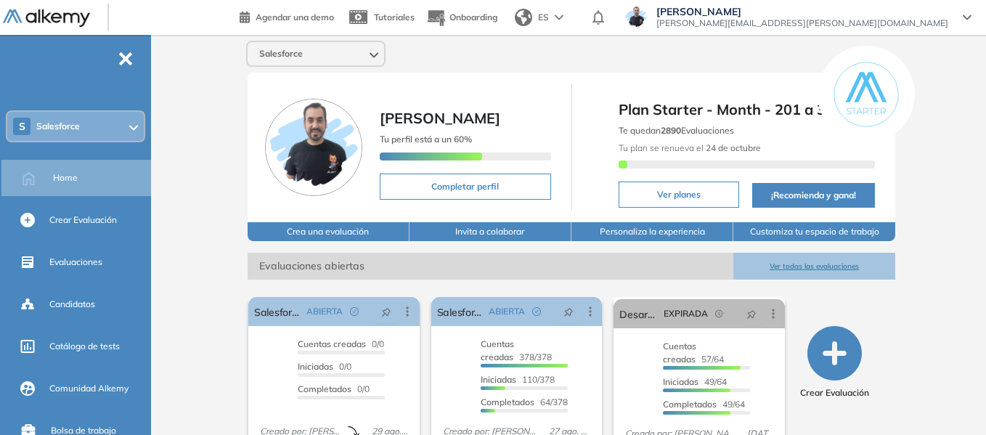
click at [119, 124] on div "S Salesforce" at bounding box center [75, 126] width 137 height 29
click at [187, 112] on div "Salesforce Miguel Gomez Tu perfil está a un 60% Completar perfil Plan Starter -…" at bounding box center [571, 354] width 829 height 638
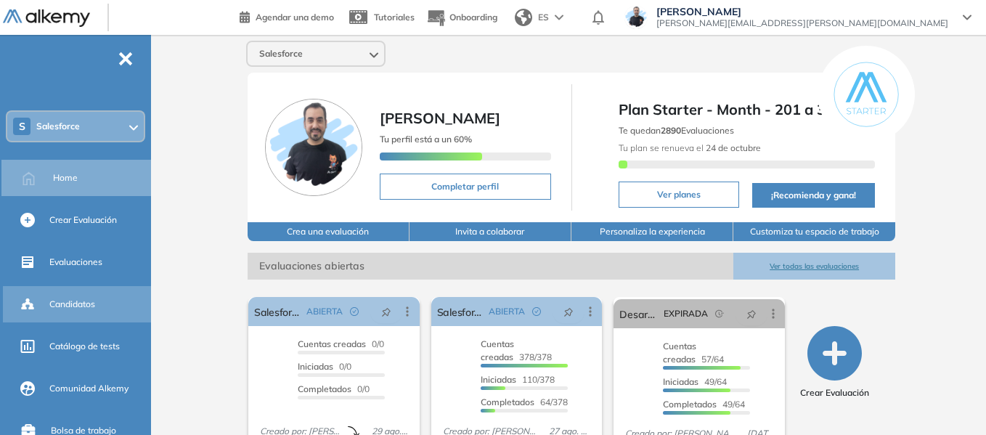
click at [70, 303] on span "Candidatos" at bounding box center [72, 304] width 46 height 13
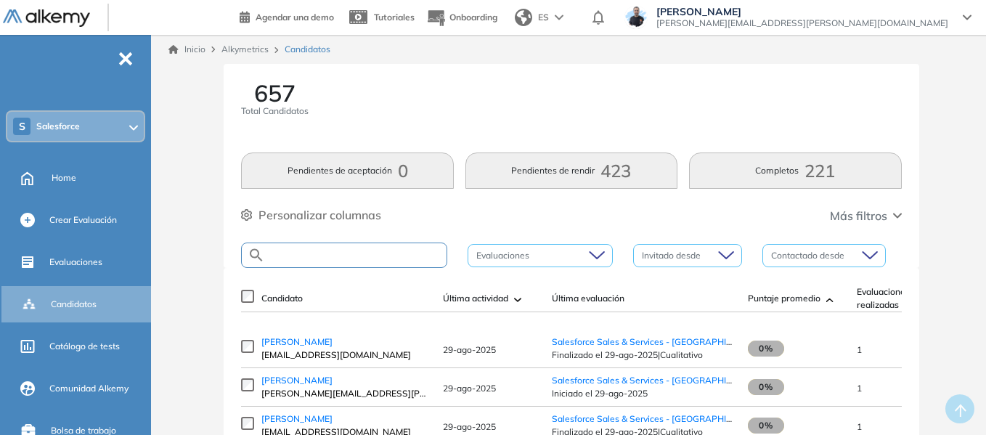
click at [314, 255] on input "text" at bounding box center [356, 255] width 182 height 11
paste input "**********"
type input "**********"
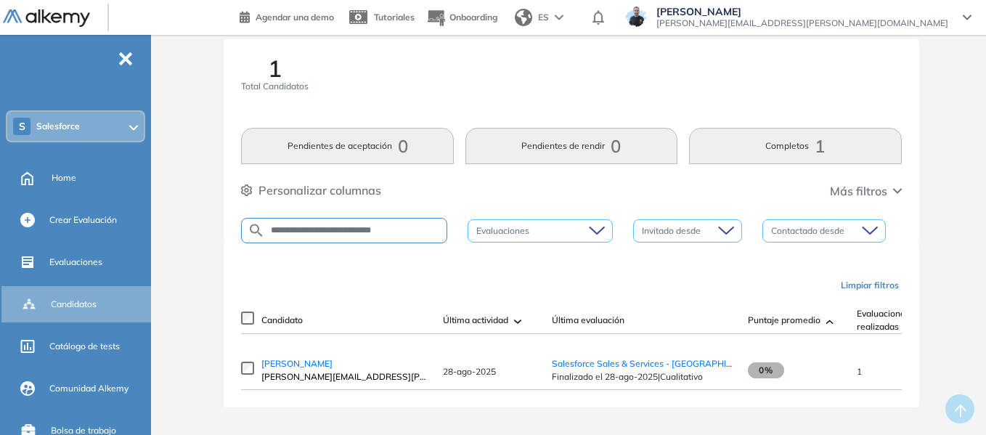
scroll to position [38, 0]
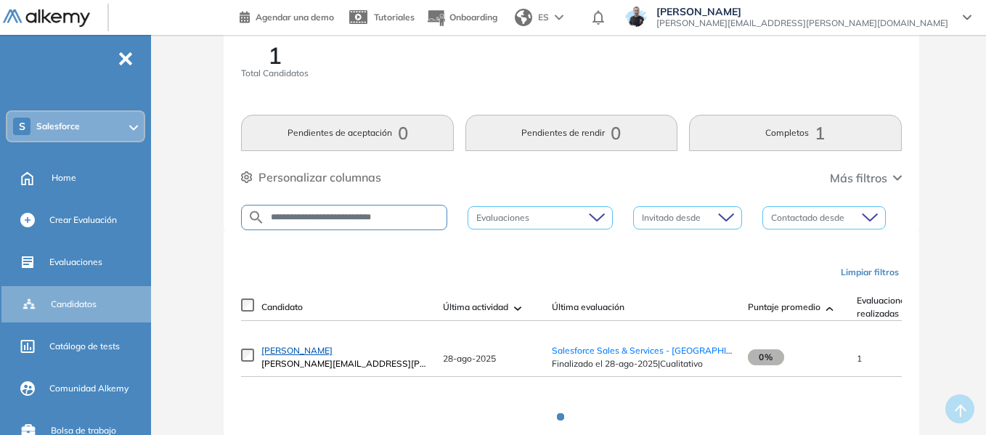
click at [305, 356] on span "Cristian Chavez" at bounding box center [296, 350] width 71 height 11
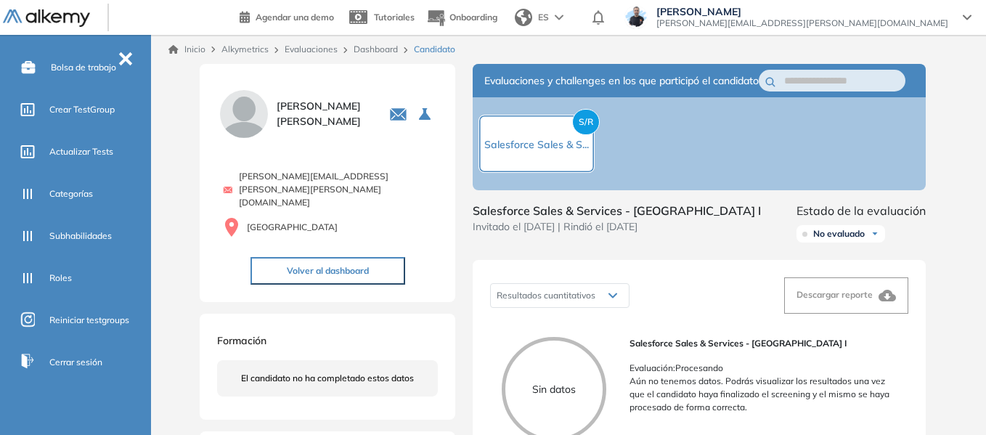
scroll to position [371, 0]
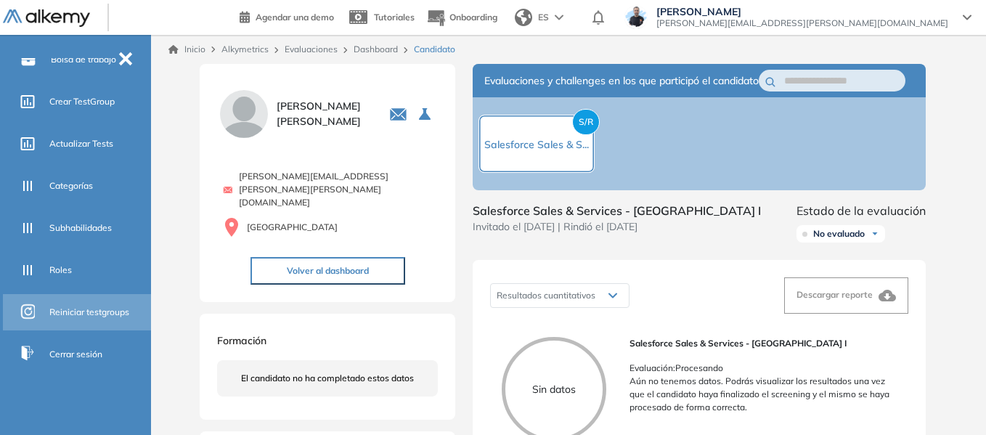
click at [83, 312] on span "Reiniciar testgroups" at bounding box center [89, 312] width 80 height 13
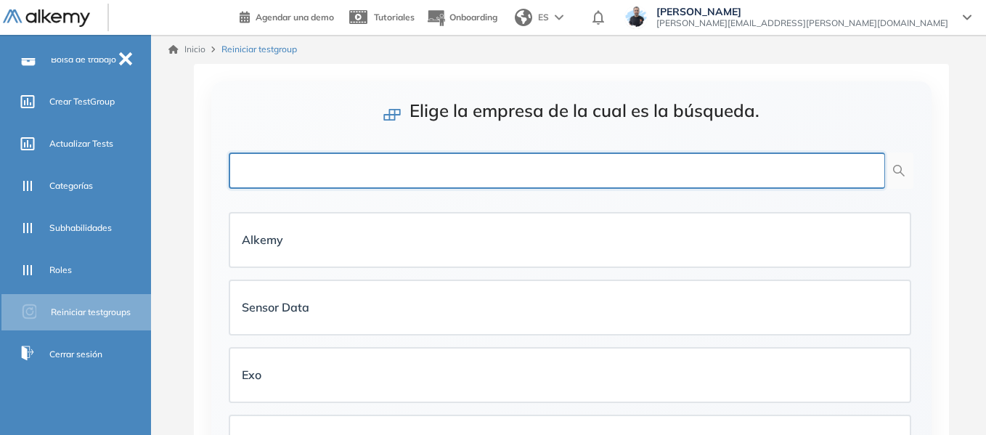
click at [642, 166] on input "text" at bounding box center [557, 170] width 656 height 36
type input "*****"
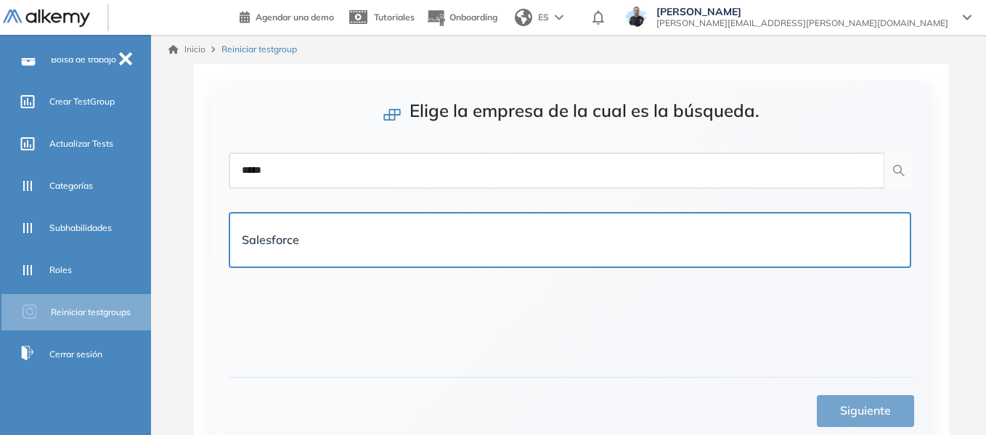
click at [588, 227] on div "Salesforce" at bounding box center [570, 240] width 656 height 30
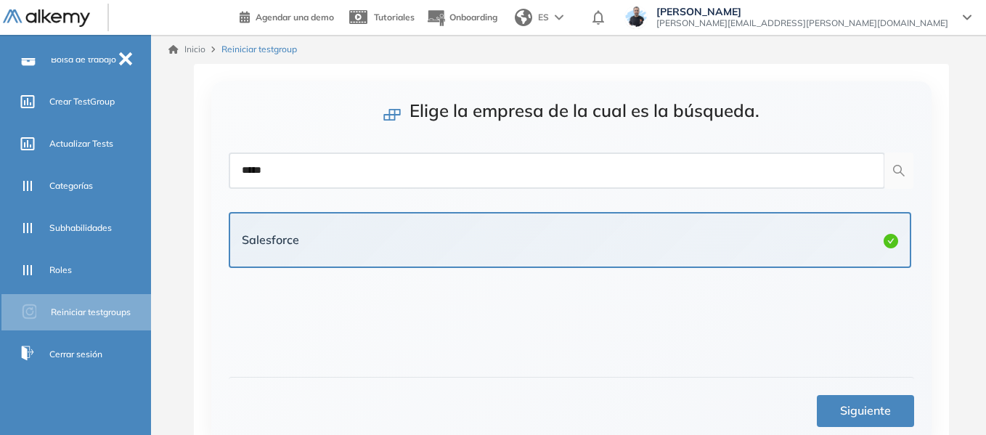
click at [860, 410] on span "Siguiente" at bounding box center [865, 411] width 51 height 18
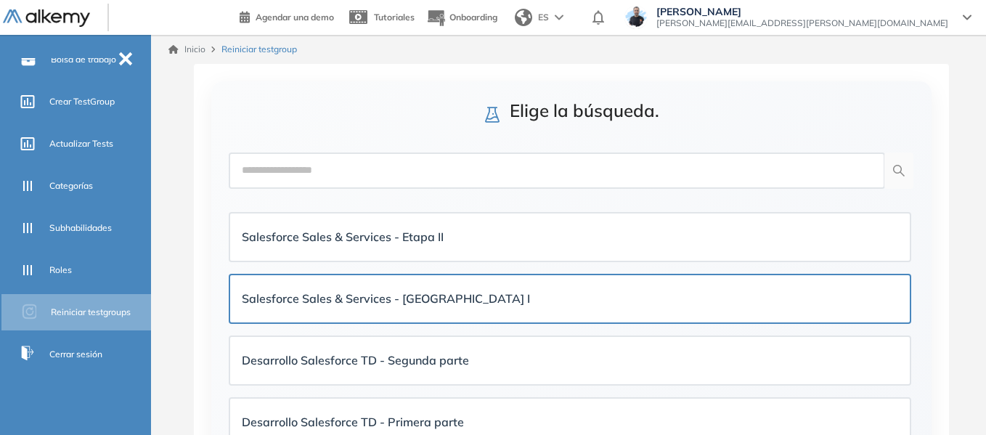
click at [421, 301] on strong "Salesforce Sales & Services - Etapa I" at bounding box center [386, 298] width 288 height 15
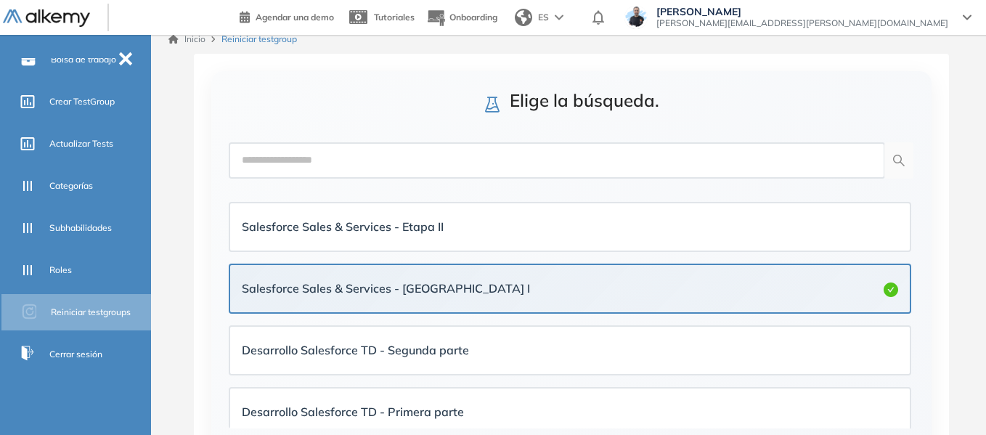
scroll to position [106, 0]
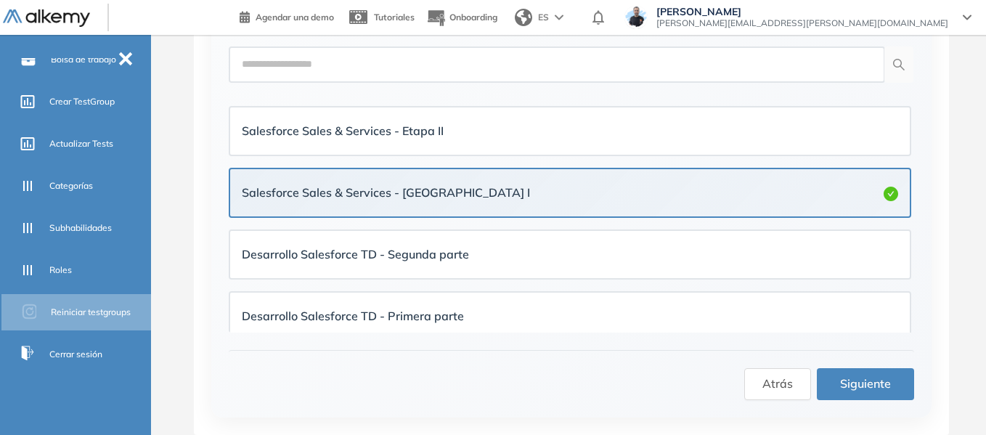
click at [860, 378] on span "Siguiente" at bounding box center [865, 384] width 51 height 18
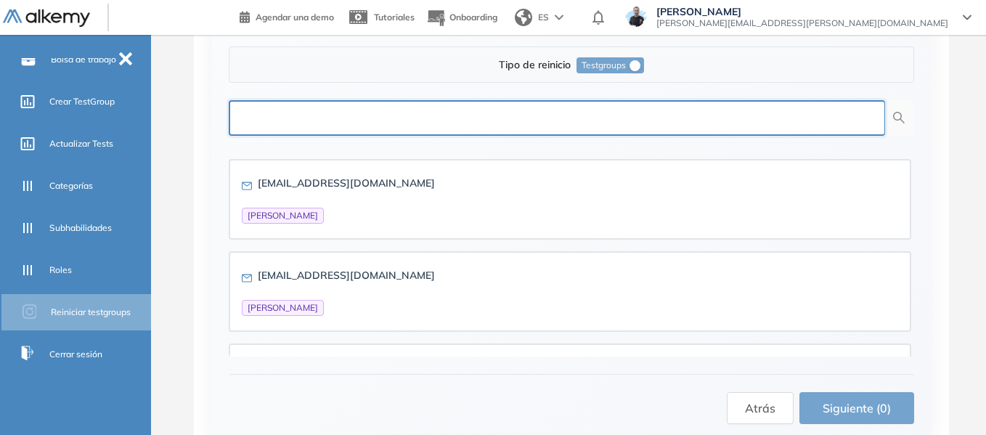
click at [428, 113] on input "text" at bounding box center [557, 118] width 656 height 36
paste input "**********"
type input "**********"
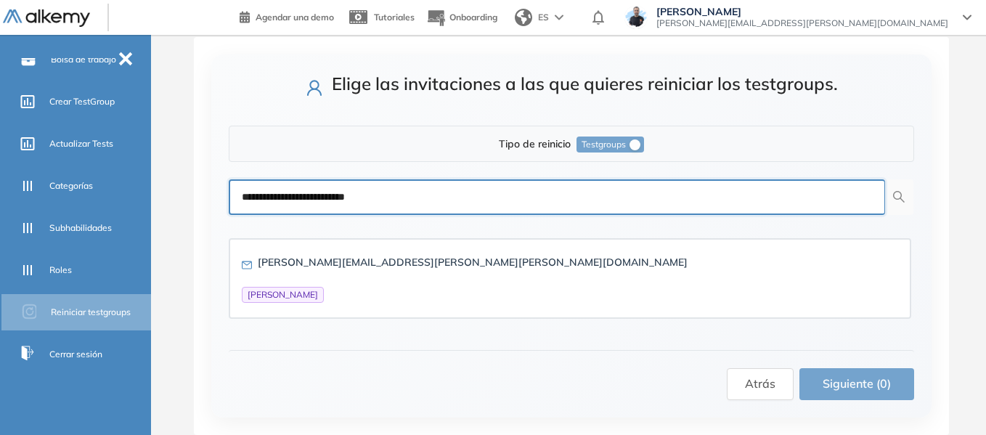
scroll to position [27, 0]
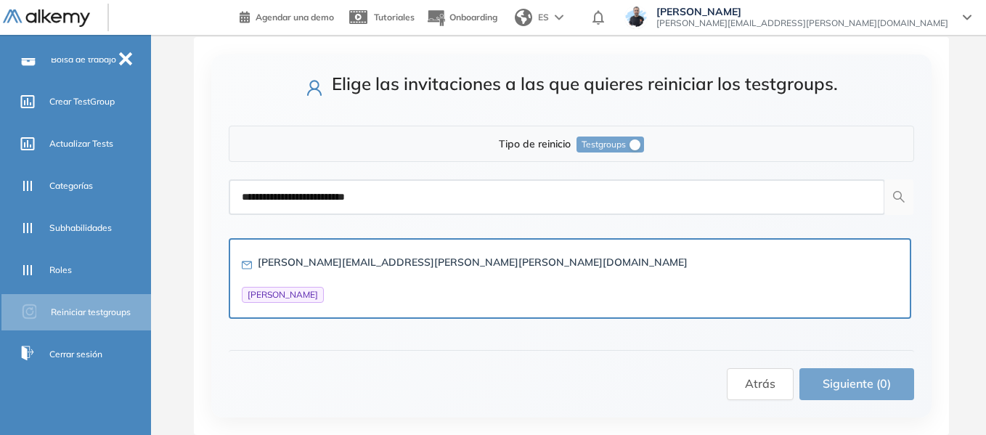
click at [436, 277] on div "cristian.chavez.jara@gmx.com Cristian Chavez" at bounding box center [570, 278] width 656 height 49
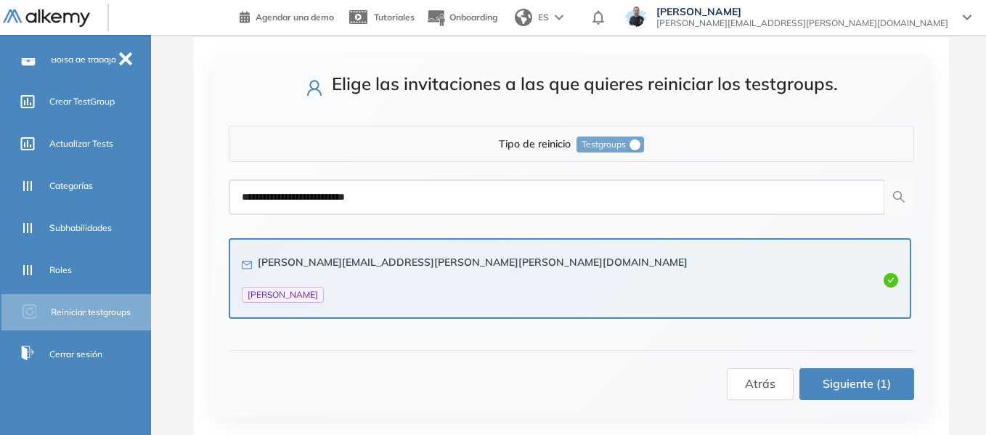
click at [866, 390] on span "Siguiente (1)" at bounding box center [857, 384] width 68 height 18
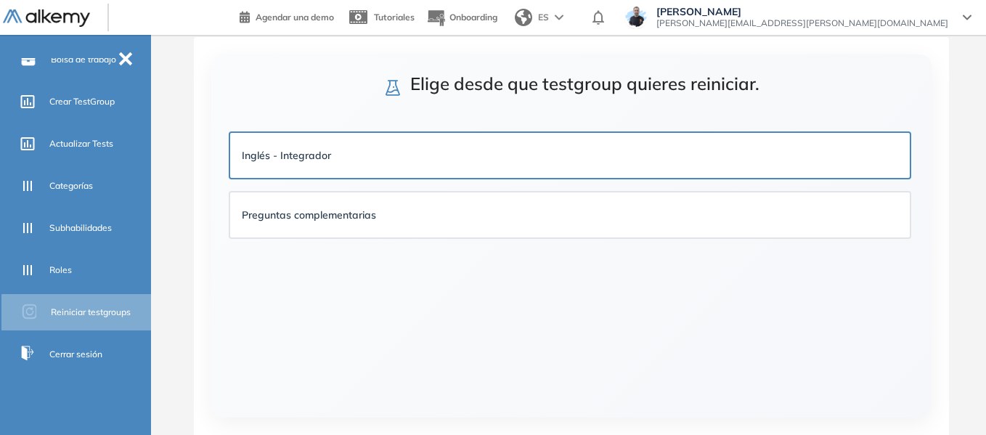
click at [356, 151] on div "Inglés - Integrador" at bounding box center [570, 155] width 656 height 16
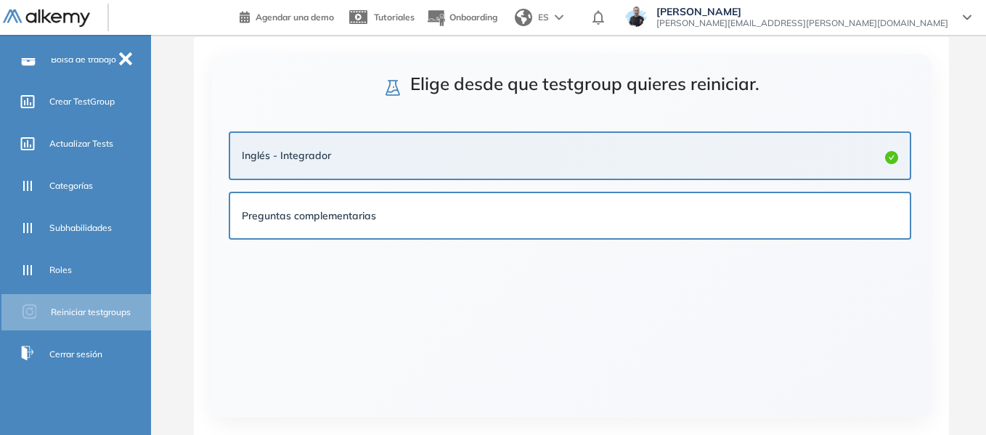
click at [786, 213] on div "Preguntas complementarias" at bounding box center [570, 216] width 656 height 16
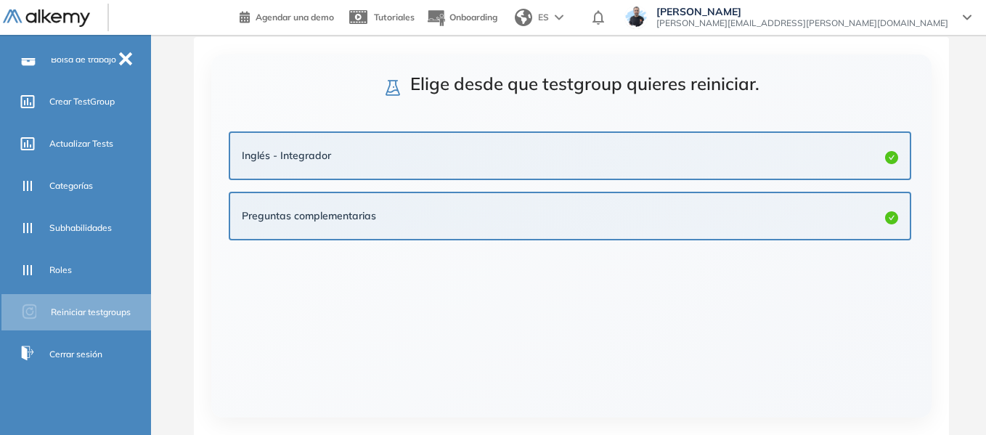
scroll to position [94, 0]
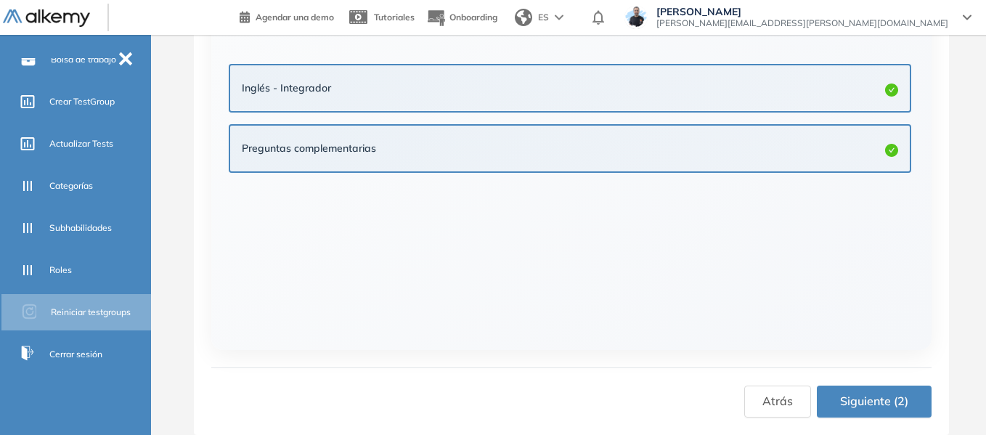
click at [879, 396] on span "Siguiente (2)" at bounding box center [874, 401] width 68 height 18
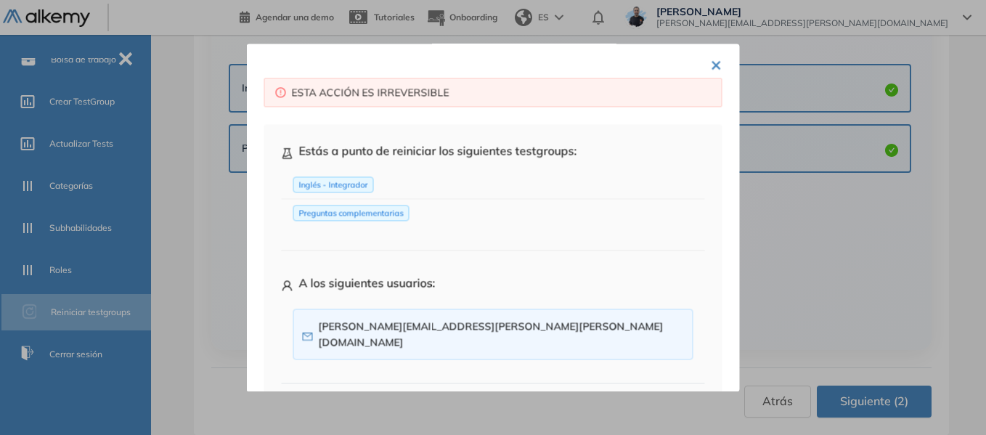
scroll to position [52, 0]
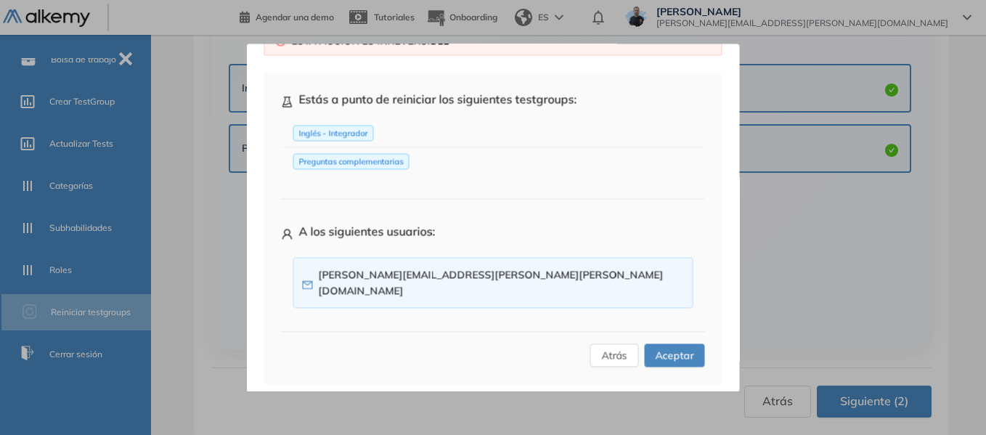
click at [661, 347] on span "Aceptar" at bounding box center [675, 355] width 38 height 16
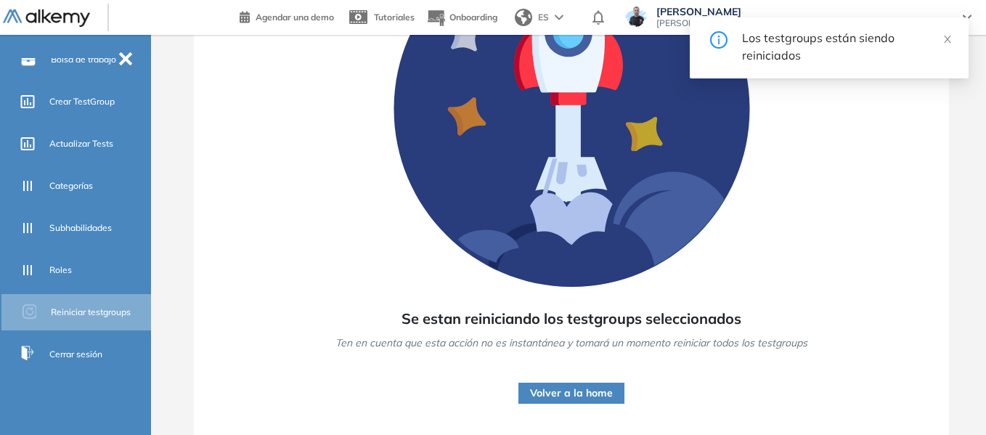
scroll to position [181, 0]
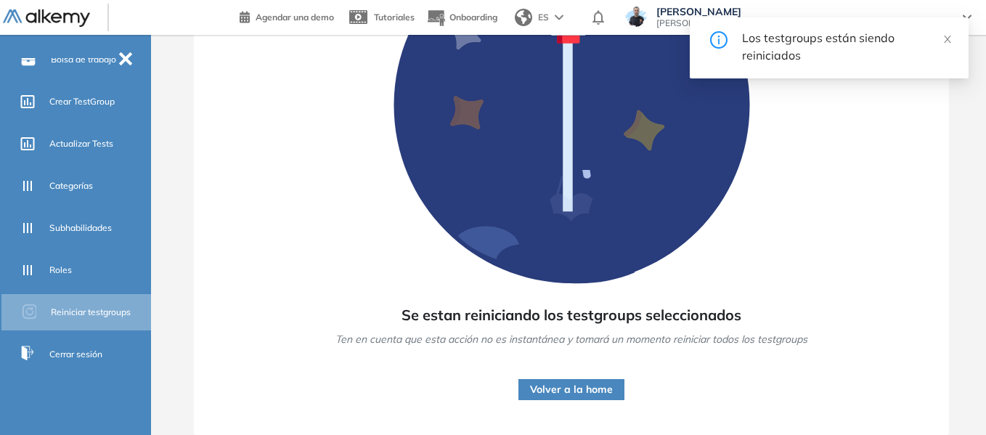
click at [595, 385] on button "Volver a la home" at bounding box center [571, 389] width 106 height 21
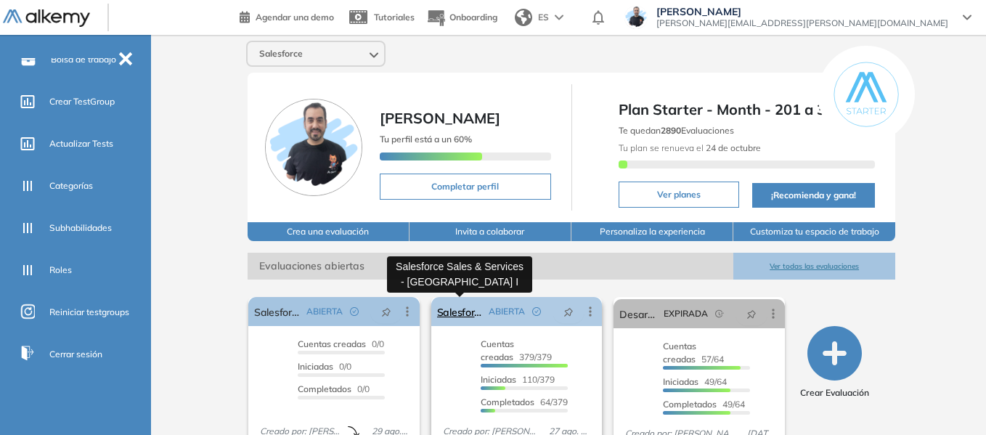
click at [457, 312] on link "Salesforce Sales & Services - Etapa I" at bounding box center [460, 311] width 46 height 29
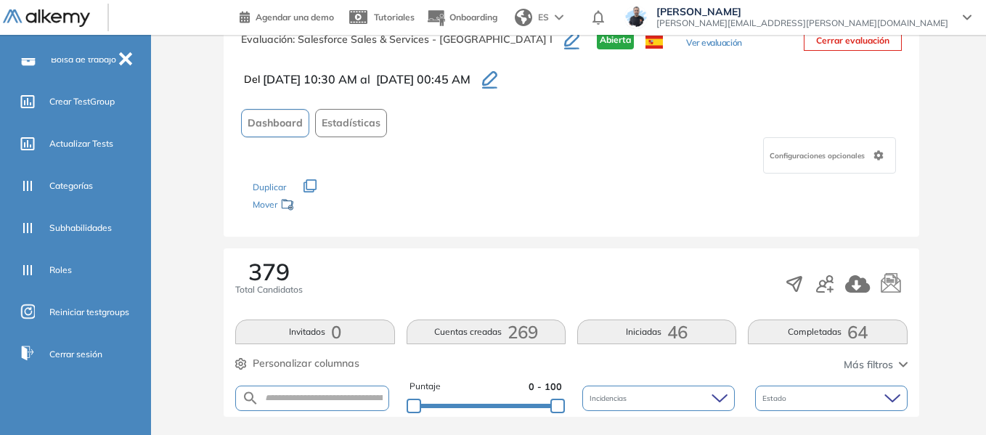
scroll to position [134, 0]
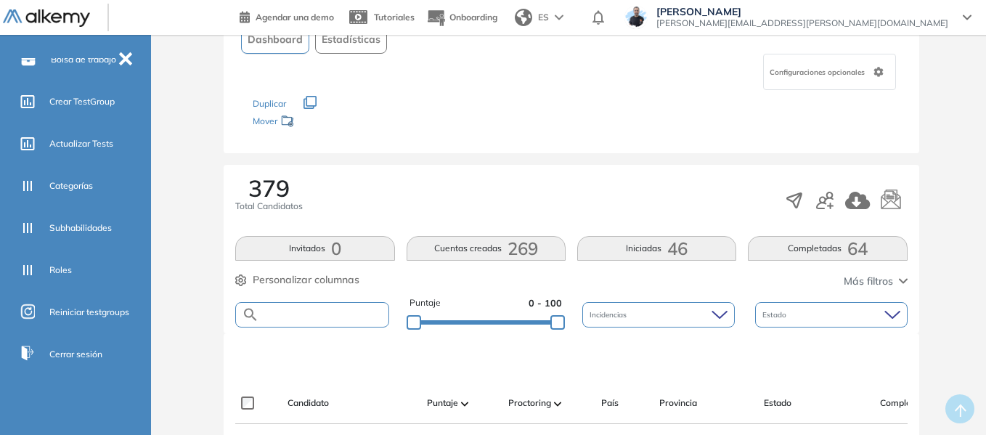
click at [306, 311] on input "text" at bounding box center [323, 314] width 129 height 11
paste input "**********"
type input "**********"
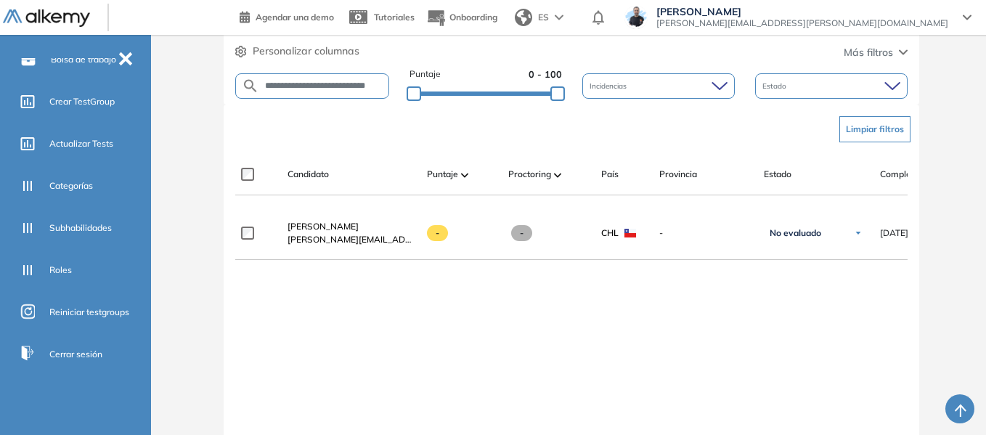
scroll to position [0, 0]
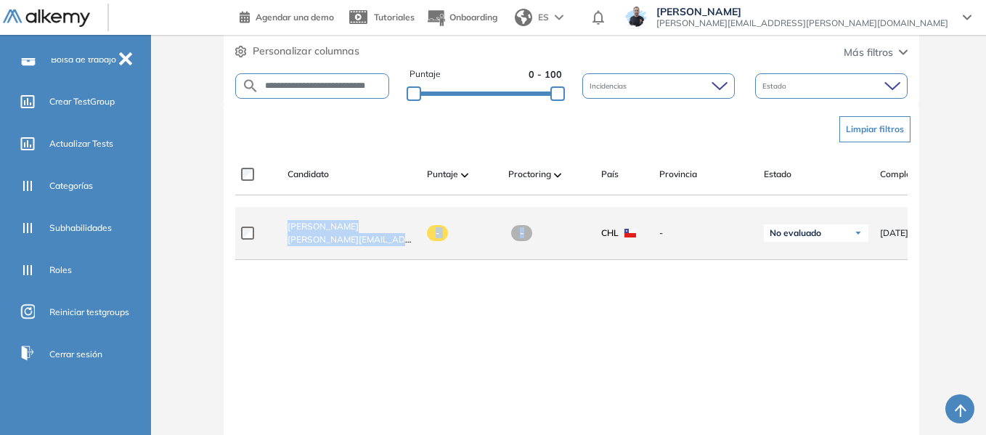
drag, startPoint x: 431, startPoint y: 206, endPoint x: 569, endPoint y: 213, distance: 137.5
click at [569, 213] on div "**********" at bounding box center [571, 335] width 672 height 362
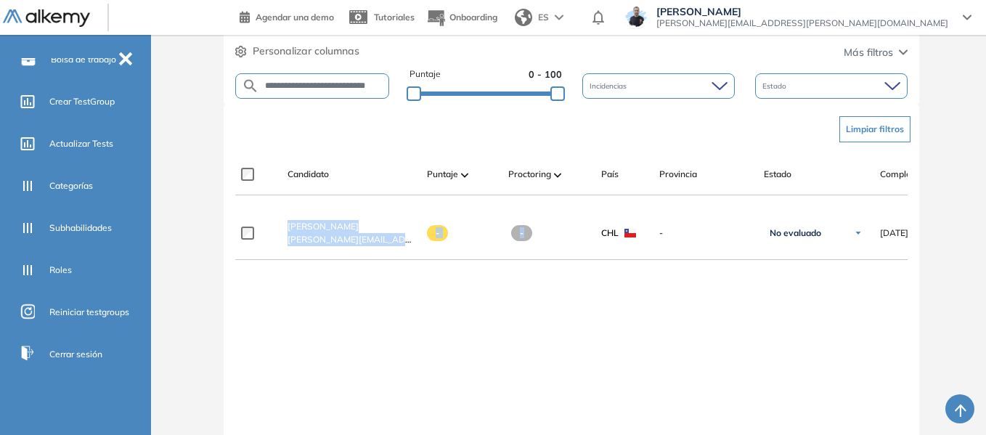
click at [571, 202] on div at bounding box center [543, 201] width 93 height 12
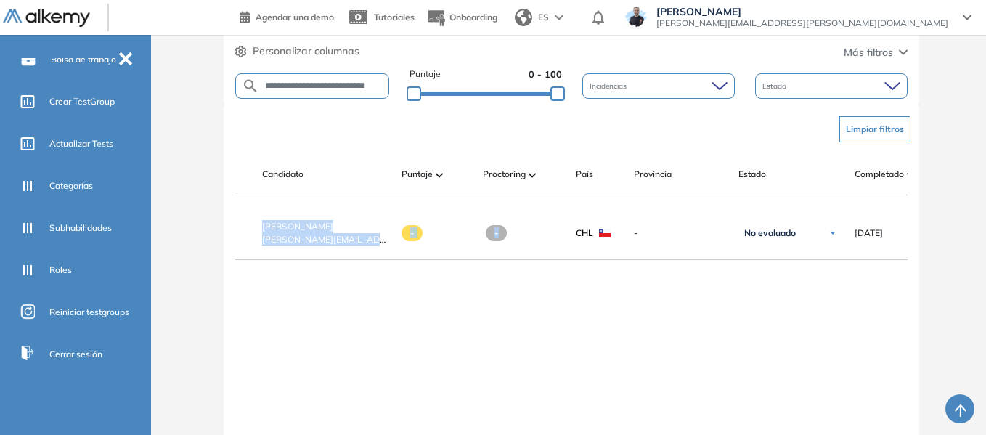
scroll to position [0, 304]
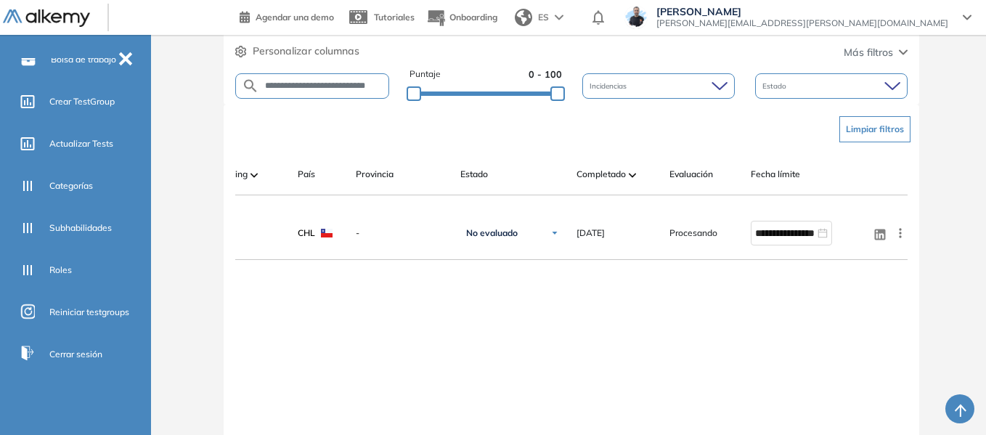
click at [799, 313] on div "**********" at bounding box center [571, 355] width 672 height 297
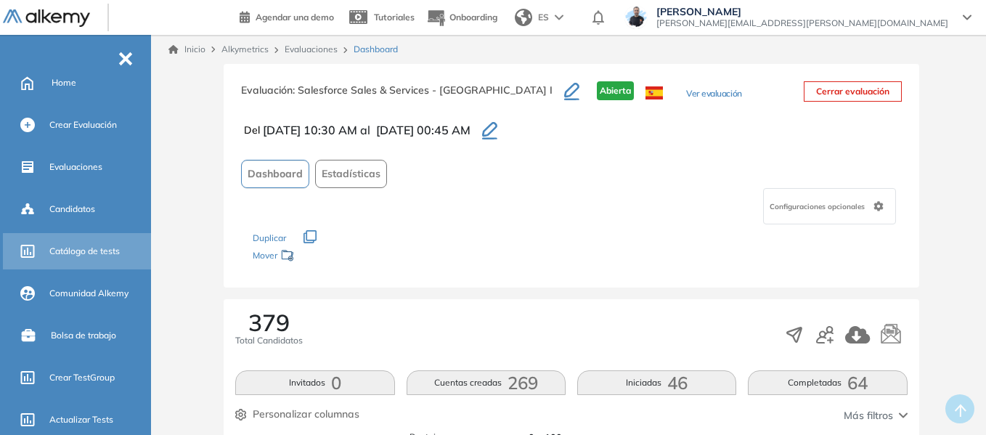
scroll to position [0, 0]
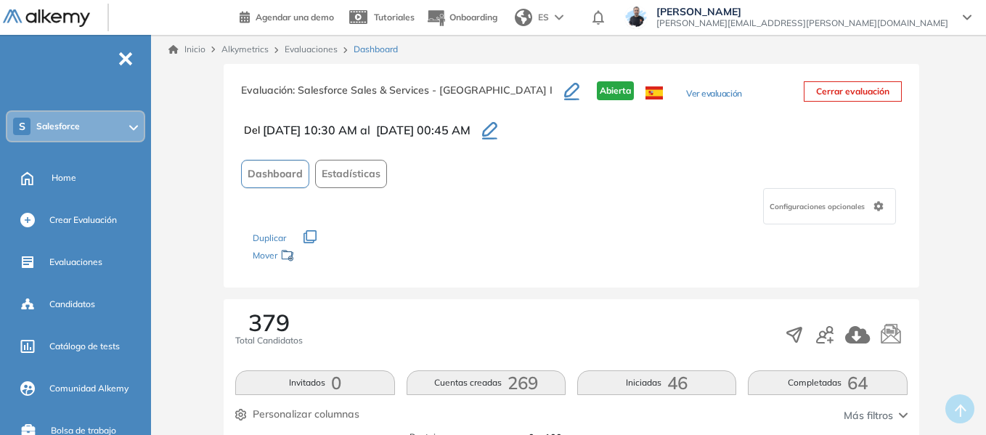
click at [79, 120] on div "S Salesforce" at bounding box center [75, 126] width 137 height 29
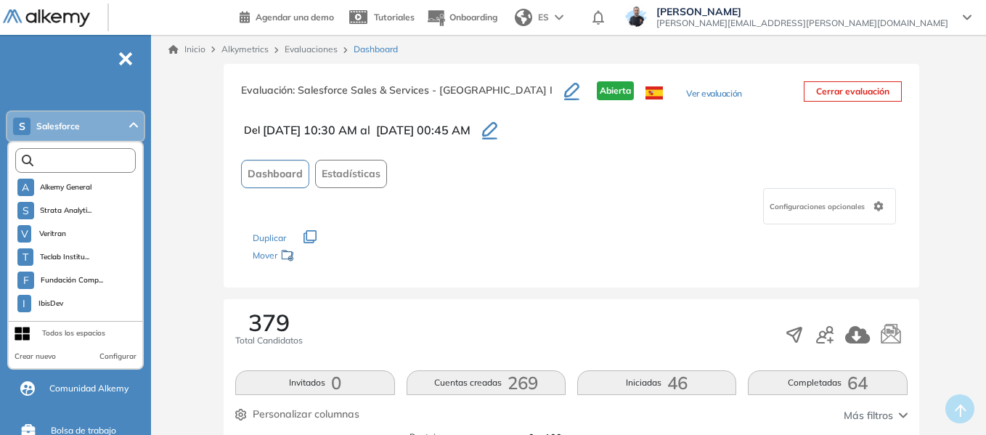
click at [78, 166] on input "text" at bounding box center [78, 160] width 91 height 11
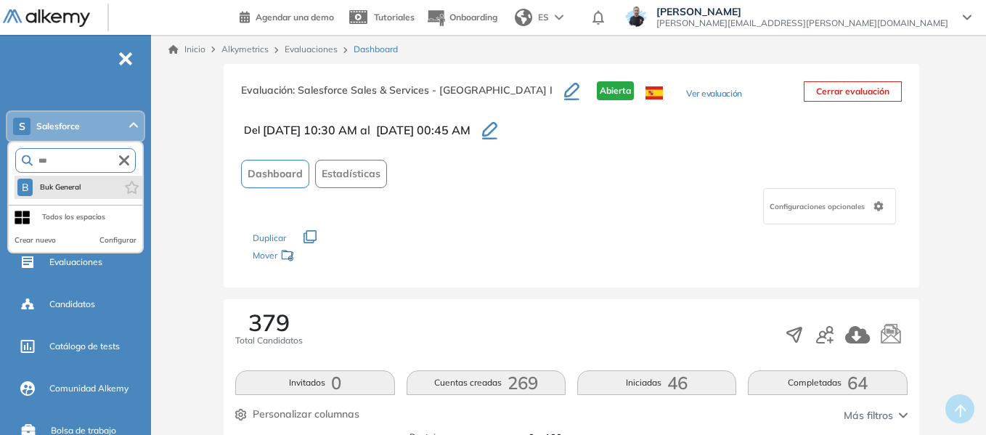
type input "***"
click at [89, 188] on li "B Buk General" at bounding box center [79, 187] width 128 height 23
click at [55, 184] on span "Buk General" at bounding box center [59, 188] width 43 height 12
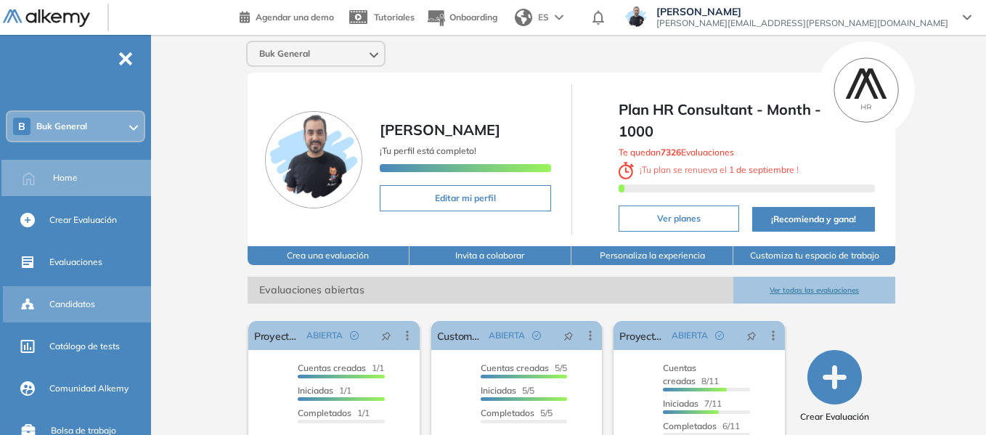
click at [84, 303] on span "Candidatos" at bounding box center [72, 304] width 46 height 13
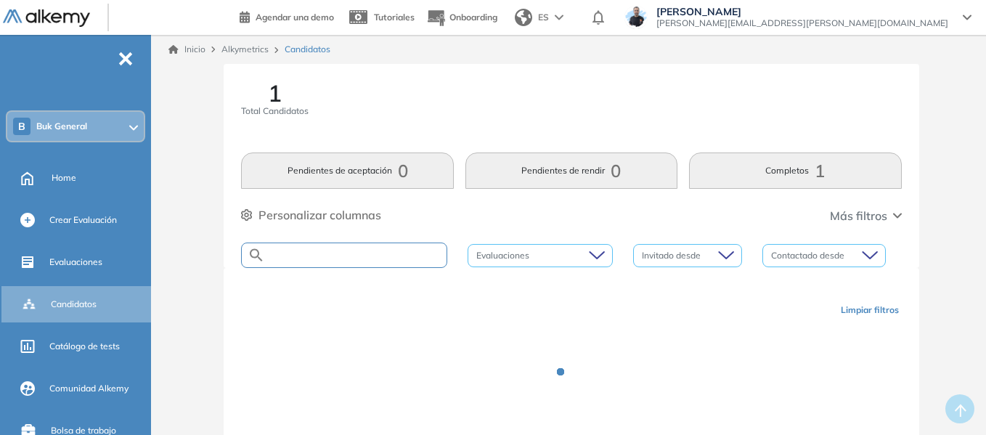
click at [332, 259] on input "text" at bounding box center [356, 255] width 182 height 11
paste input "**********"
type input "**********"
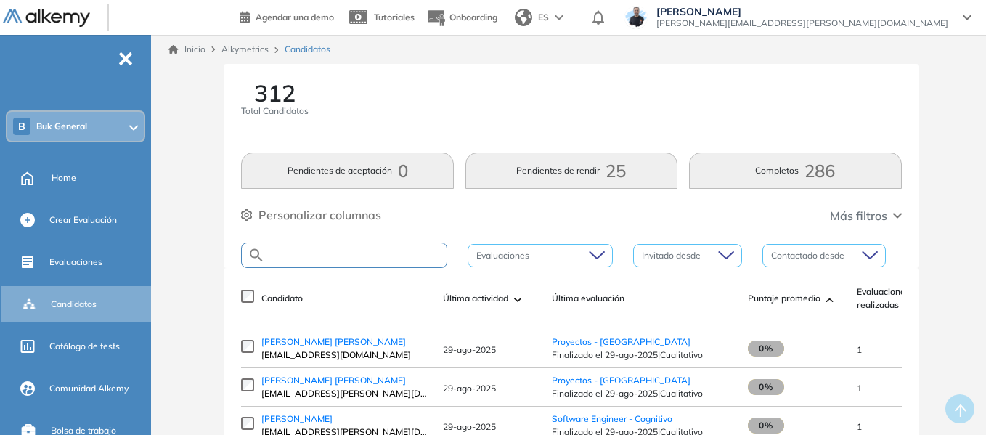
click at [332, 259] on input "text" at bounding box center [356, 255] width 182 height 11
paste input "**********"
type input "**********"
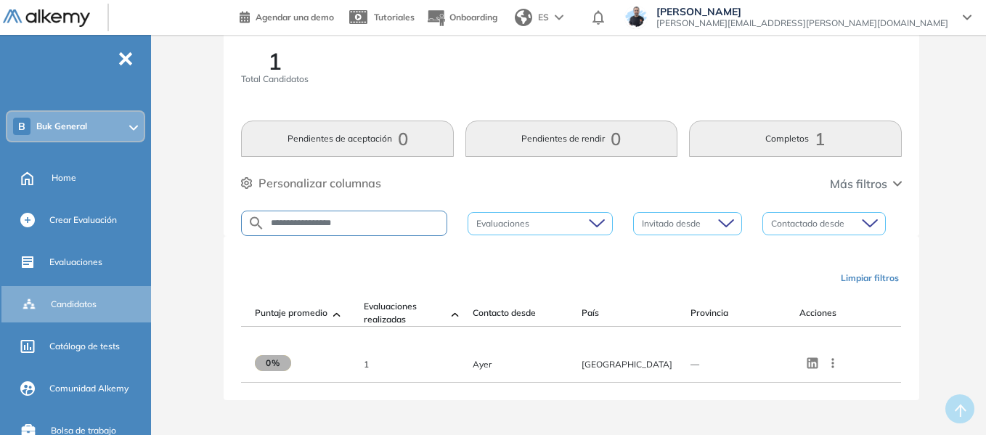
scroll to position [0, 468]
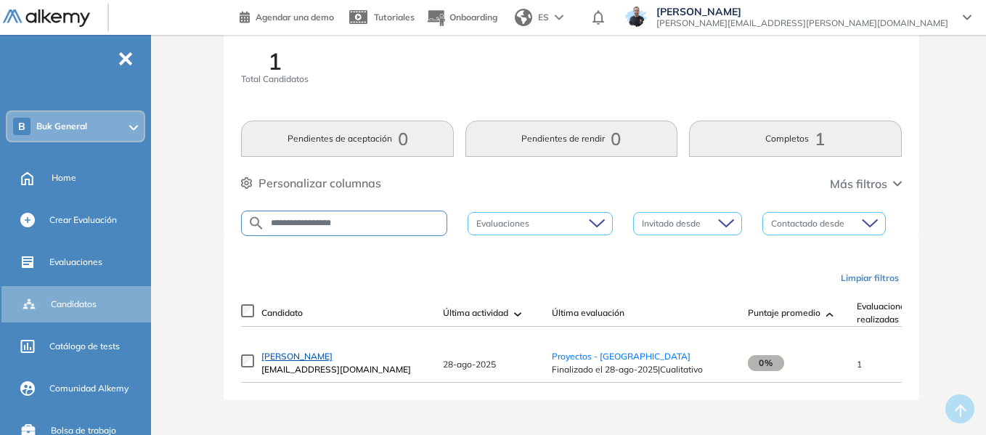
click at [292, 358] on span "[PERSON_NAME]" at bounding box center [296, 356] width 71 height 11
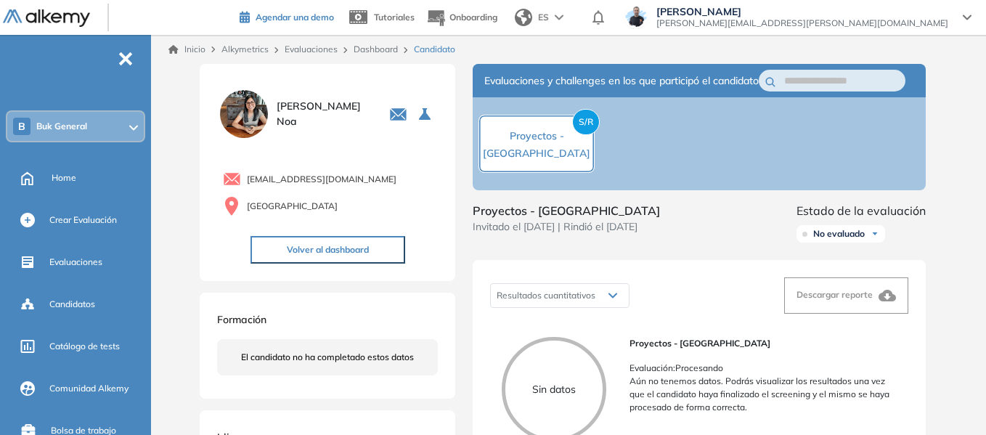
drag, startPoint x: 375, startPoint y: 54, endPoint x: 479, endPoint y: 9, distance: 112.5
click at [375, 54] on link "Dashboard" at bounding box center [376, 49] width 44 height 11
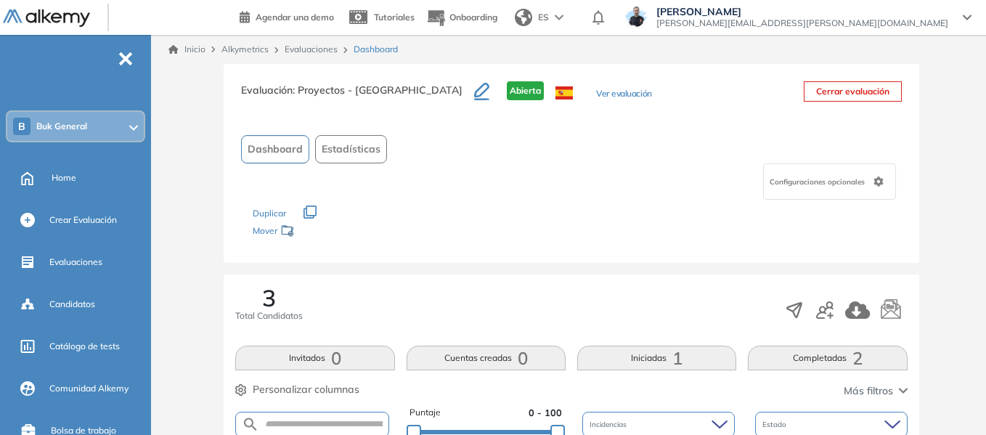
click at [596, 91] on button "Ver evaluación" at bounding box center [623, 94] width 55 height 15
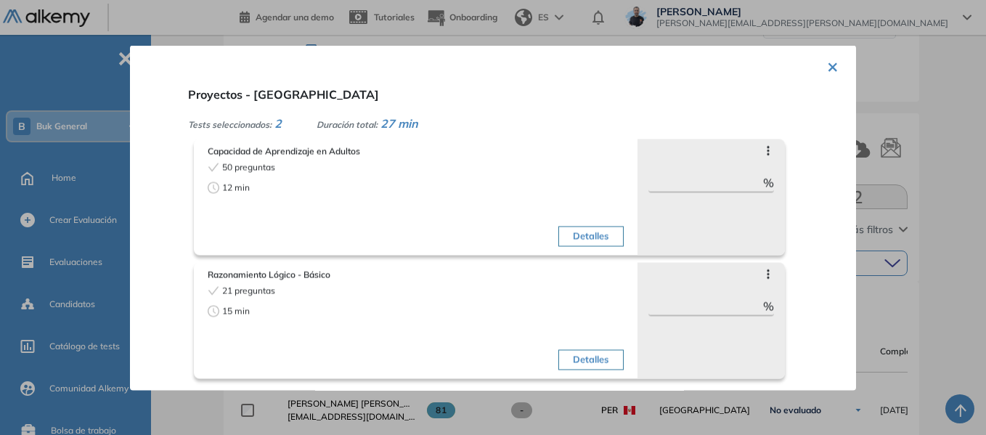
scroll to position [145, 0]
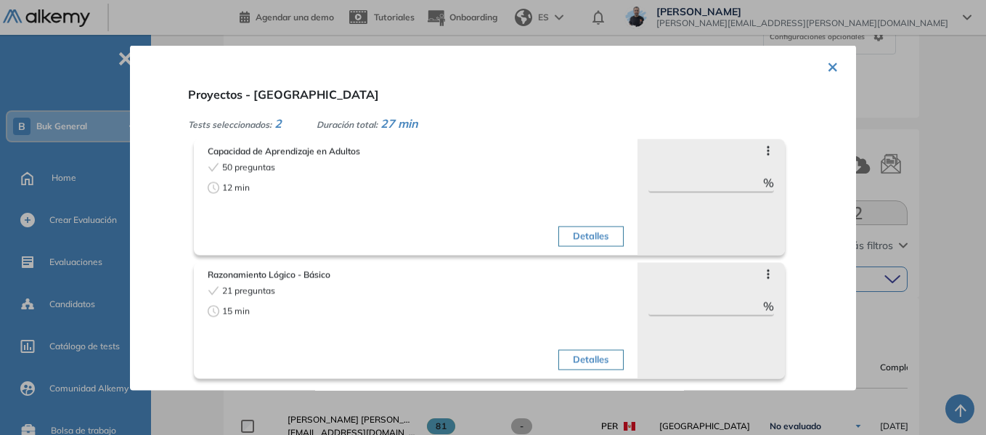
click at [830, 68] on button "×" at bounding box center [833, 65] width 12 height 28
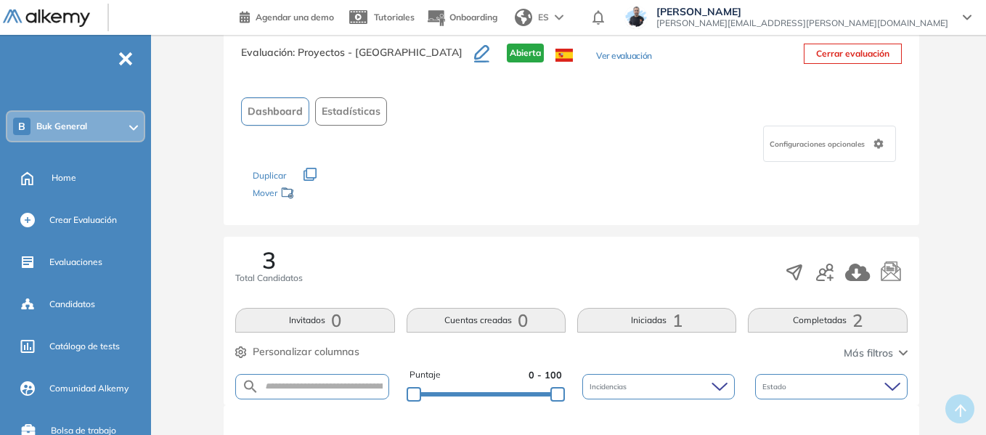
scroll to position [0, 0]
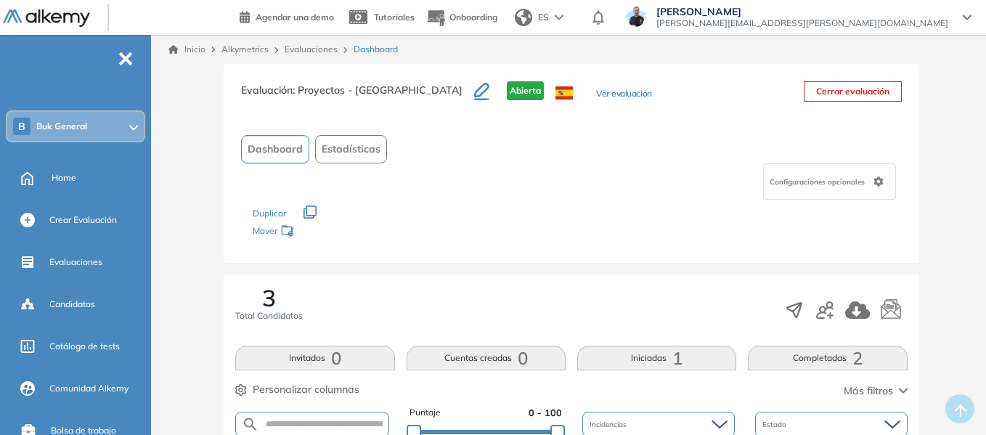
click at [596, 96] on button "Ver evaluación" at bounding box center [623, 94] width 55 height 15
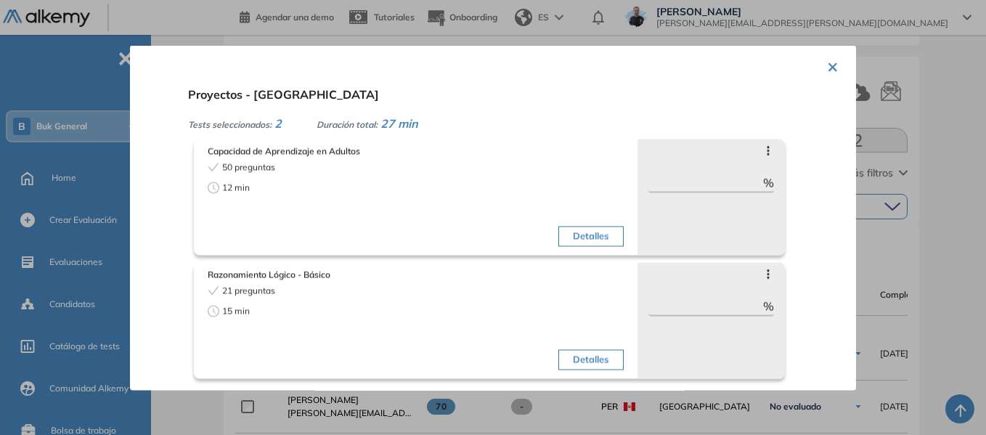
scroll to position [145, 0]
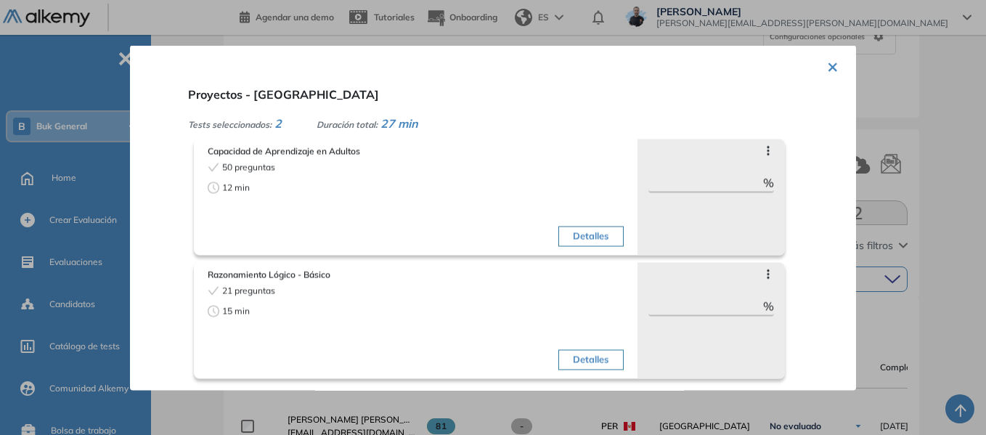
click at [828, 66] on button "×" at bounding box center [833, 65] width 12 height 28
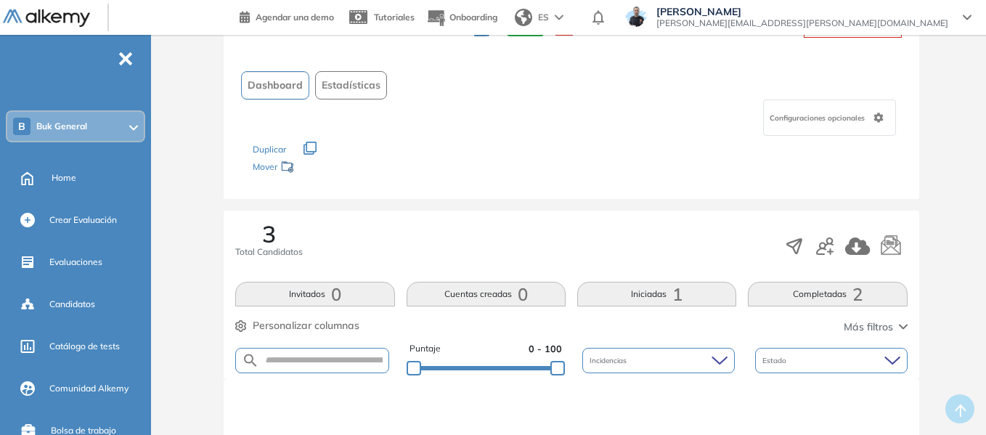
scroll to position [0, 0]
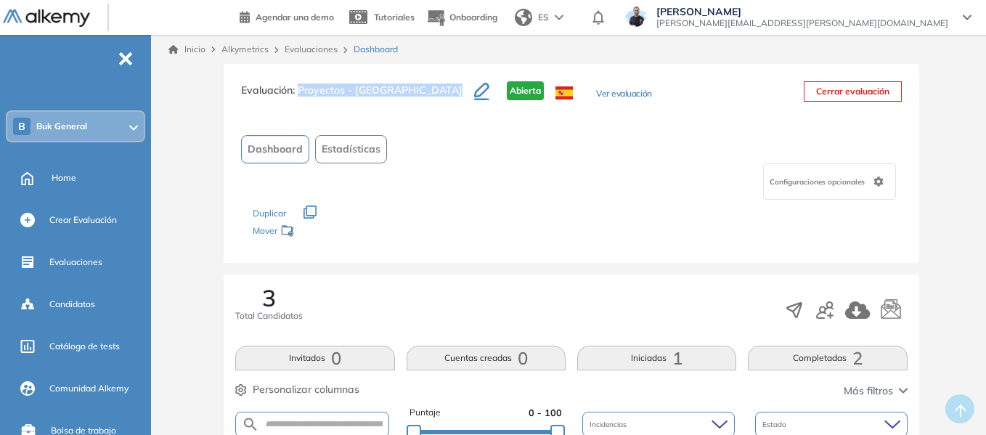
drag, startPoint x: 299, startPoint y: 90, endPoint x: 389, endPoint y: 85, distance: 89.5
click at [389, 85] on div "Evaluación : Proyectos - Perú Abierta Ver evaluación" at bounding box center [446, 99] width 410 height 36
copy div "Proyectos - [GEOGRAPHIC_DATA]"
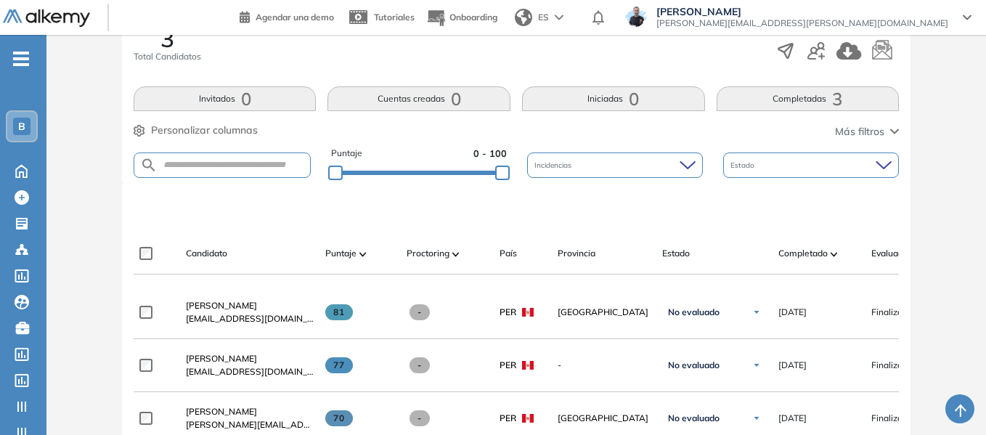
scroll to position [363, 0]
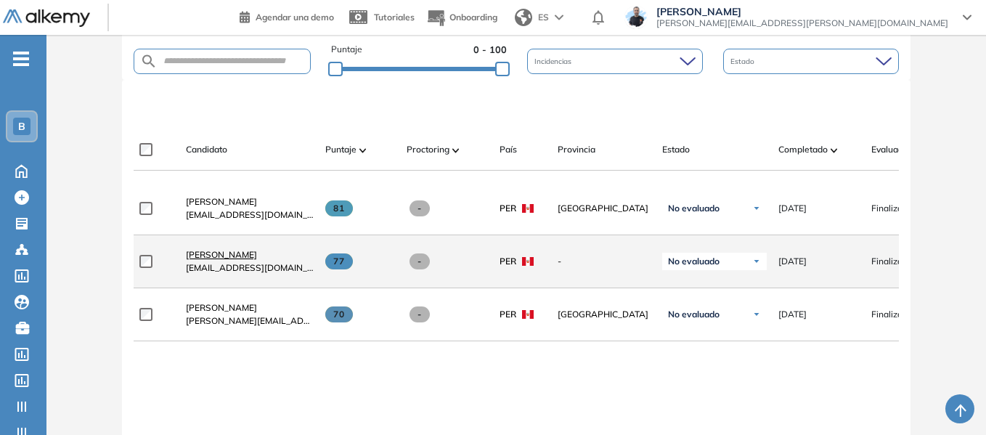
click at [227, 260] on span "[PERSON_NAME]" at bounding box center [221, 254] width 71 height 11
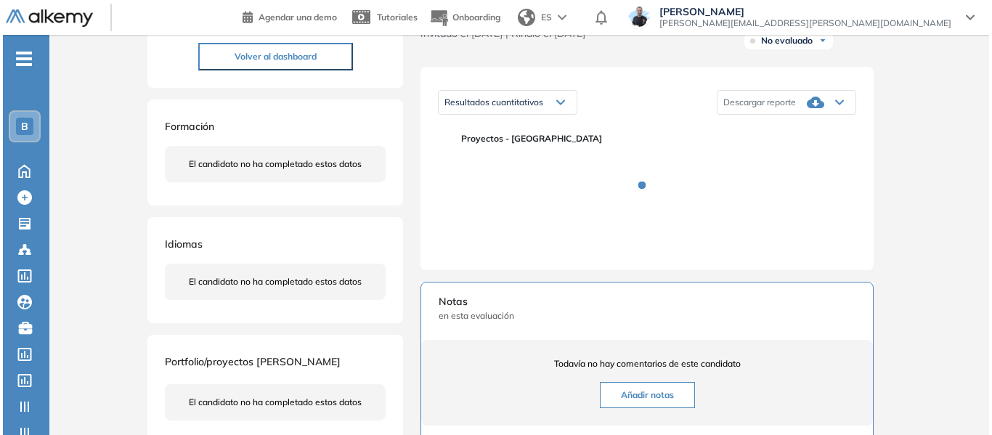
scroll to position [218, 0]
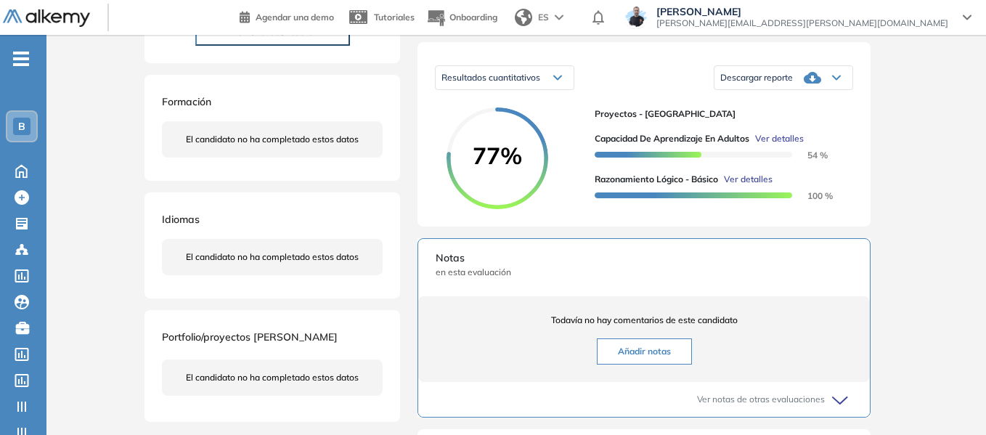
click at [795, 145] on span "Ver detalles" at bounding box center [779, 138] width 49 height 13
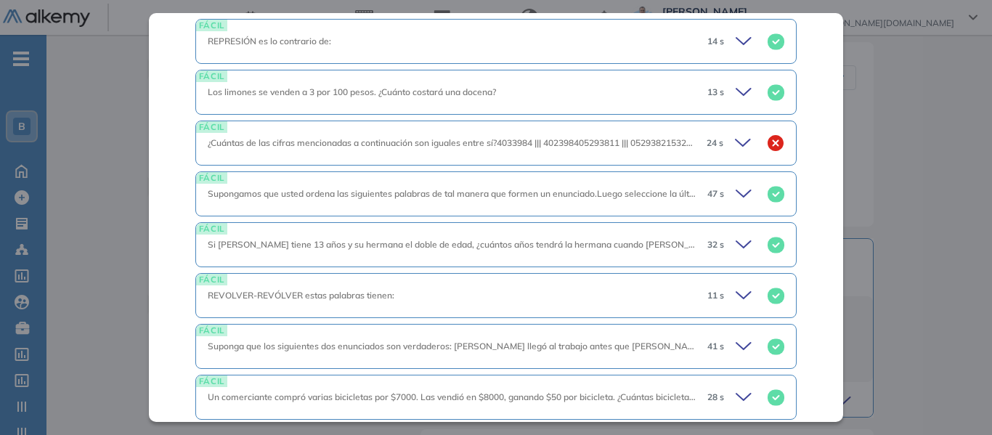
scroll to position [1452, 0]
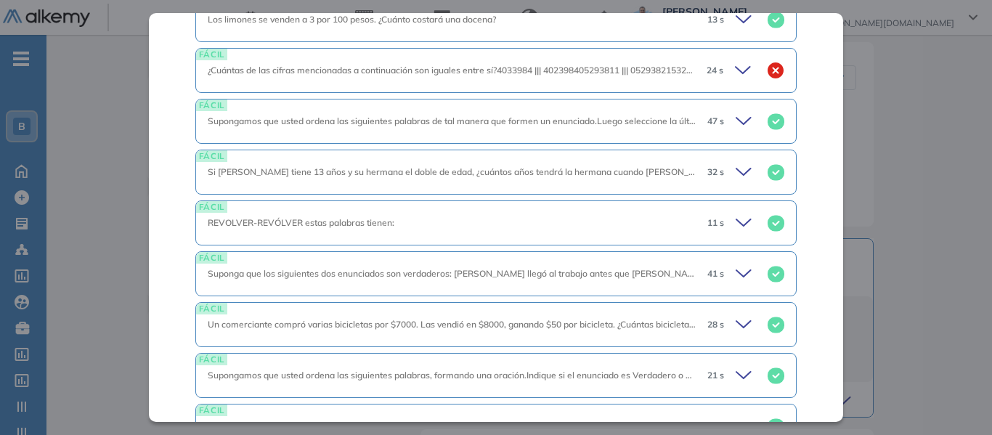
click at [736, 73] on icon at bounding box center [743, 70] width 15 height 7
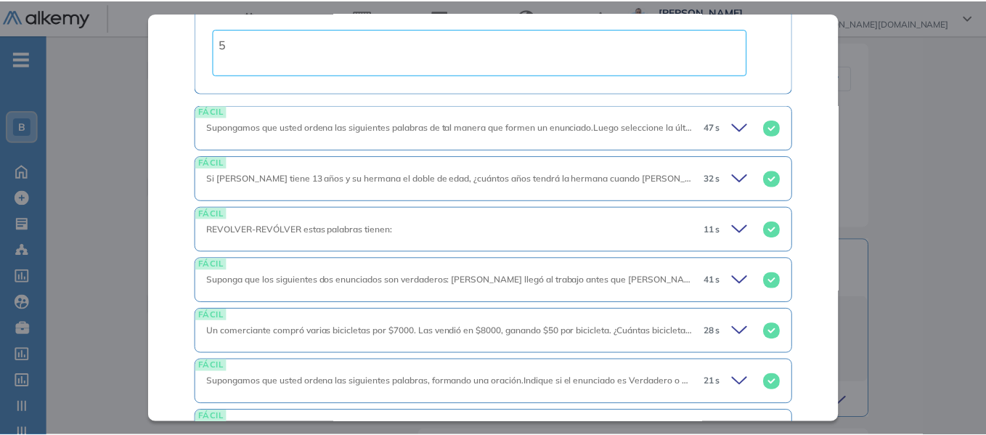
scroll to position [1961, 0]
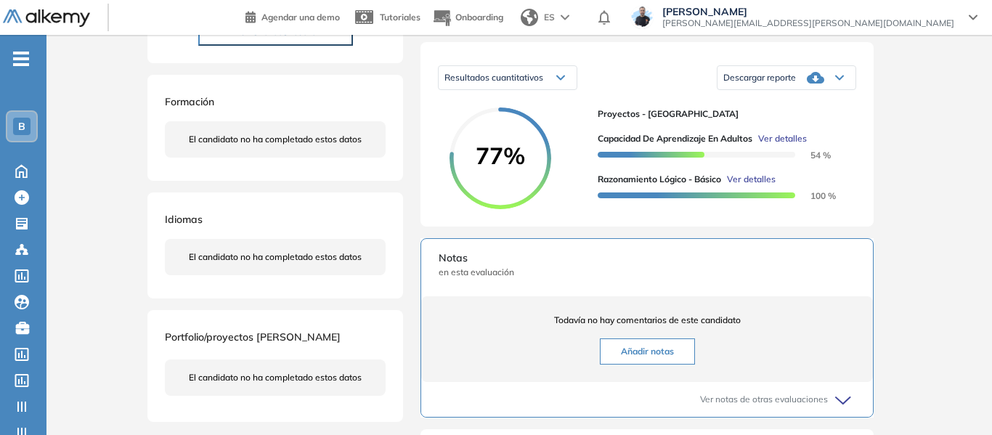
click at [913, 137] on div "Inicio Alkymetrics Evaluaciones Dashboard Candidato Capacidad de Aprendizaje en…" at bounding box center [518, 249] width 945 height 864
